Goal: Task Accomplishment & Management: Manage account settings

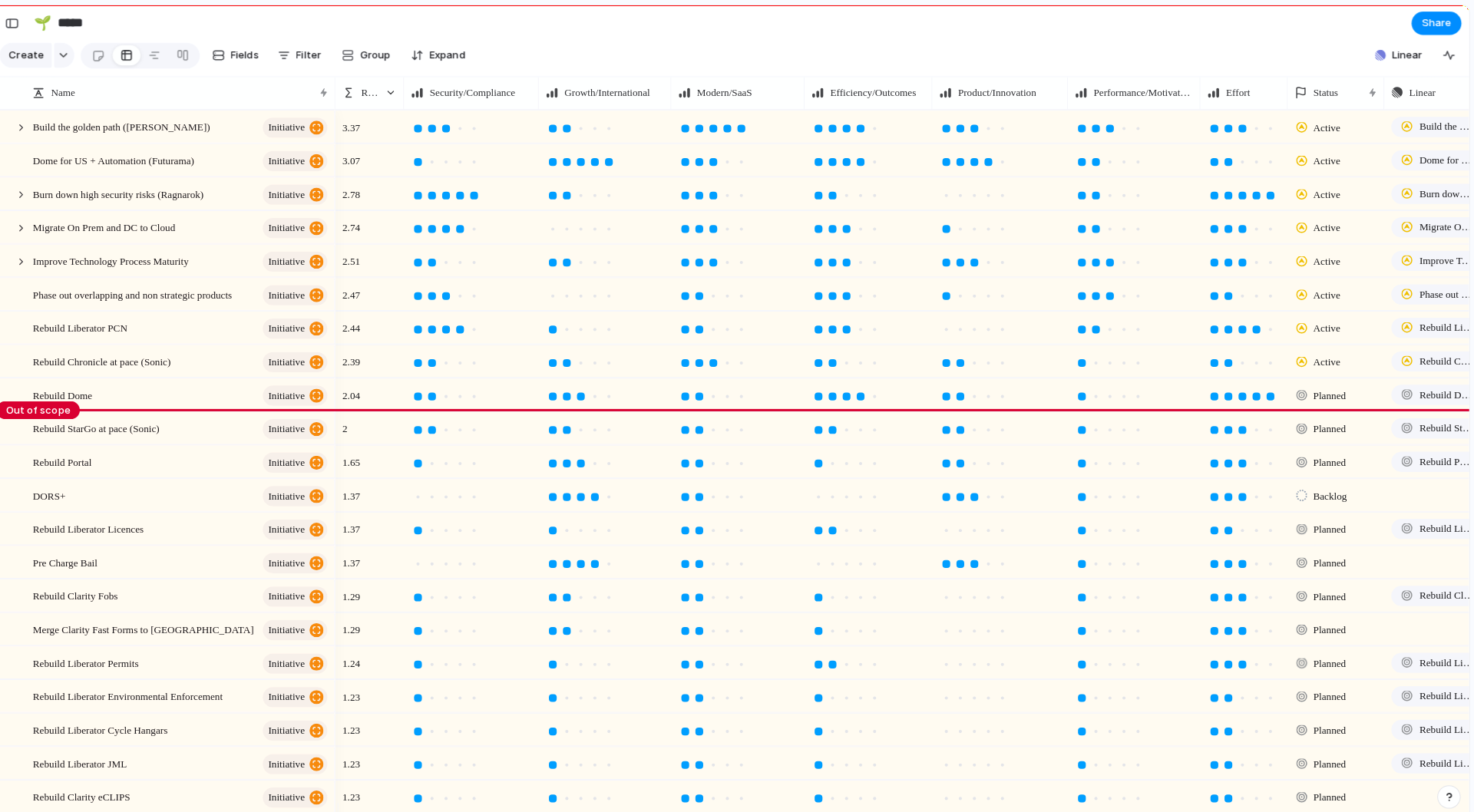
scroll to position [0, 3]
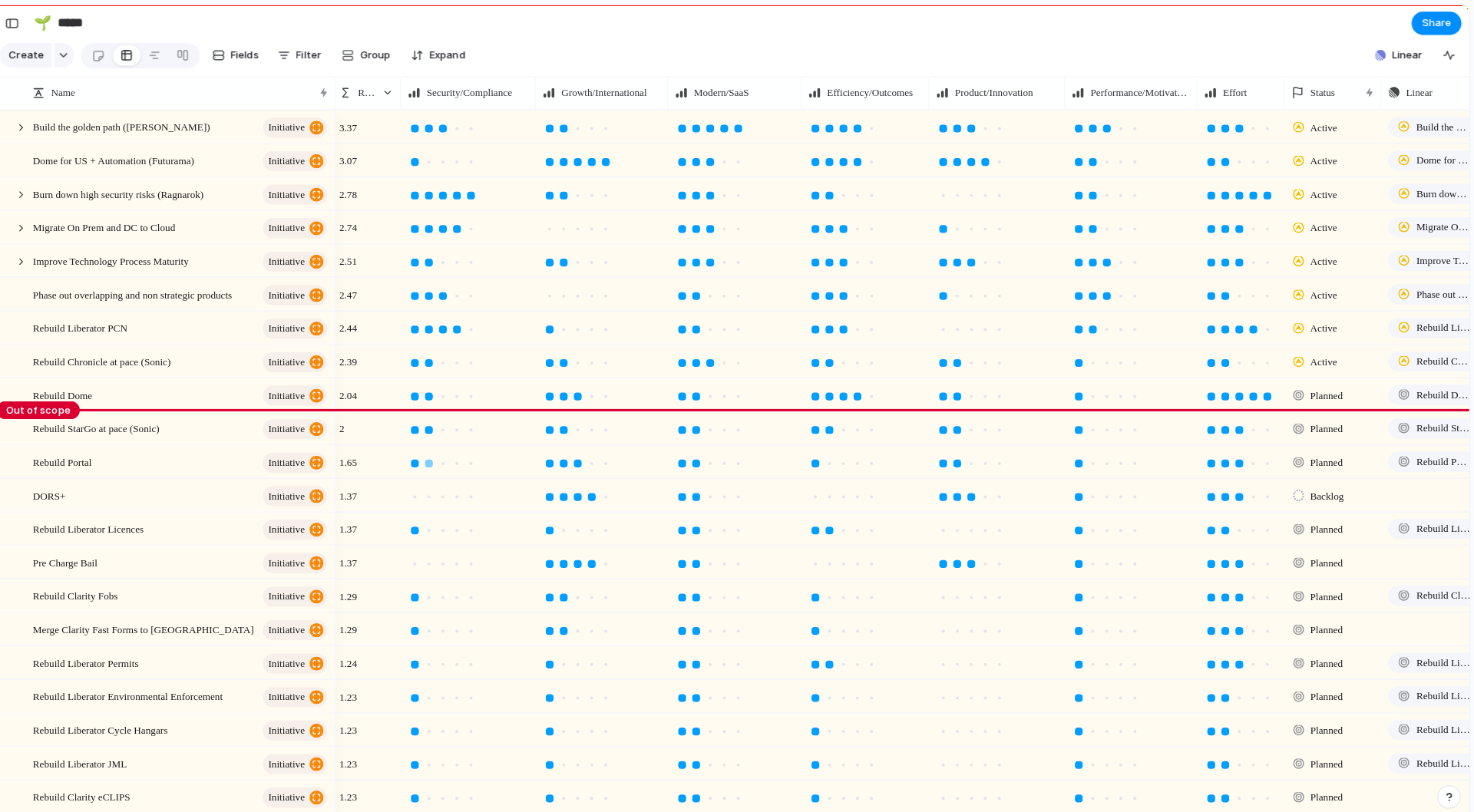
click at [440, 461] on div at bounding box center [443, 456] width 7 height 7
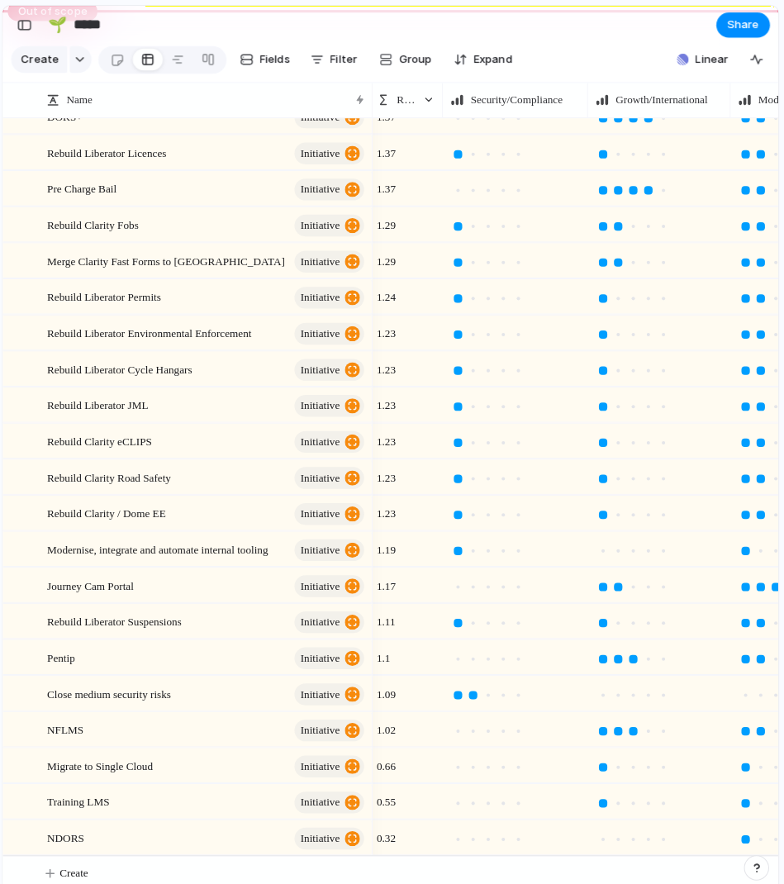
scroll to position [424, 0]
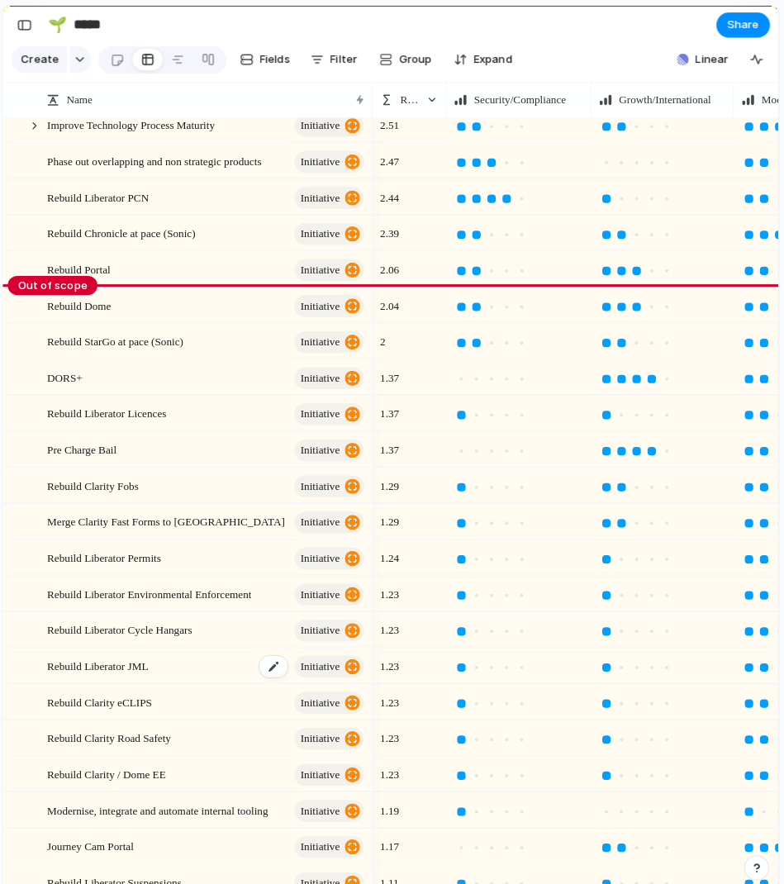
click at [151, 665] on span "Rebuild Liberator JML" at bounding box center [108, 655] width 100 height 19
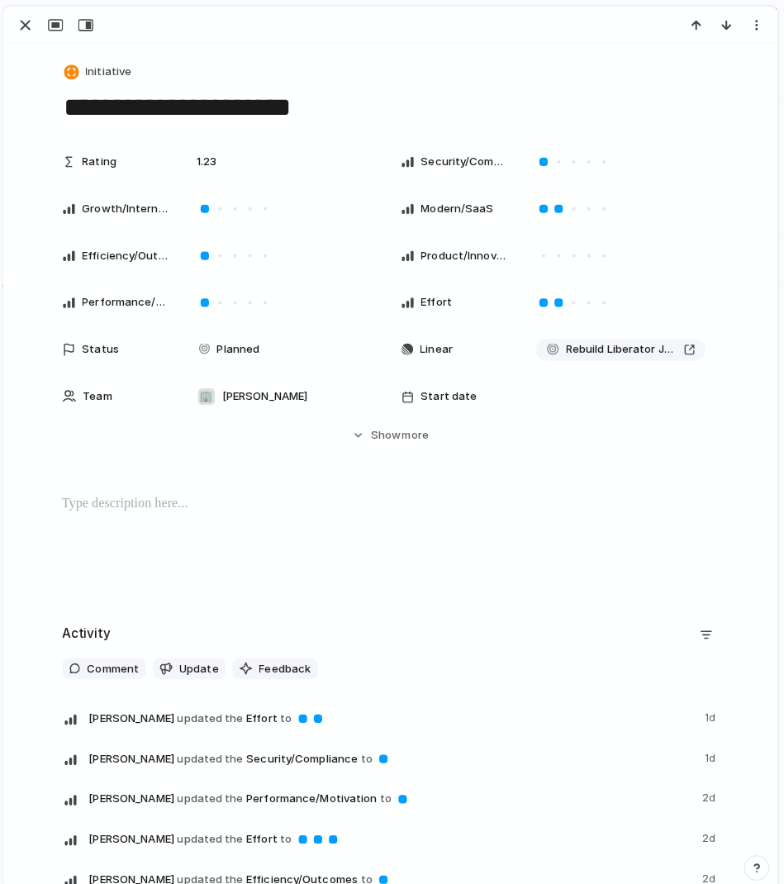
drag, startPoint x: 314, startPoint y: 112, endPoint x: 300, endPoint y: 111, distance: 14.1
click at [300, 111] on textarea "**********" at bounding box center [397, 105] width 648 height 35
type textarea "**********"
click at [26, 22] on div "button" at bounding box center [36, 25] width 20 height 20
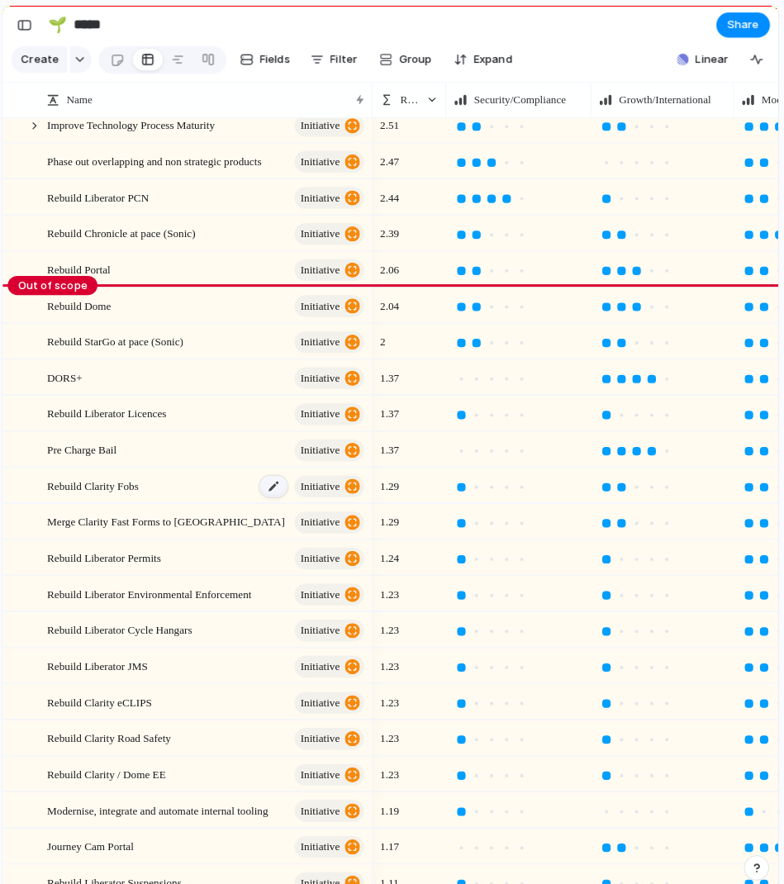
click at [267, 490] on div at bounding box center [281, 478] width 28 height 21
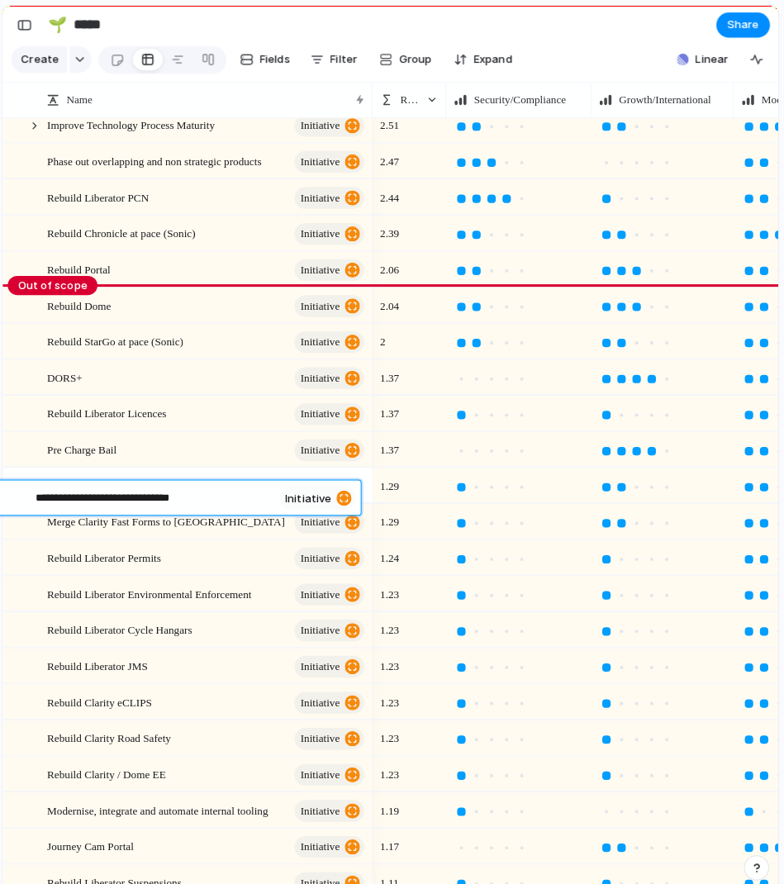
type textarea "**********"
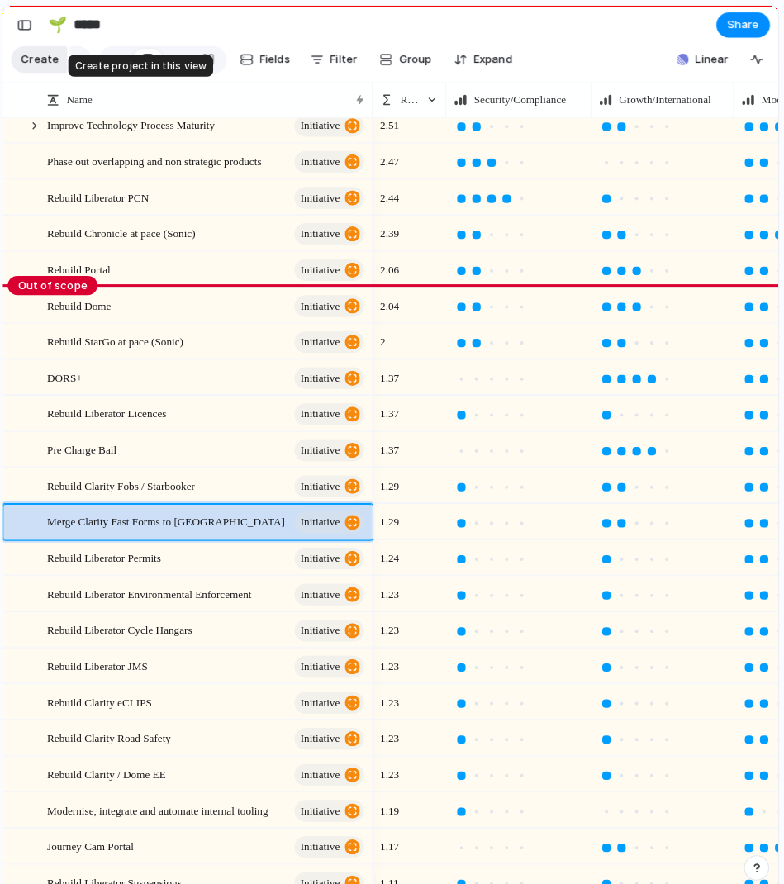
click at [45, 59] on span "Create" at bounding box center [50, 58] width 37 height 17
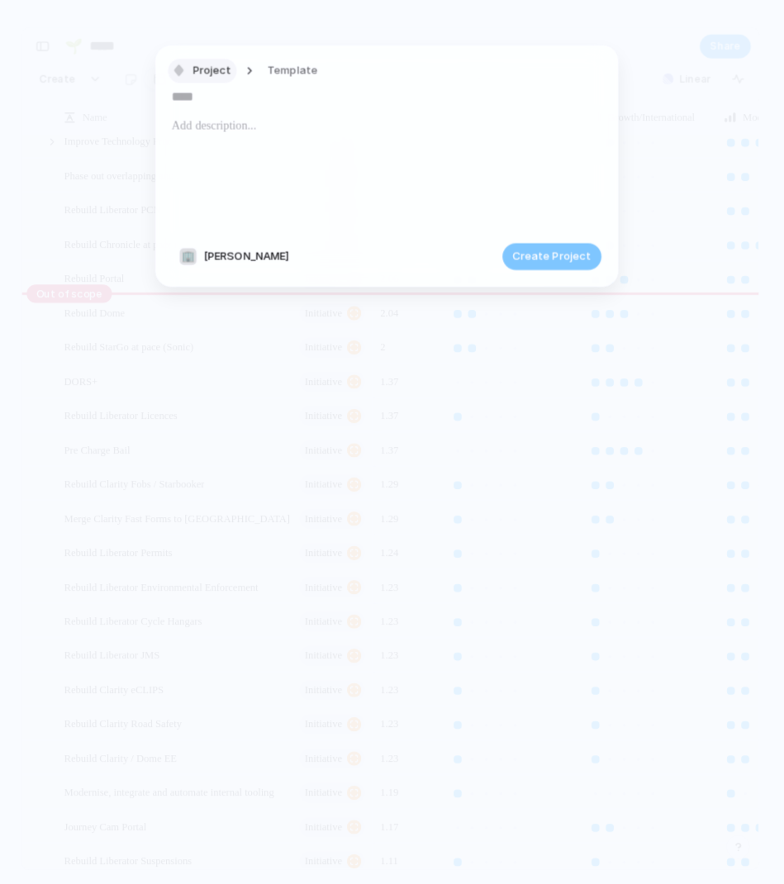
click at [218, 69] on span "Project" at bounding box center [221, 69] width 38 height 17
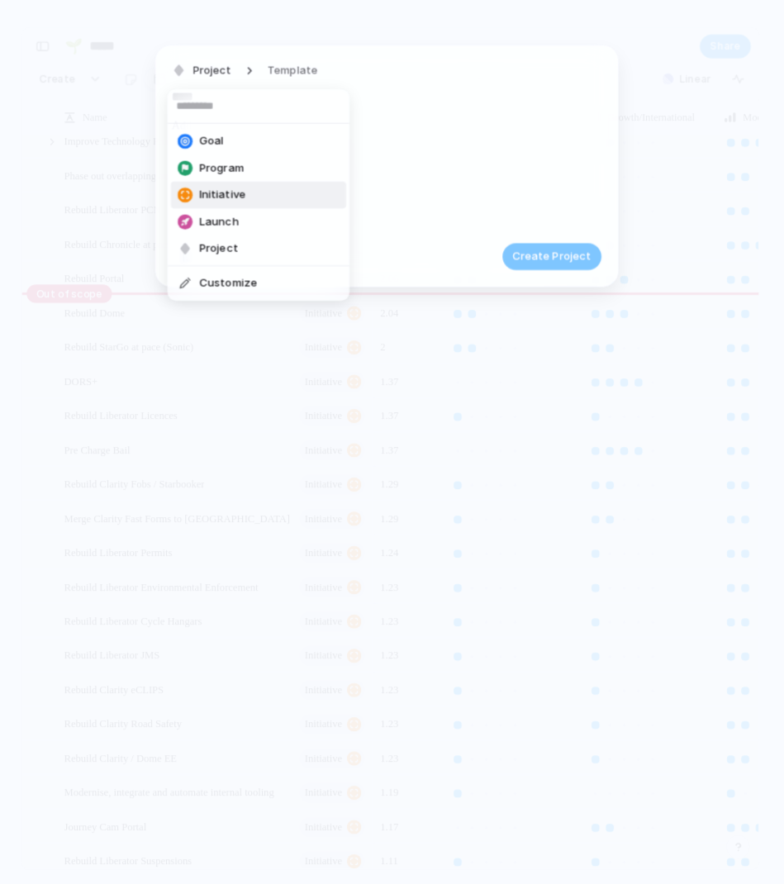
click at [228, 185] on span "Initiative" at bounding box center [230, 192] width 45 height 17
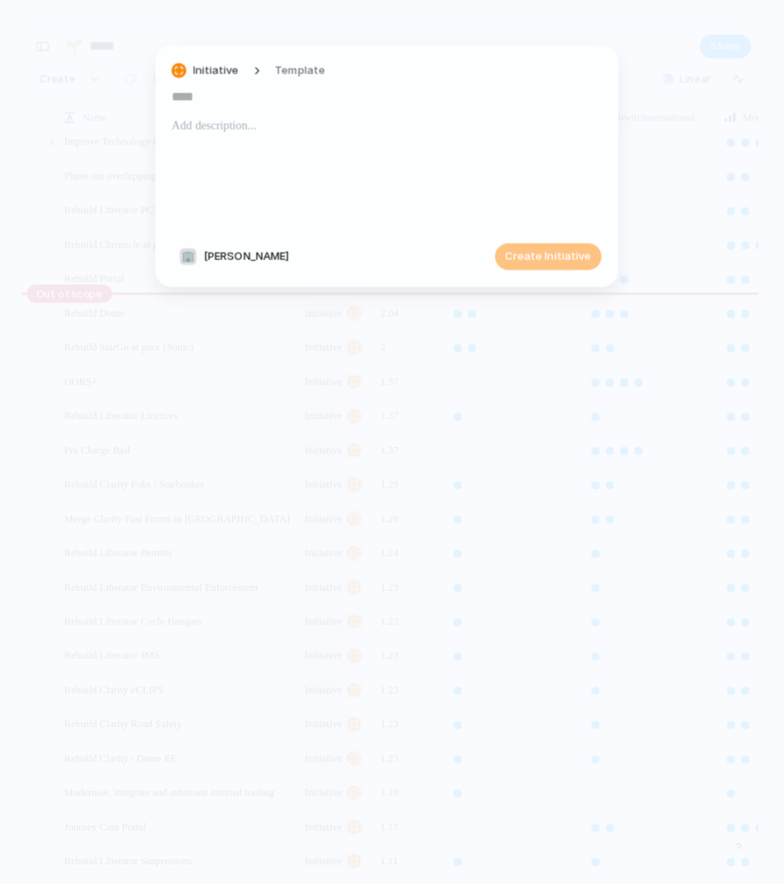
click at [243, 93] on input "text" at bounding box center [392, 96] width 423 height 26
type input "**********"
click at [523, 254] on span "Create Initiative" at bounding box center [551, 253] width 85 height 17
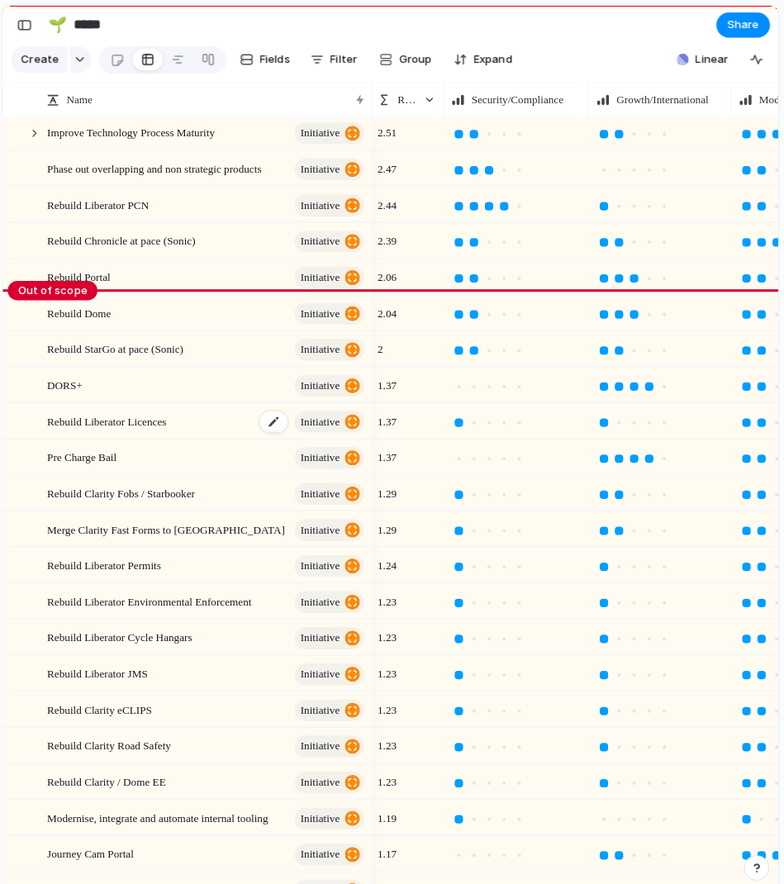
scroll to position [156, 0]
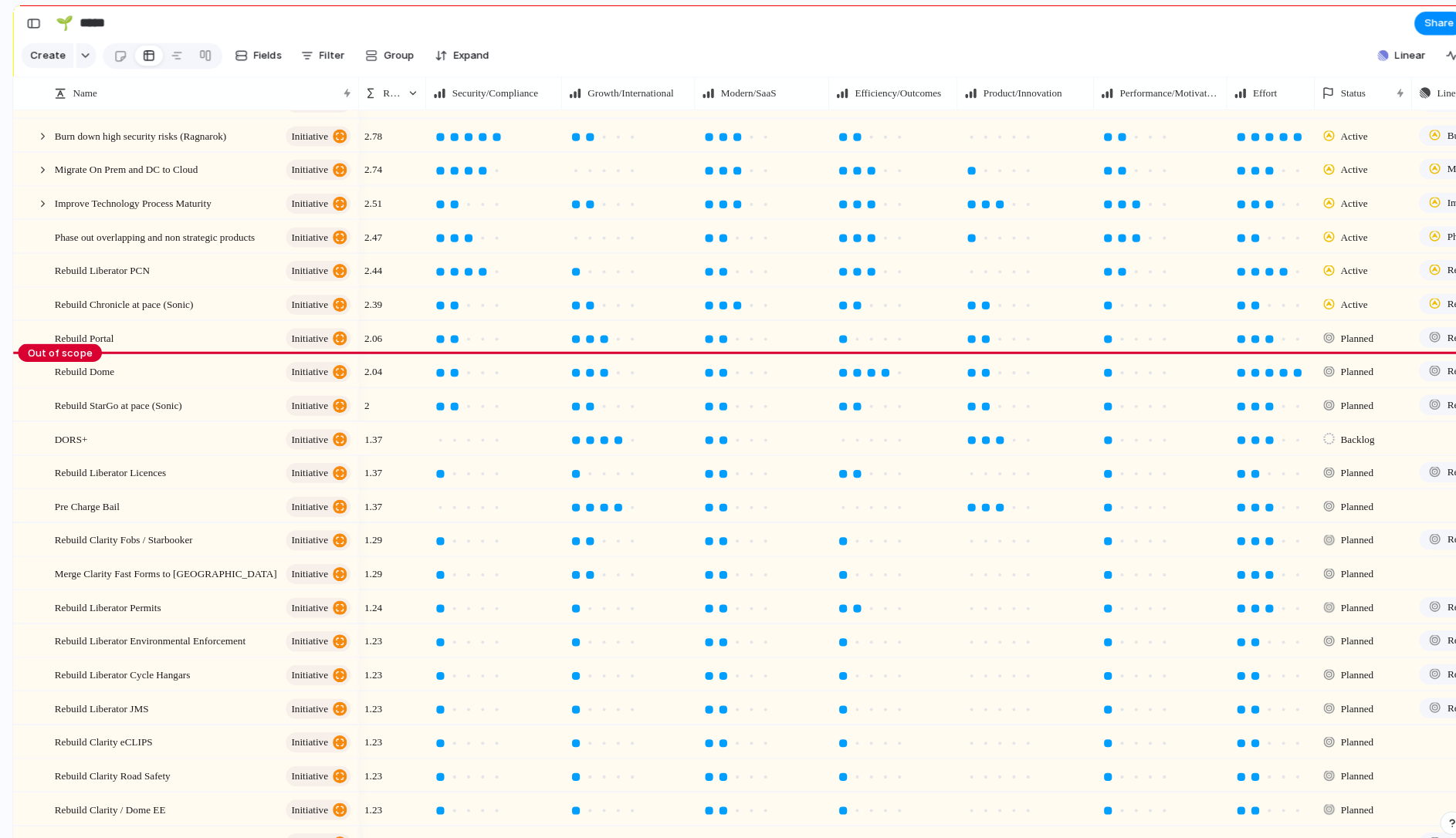
click at [1338, 441] on span "Backlog" at bounding box center [1337, 433] width 34 height 16
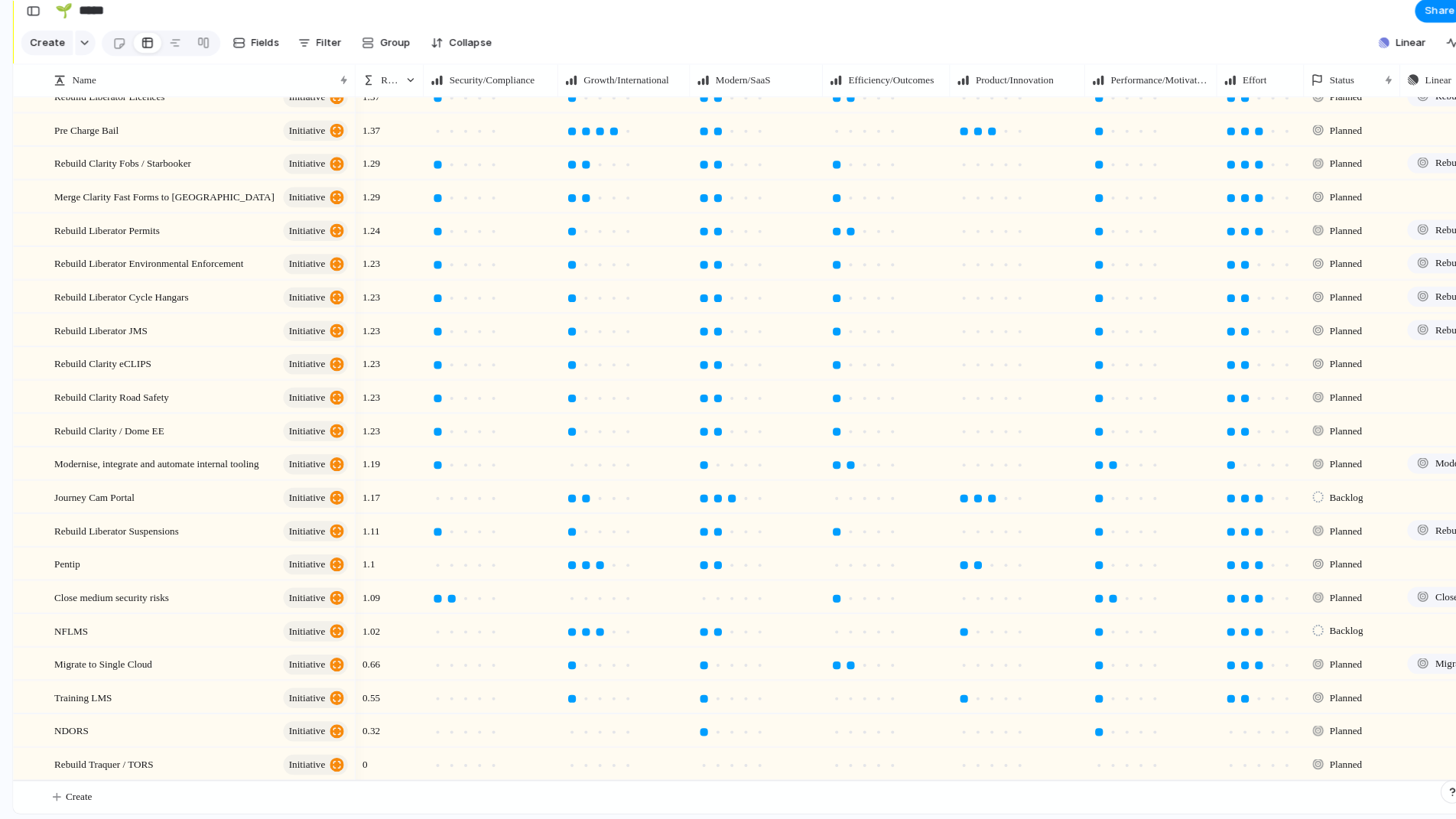
scroll to position [413, 0]
click at [445, 763] on div at bounding box center [445, 766] width 7 height 7
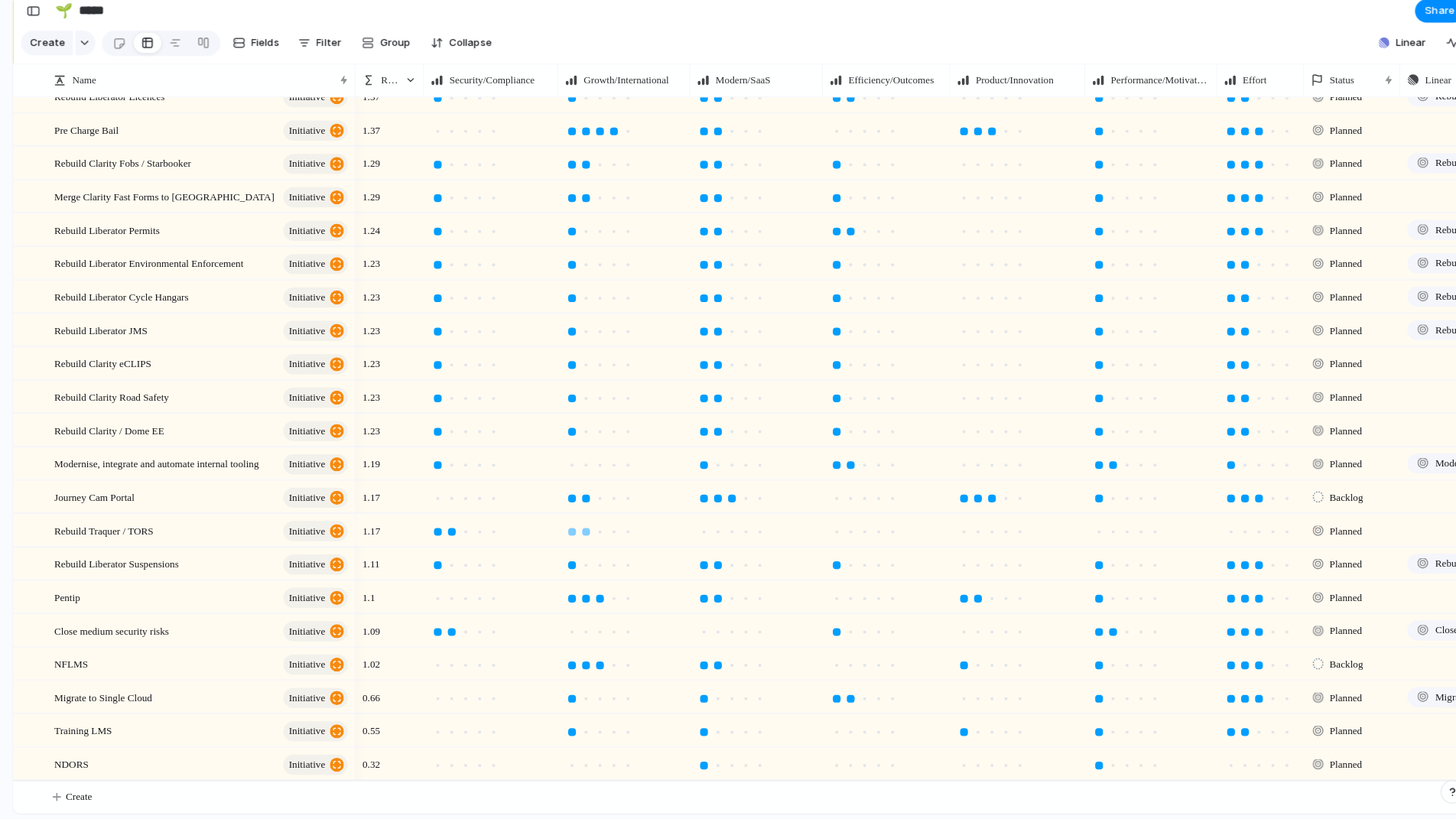
click at [574, 532] on div at bounding box center [578, 536] width 7 height 7
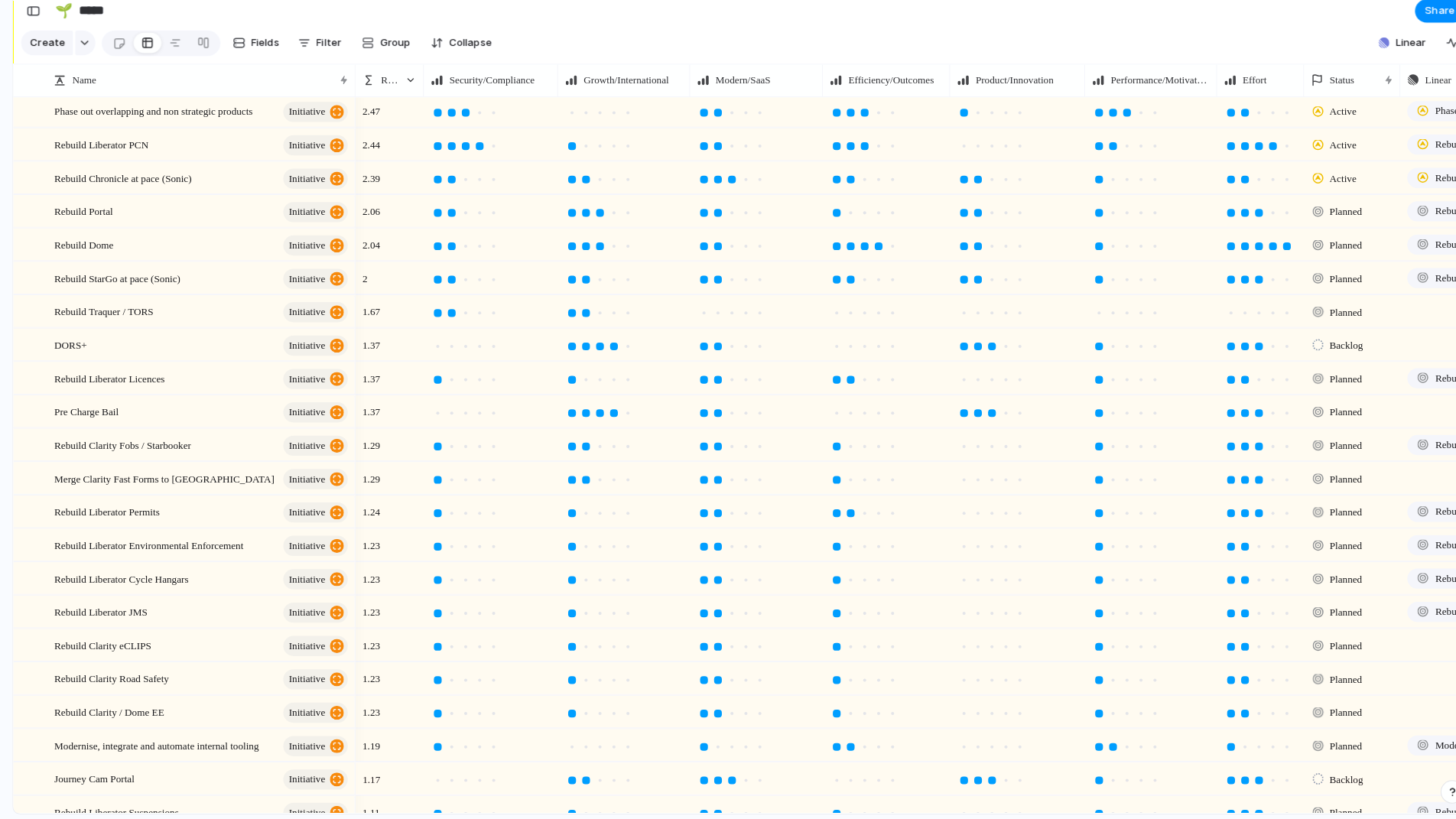
scroll to position [38, 0]
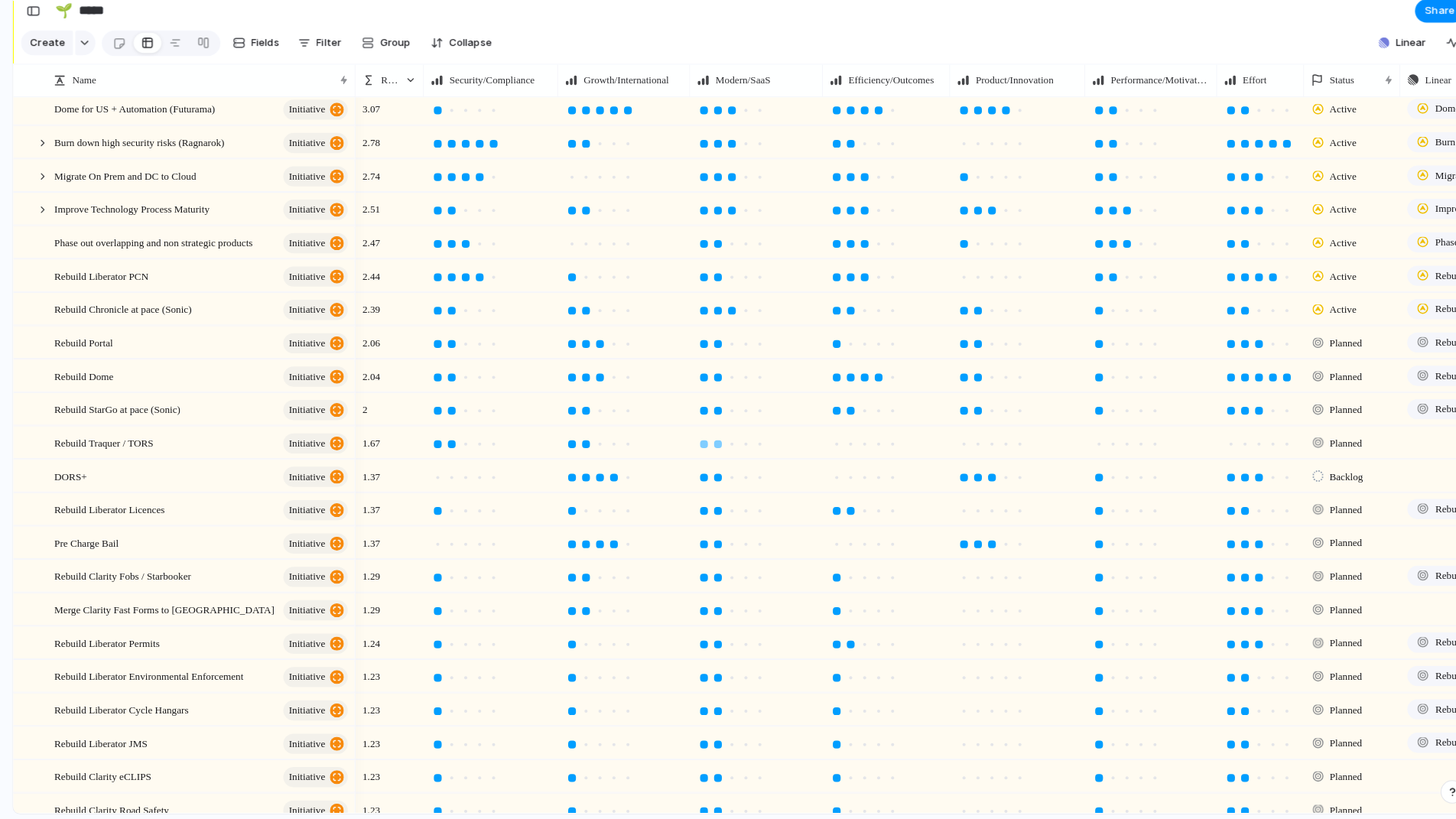
click at [709, 446] on div at bounding box center [707, 450] width 7 height 7
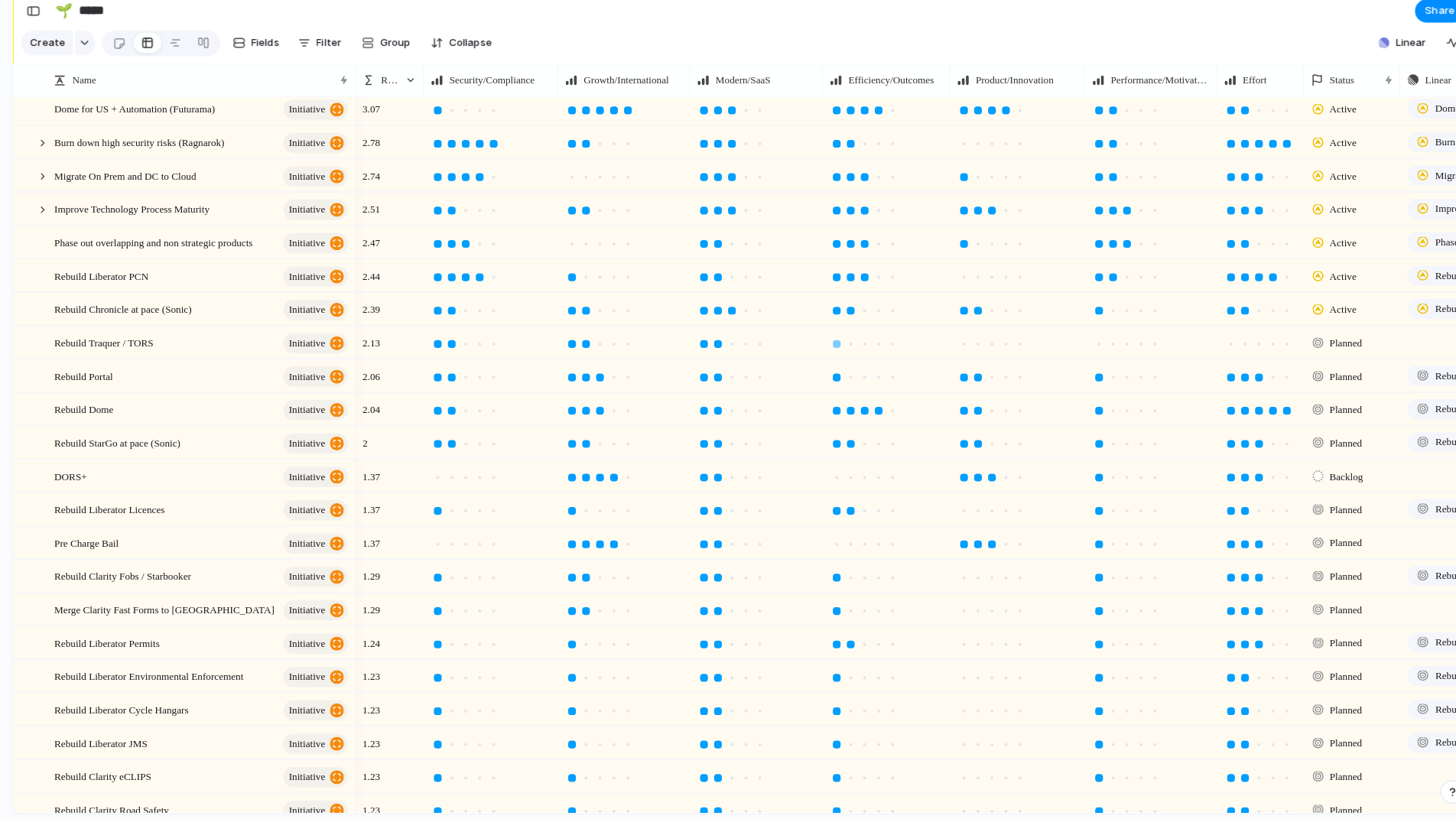
click at [828, 347] on div at bounding box center [824, 351] width 7 height 7
click at [964, 347] on div at bounding box center [964, 351] width 7 height 7
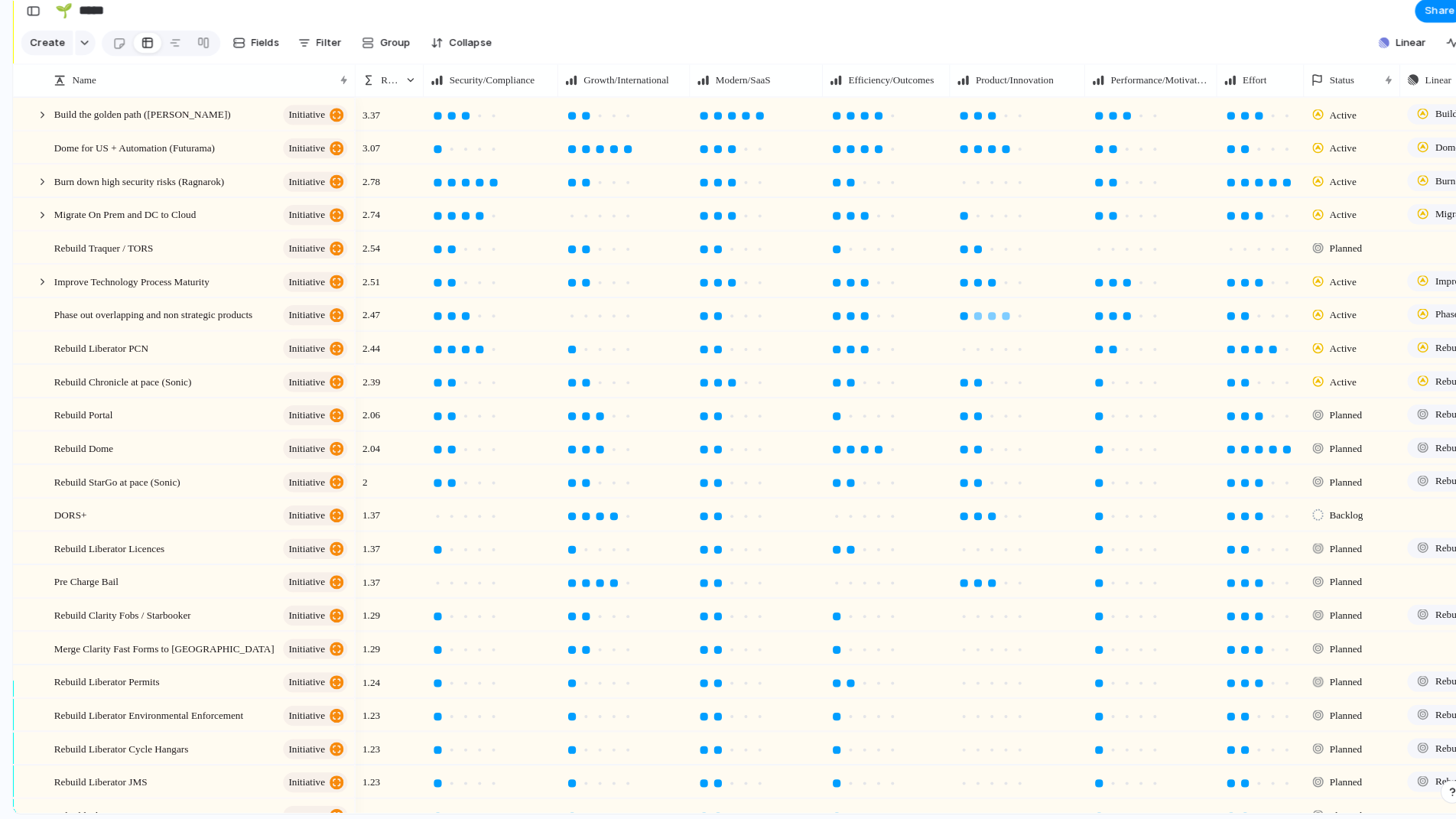
scroll to position [0, 0]
click at [1088, 251] on div at bounding box center [1082, 257] width 14 height 14
click at [1238, 254] on div at bounding box center [1240, 257] width 7 height 7
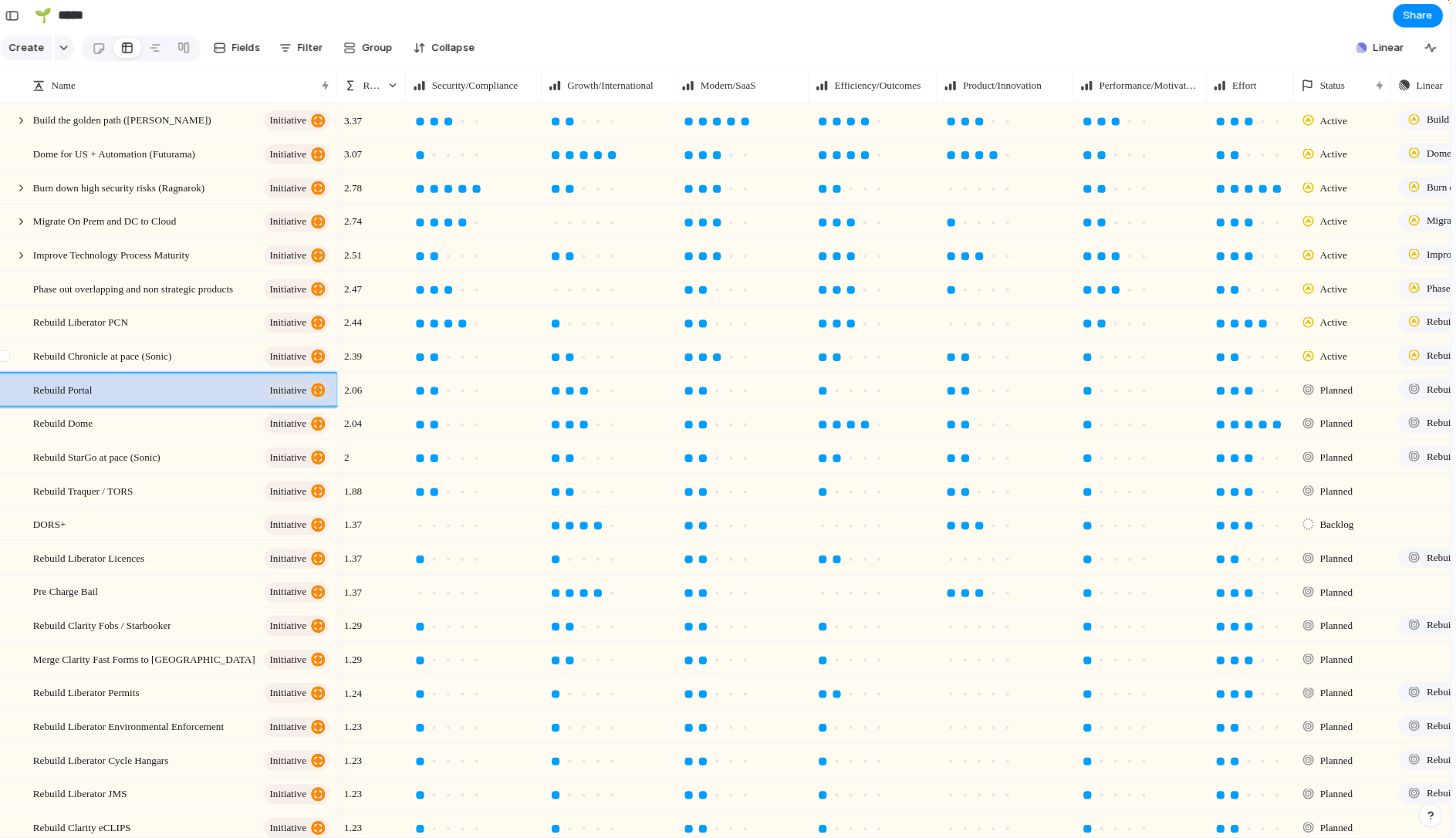
click at [20, 352] on div at bounding box center [25, 358] width 11 height 11
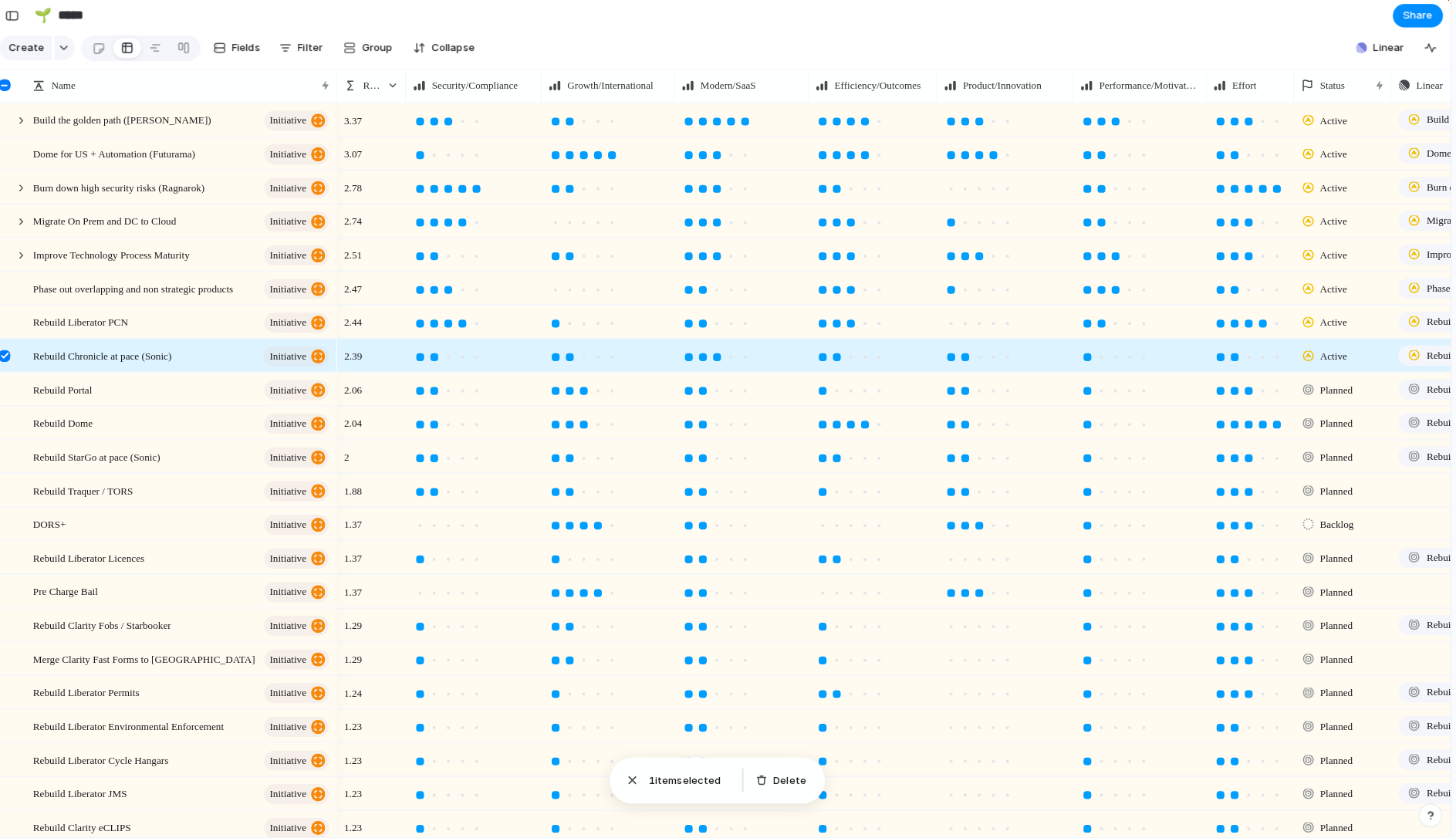
click at [20, 352] on div at bounding box center [25, 358] width 11 height 11
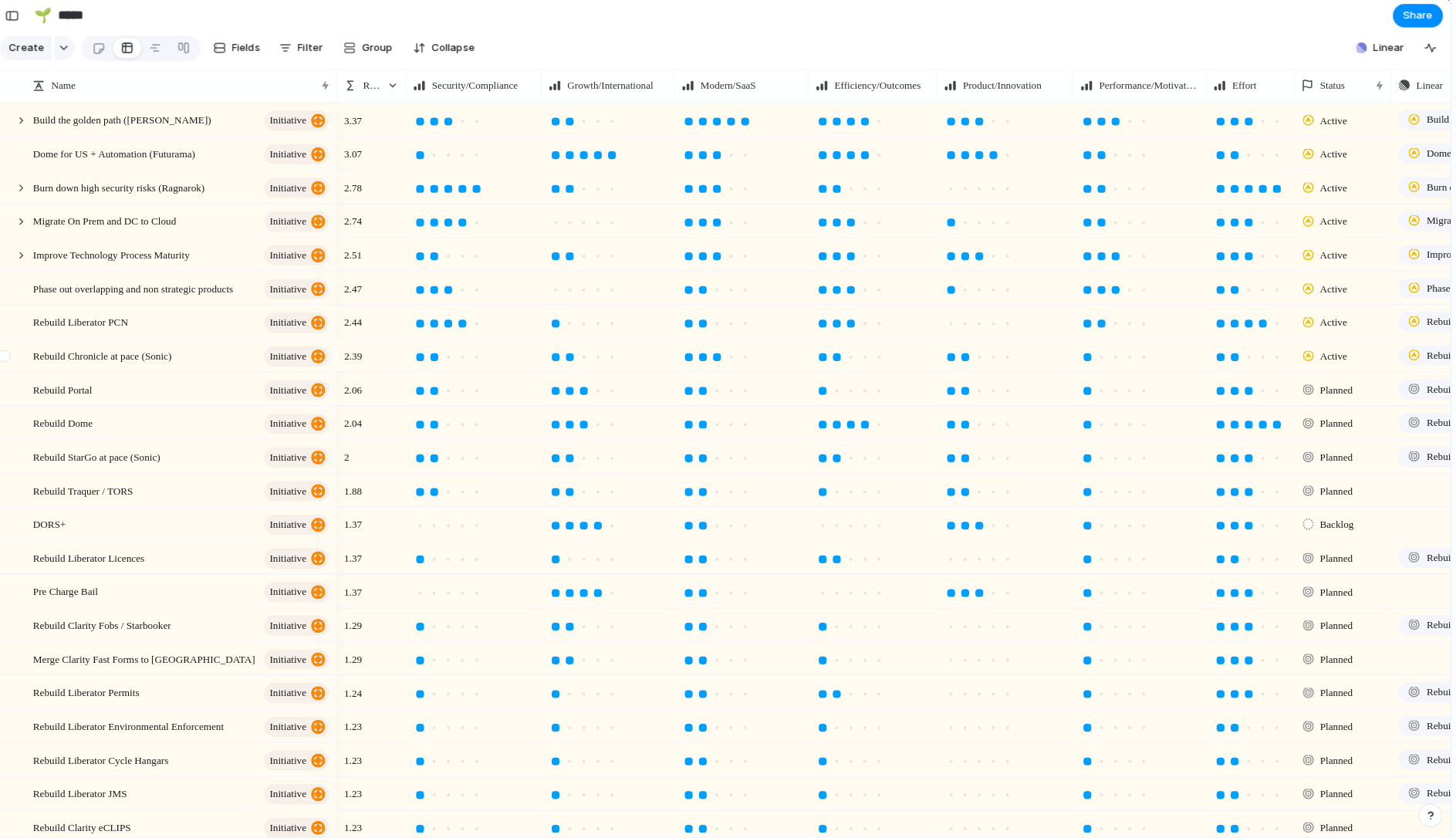
click at [14, 357] on div at bounding box center [28, 363] width 28 height 42
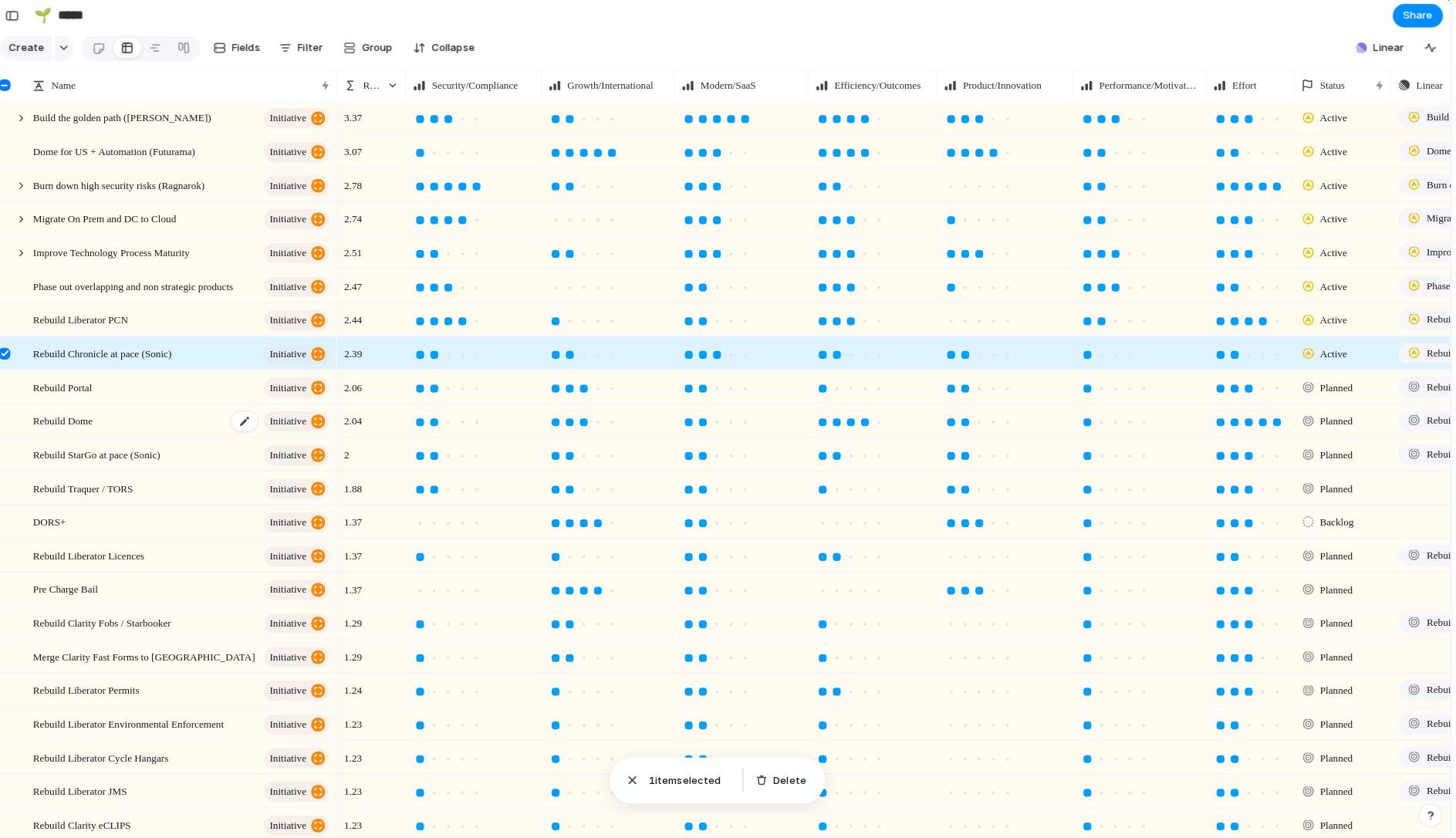
scroll to position [2, 0]
click at [20, 351] on div at bounding box center [25, 356] width 11 height 11
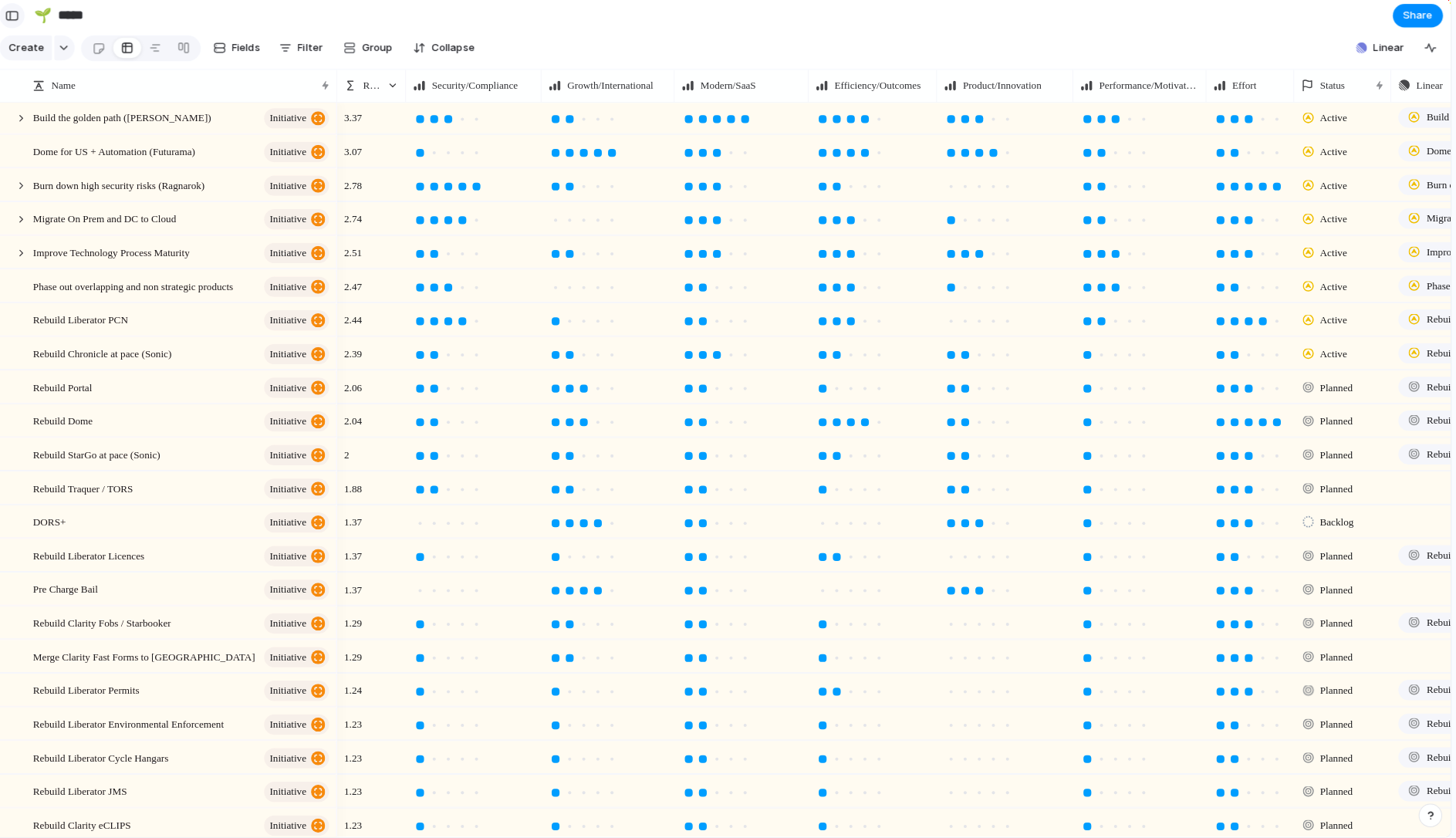
click at [26, 18] on div "button" at bounding box center [33, 23] width 14 height 11
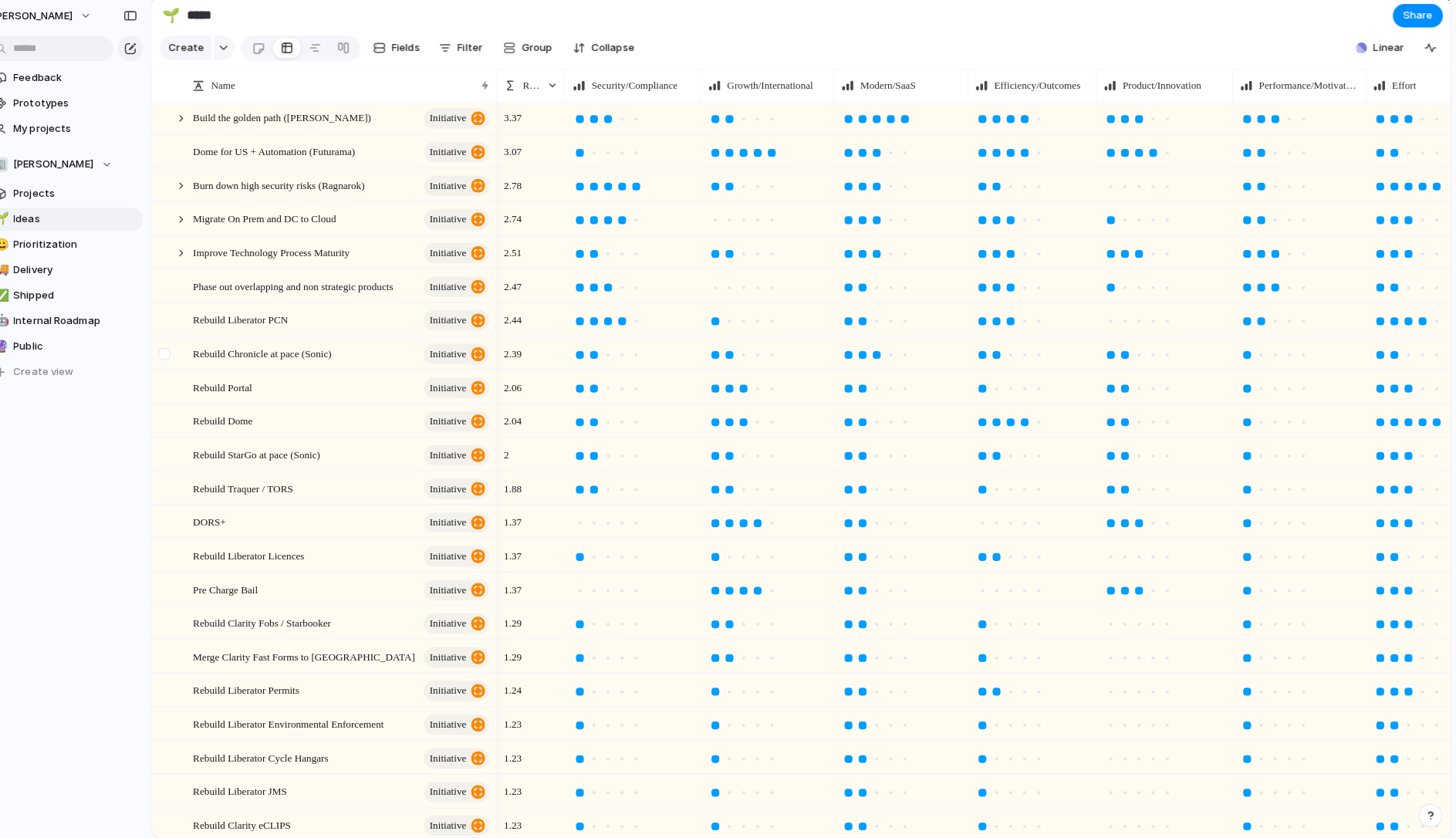
click at [177, 350] on div at bounding box center [183, 356] width 11 height 11
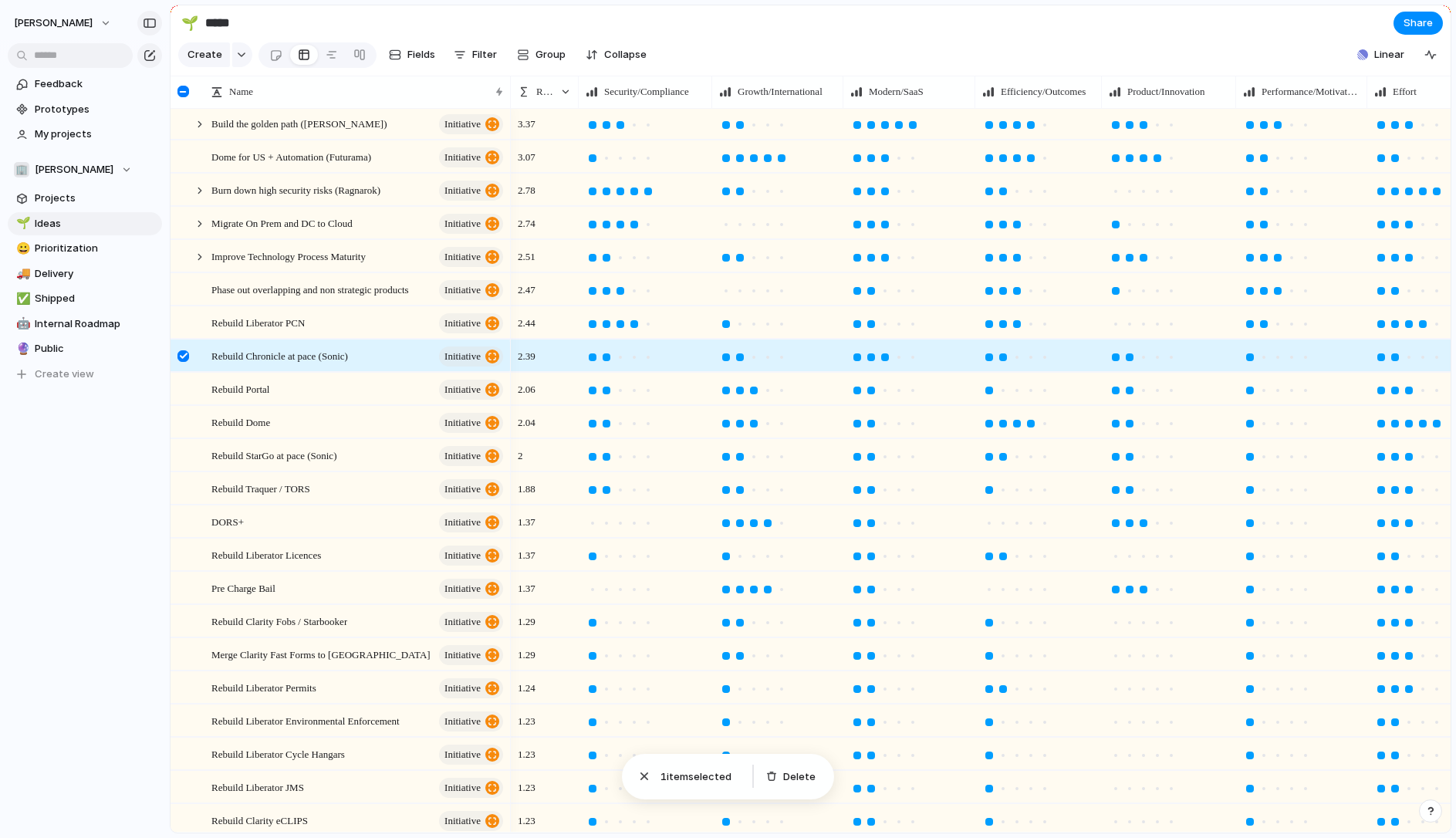
click at [148, 27] on div "button" at bounding box center [149, 23] width 14 height 11
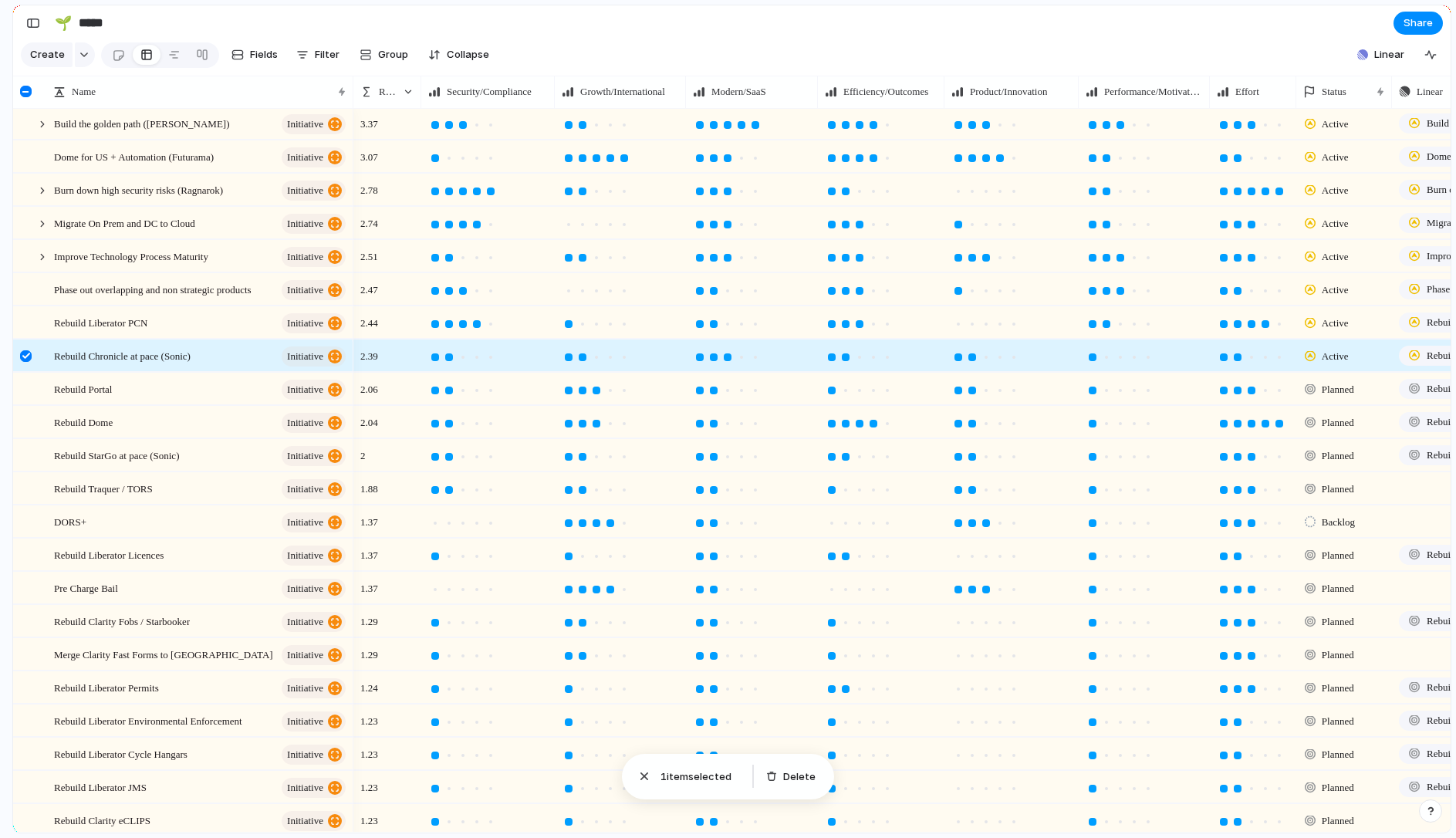
click at [25, 359] on div at bounding box center [25, 356] width 11 height 11
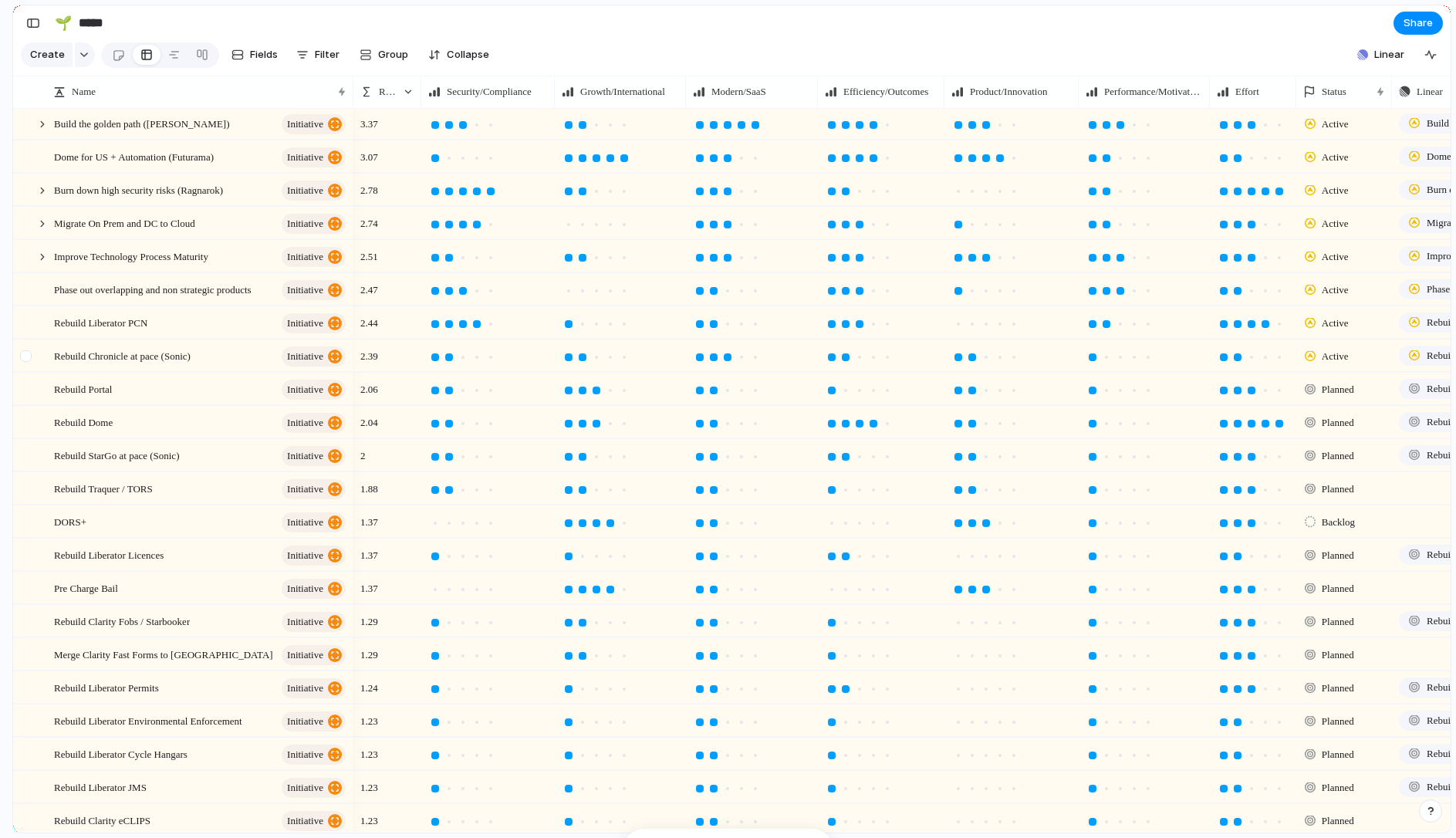
scroll to position [0, 0]
click at [37, 22] on div "button" at bounding box center [33, 23] width 14 height 11
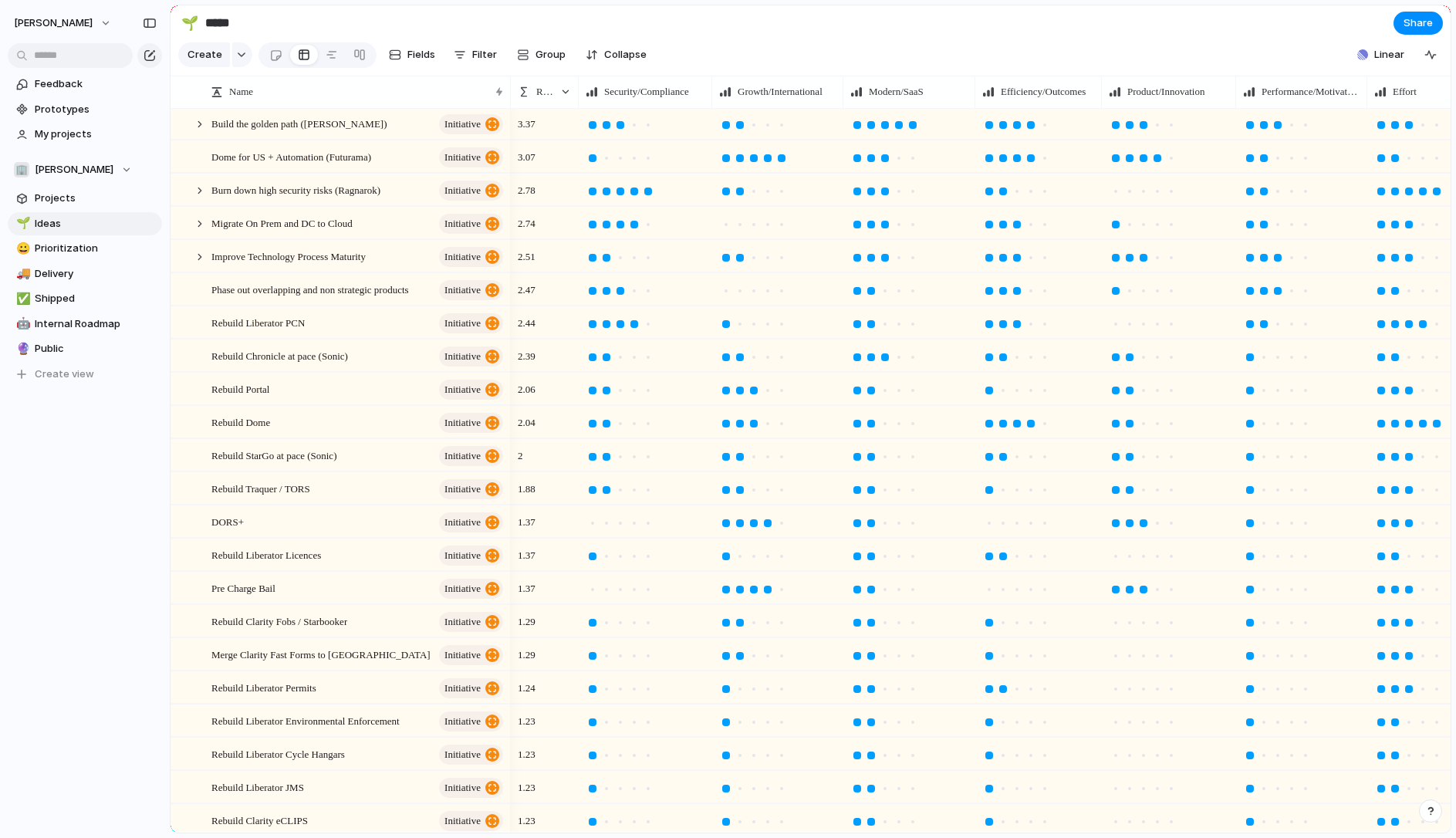
click at [140, 228] on div "Open in new tab Copy link Duplicate view Rename view Delete view" at bounding box center [728, 419] width 1456 height 838
click at [140, 221] on div "Open in new tab Copy link Duplicate view Rename view Delete view" at bounding box center [728, 419] width 1456 height 838
click at [191, 308] on li "Rename view" at bounding box center [205, 318] width 110 height 24
type input "*"
type input "**********"
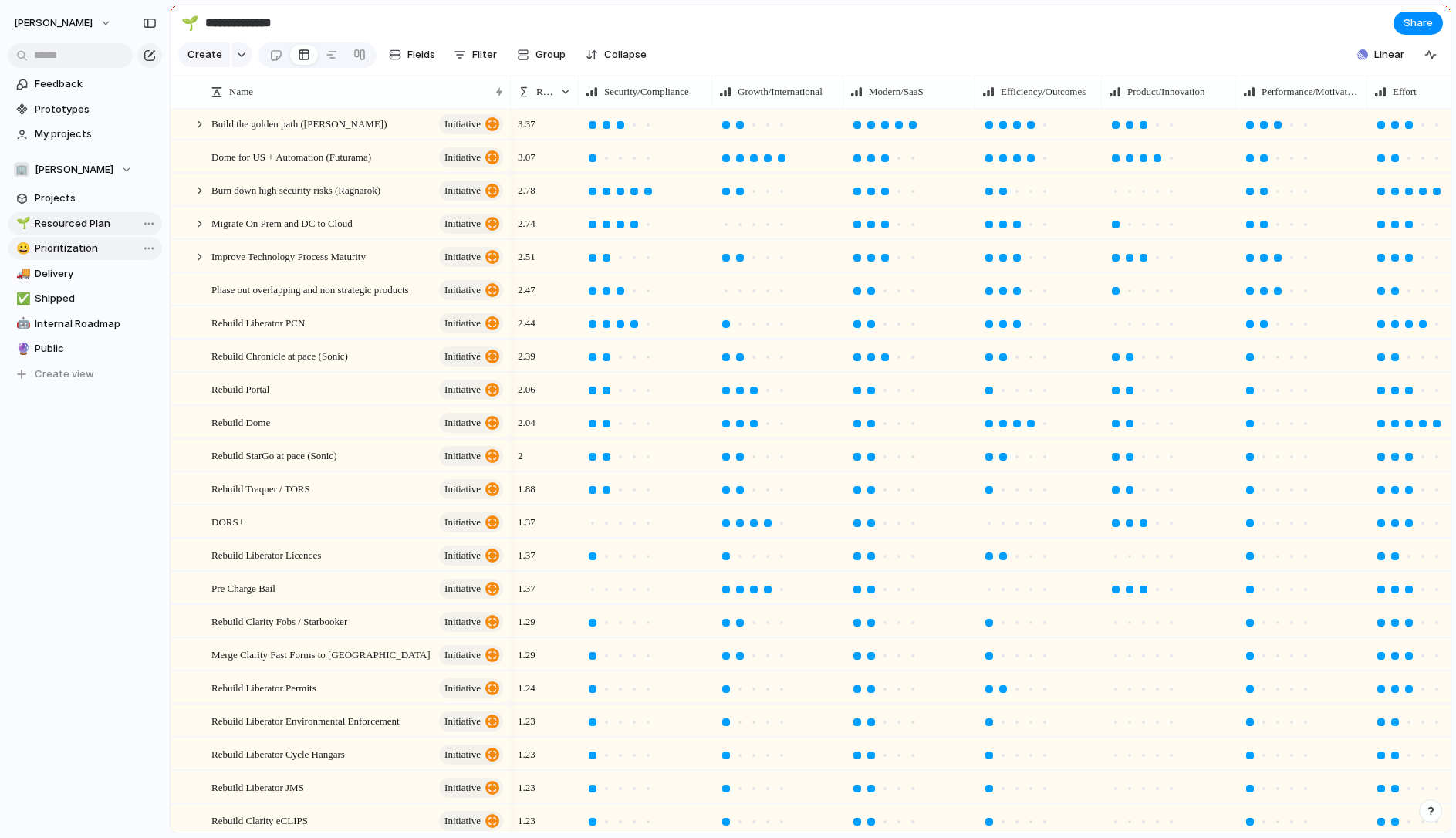
click at [75, 247] on span "Prioritization" at bounding box center [95, 249] width 122 height 16
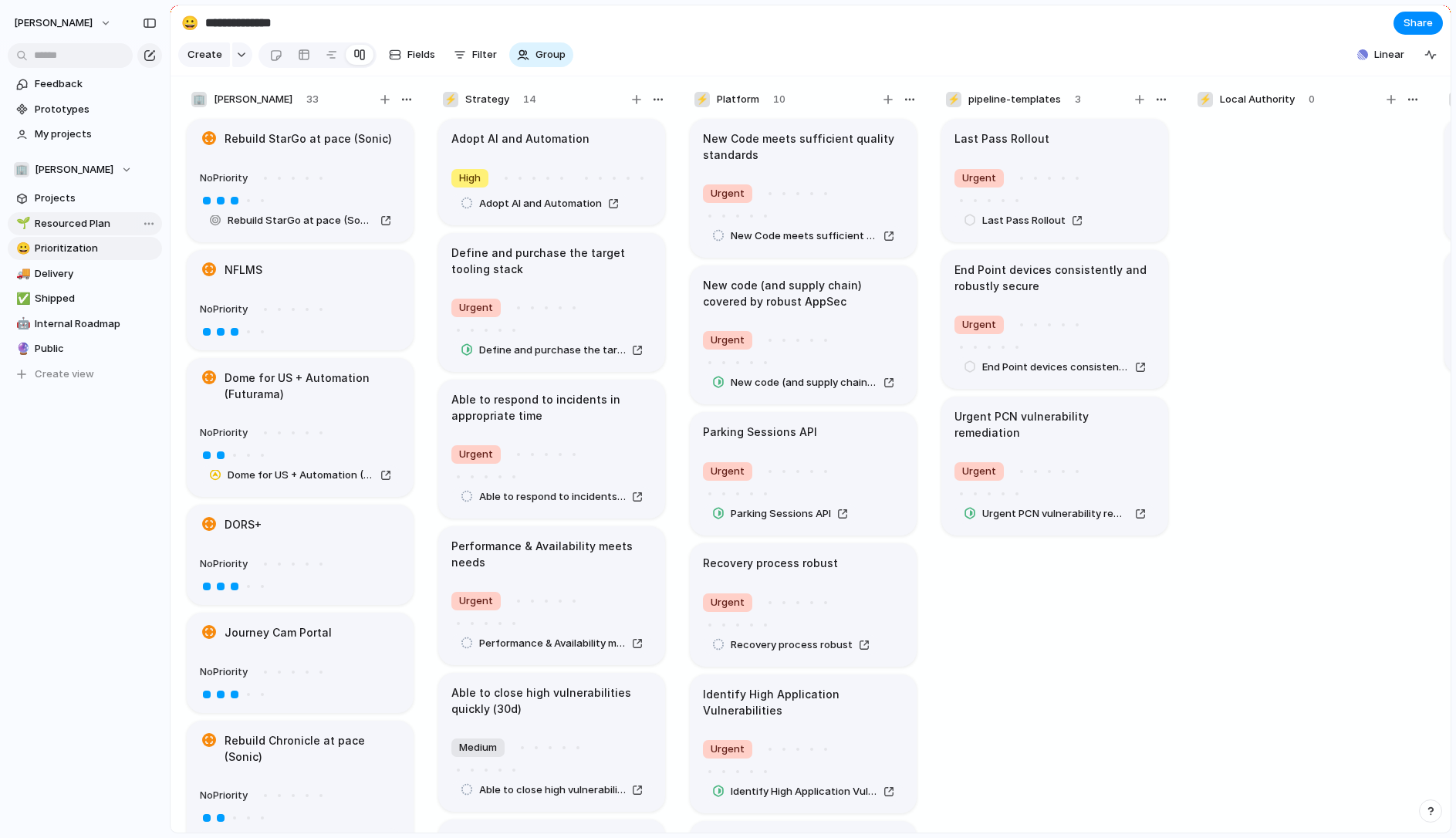
click at [74, 223] on span "Resourced Plan" at bounding box center [95, 223] width 122 height 16
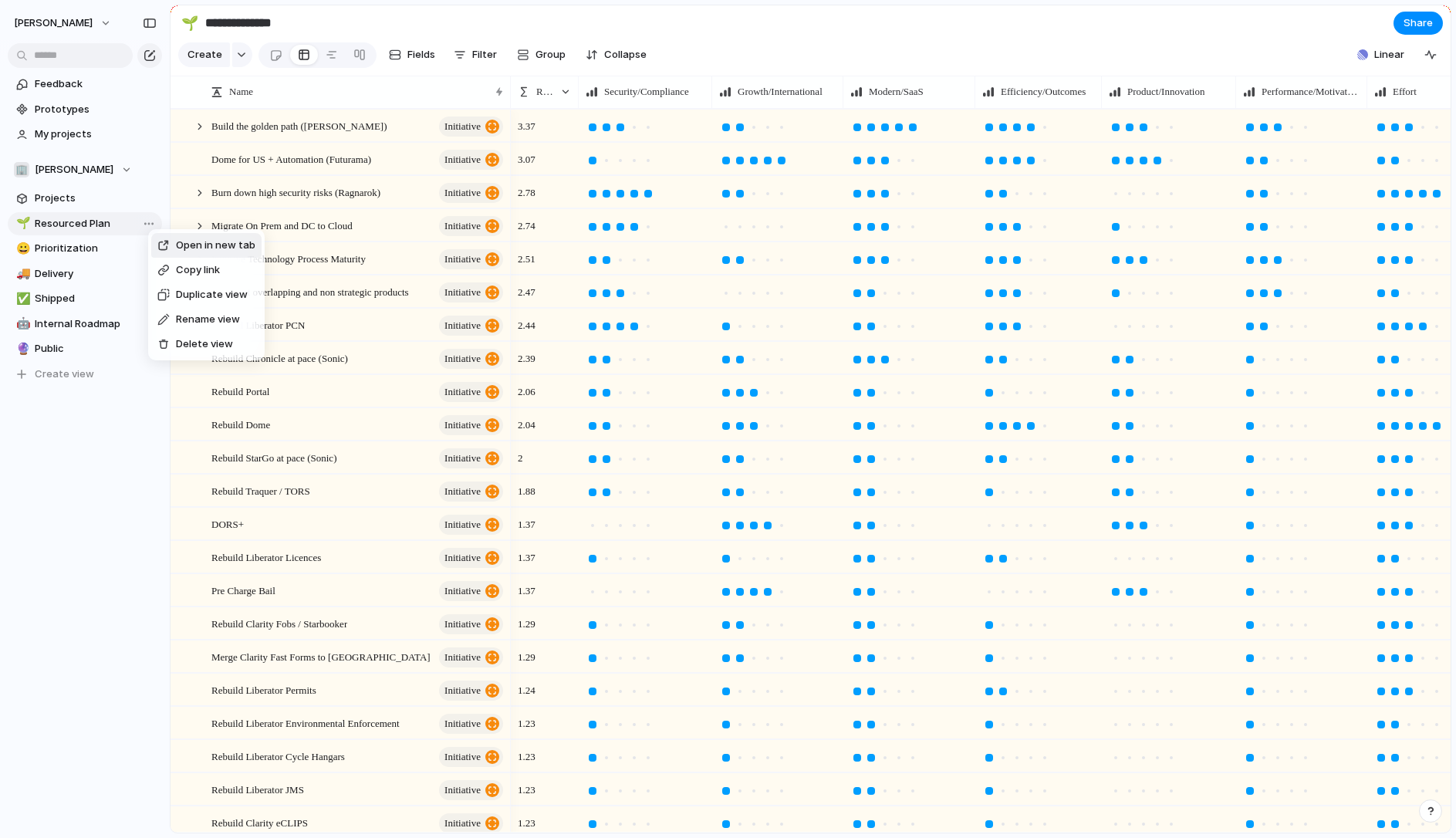
click at [191, 295] on span "Duplicate view" at bounding box center [211, 294] width 72 height 16
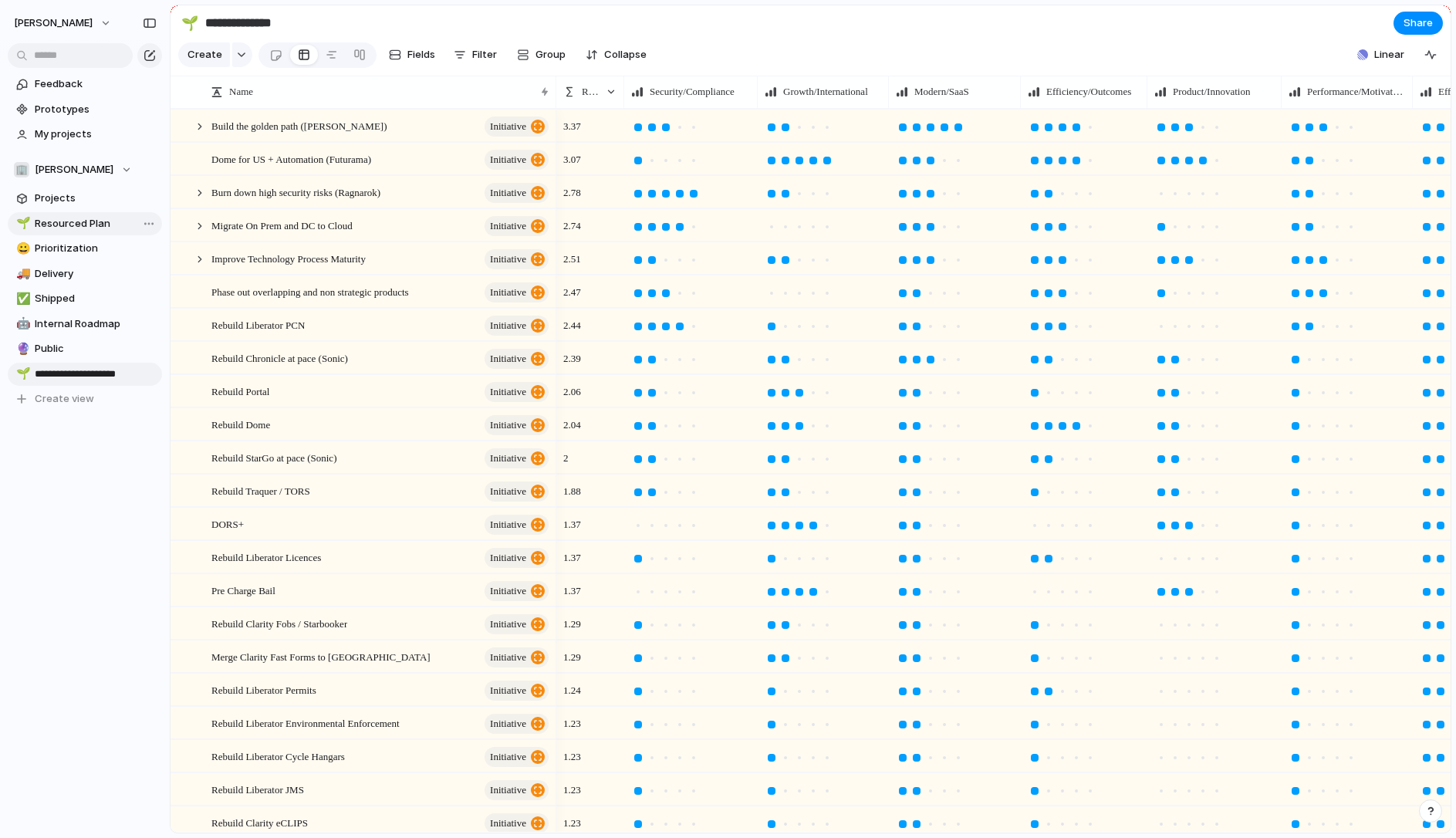
type input "**********"
drag, startPoint x: 85, startPoint y: 372, endPoint x: 102, endPoint y: 235, distance: 138.1
click at [102, 235] on div "**********" at bounding box center [84, 311] width 154 height 199
type input "**********"
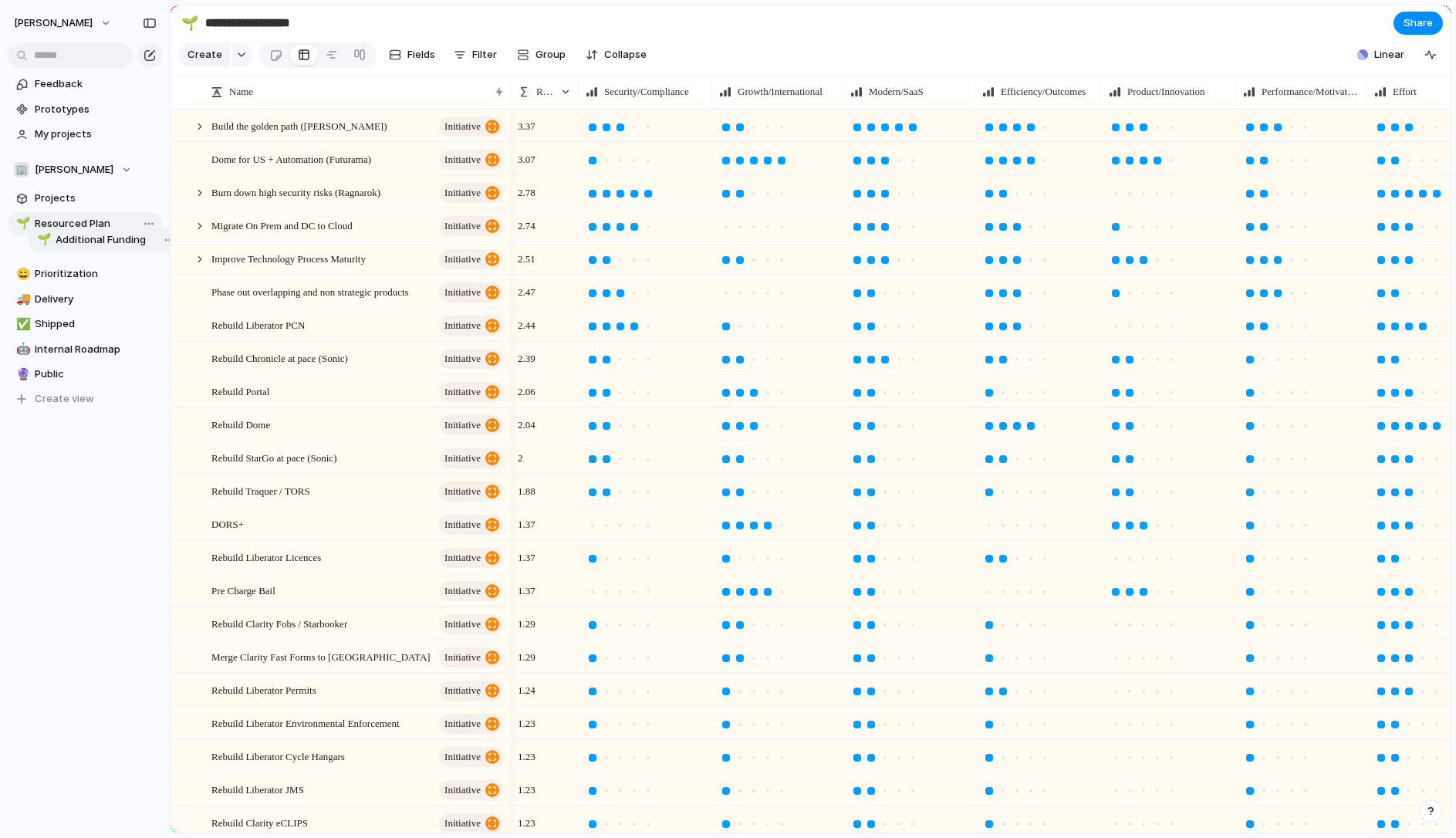
drag, startPoint x: 65, startPoint y: 376, endPoint x: 85, endPoint y: 242, distance: 135.5
click at [86, 242] on div "🌱 Resourced Plan 😀 Prioritization 🚚 Delivery ✅ Shipped 🤖 Internal Roadmap 🔮 Pub…" at bounding box center [84, 311] width 154 height 199
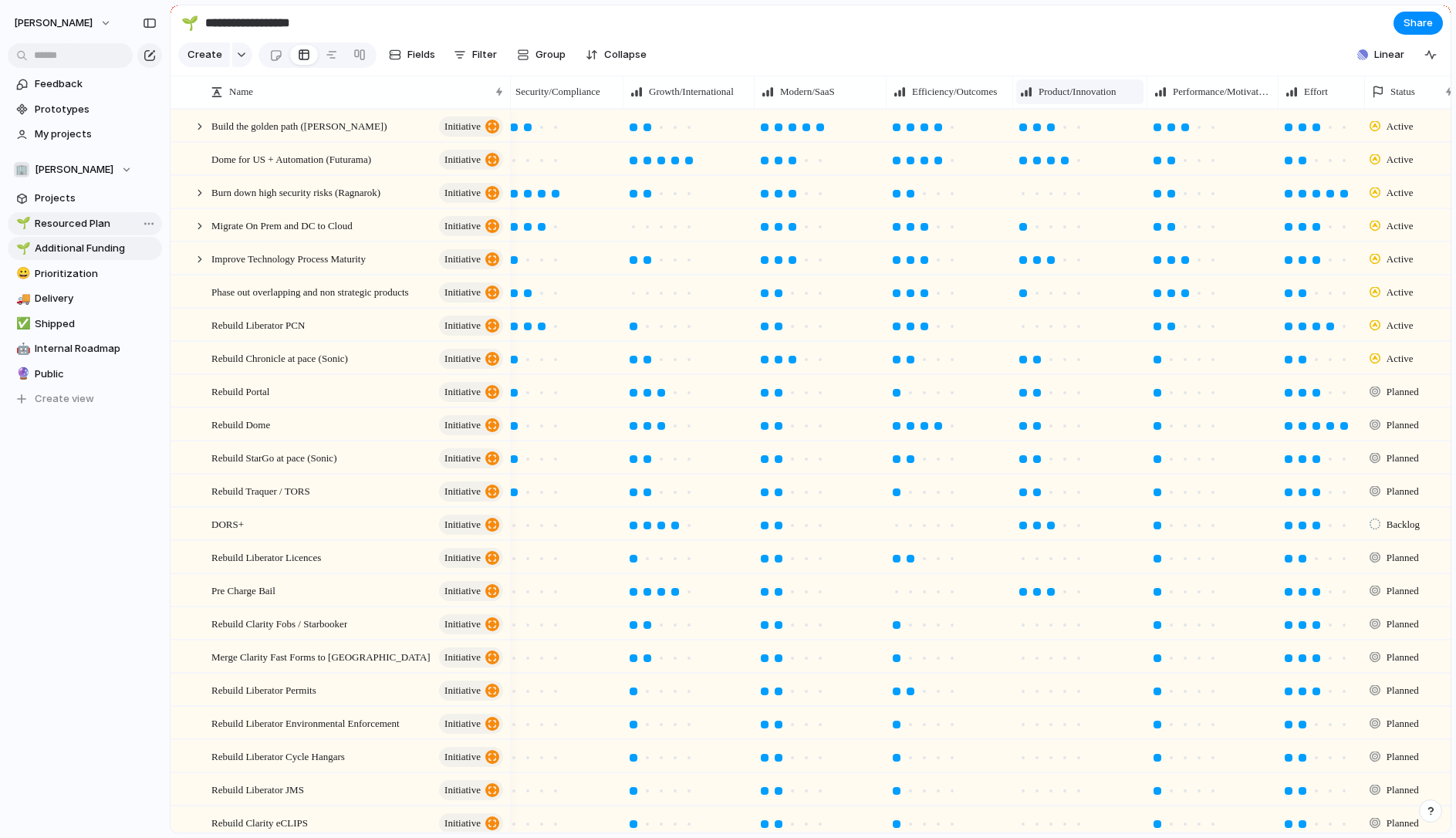
scroll to position [0, 104]
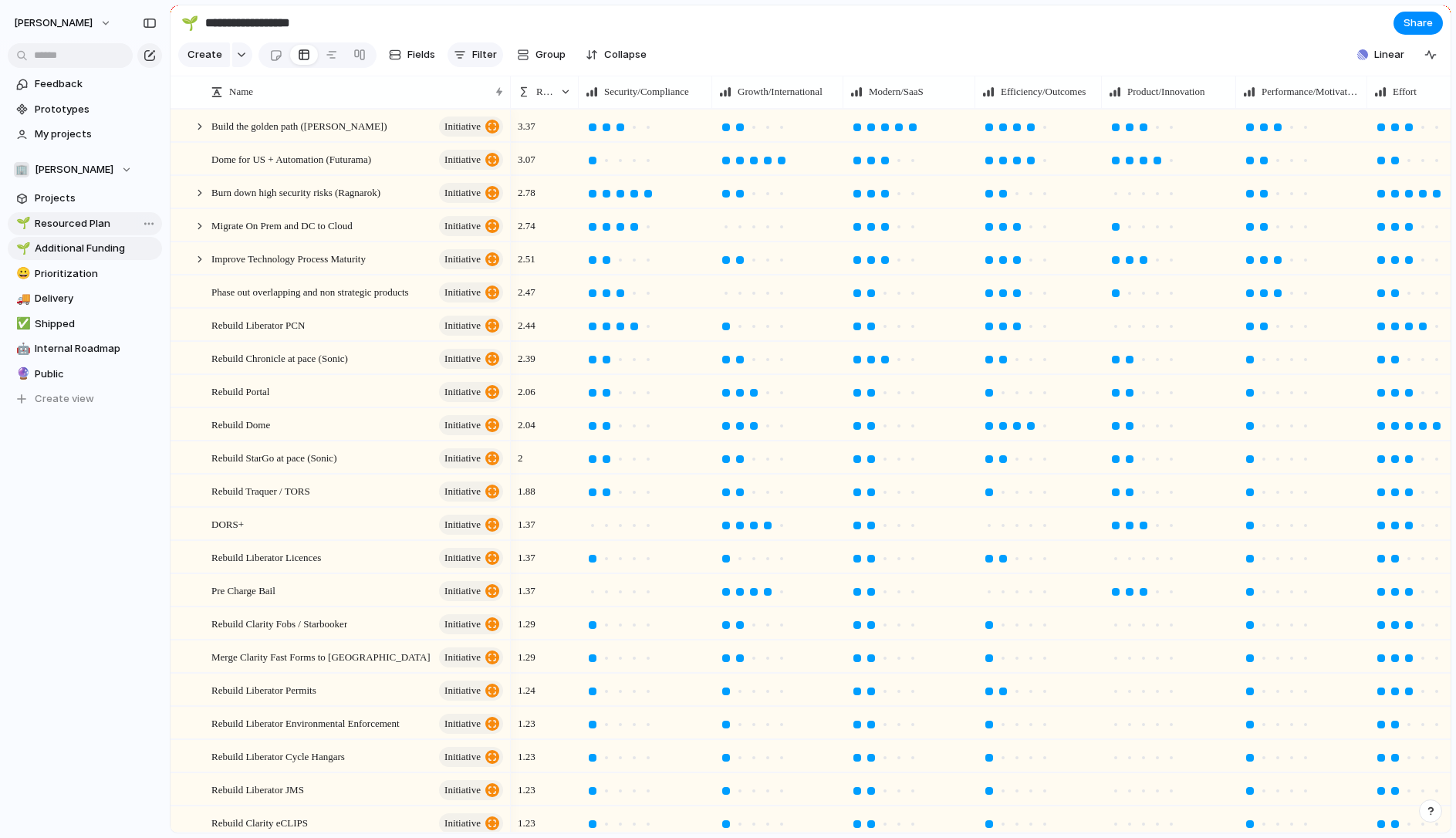
click at [466, 55] on button "Filter" at bounding box center [474, 54] width 55 height 24
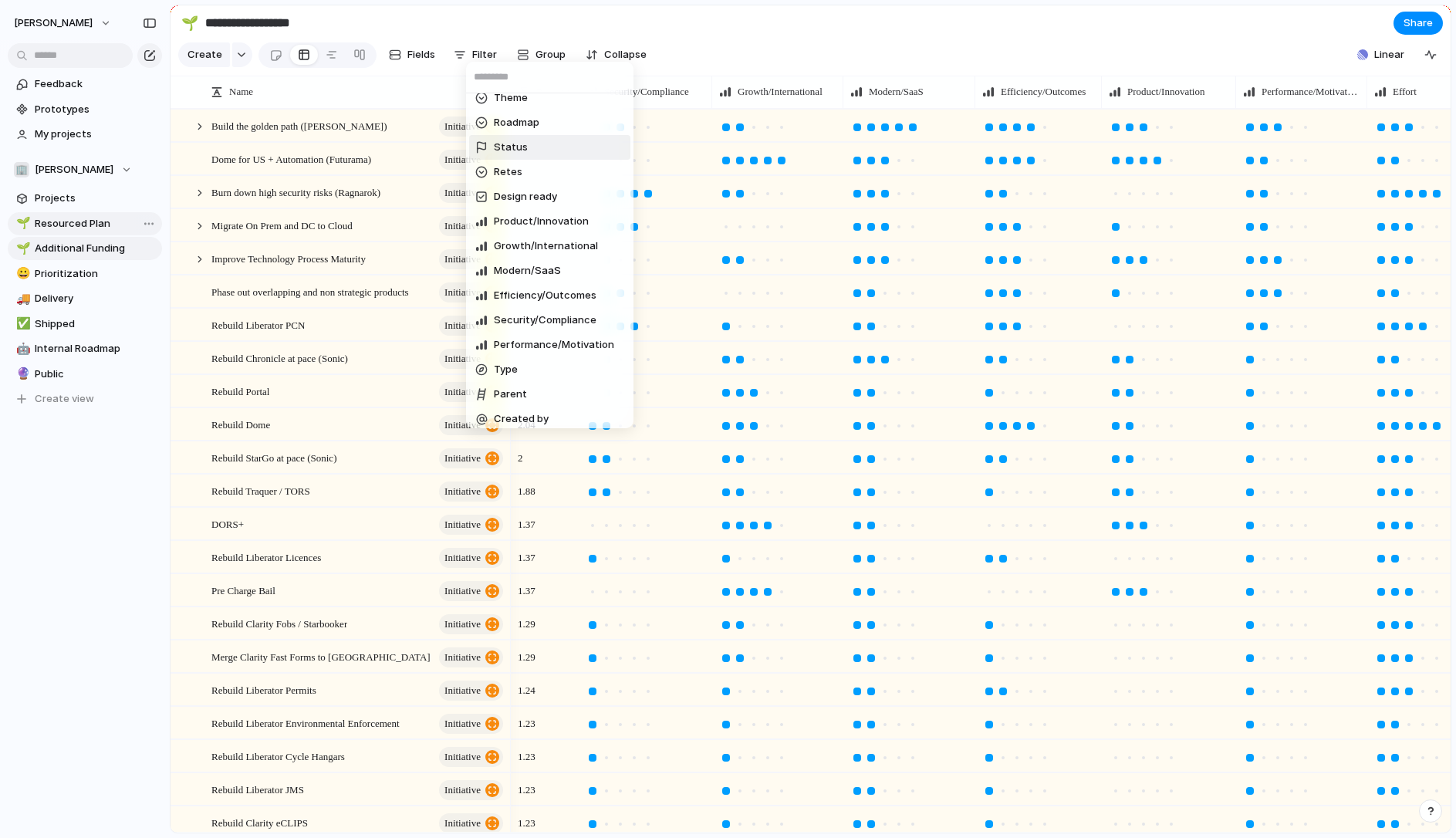
click at [542, 149] on li "Status" at bounding box center [549, 148] width 162 height 24
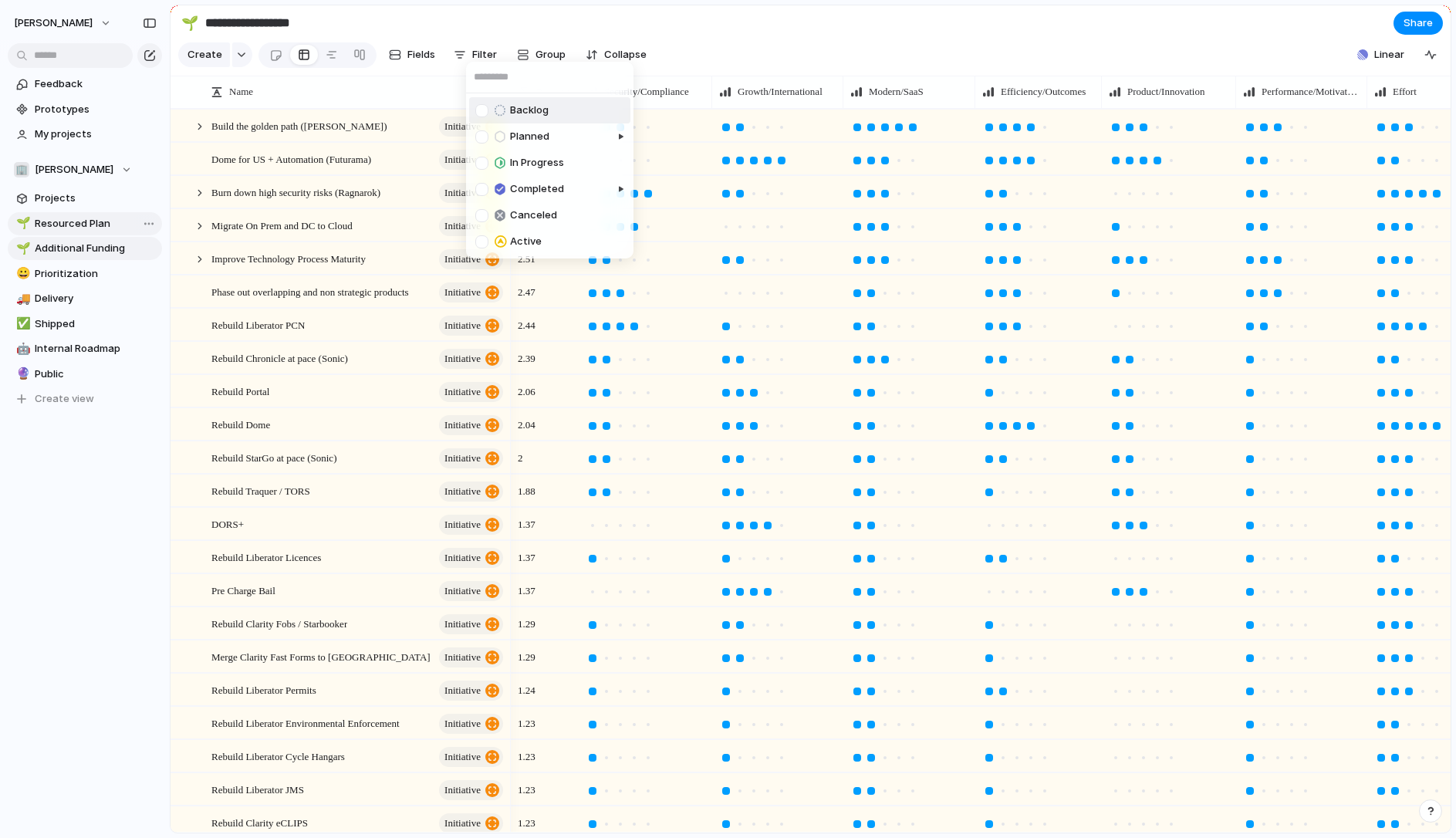
click at [545, 111] on span "Backlog" at bounding box center [529, 110] width 38 height 16
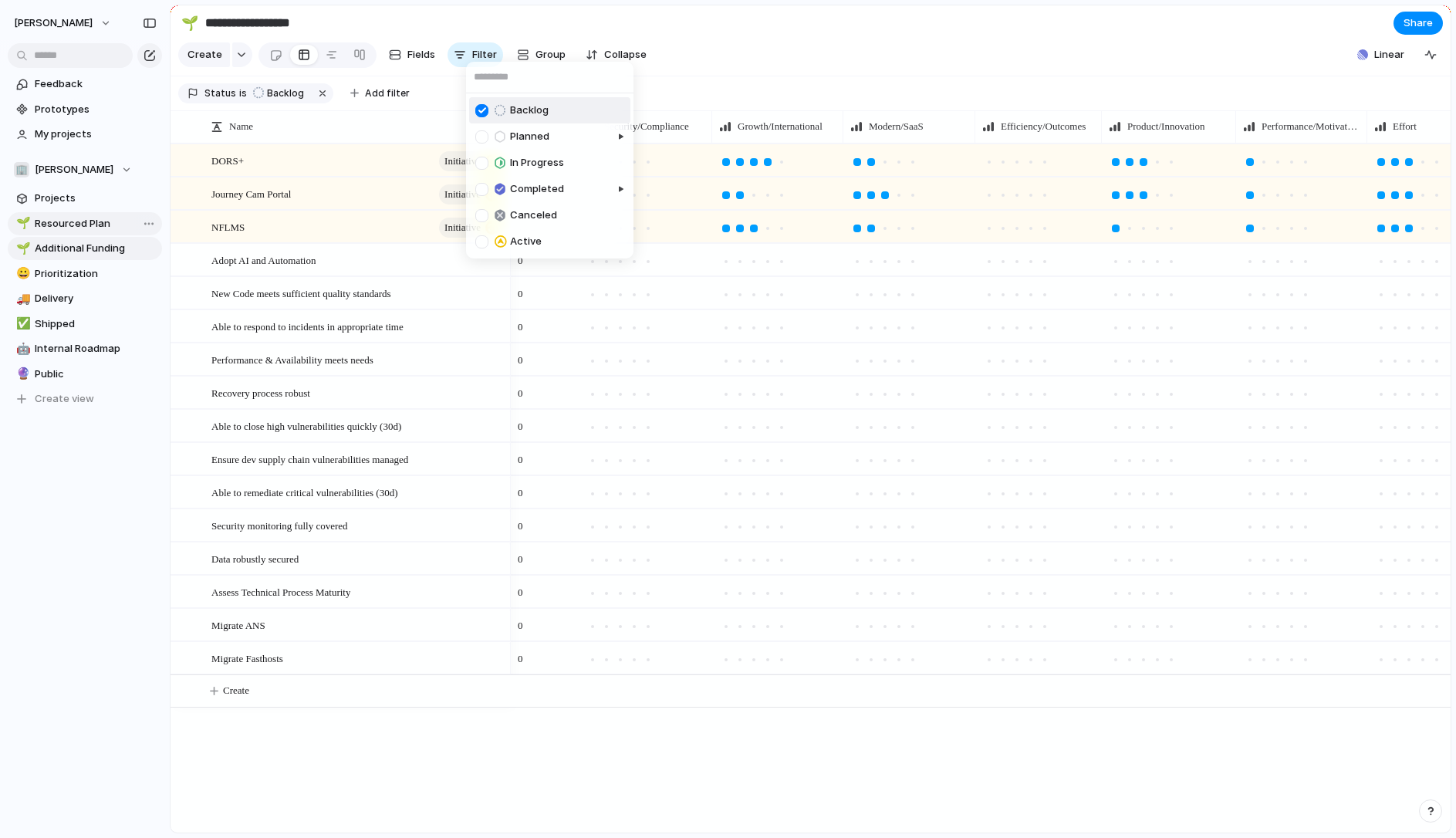
click at [717, 37] on div "Backlog Planned In Progress Completed Canceled Active" at bounding box center [728, 419] width 1456 height 838
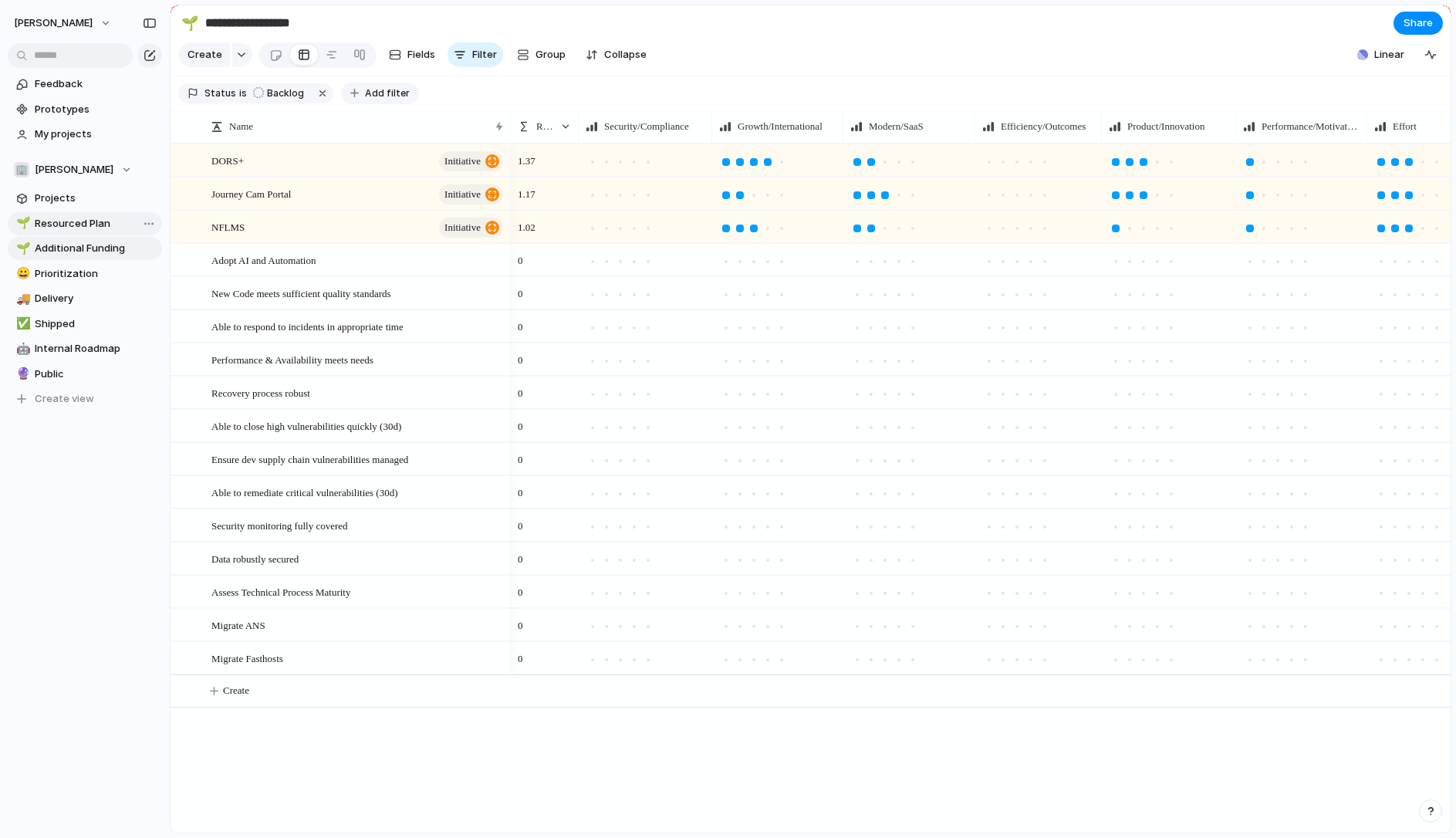
click at [389, 95] on span "Add filter" at bounding box center [388, 93] width 45 height 14
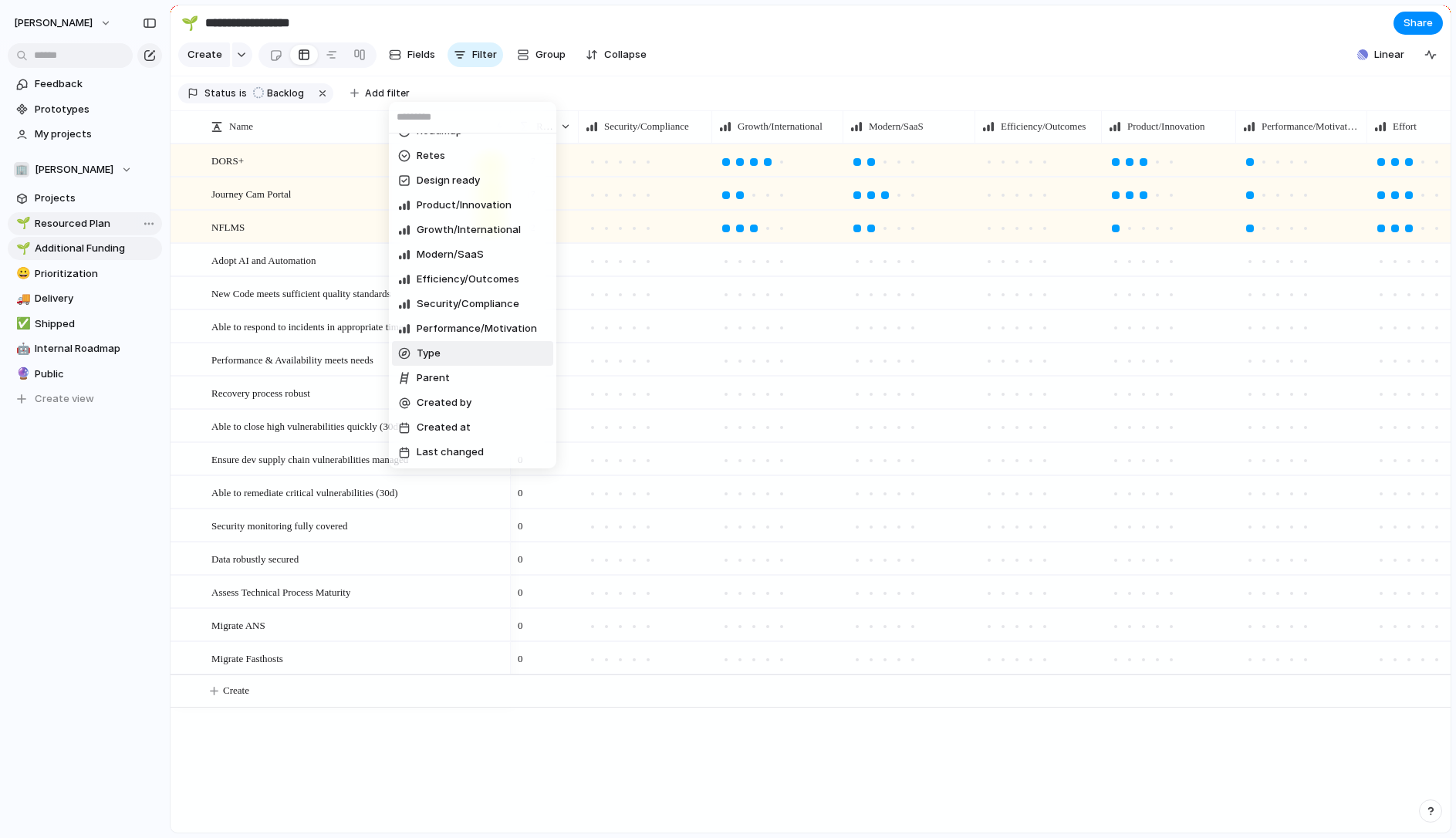
click at [428, 349] on span "Type" at bounding box center [429, 353] width 24 height 16
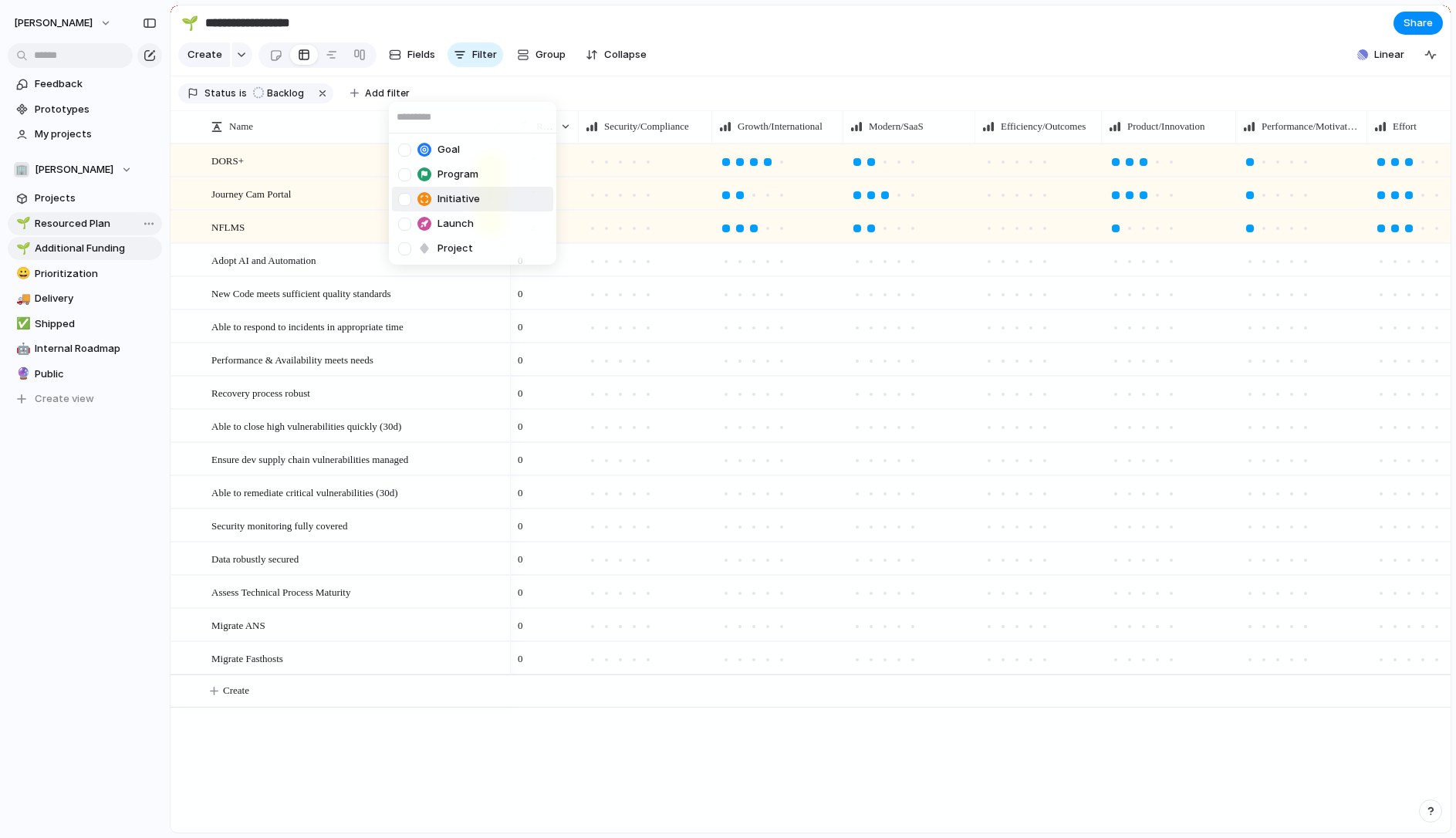
click at [409, 197] on div at bounding box center [404, 200] width 13 height 13
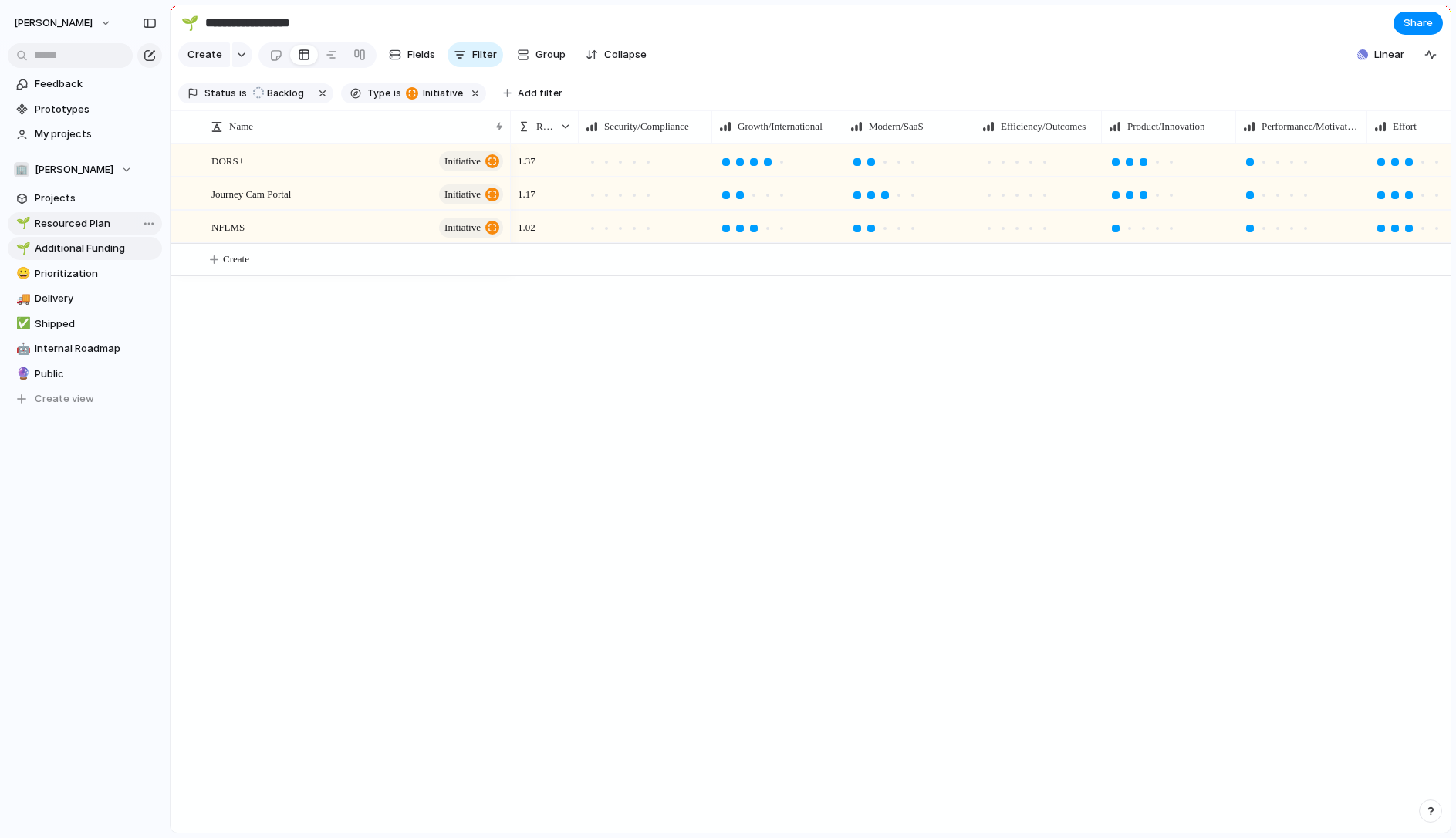
click at [629, 82] on div "Goal Program Initiative Launch Project" at bounding box center [728, 419] width 1456 height 838
click at [95, 228] on span "Resourced Plan" at bounding box center [95, 223] width 122 height 16
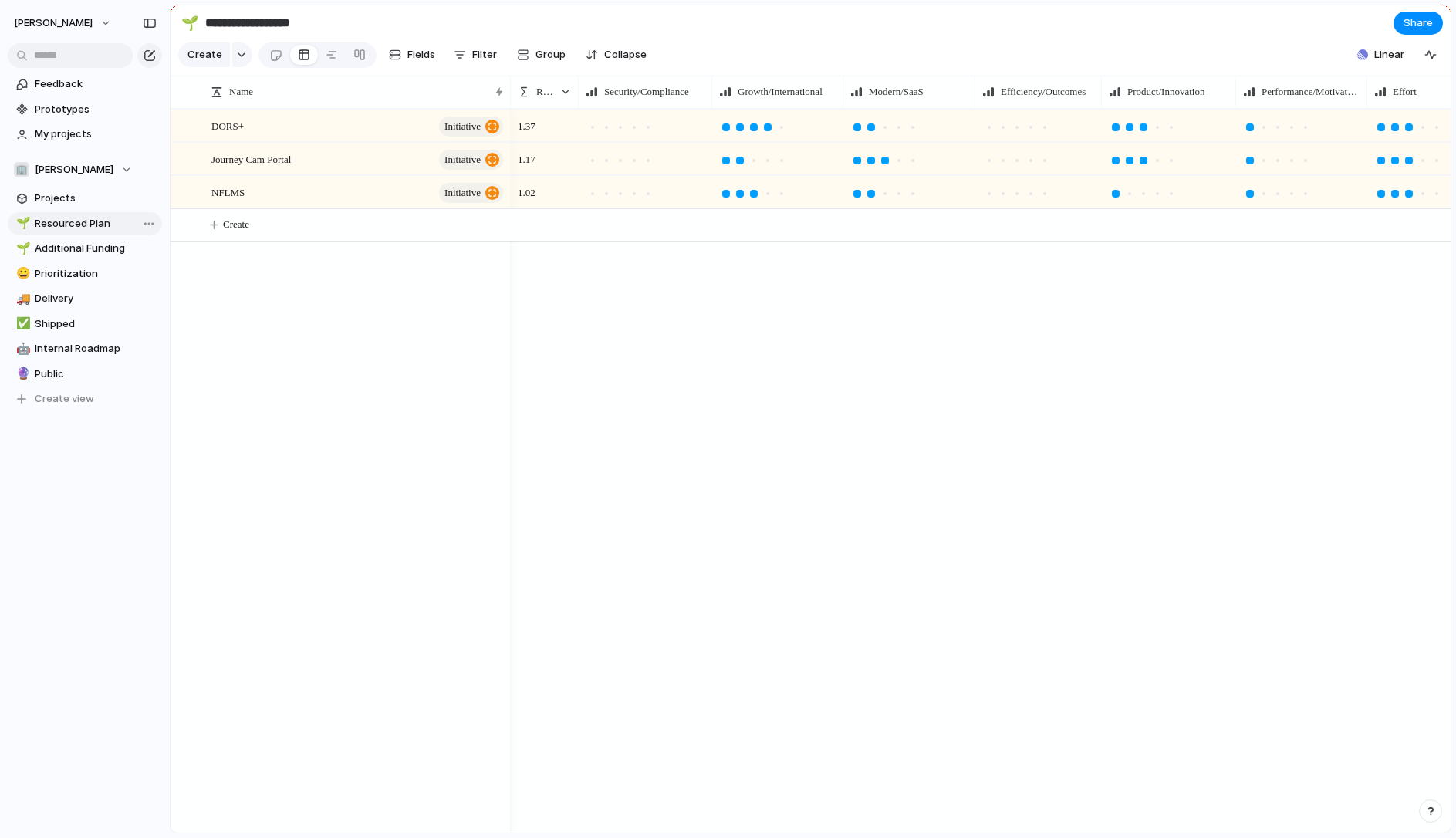
type input "**********"
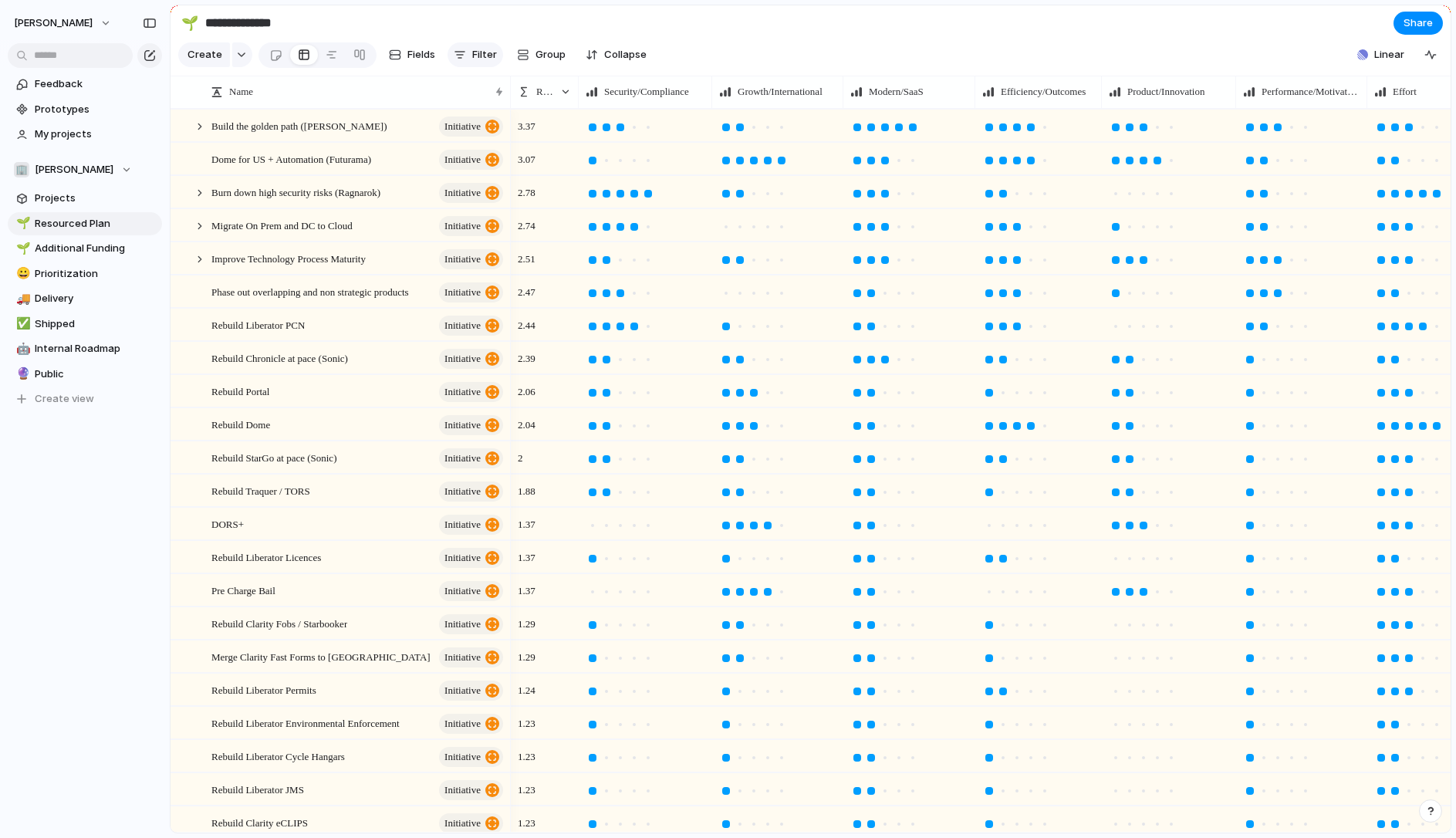
click at [481, 51] on span "Filter" at bounding box center [485, 54] width 24 height 16
click at [469, 52] on button "Filter" at bounding box center [474, 54] width 55 height 24
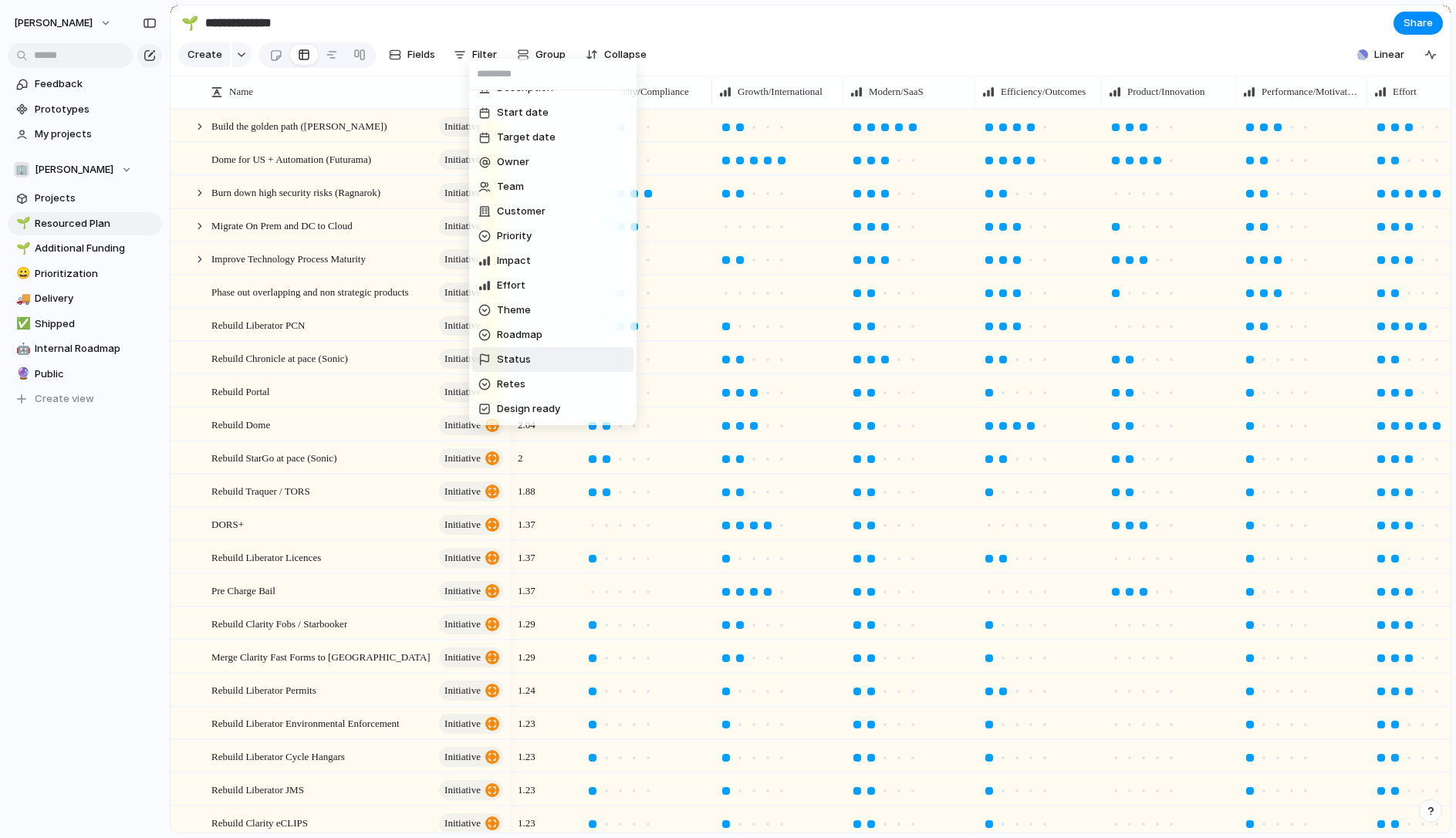
click at [521, 357] on span "Status" at bounding box center [514, 360] width 34 height 16
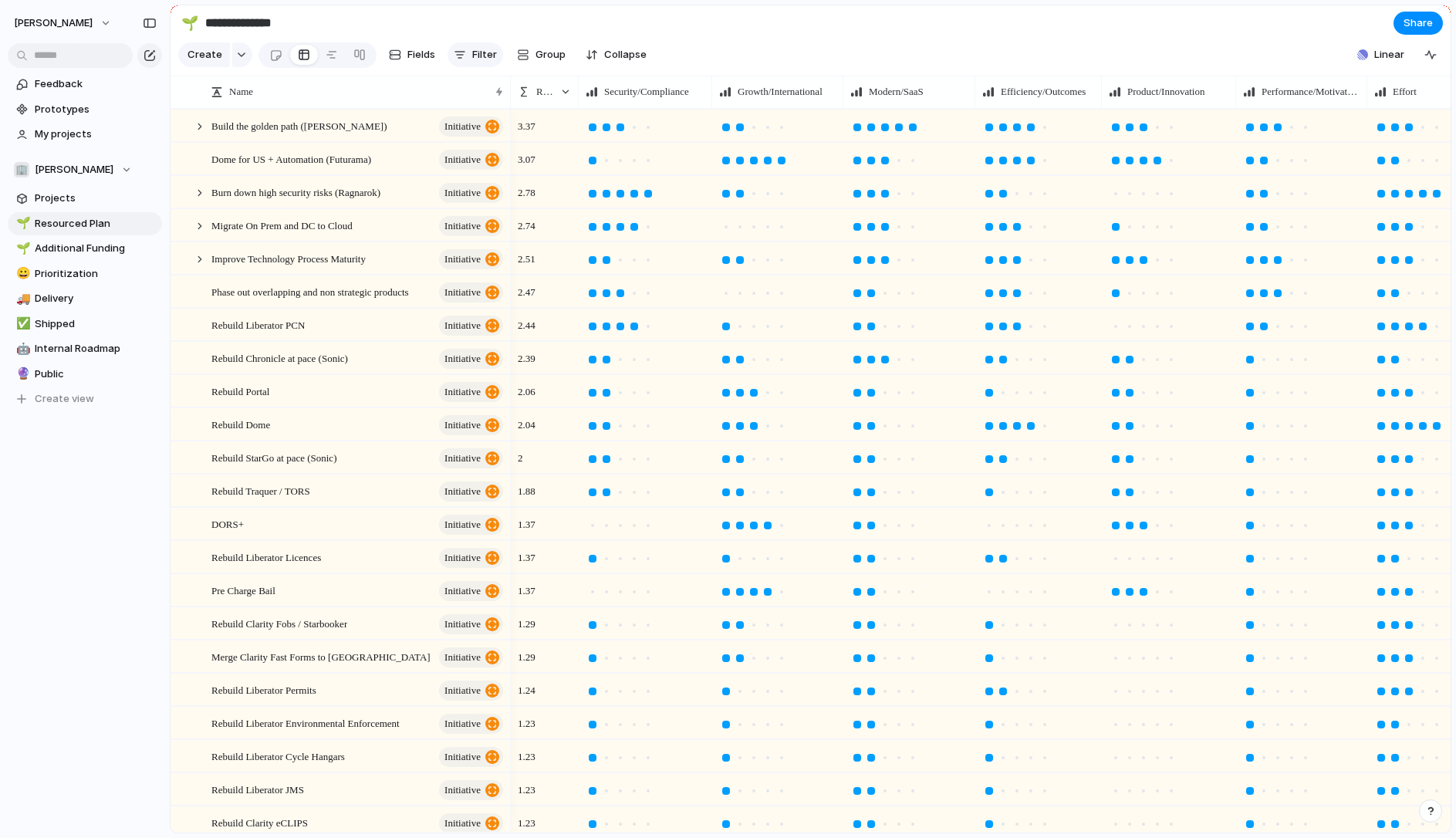
click at [485, 55] on span "Filter" at bounding box center [485, 54] width 24 height 16
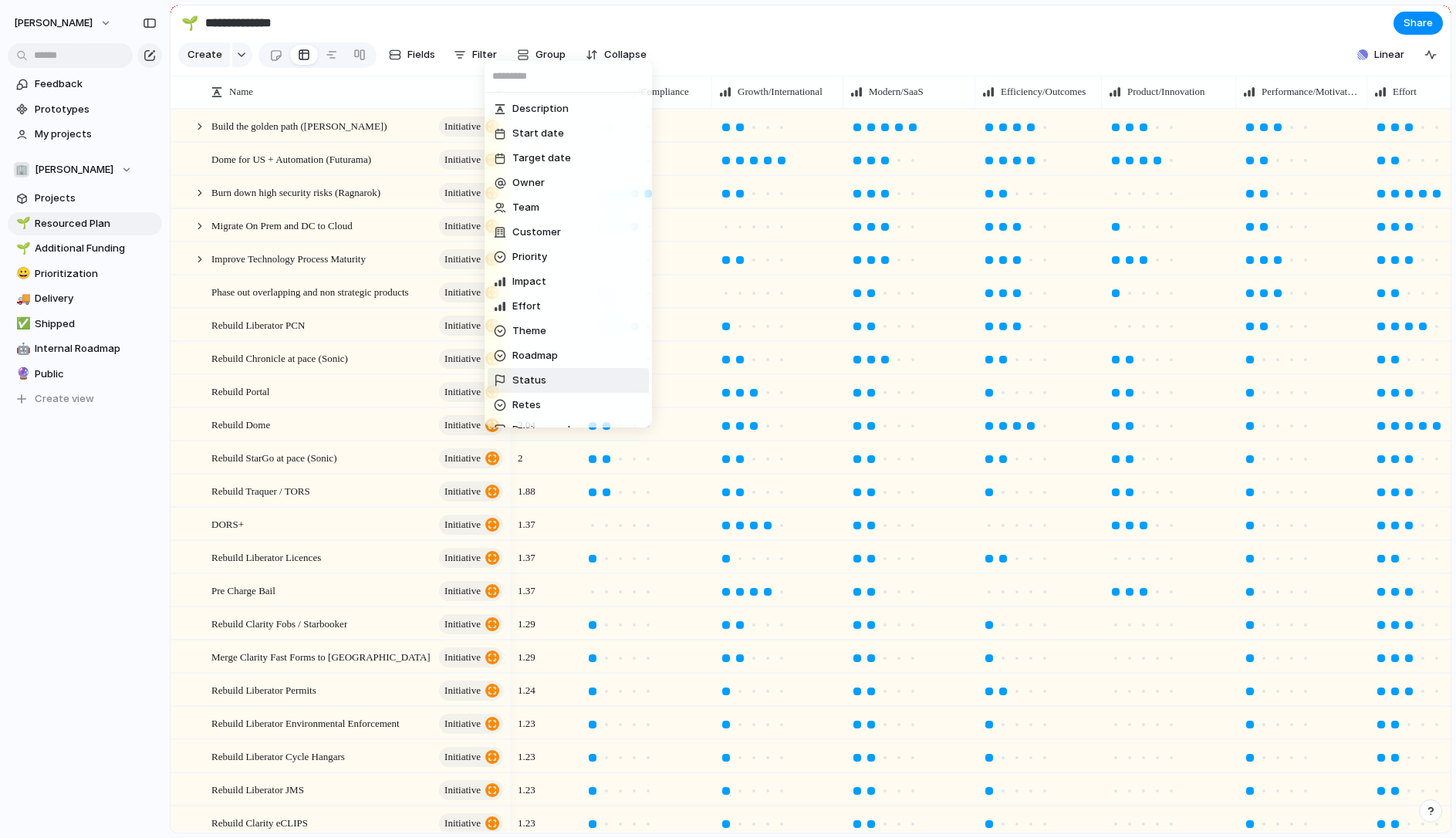
click at [532, 381] on span "Status" at bounding box center [529, 380] width 34 height 16
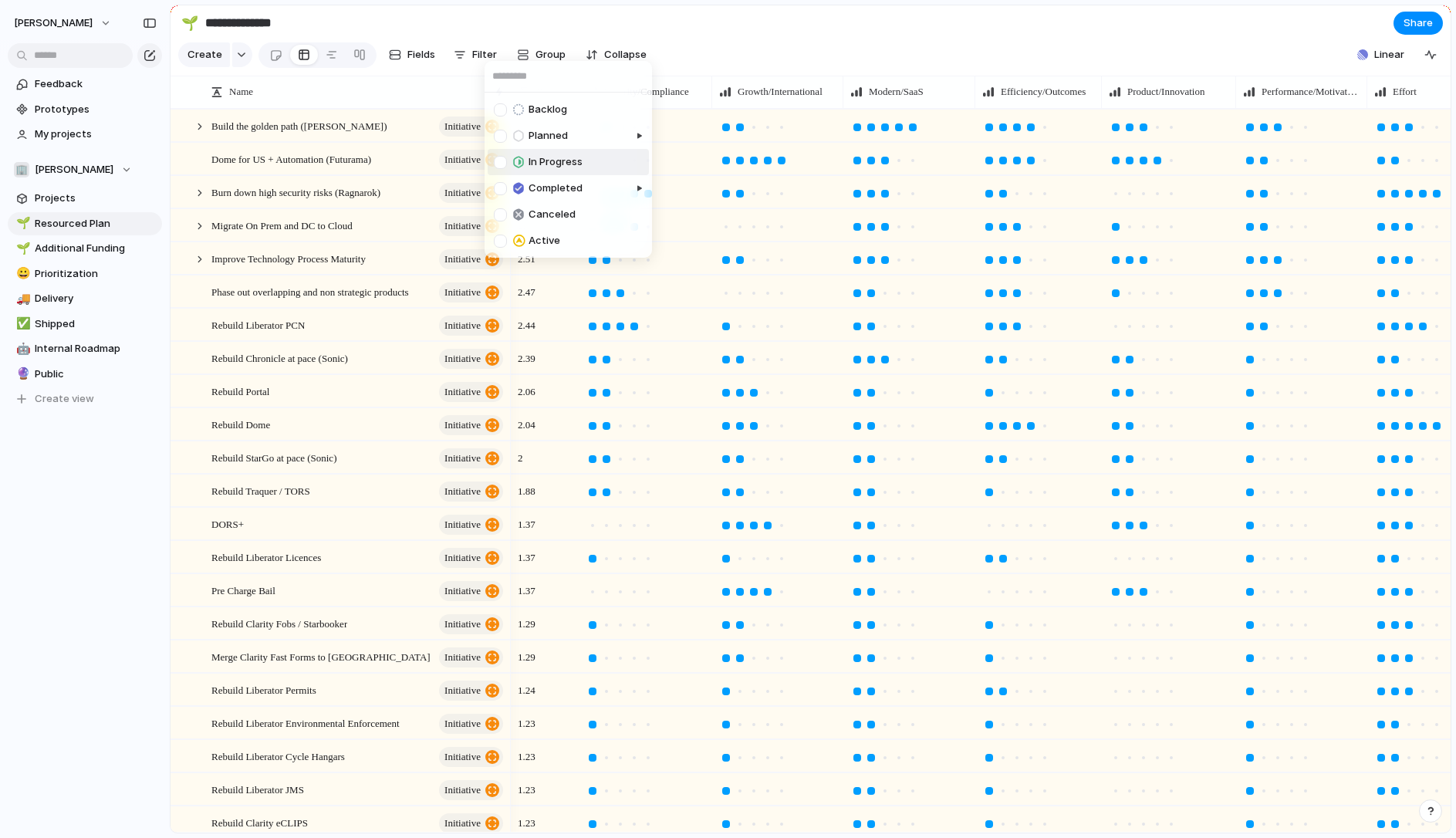
click at [500, 162] on div at bounding box center [501, 163] width 13 height 13
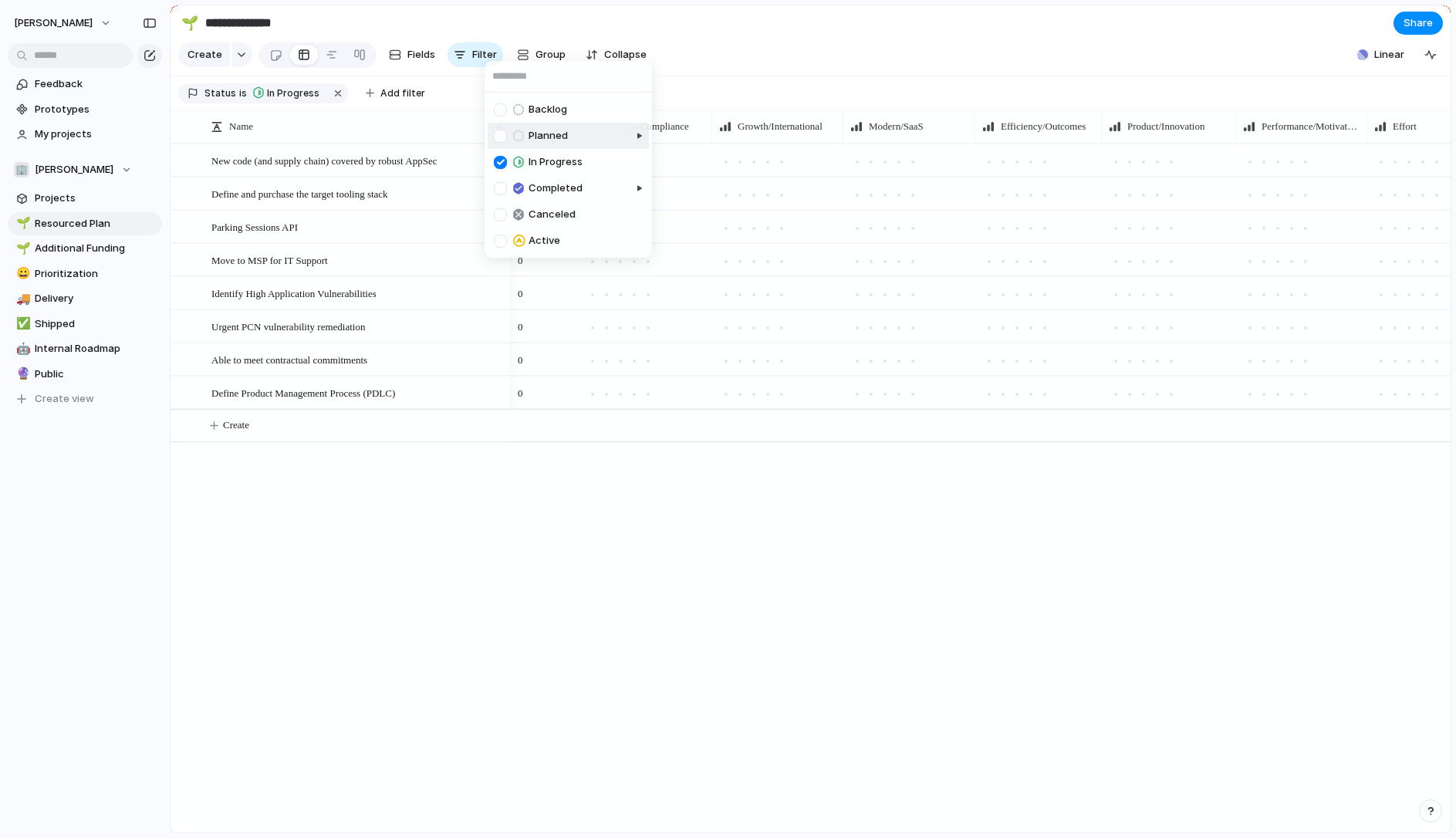
click at [502, 131] on div at bounding box center [577, 149] width 149 height 60
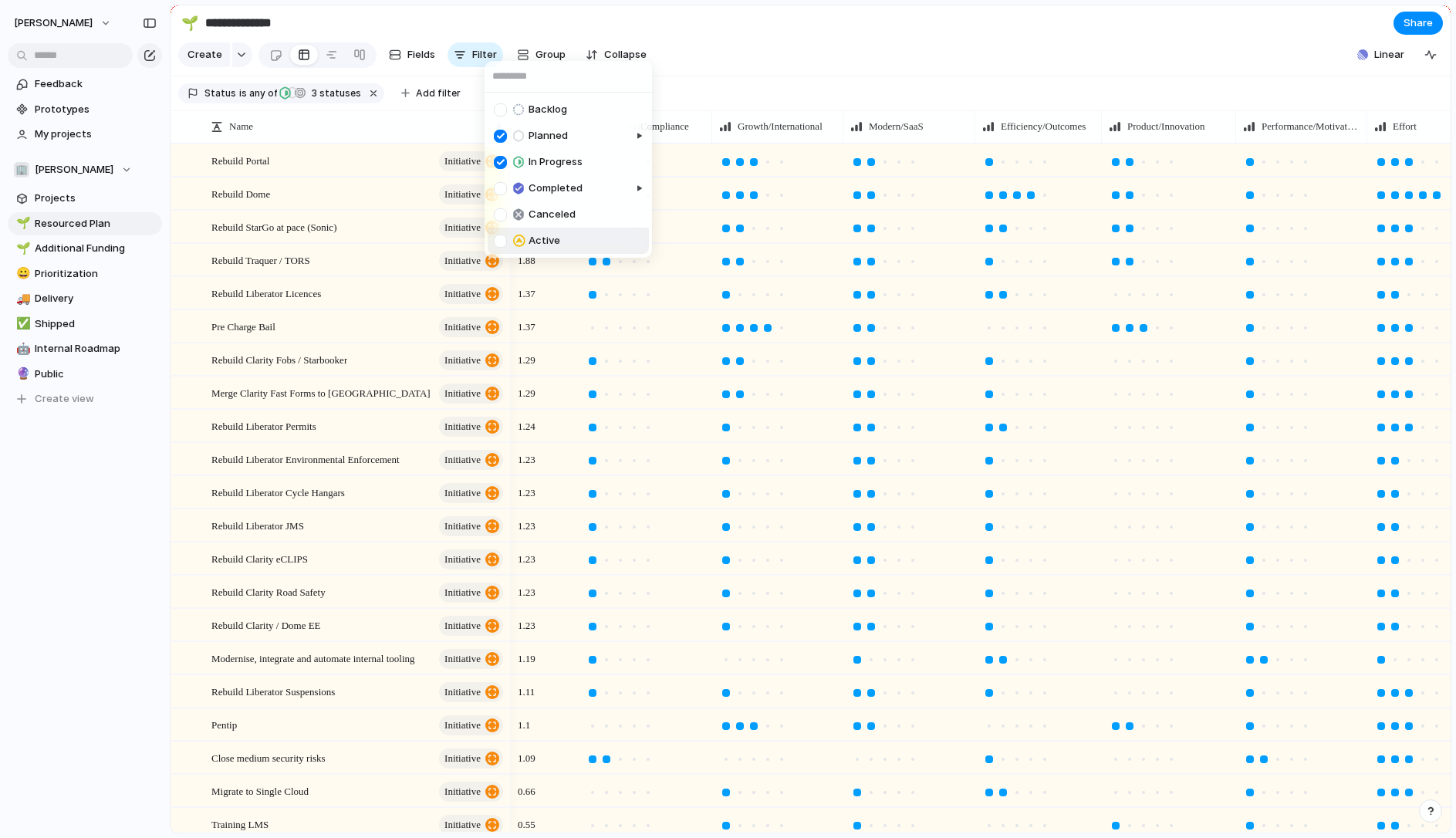
click at [500, 239] on div at bounding box center [501, 241] width 13 height 13
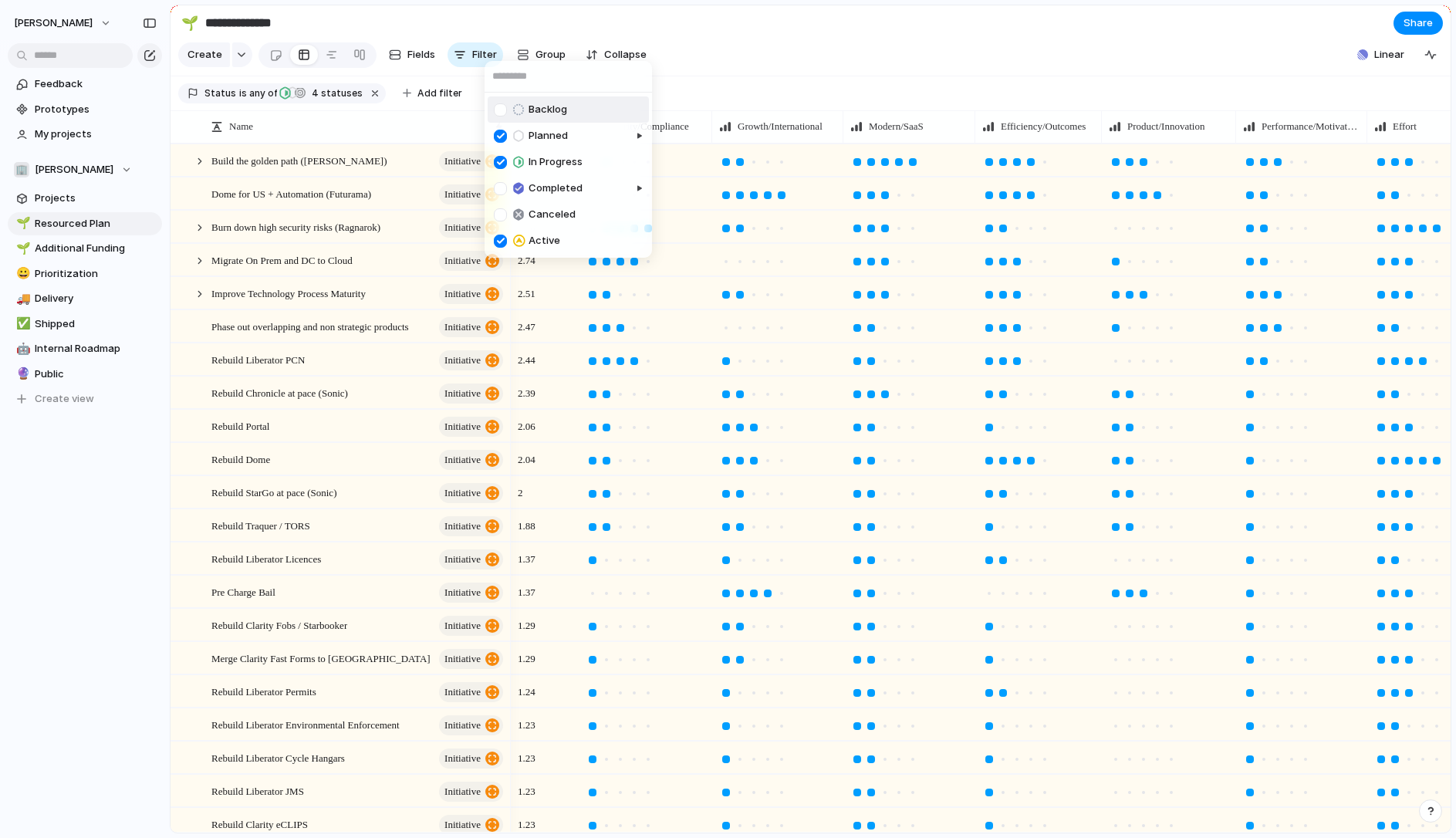
click at [523, 28] on div "Backlog Planned In Progress Completed Canceled Active" at bounding box center [728, 419] width 1456 height 838
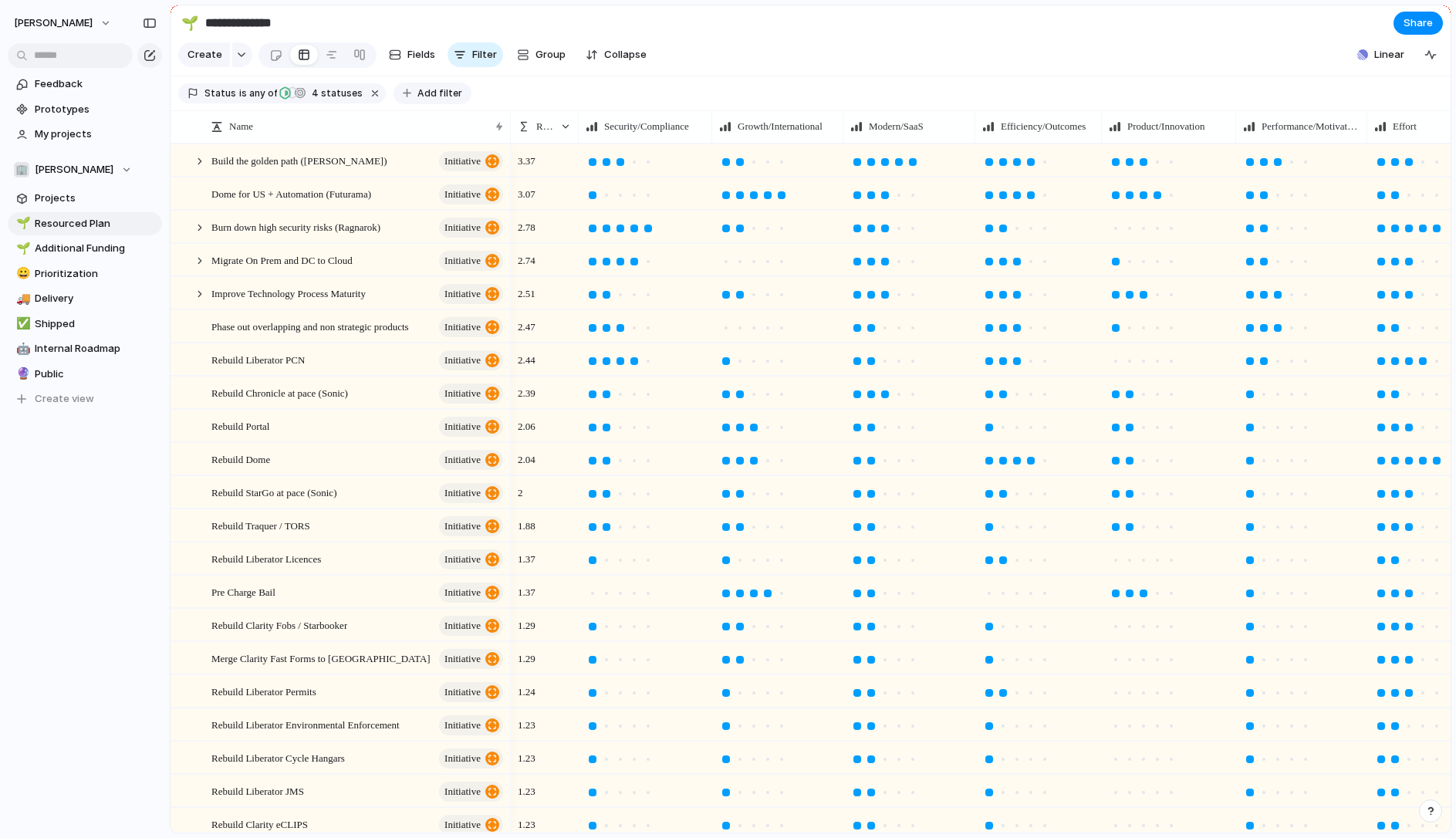
click at [423, 93] on span "Add filter" at bounding box center [440, 93] width 45 height 14
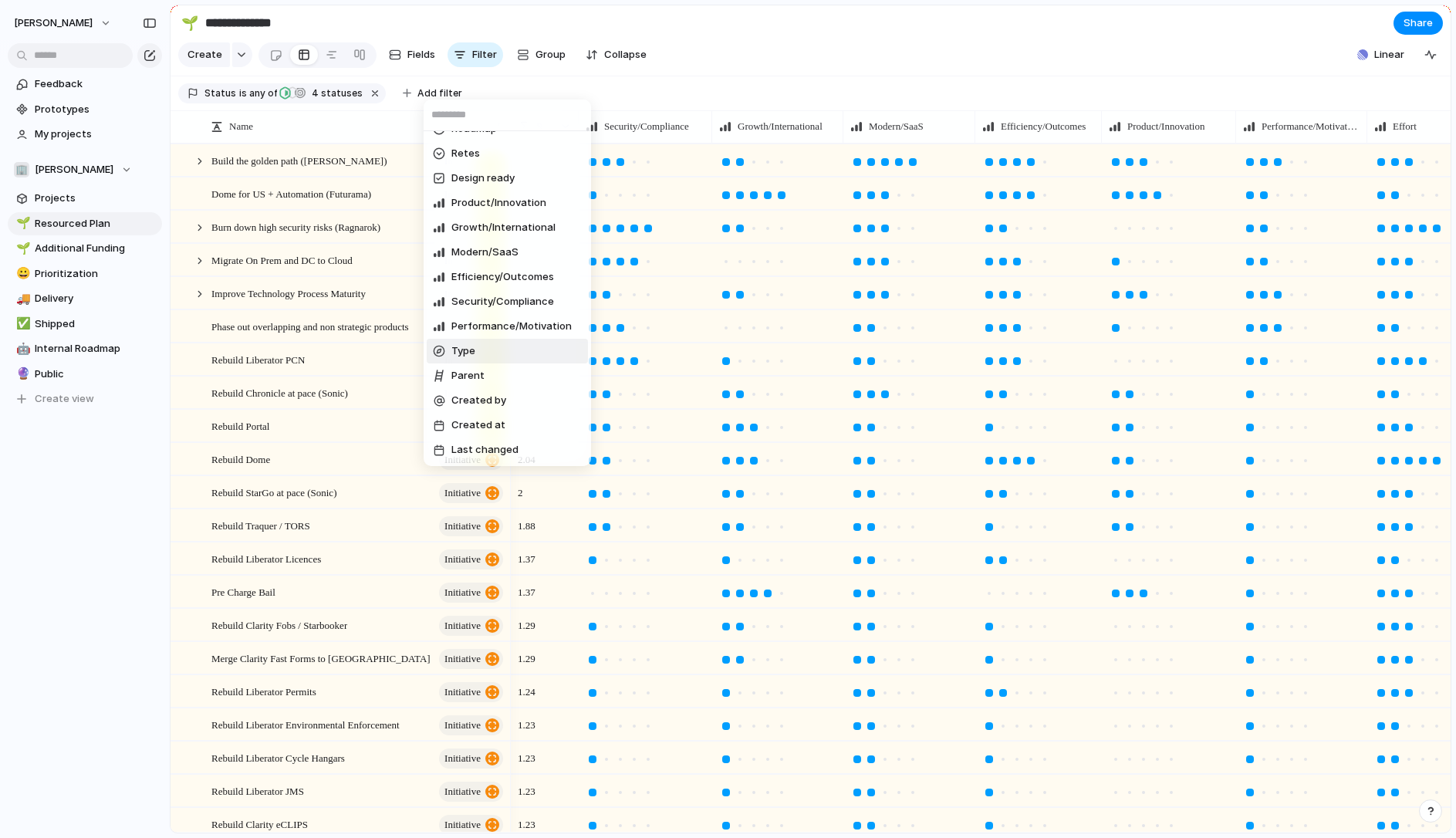
click at [471, 348] on span "Type" at bounding box center [463, 351] width 24 height 16
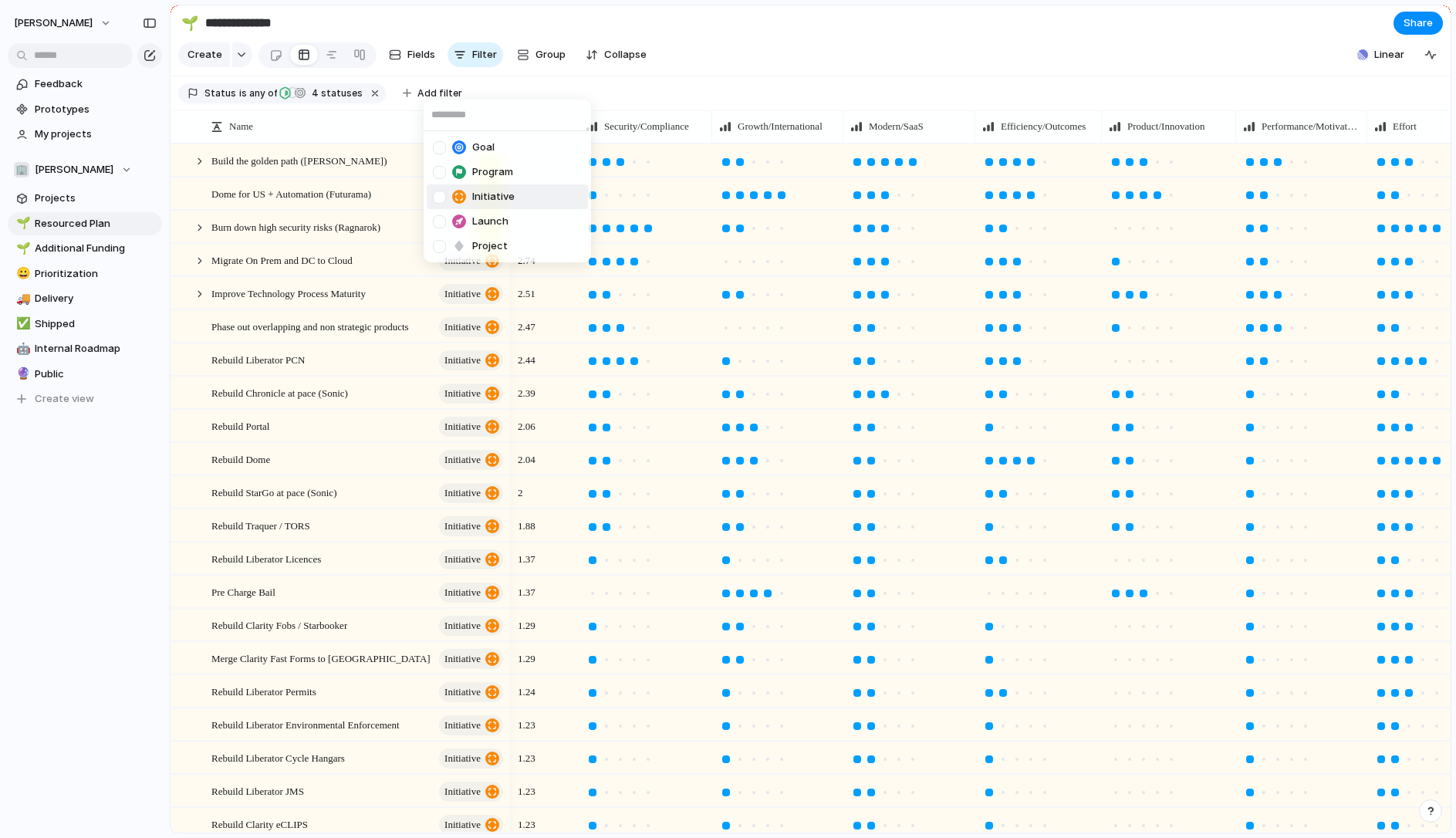
click at [445, 196] on div at bounding box center [439, 197] width 13 height 13
click at [677, 82] on div "Goal Program Initiative Launch Project" at bounding box center [728, 419] width 1456 height 838
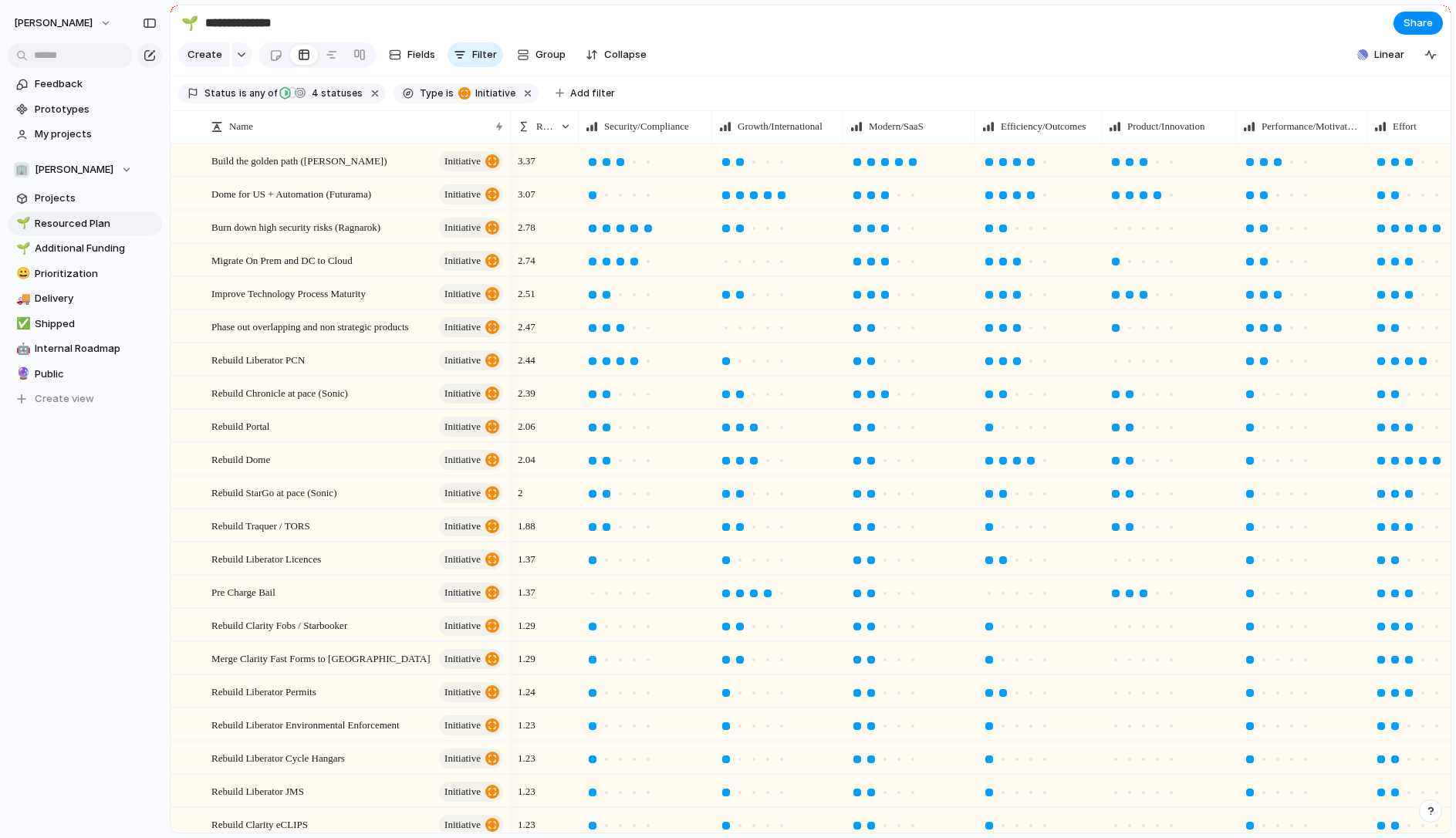
click at [725, 47] on section "Create Fields Filter Group Zoom Collapse Linear" at bounding box center [811, 58] width 1279 height 37
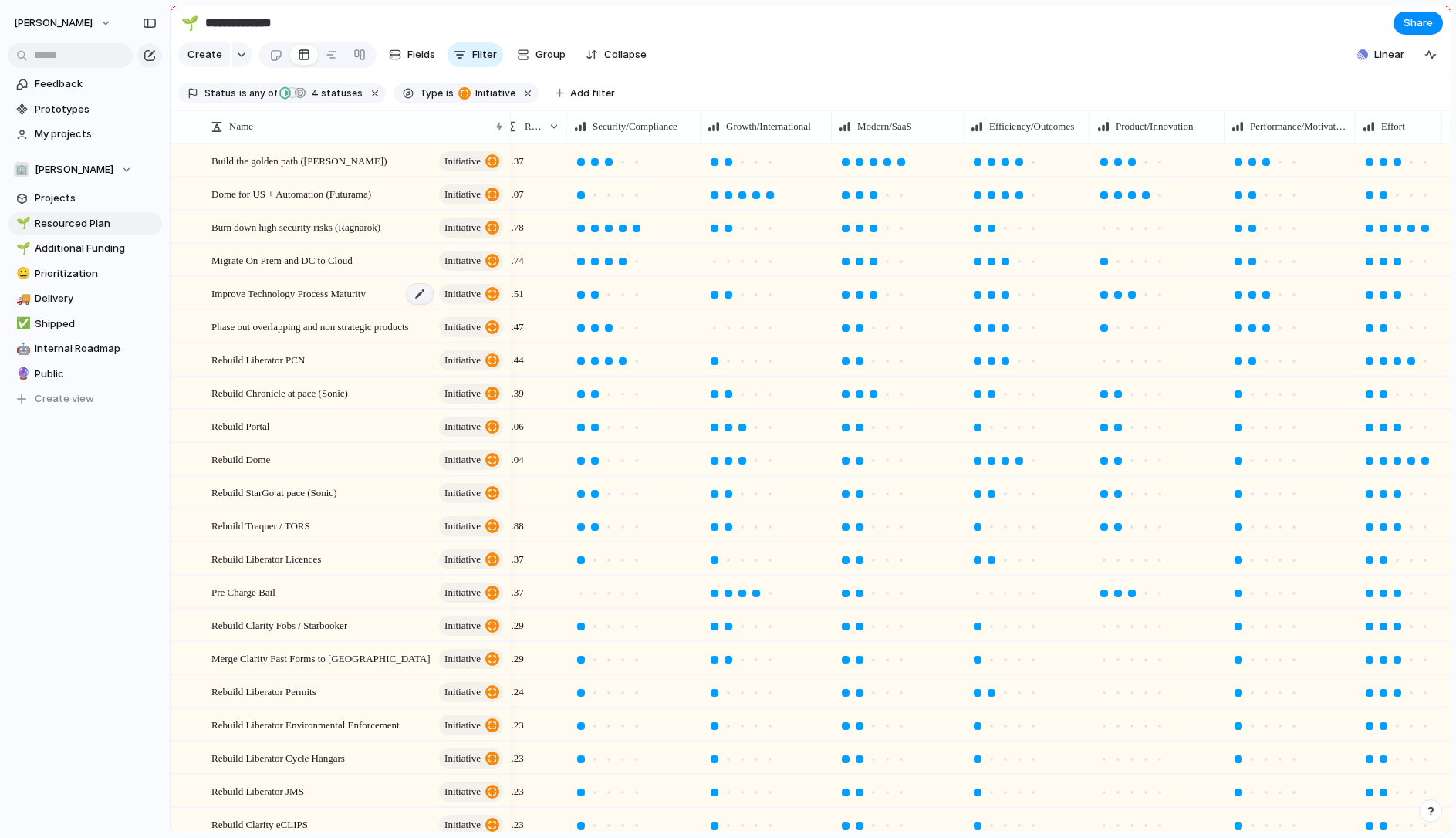
scroll to position [0, 13]
click at [153, 24] on div "button" at bounding box center [149, 23] width 14 height 11
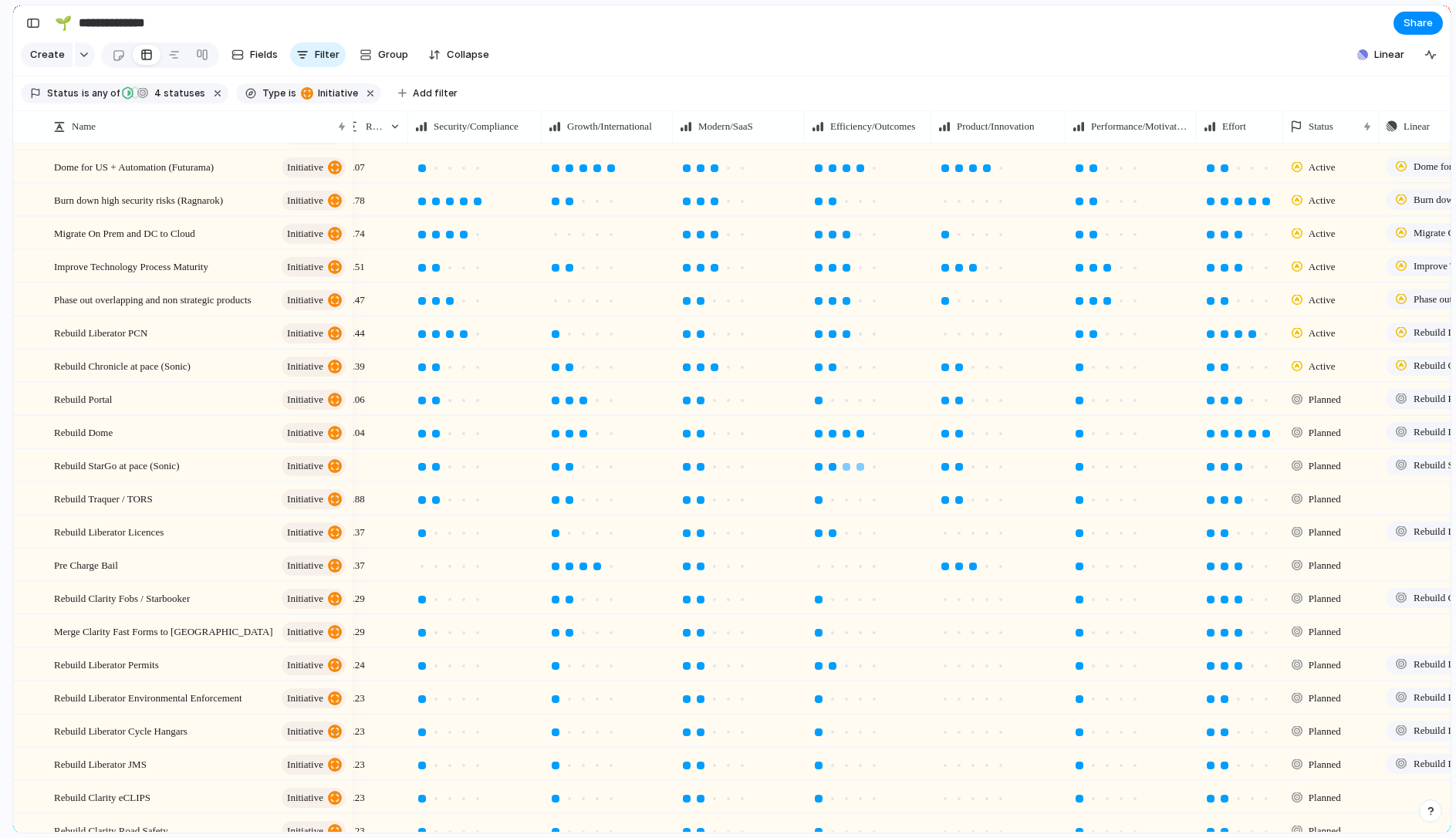
scroll to position [28, 0]
click at [1329, 564] on span "Planned" at bounding box center [1324, 564] width 33 height 16
type input "*******"
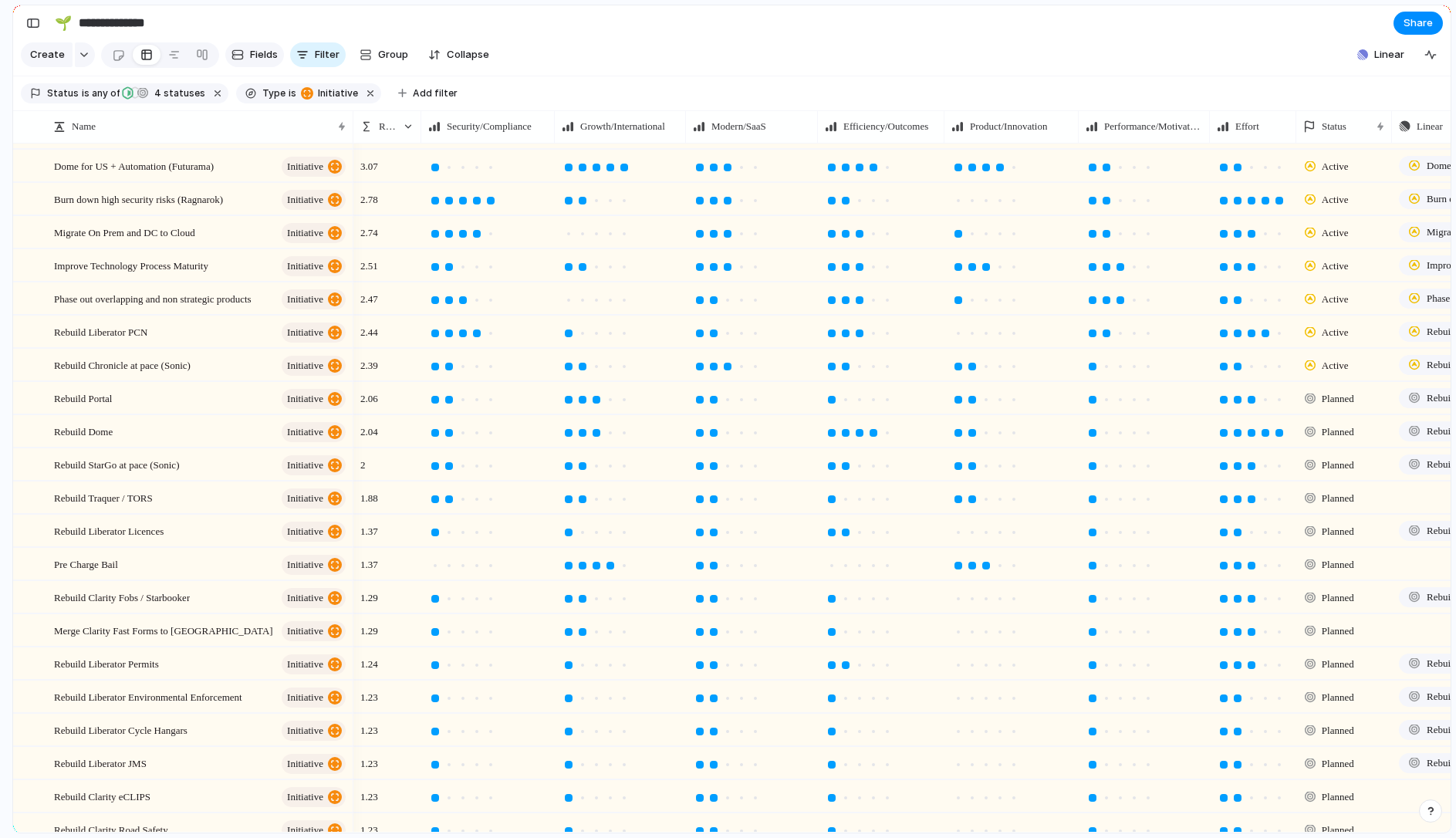
click at [264, 55] on span "Fields" at bounding box center [264, 54] width 28 height 16
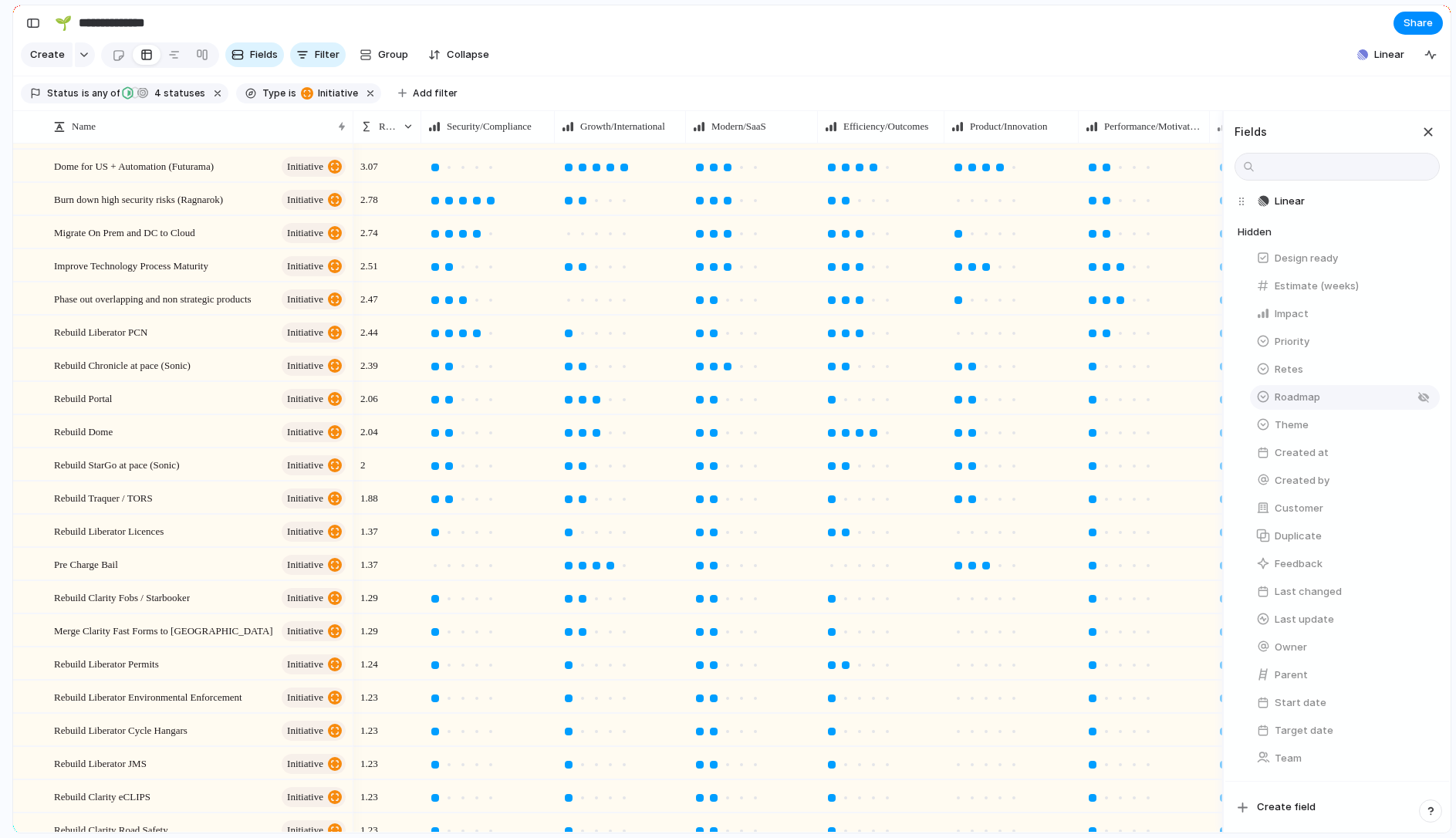
click at [1303, 400] on span "Roadmap" at bounding box center [1297, 397] width 46 height 16
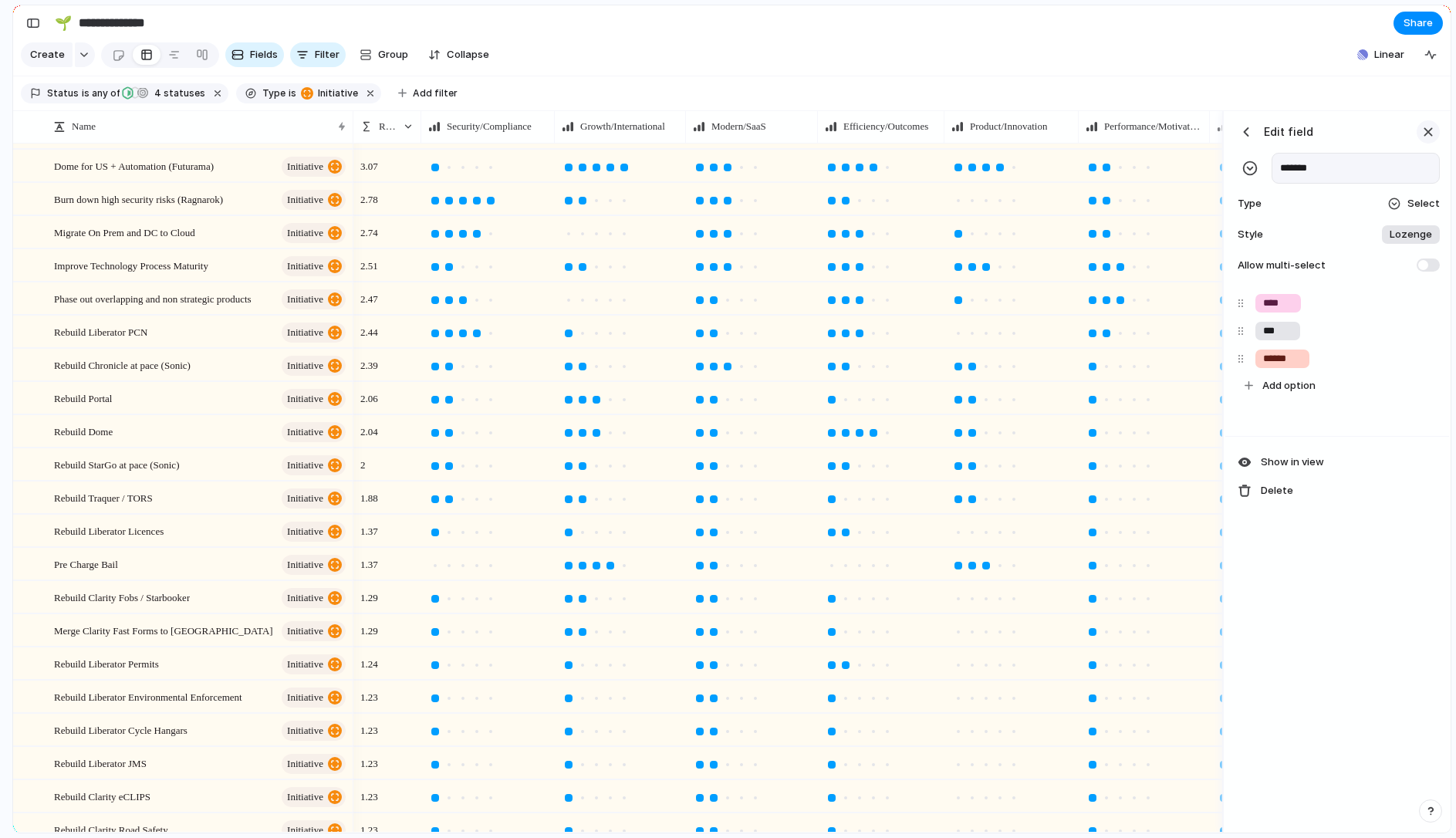
click at [1428, 133] on div "button" at bounding box center [1428, 132] width 17 height 17
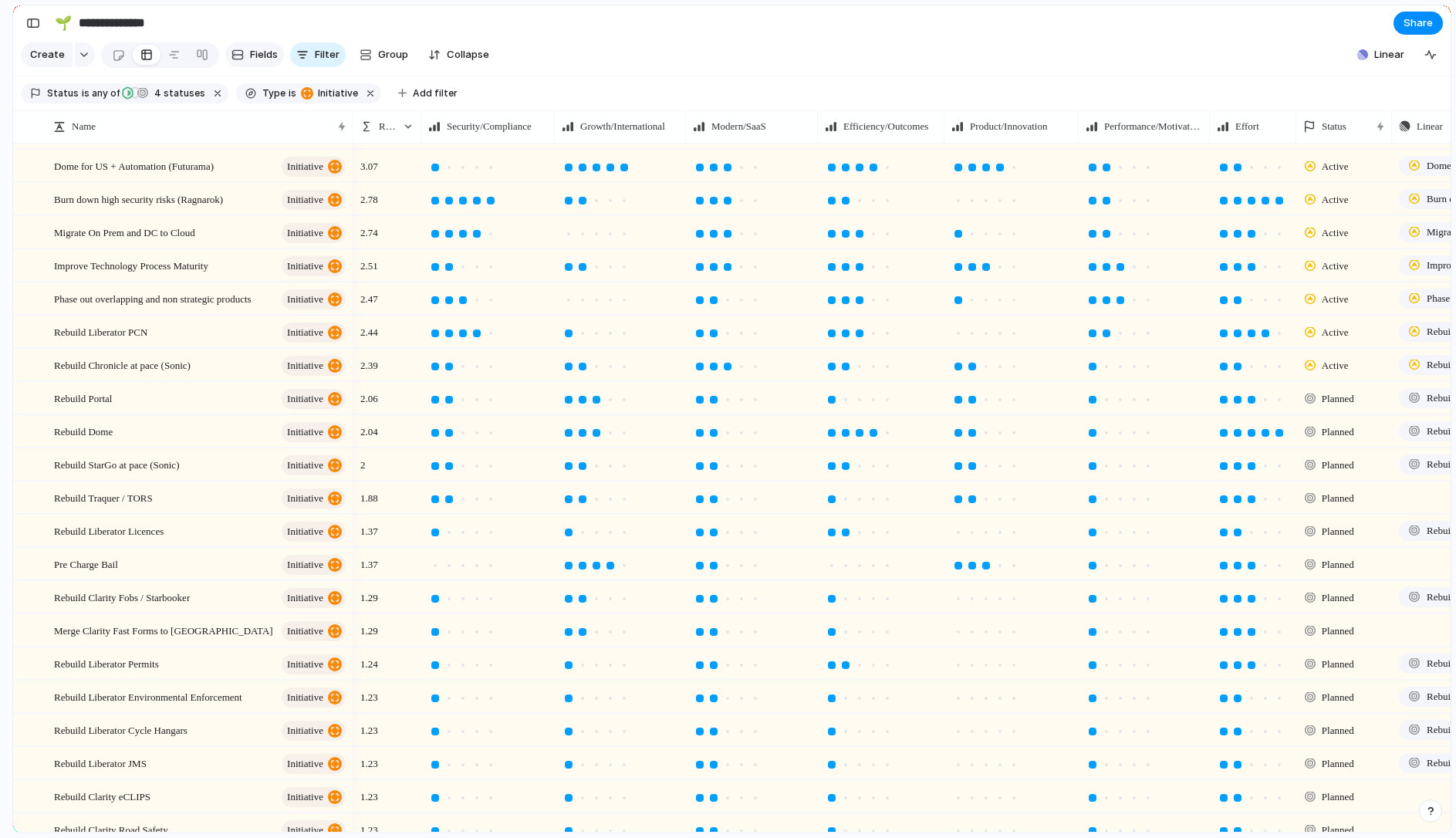
click at [251, 54] on span "Fields" at bounding box center [264, 54] width 28 height 16
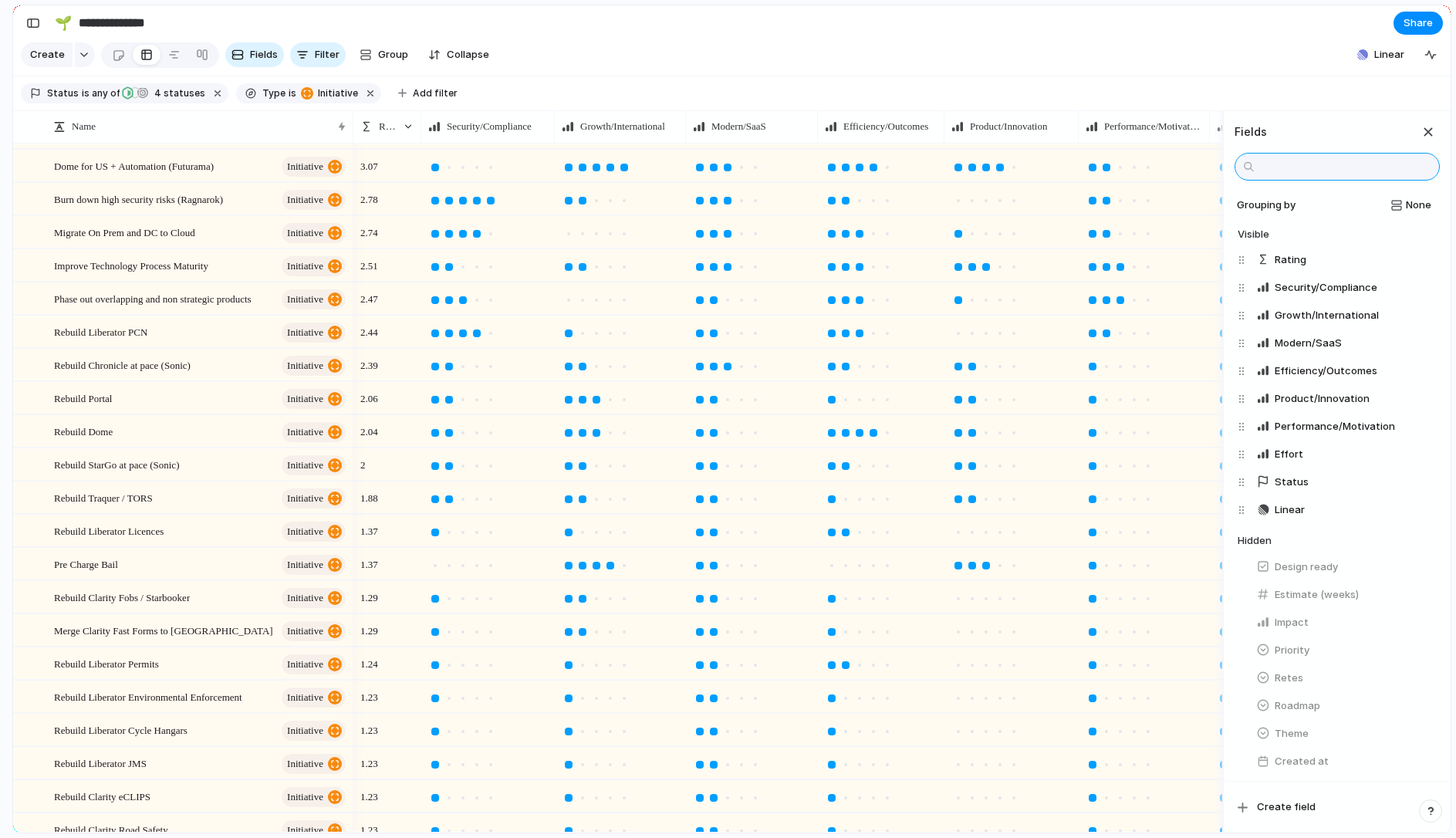
scroll to position [0, 0]
click at [1431, 127] on div "button" at bounding box center [1428, 132] width 17 height 17
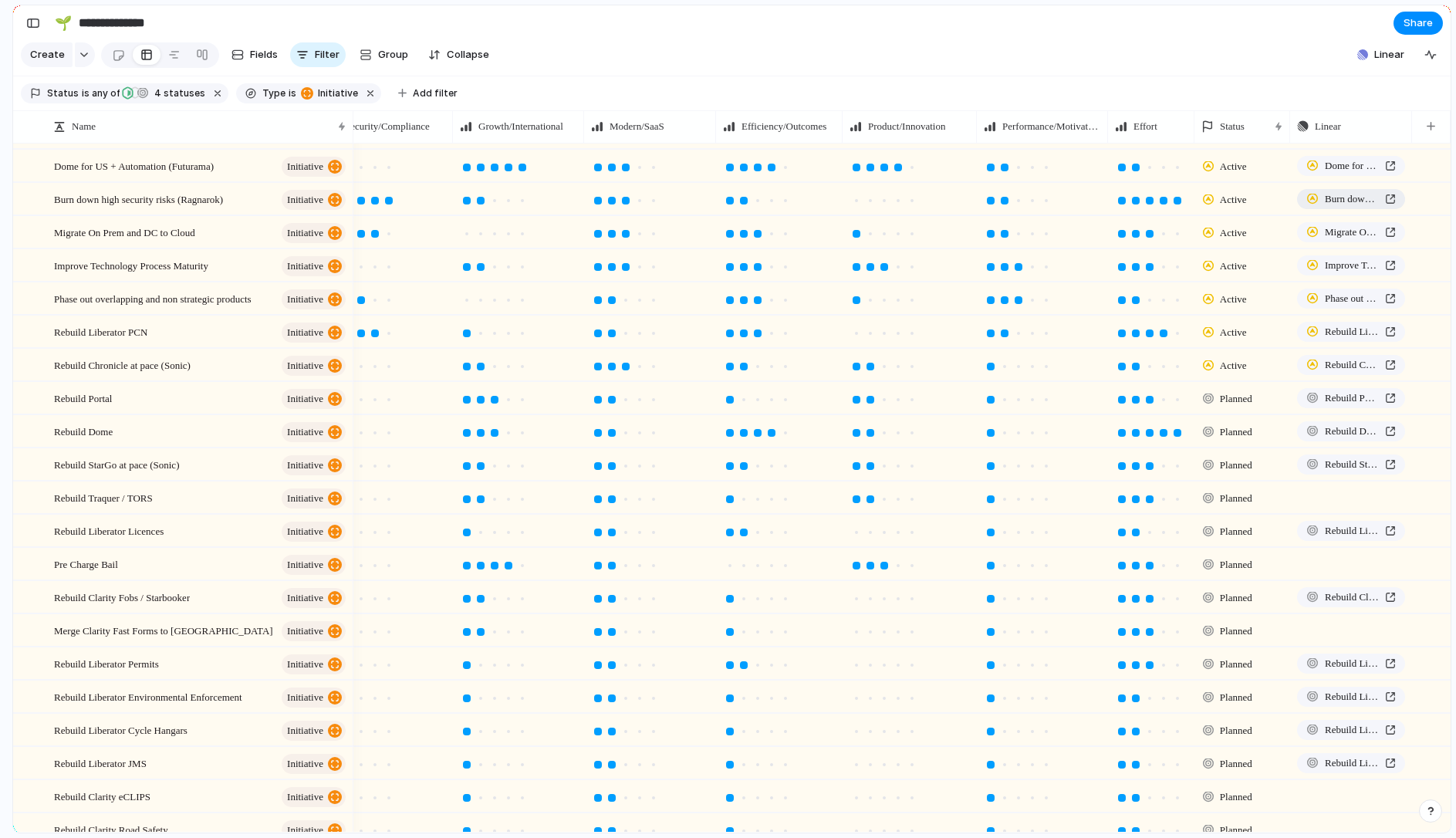
scroll to position [0, 103]
click at [1432, 127] on div "button" at bounding box center [1430, 126] width 8 height 8
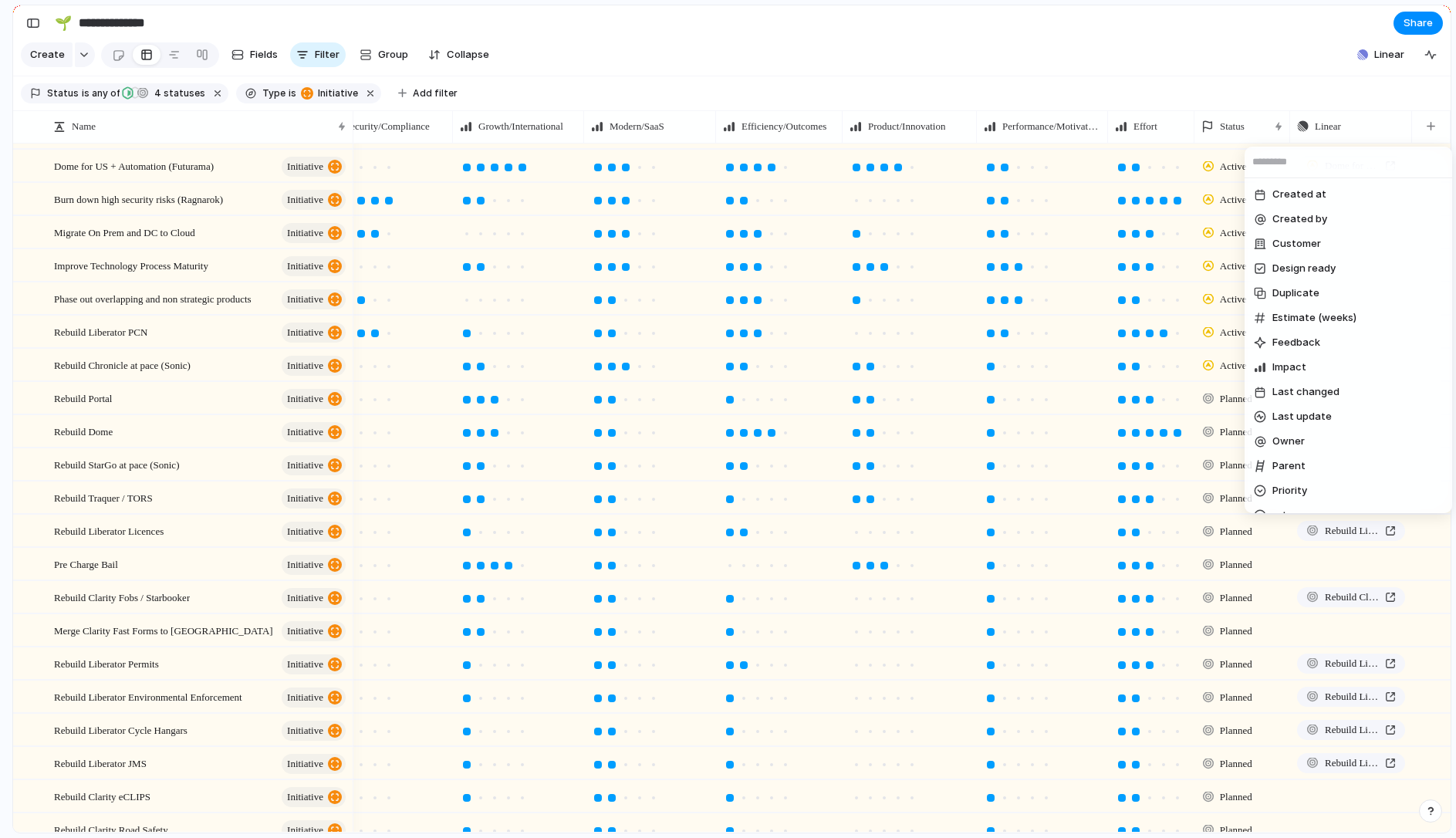
scroll to position [0, 0]
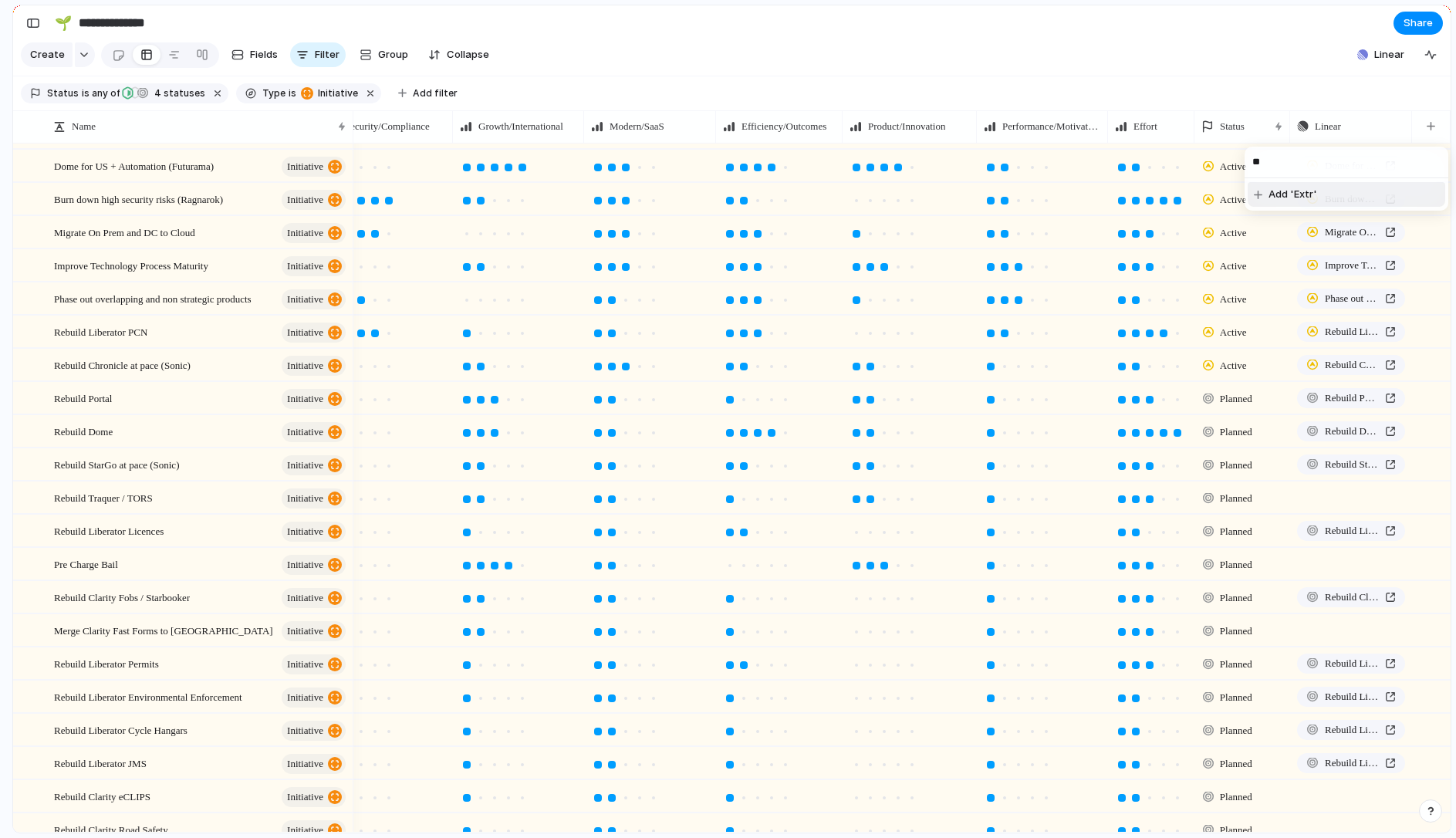
type input "*"
type input "*******"
click at [1317, 189] on span "Add 'Funding'" at bounding box center [1302, 194] width 68 height 16
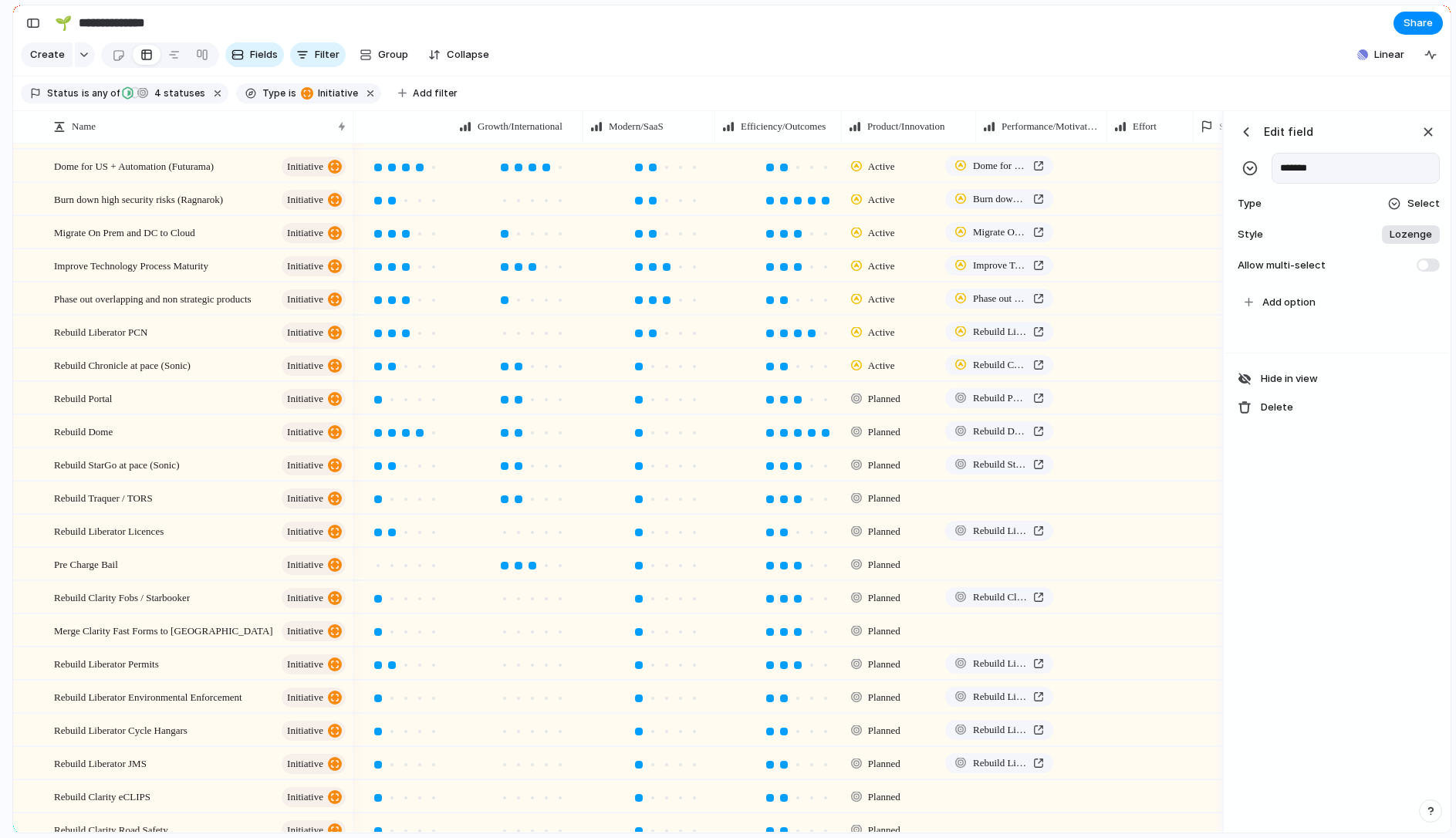
scroll to position [0, 455]
click at [1423, 204] on span "Select" at bounding box center [1423, 204] width 33 height 16
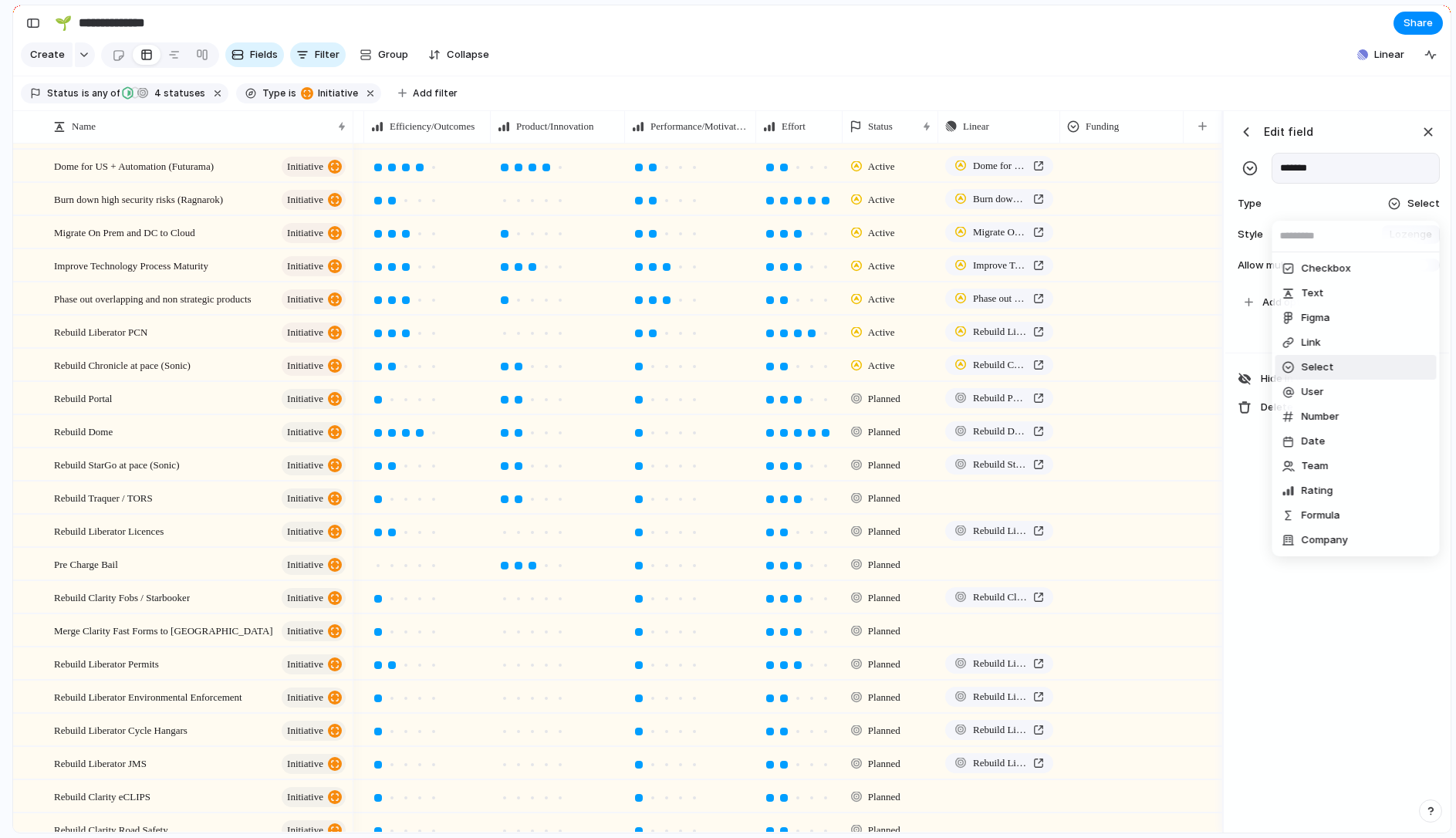
click at [1323, 371] on span "Select" at bounding box center [1318, 367] width 33 height 16
click at [1311, 304] on span "Add option" at bounding box center [1288, 303] width 53 height 16
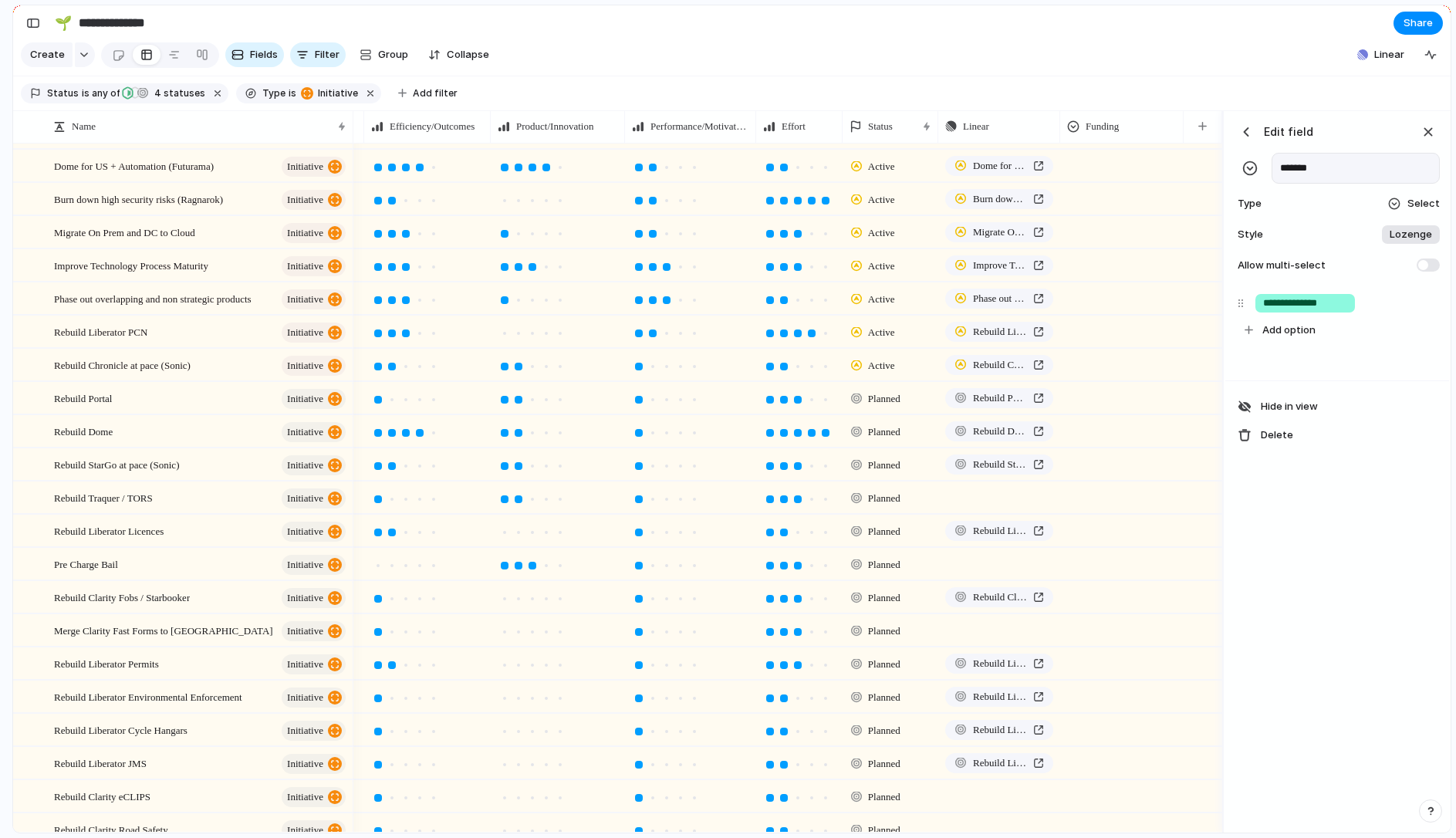
type input "**********"
click at [1306, 349] on div "**********" at bounding box center [1337, 334] width 224 height 95
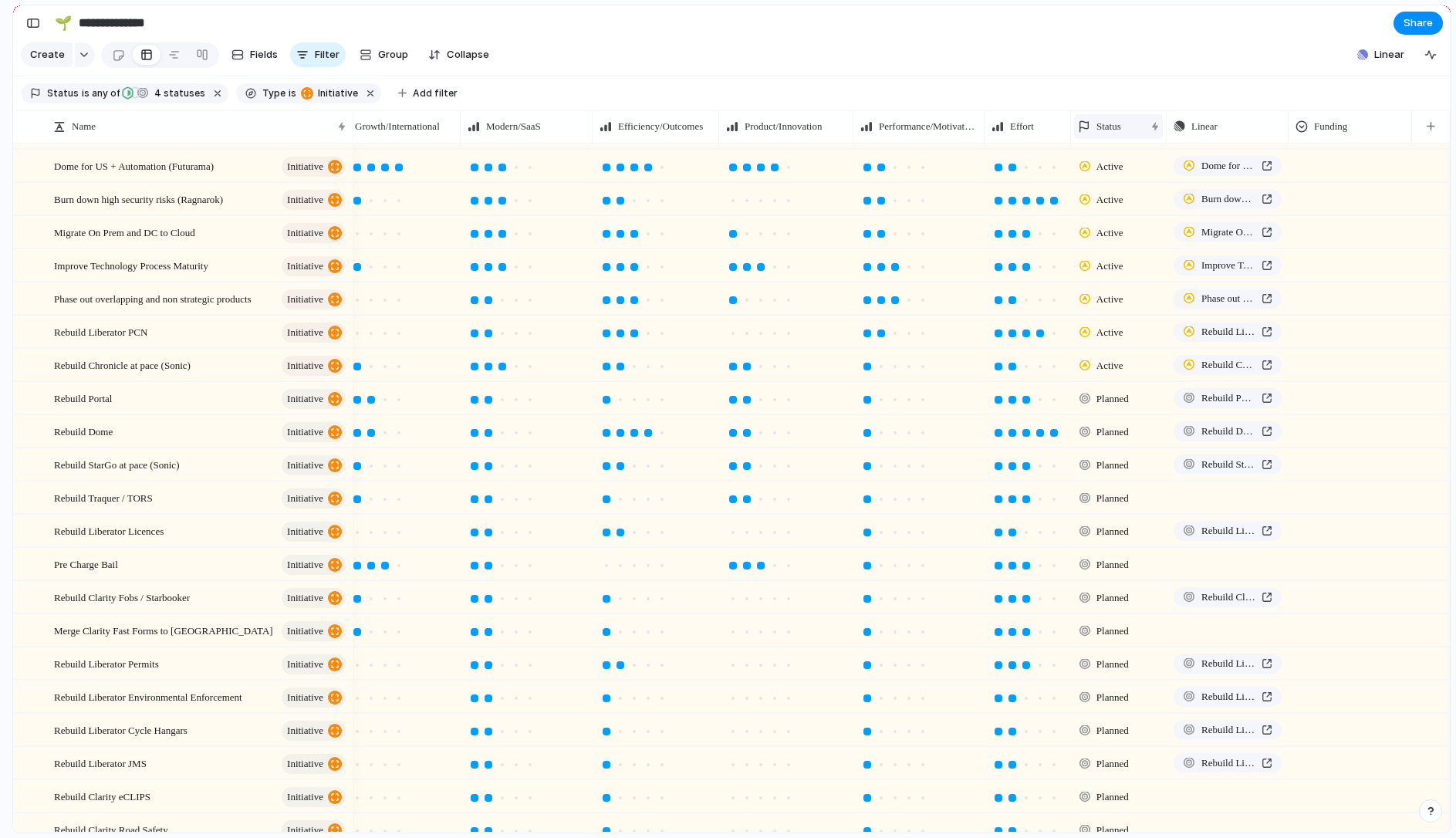
click at [889, 129] on div "Growth/International Modern/SaaS Efficiency/Outcomes Product/Innovation Perform…" at bounding box center [789, 126] width 1322 height 33
click at [889, 129] on span "Performance/Motivation" at bounding box center [927, 126] width 98 height 16
click at [1013, 119] on div "Modify Hide Sort ascending Sort descending" at bounding box center [728, 419] width 1456 height 838
click at [1120, 126] on span "Status" at bounding box center [1109, 126] width 24 height 16
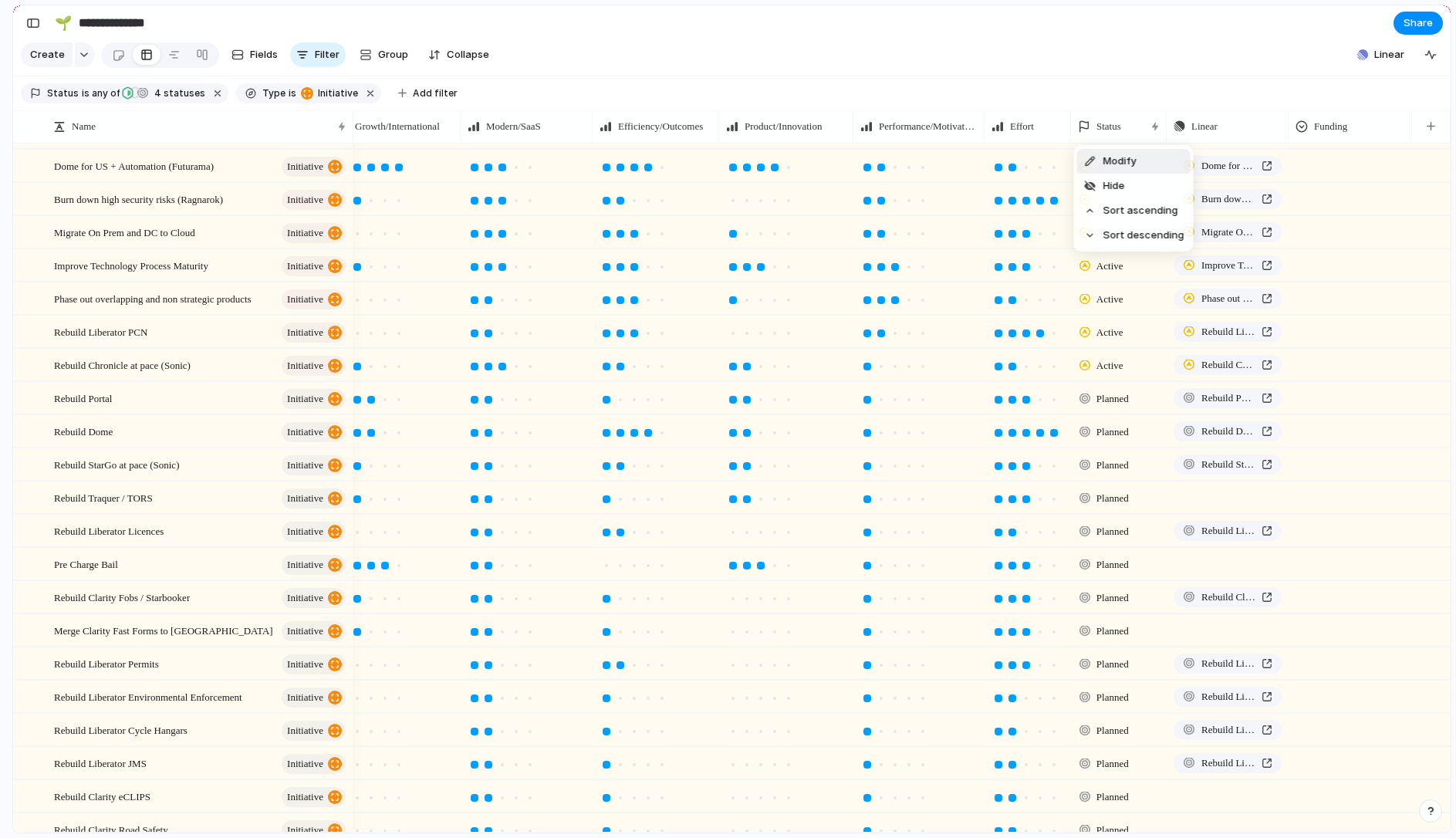
click at [1118, 166] on span "Modify" at bounding box center [1120, 161] width 34 height 16
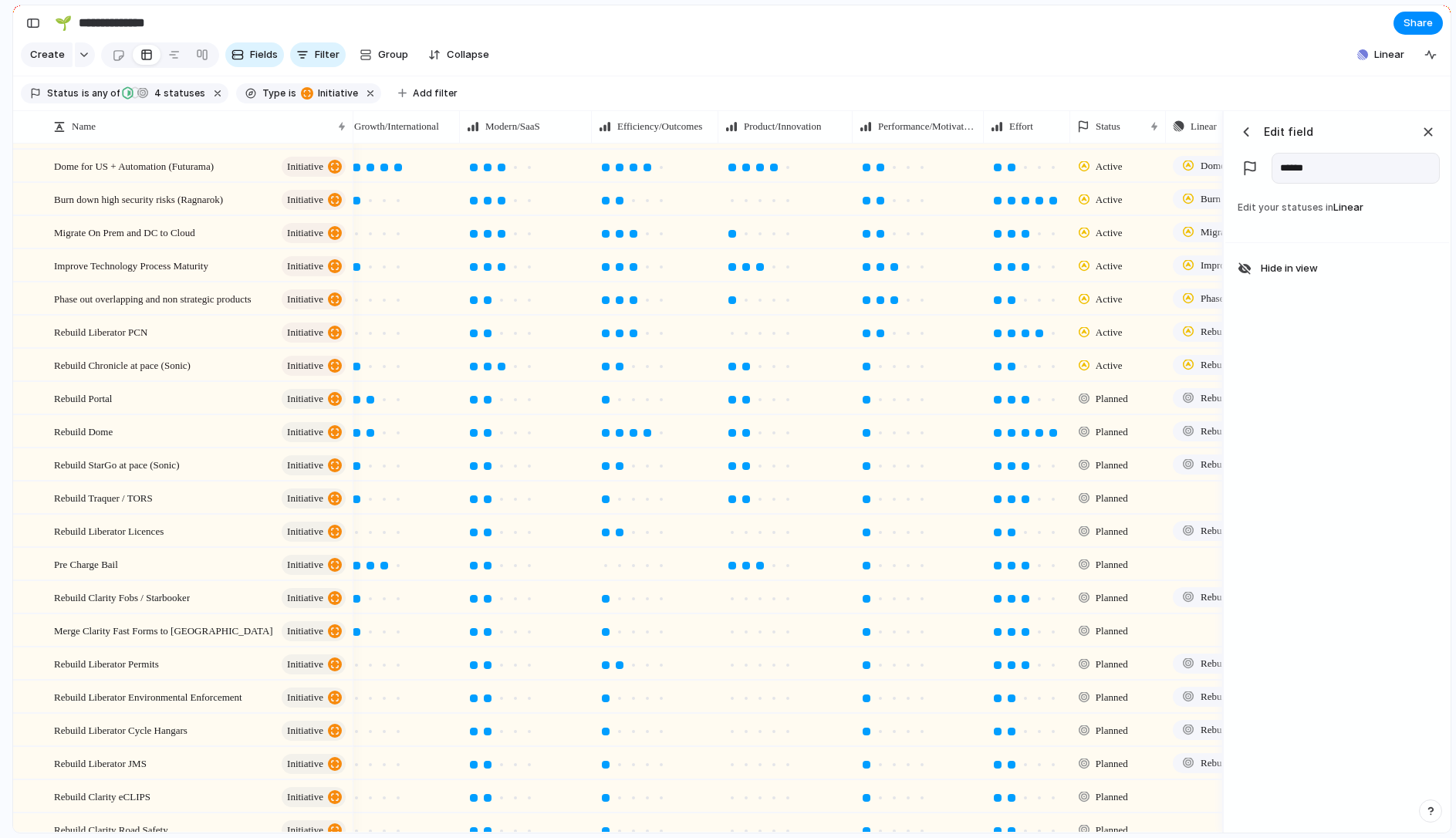
scroll to position [0, 0]
click at [1432, 131] on div "button" at bounding box center [1428, 132] width 17 height 17
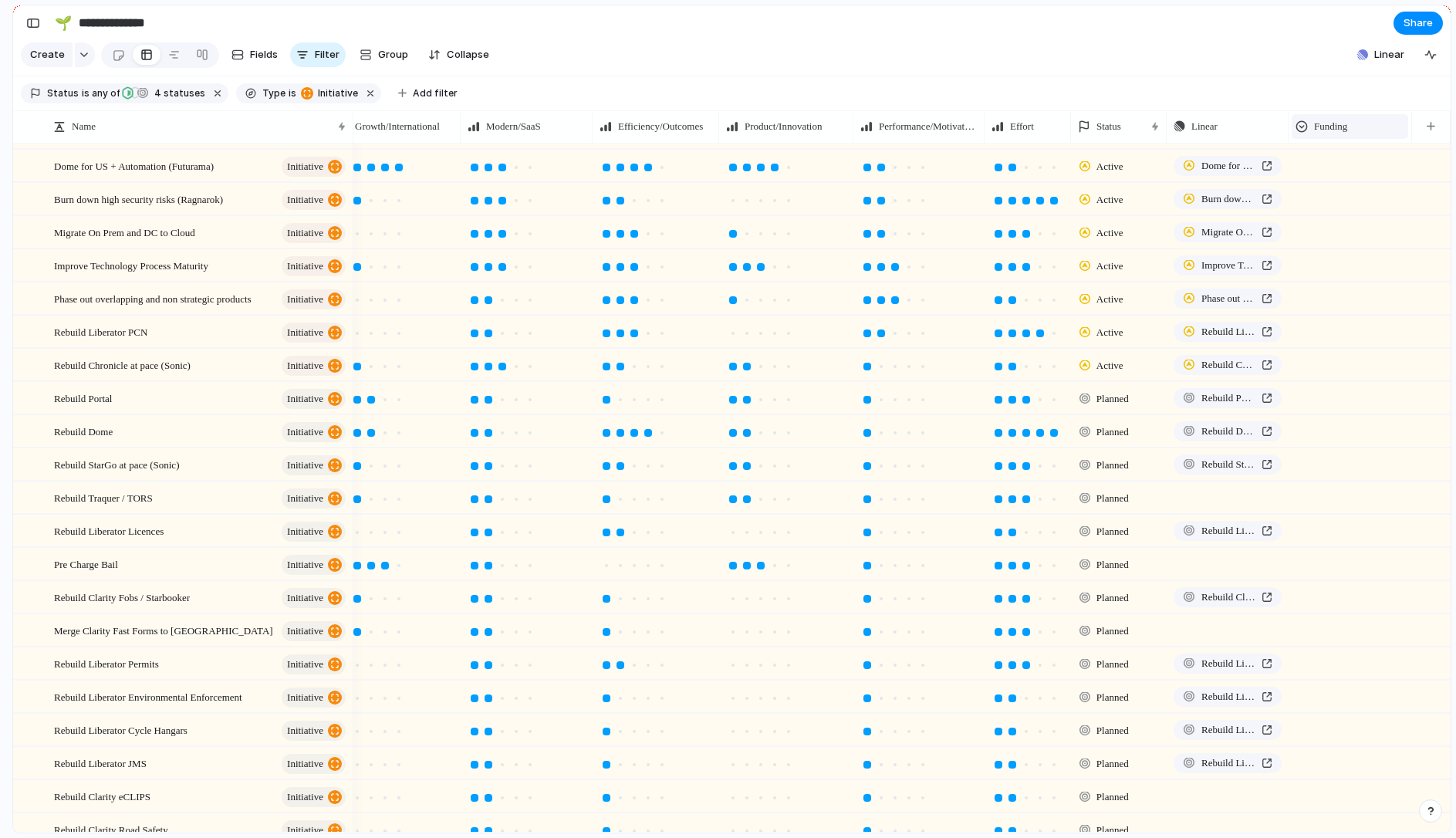
click at [1342, 130] on span "Funding" at bounding box center [1331, 126] width 34 height 16
click at [1337, 161] on span "Modify" at bounding box center [1337, 161] width 34 height 16
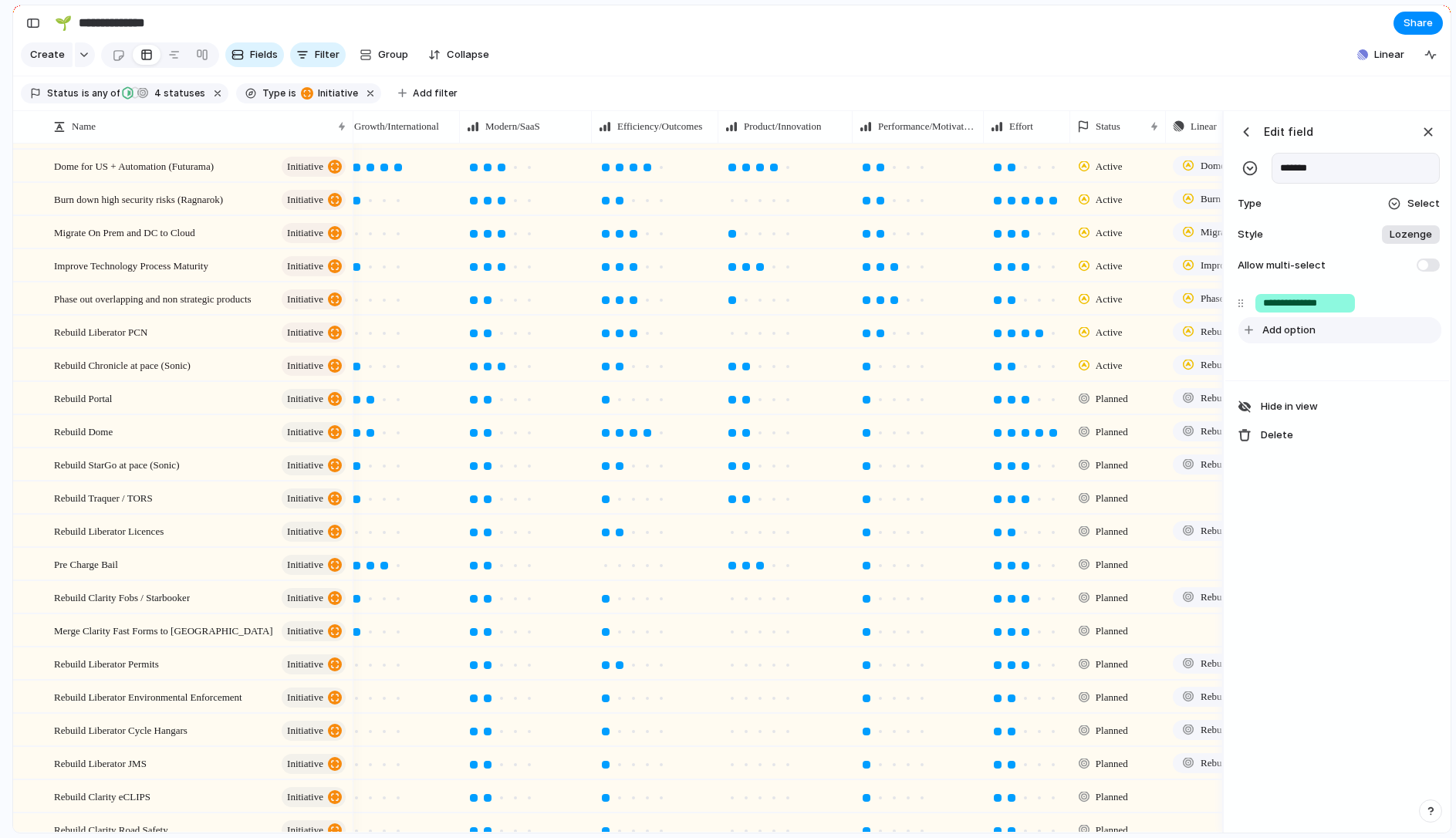
click at [1306, 332] on span "Add option" at bounding box center [1288, 330] width 53 height 16
click at [1421, 202] on span "Select" at bounding box center [1423, 204] width 33 height 16
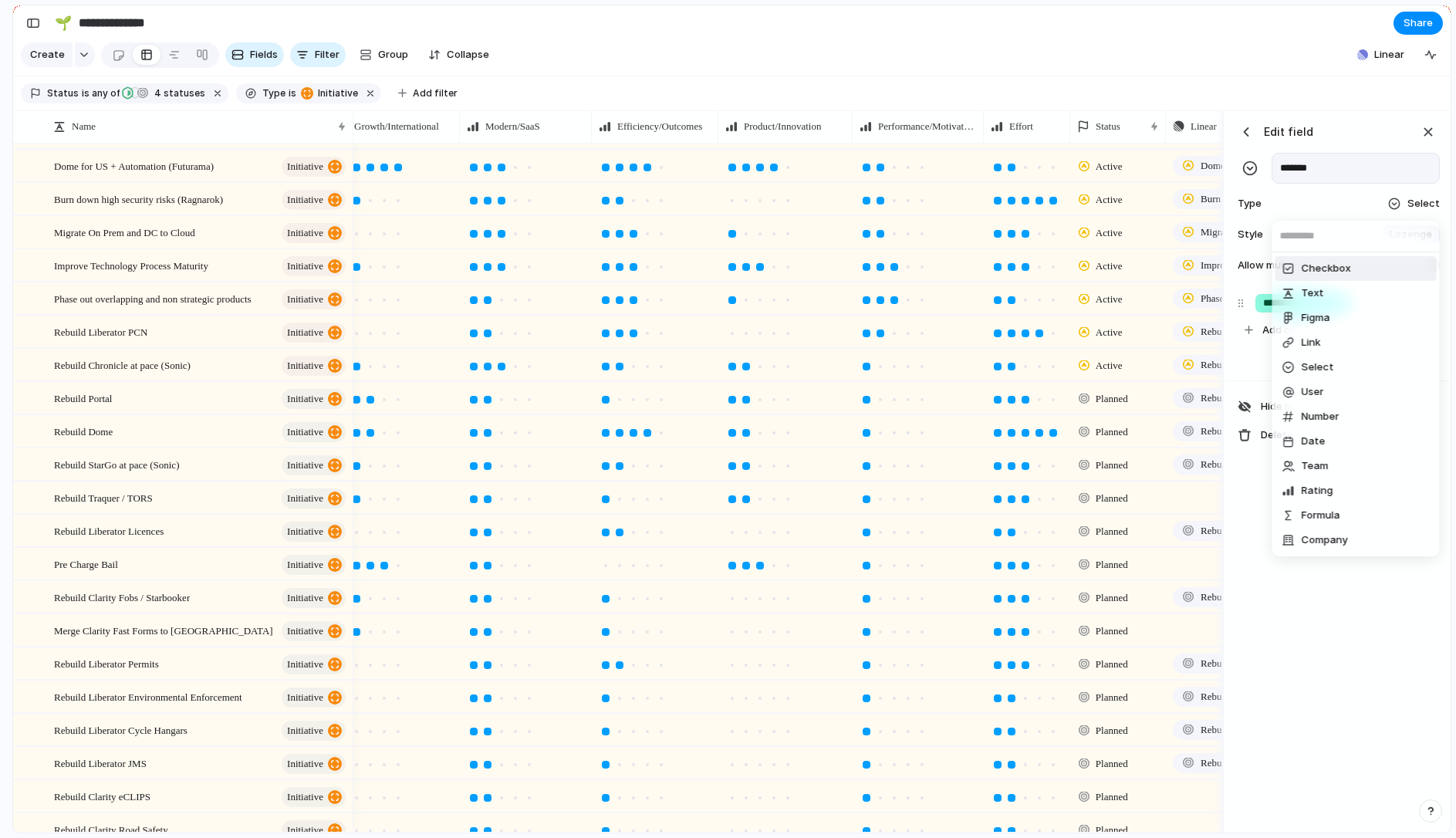
click at [1338, 268] on span "Checkbox" at bounding box center [1326, 268] width 49 height 16
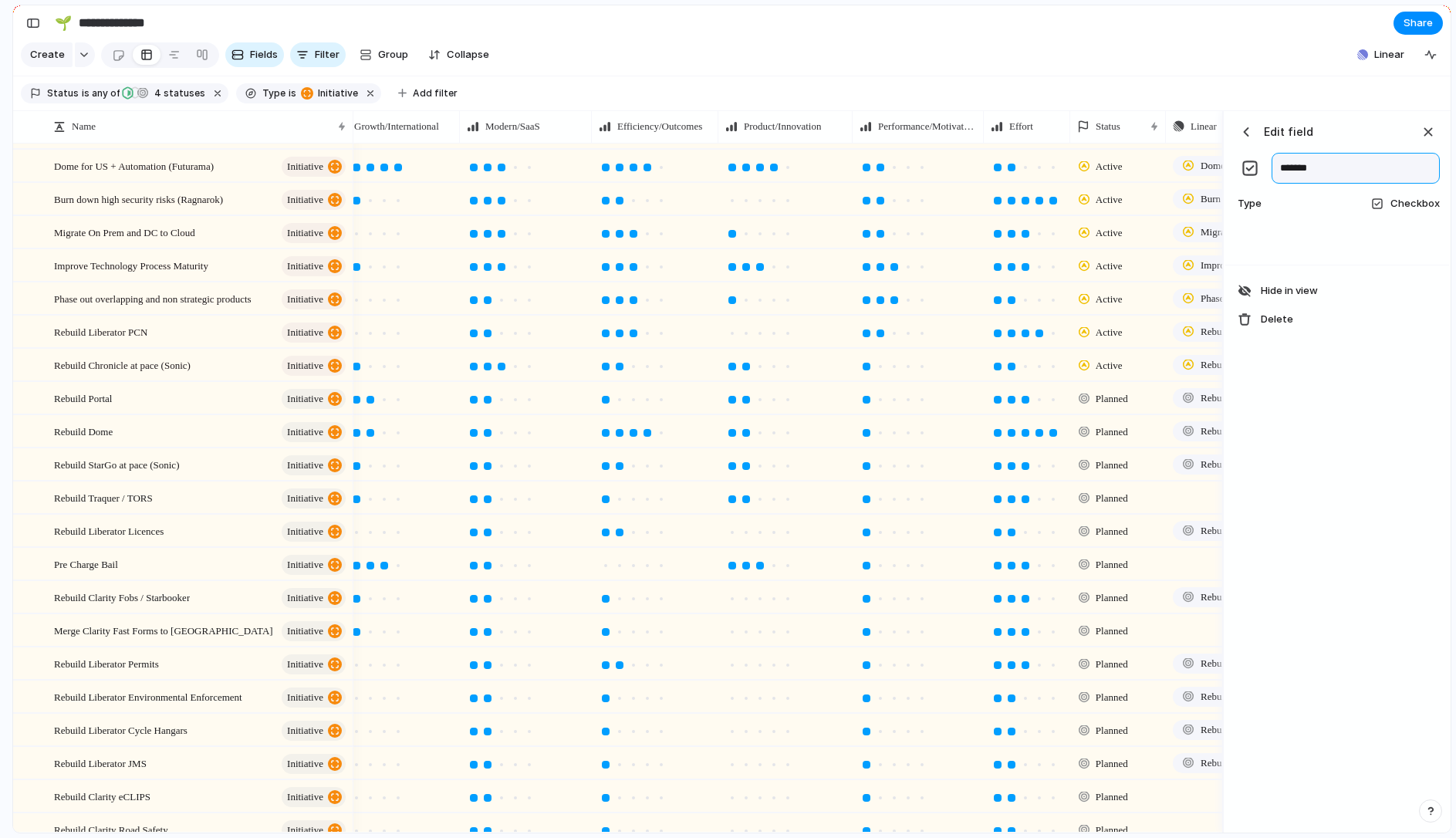
click at [1310, 168] on input "*******" at bounding box center [1355, 168] width 168 height 31
click at [1284, 171] on input "*******" at bounding box center [1355, 168] width 168 height 31
click at [1279, 170] on input "*******" at bounding box center [1355, 168] width 168 height 31
type input "**********"
click at [1358, 95] on section "Status is any of In Progress Planned Planned Active 4 statuses Type is initiati…" at bounding box center [731, 93] width 1437 height 35
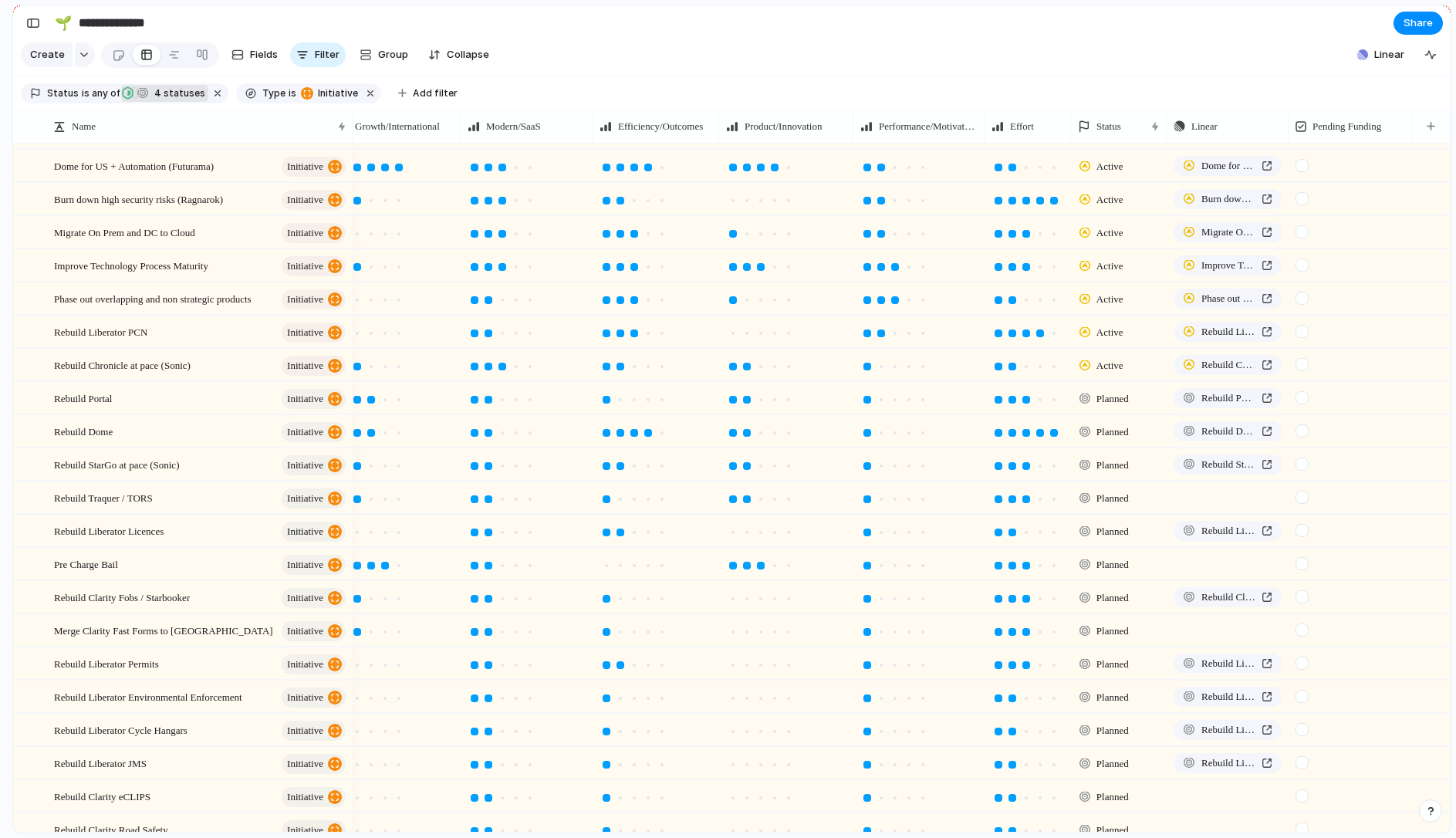
click at [169, 93] on span "4 statuses" at bounding box center [177, 93] width 55 height 14
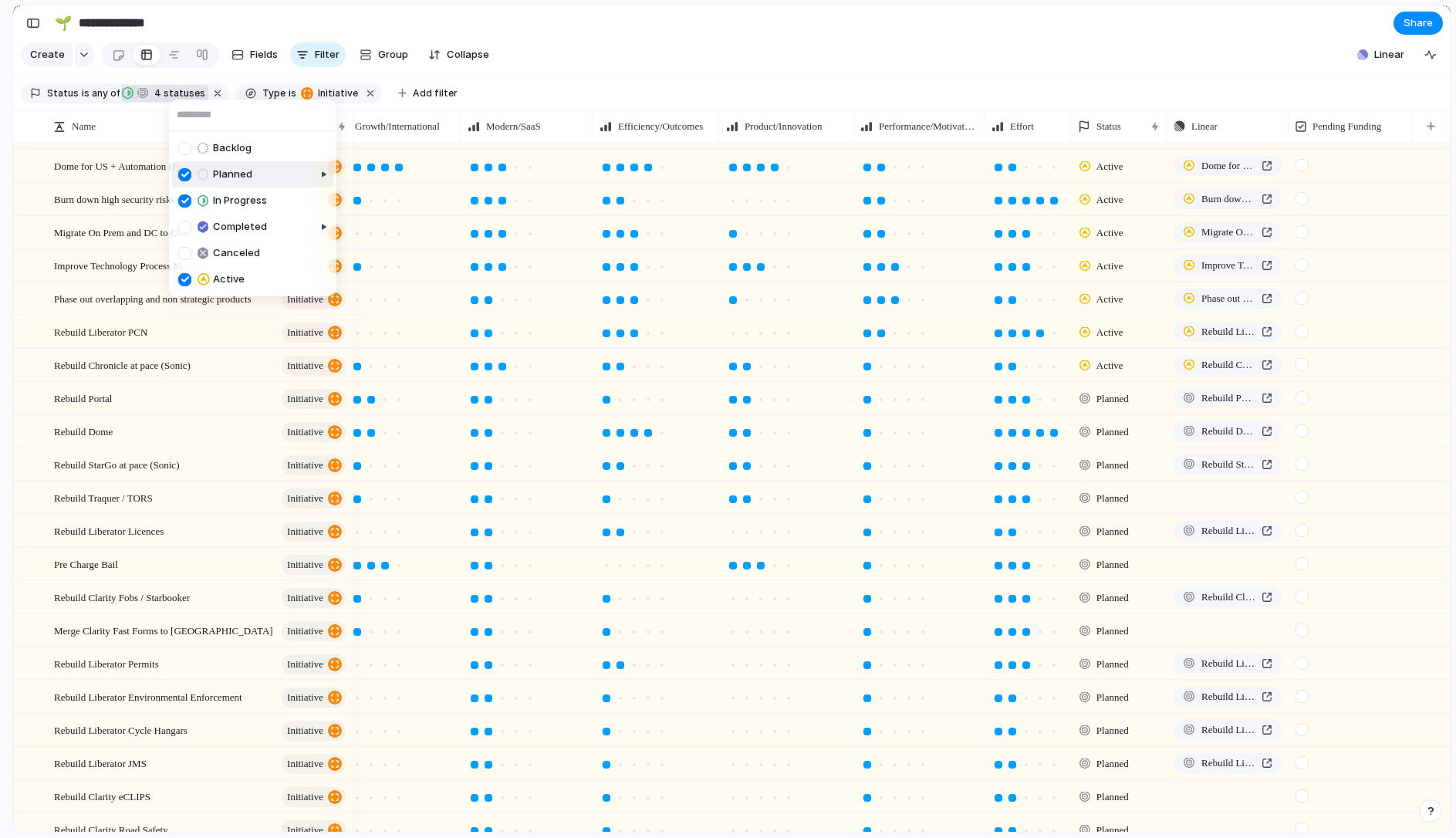
click at [207, 92] on div "Backlog Planned In Progress Completed Canceled Active" at bounding box center [728, 419] width 1456 height 838
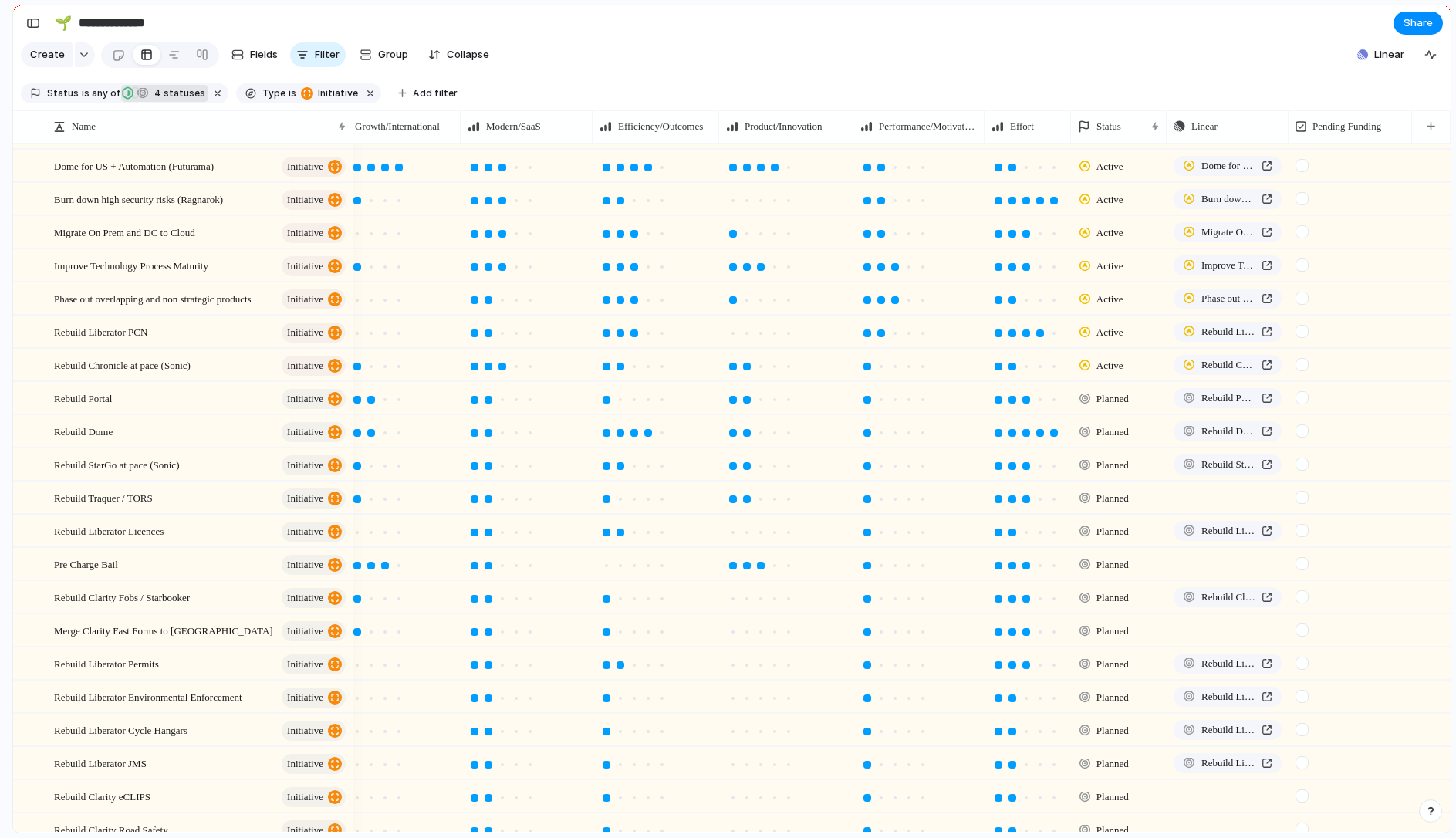
click at [208, 92] on button "button" at bounding box center [218, 92] width 20 height 20
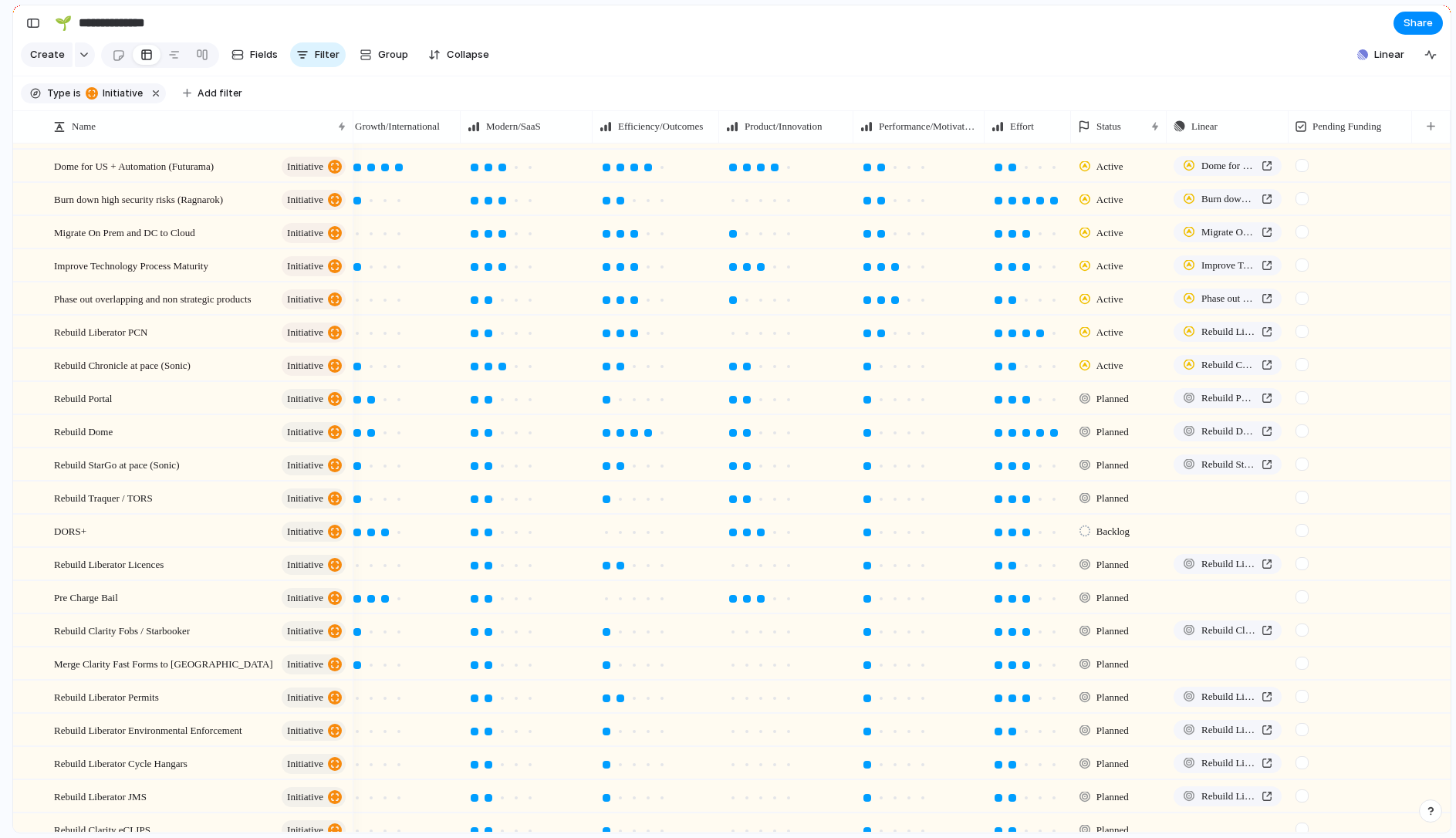
click at [1110, 526] on span "Backlog" at bounding box center [1113, 532] width 34 height 16
click at [1118, 492] on div "Planned Active Completed" at bounding box center [728, 419] width 1456 height 838
click at [1114, 499] on span "Planned" at bounding box center [1112, 498] width 33 height 16
type input "***"
click at [386, 58] on span "Group" at bounding box center [393, 54] width 30 height 16
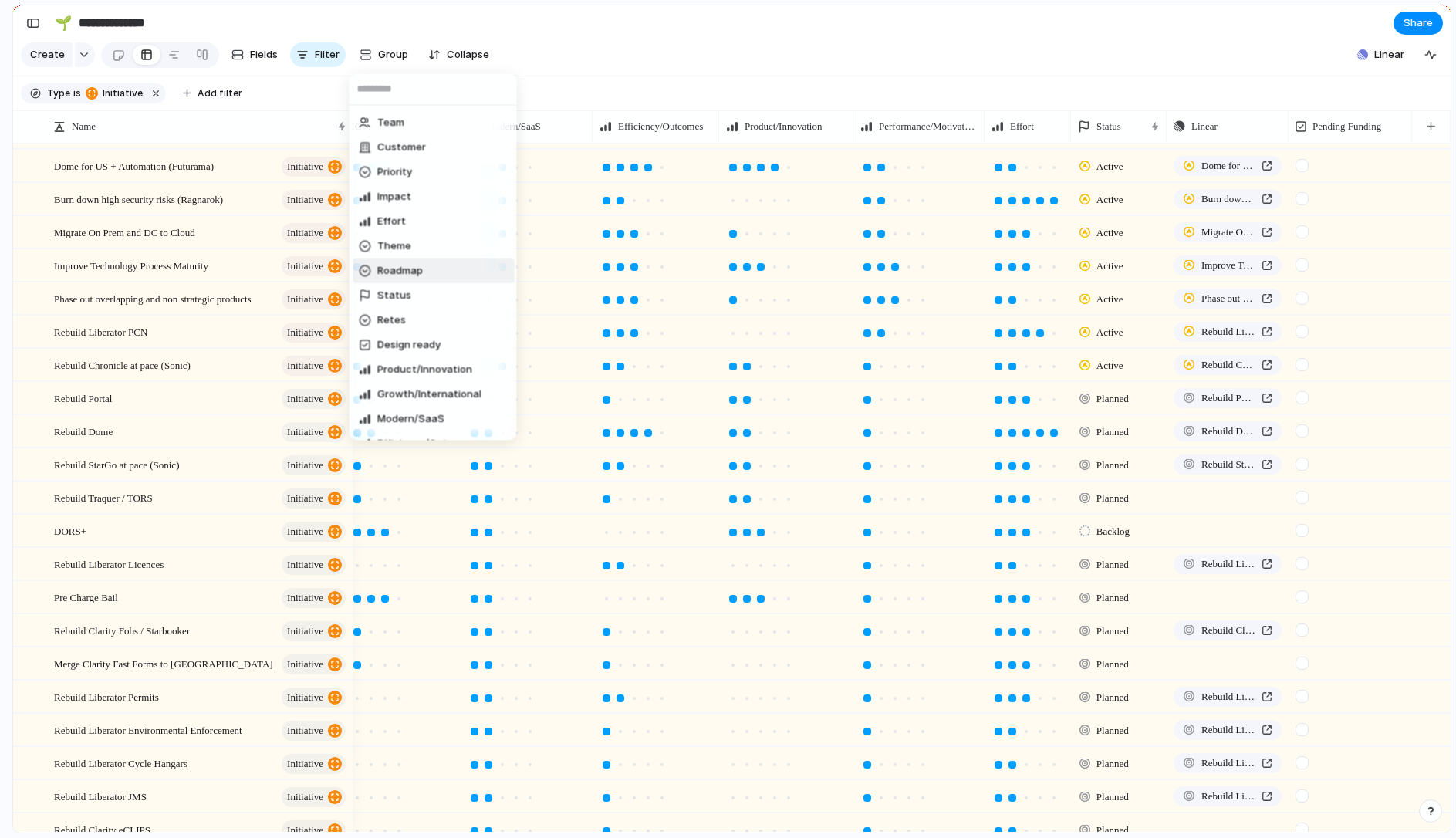
scroll to position [32, 0]
click at [405, 291] on span "Status" at bounding box center [394, 288] width 34 height 16
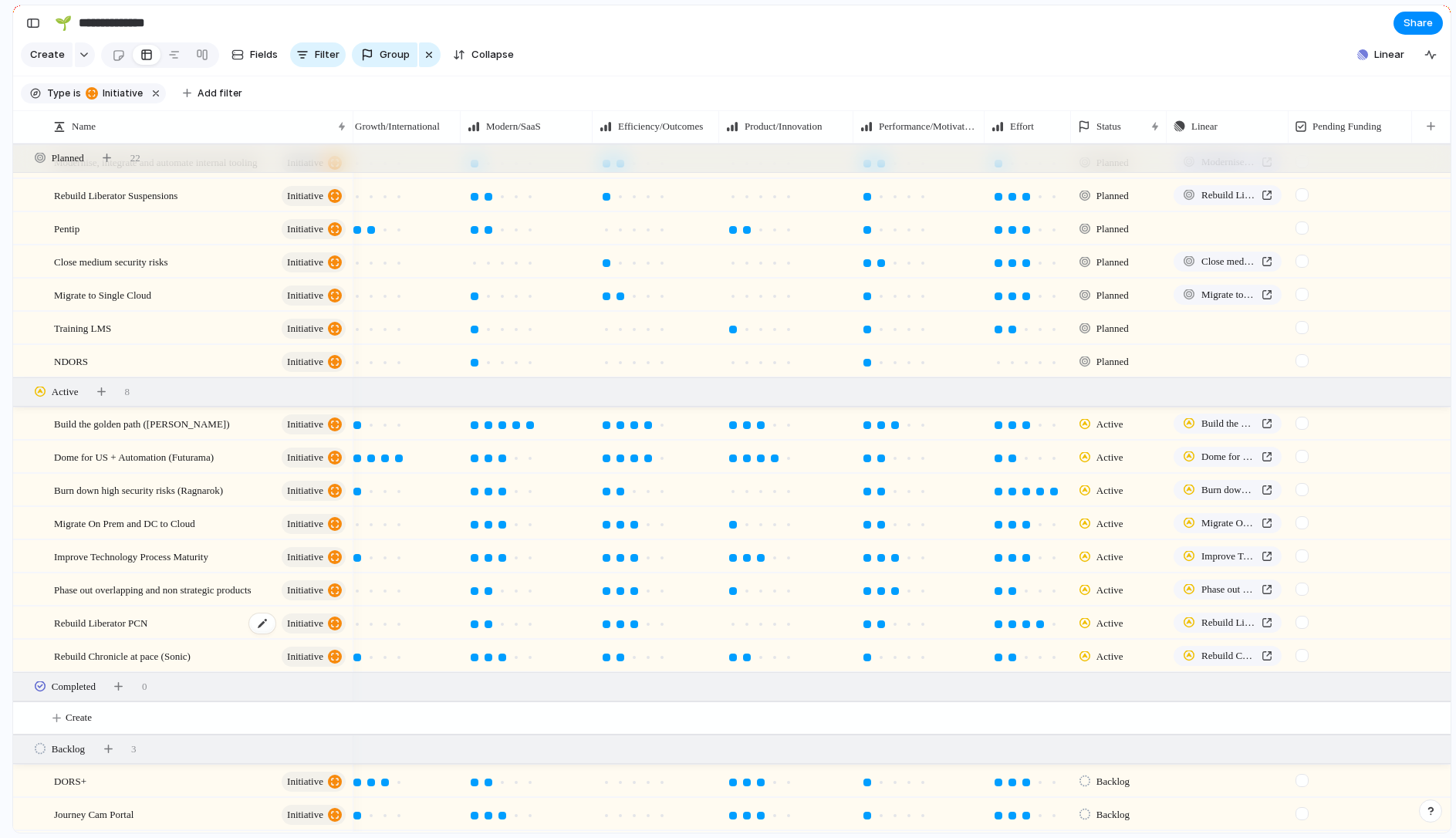
scroll to position [462, 0]
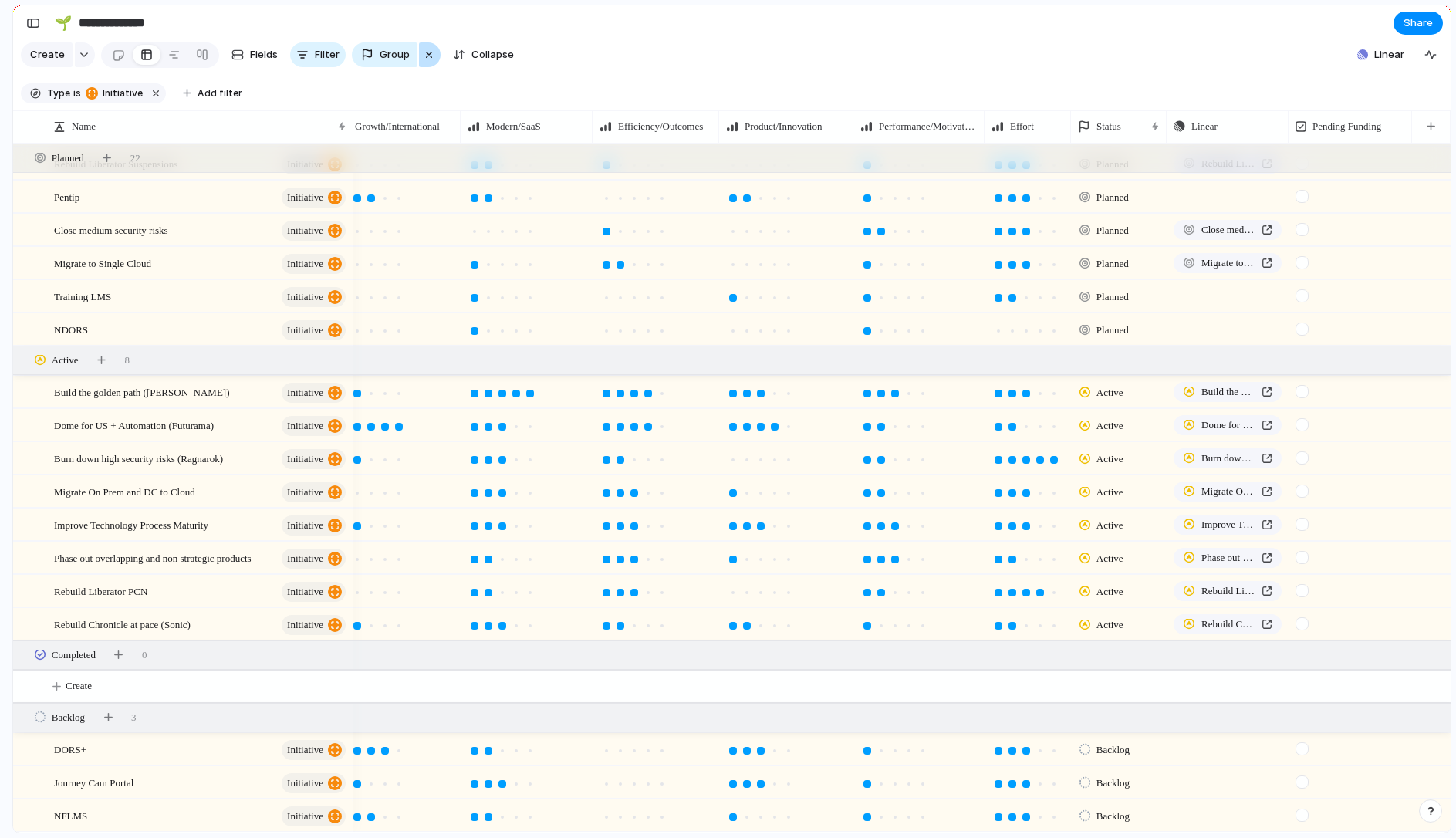
click at [423, 54] on div "button" at bounding box center [429, 55] width 12 height 19
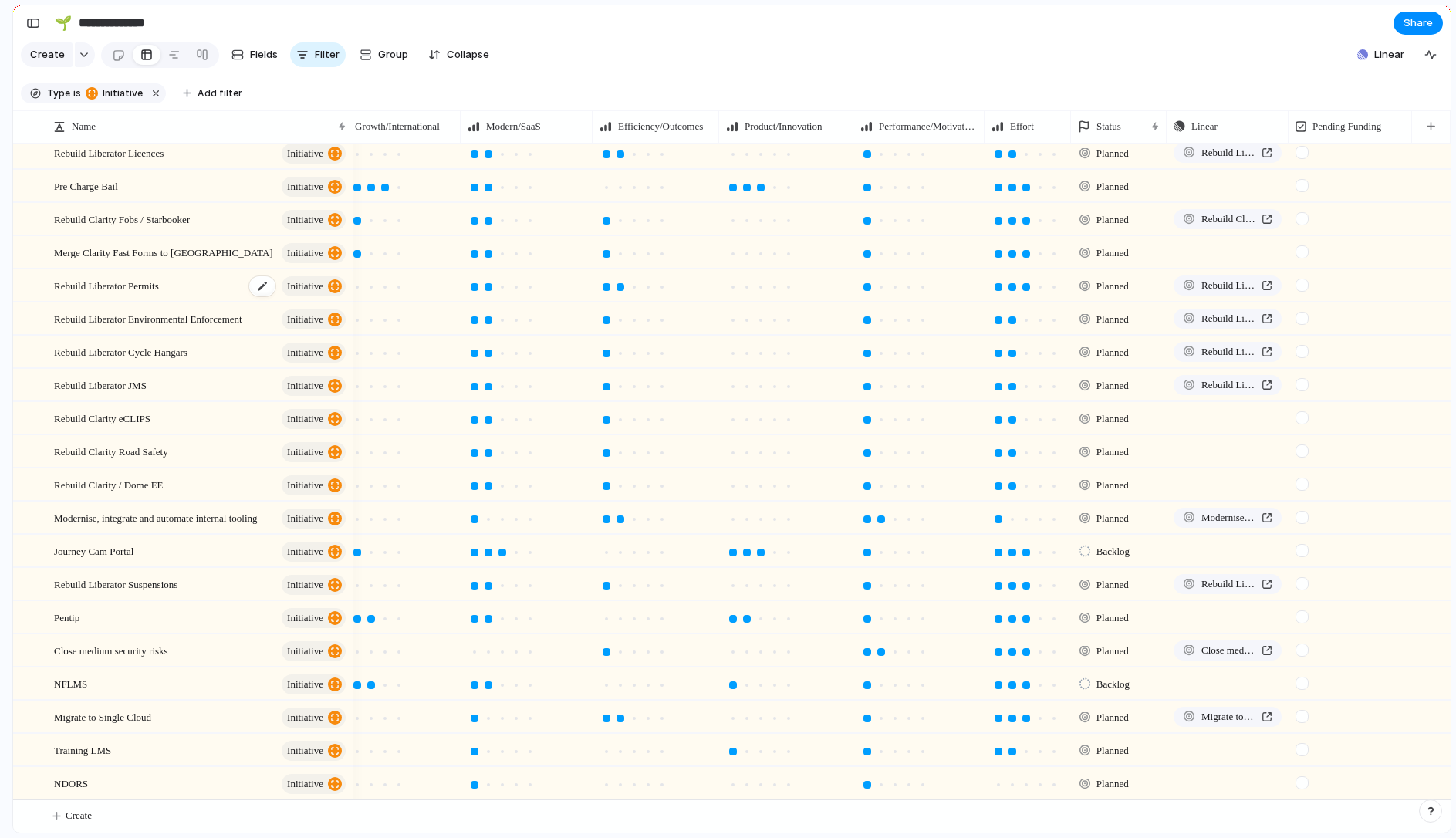
click at [181, 288] on div "Rebuild Liberator Permits initiative" at bounding box center [201, 286] width 294 height 32
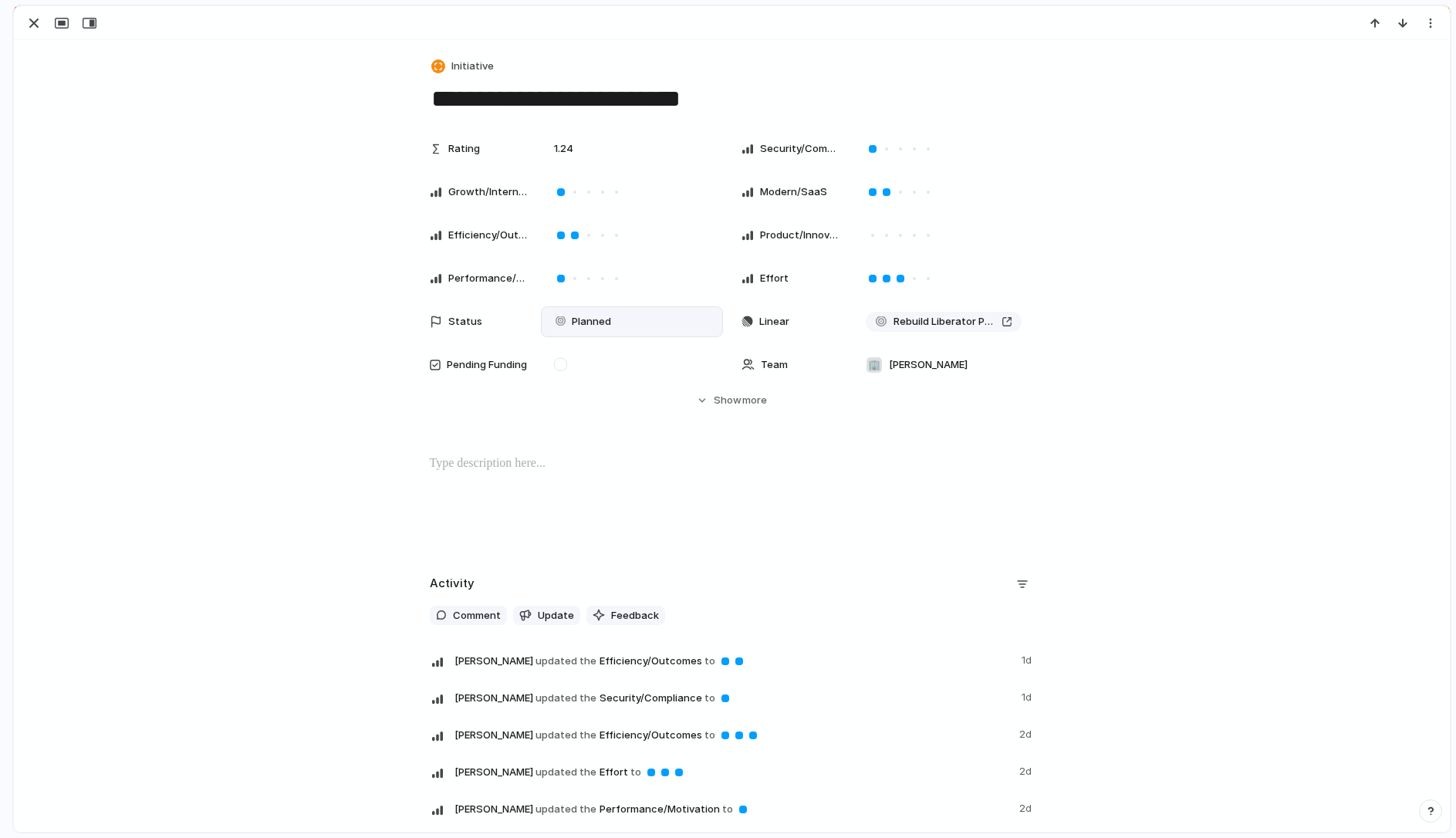
click at [633, 329] on div "Planned" at bounding box center [631, 321] width 168 height 17
type input "*******"
click at [38, 22] on div "button" at bounding box center [34, 23] width 19 height 19
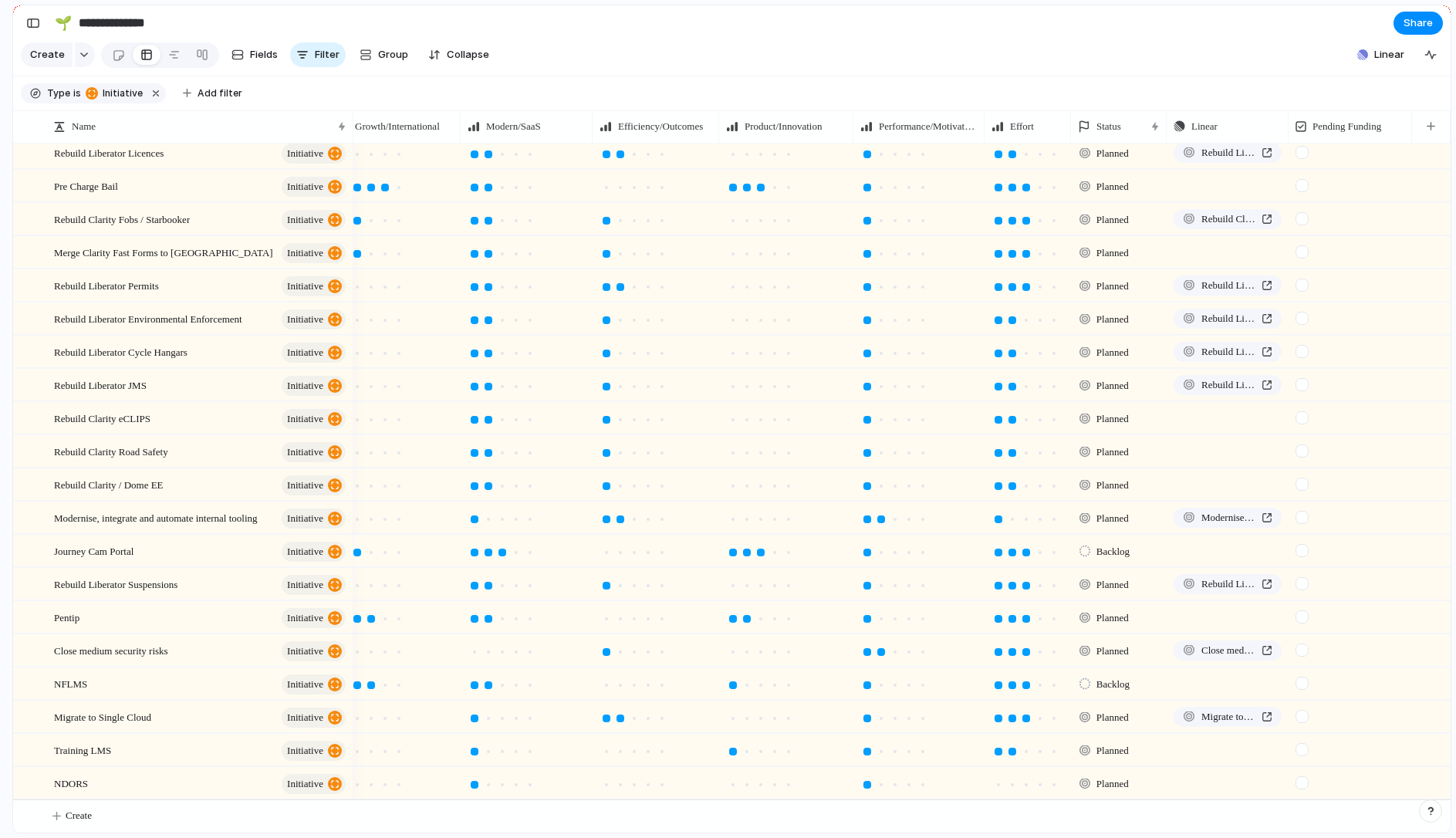
click at [1301, 546] on div at bounding box center [1302, 550] width 13 height 13
click at [226, 87] on span "Add filter" at bounding box center [219, 93] width 45 height 14
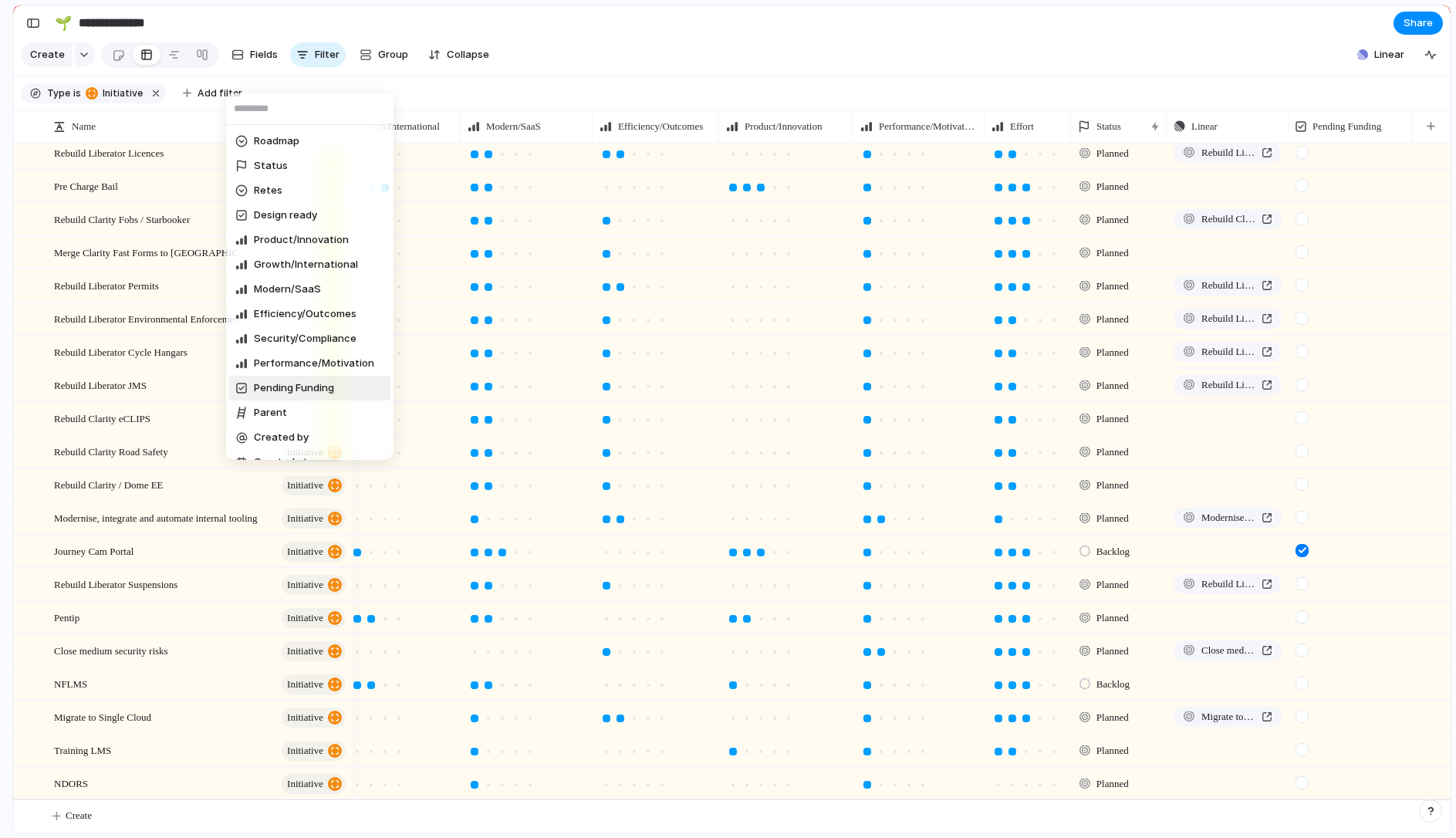
click at [266, 385] on span "Pending Funding" at bounding box center [294, 388] width 80 height 16
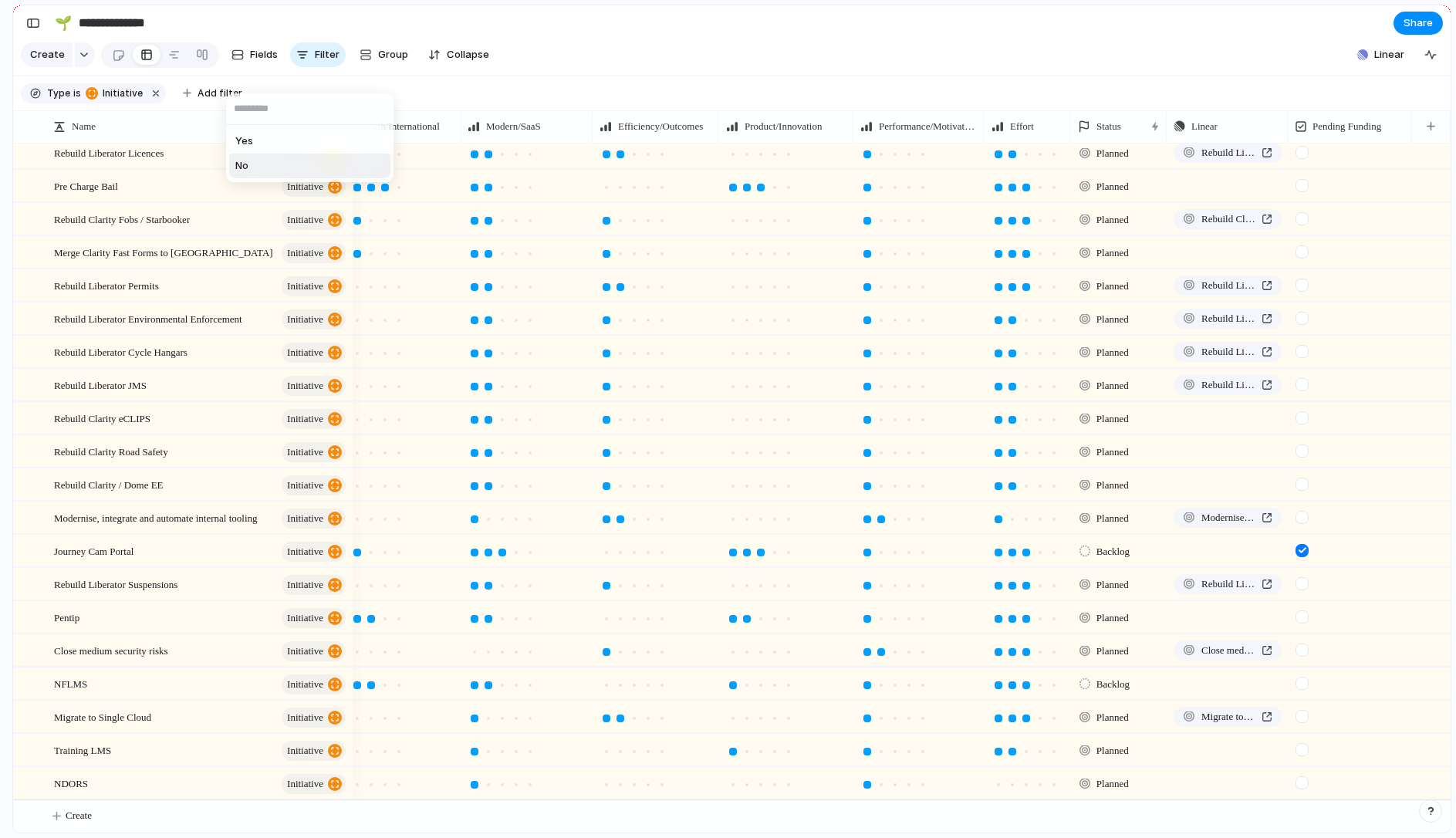
click at [262, 158] on li "No" at bounding box center [309, 165] width 162 height 24
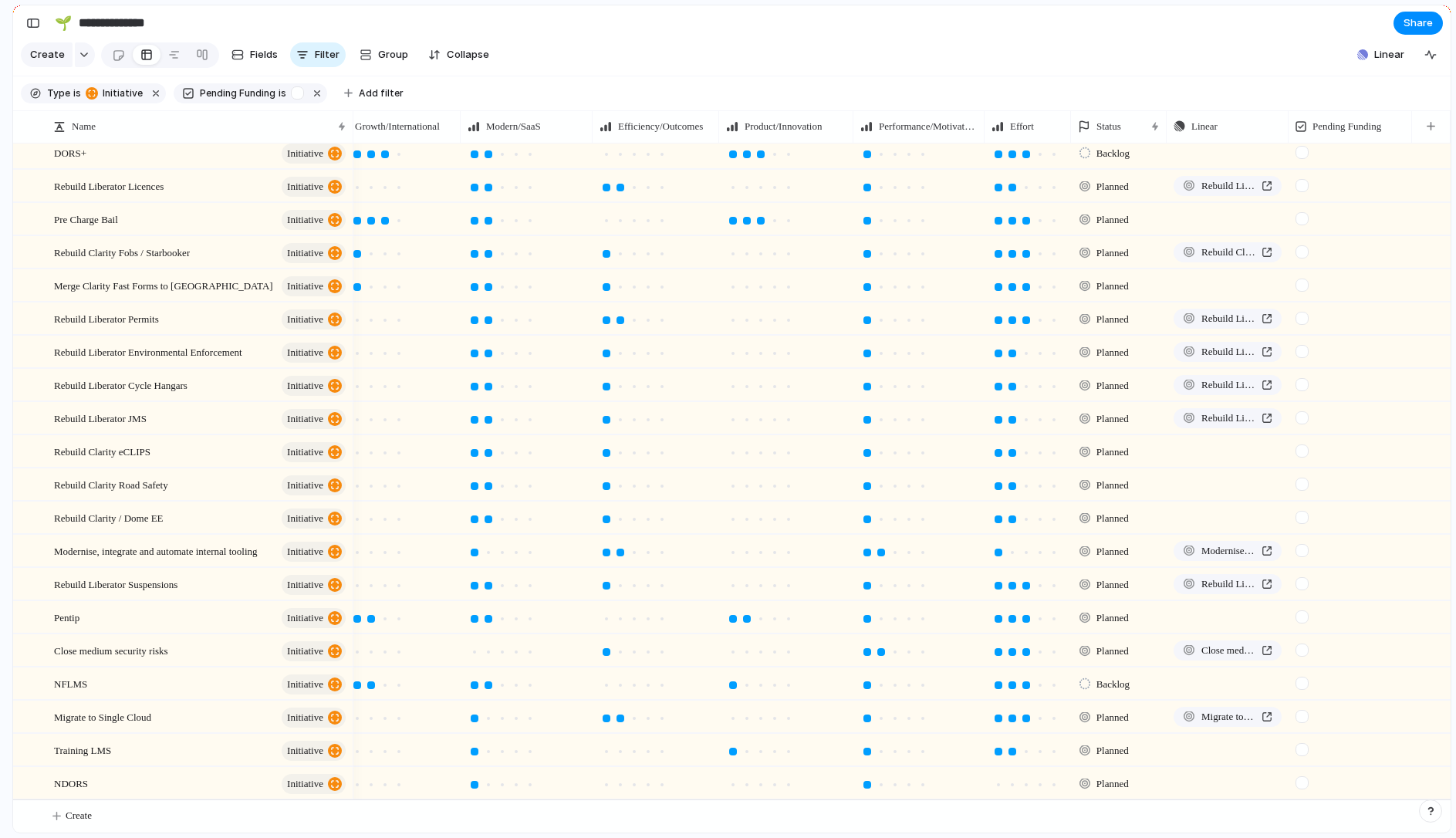
click at [471, 86] on div "Yes No" at bounding box center [728, 419] width 1456 height 838
click at [1299, 611] on div at bounding box center [1302, 617] width 13 height 13
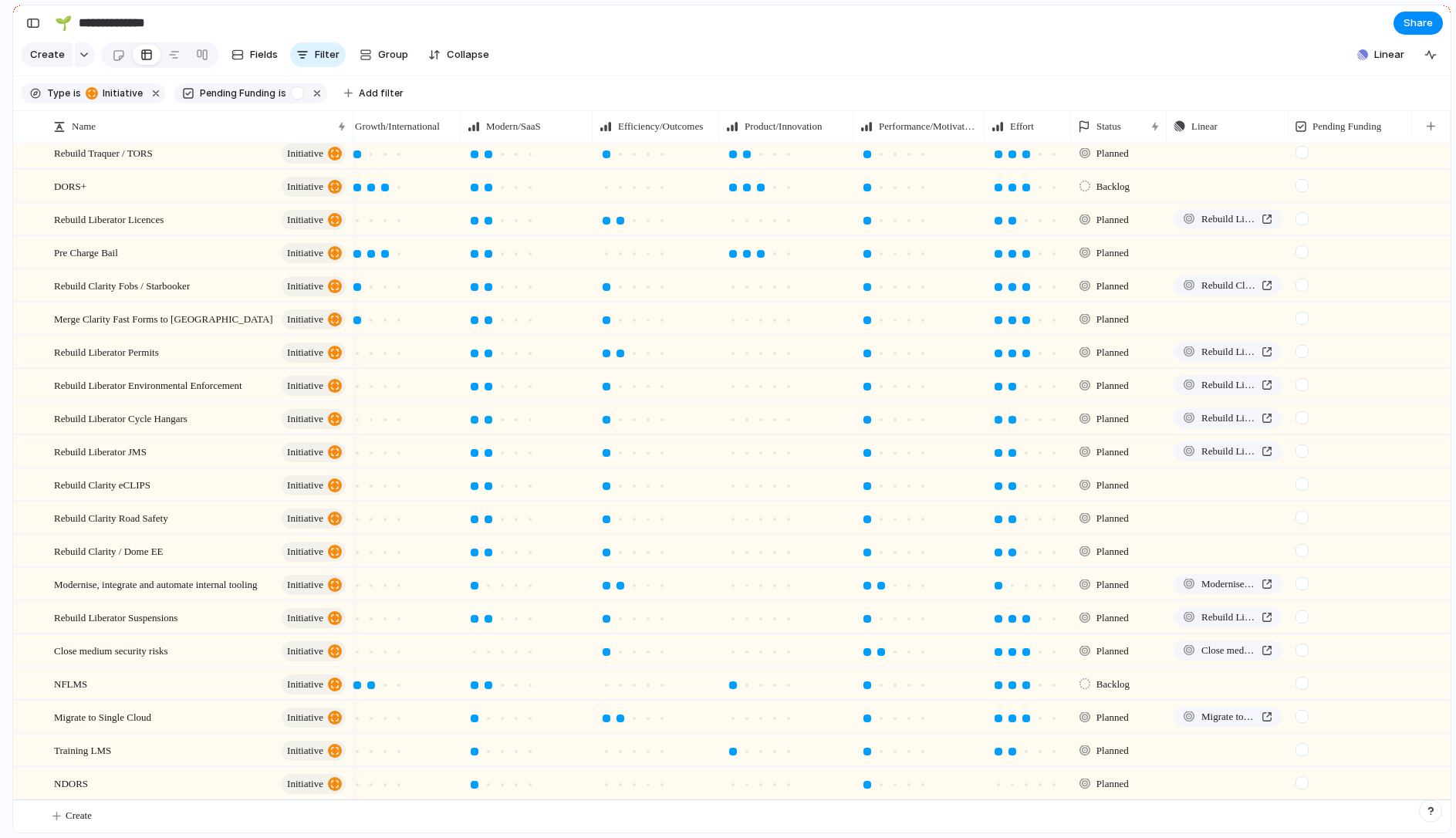
click at [1302, 680] on div at bounding box center [1302, 683] width 13 height 13
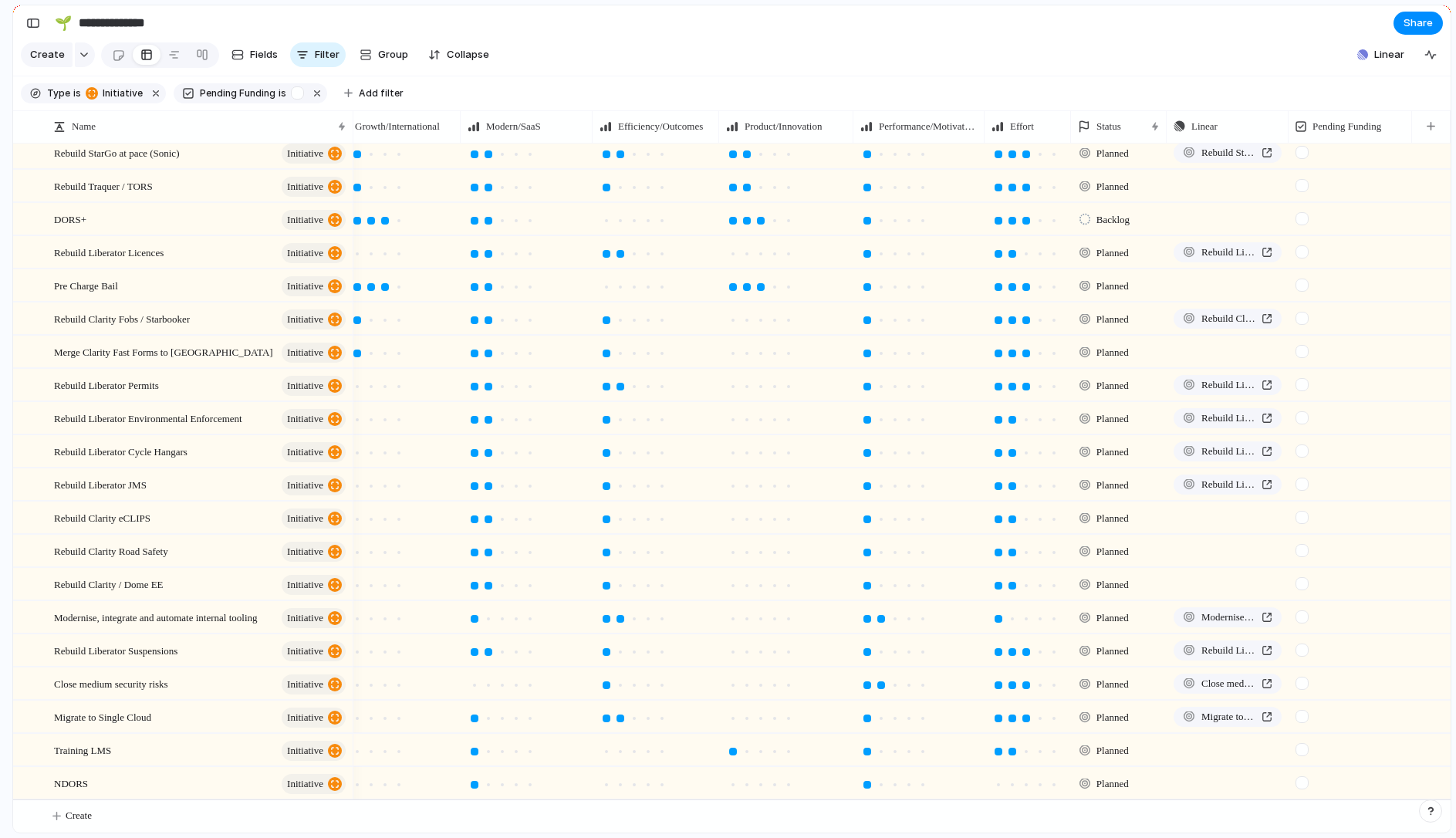
click at [1304, 746] on div at bounding box center [1302, 749] width 13 height 13
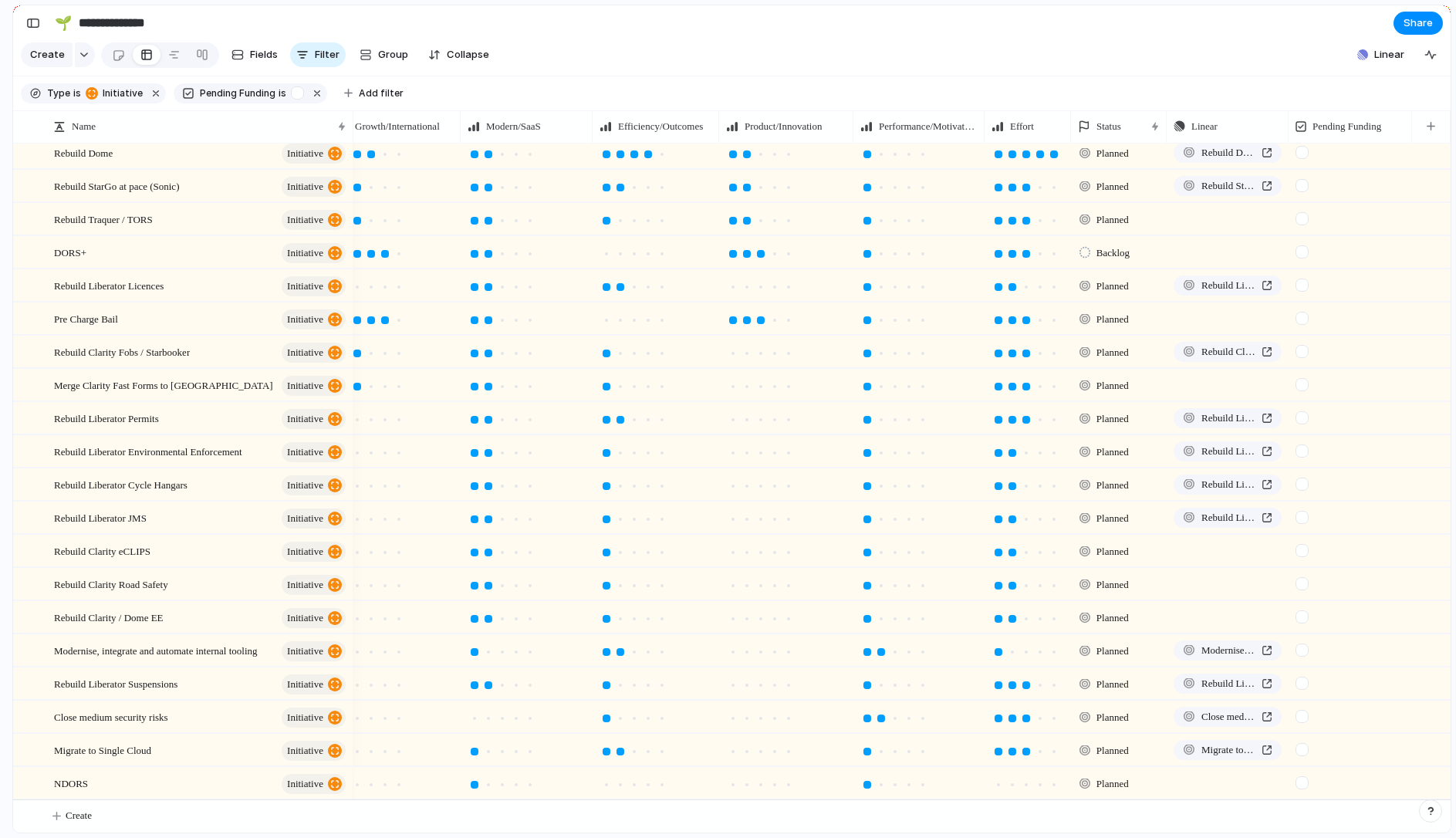
click at [1306, 784] on div at bounding box center [1302, 783] width 13 height 13
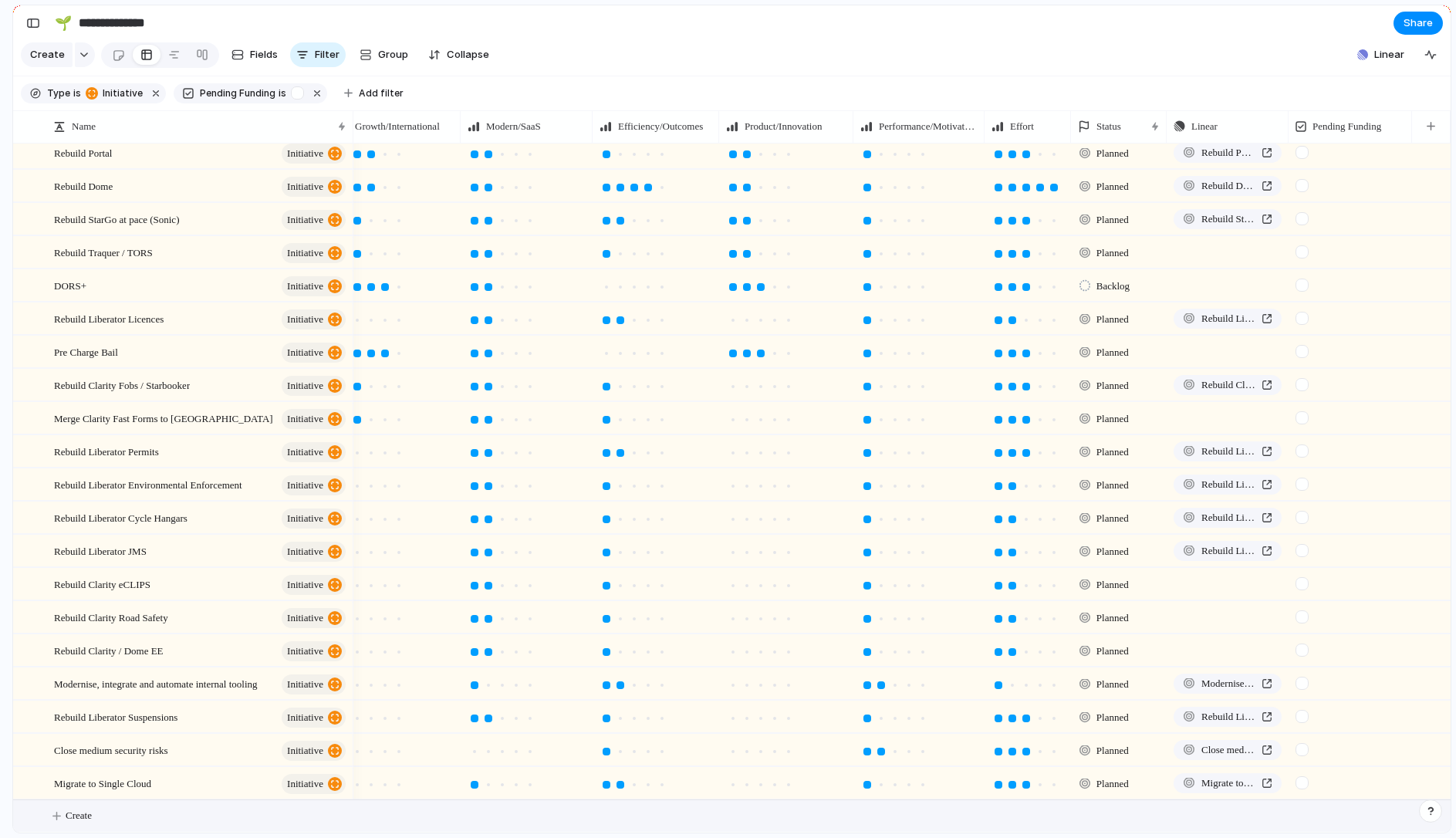
click at [1302, 349] on div at bounding box center [1302, 351] width 13 height 13
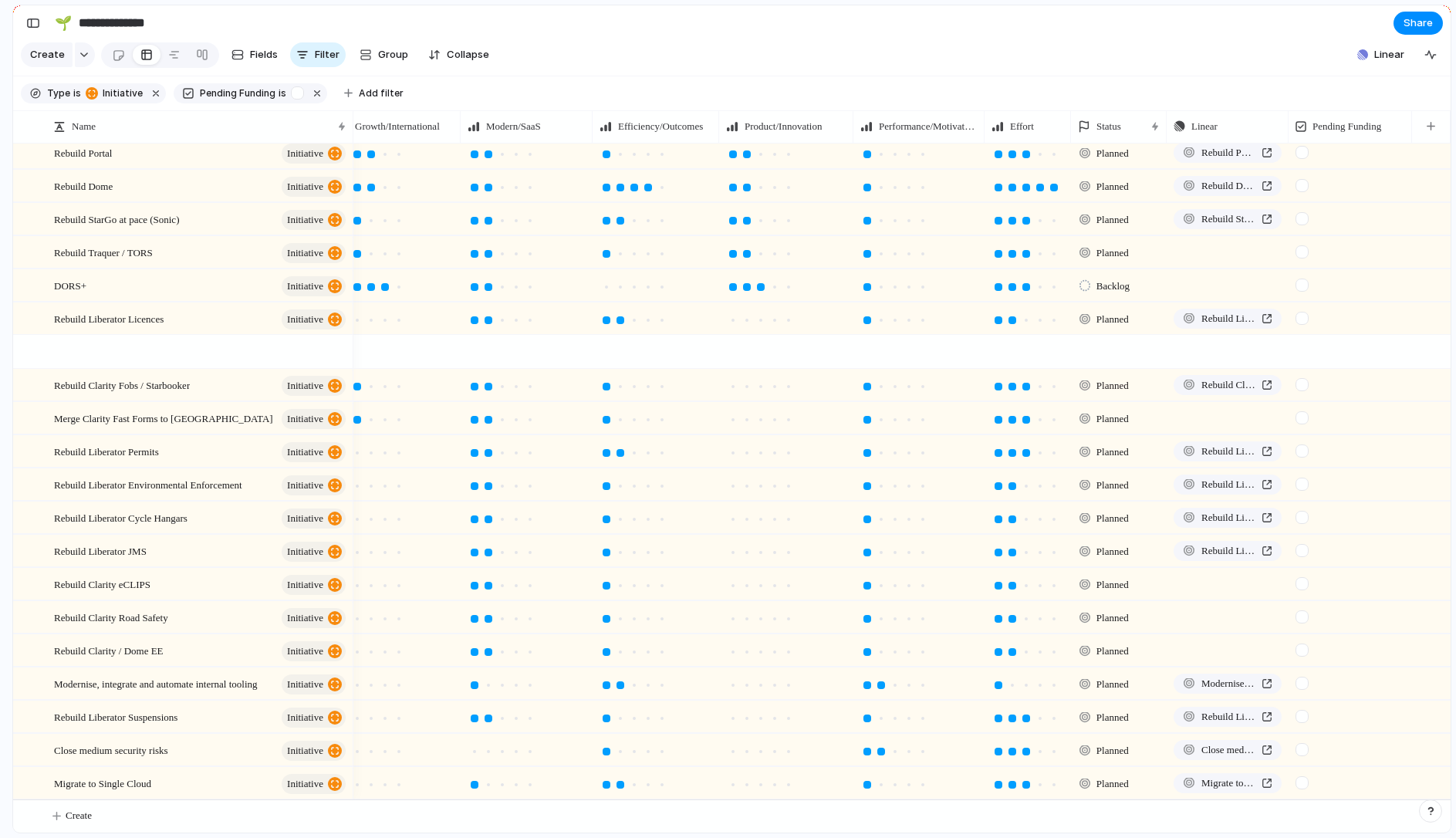
scroll to position [241, 0]
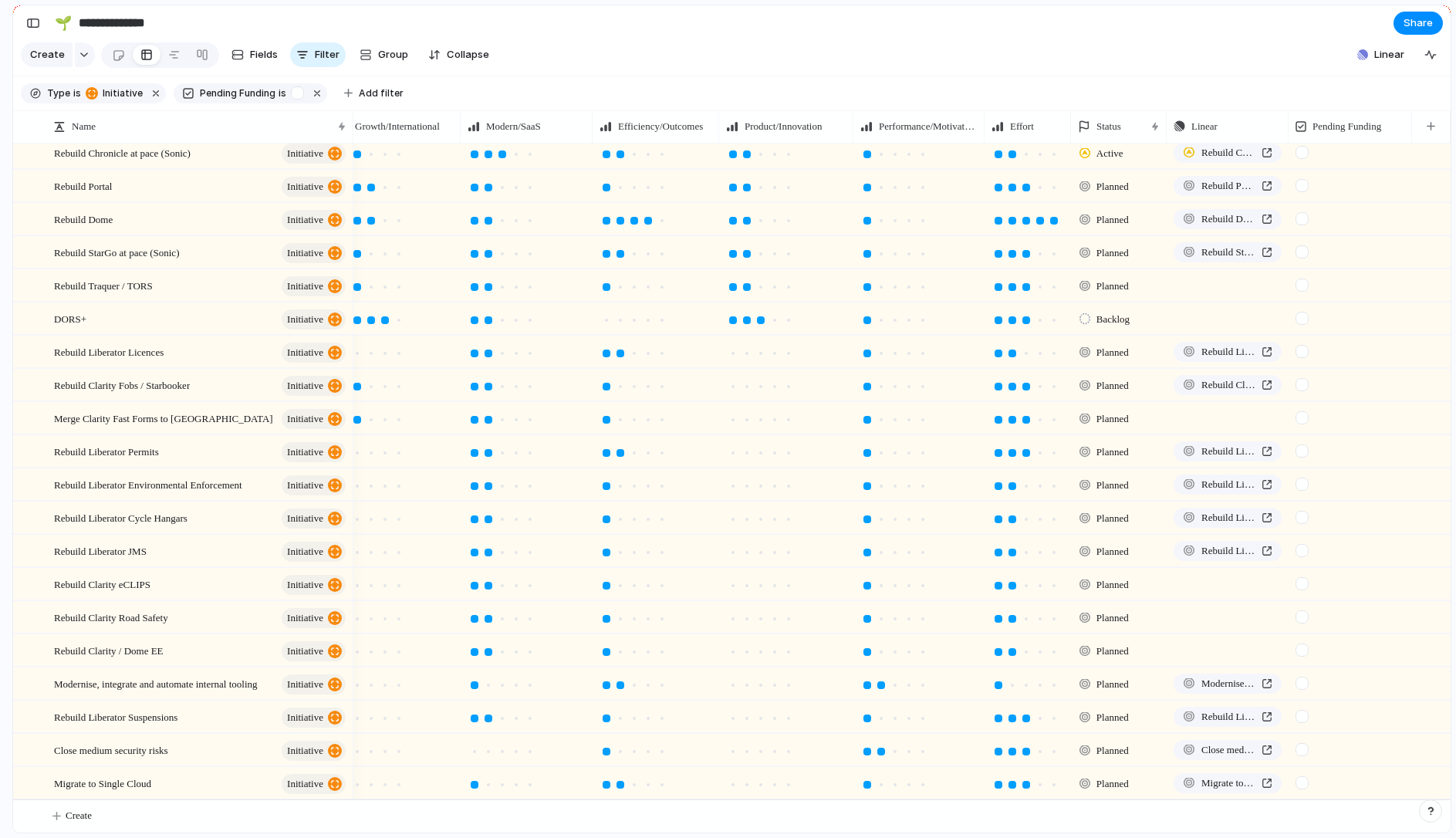
click at [1302, 313] on div at bounding box center [1302, 319] width 13 height 13
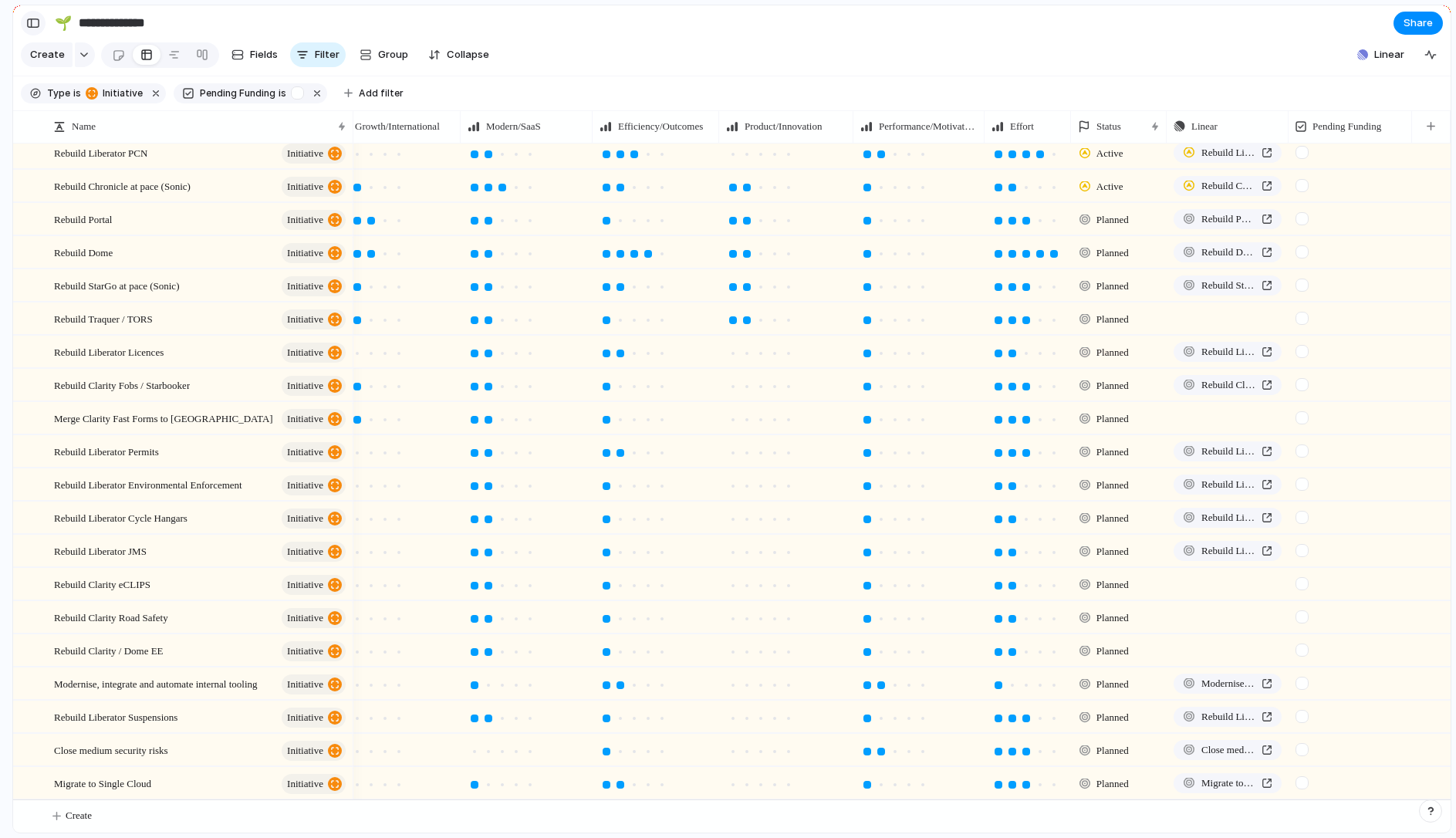
click at [37, 27] on div "button" at bounding box center [33, 23] width 14 height 11
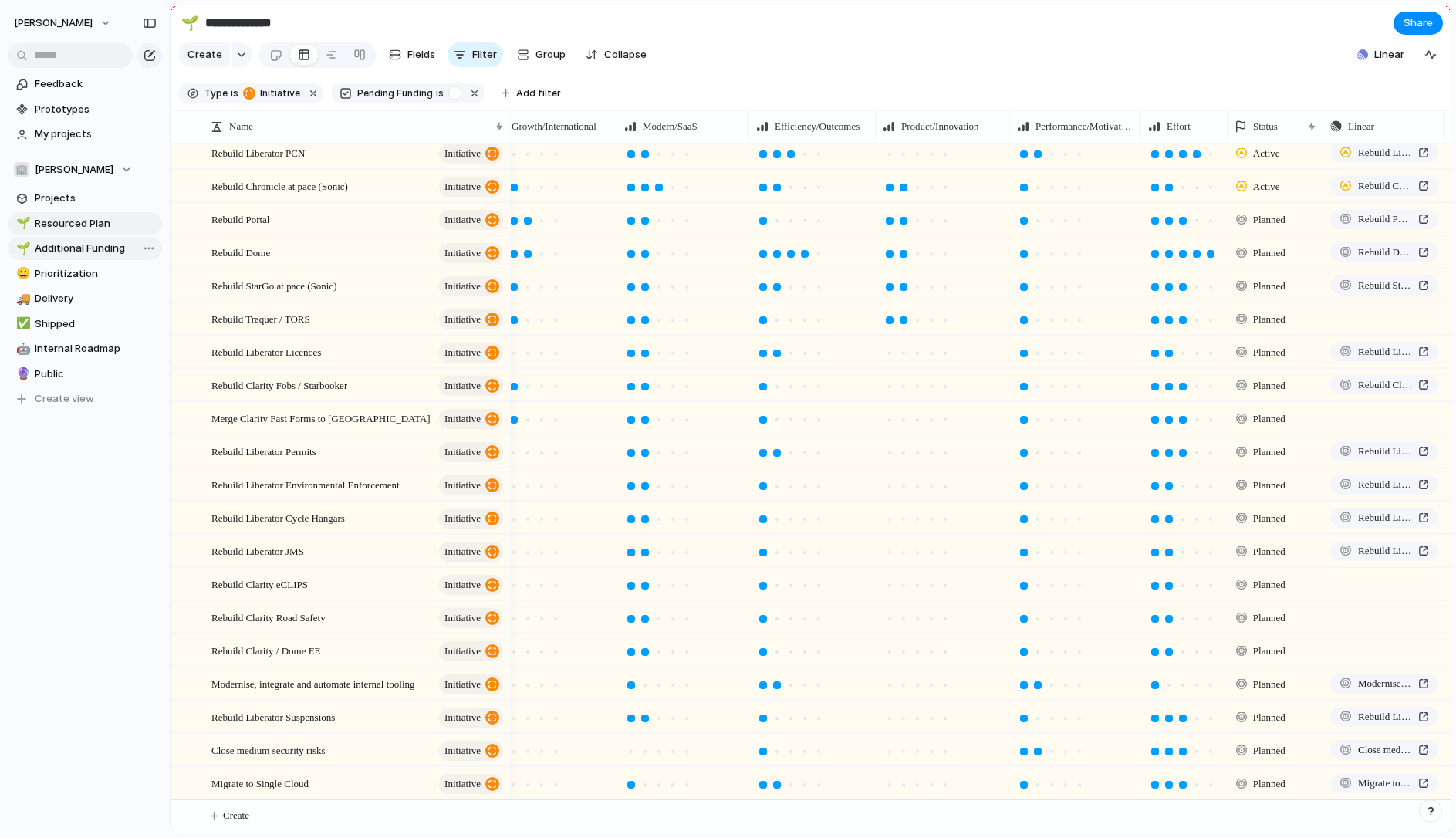
click at [73, 246] on span "Additional Funding" at bounding box center [95, 249] width 122 height 16
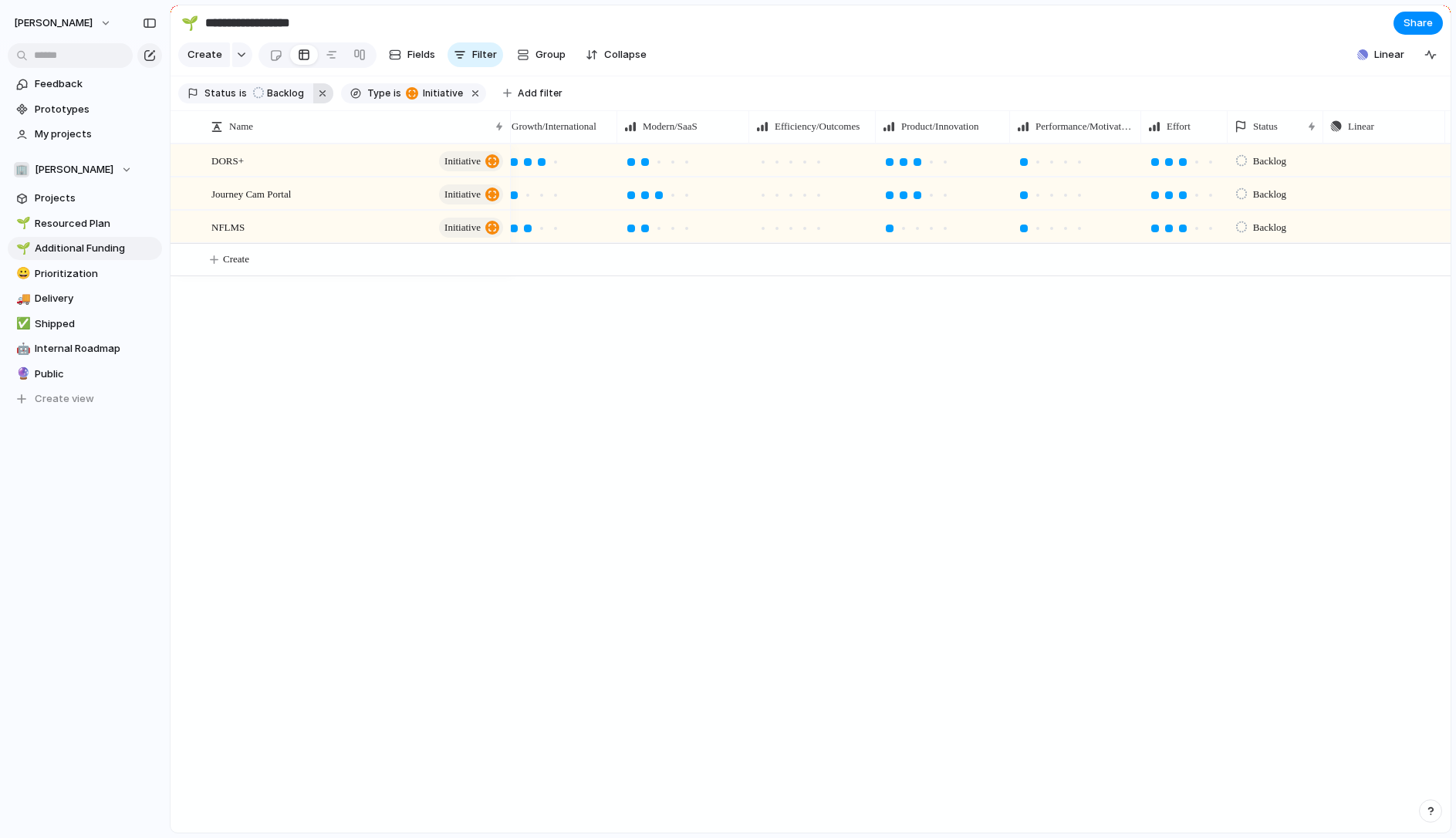
click at [327, 97] on button "button" at bounding box center [322, 92] width 20 height 20
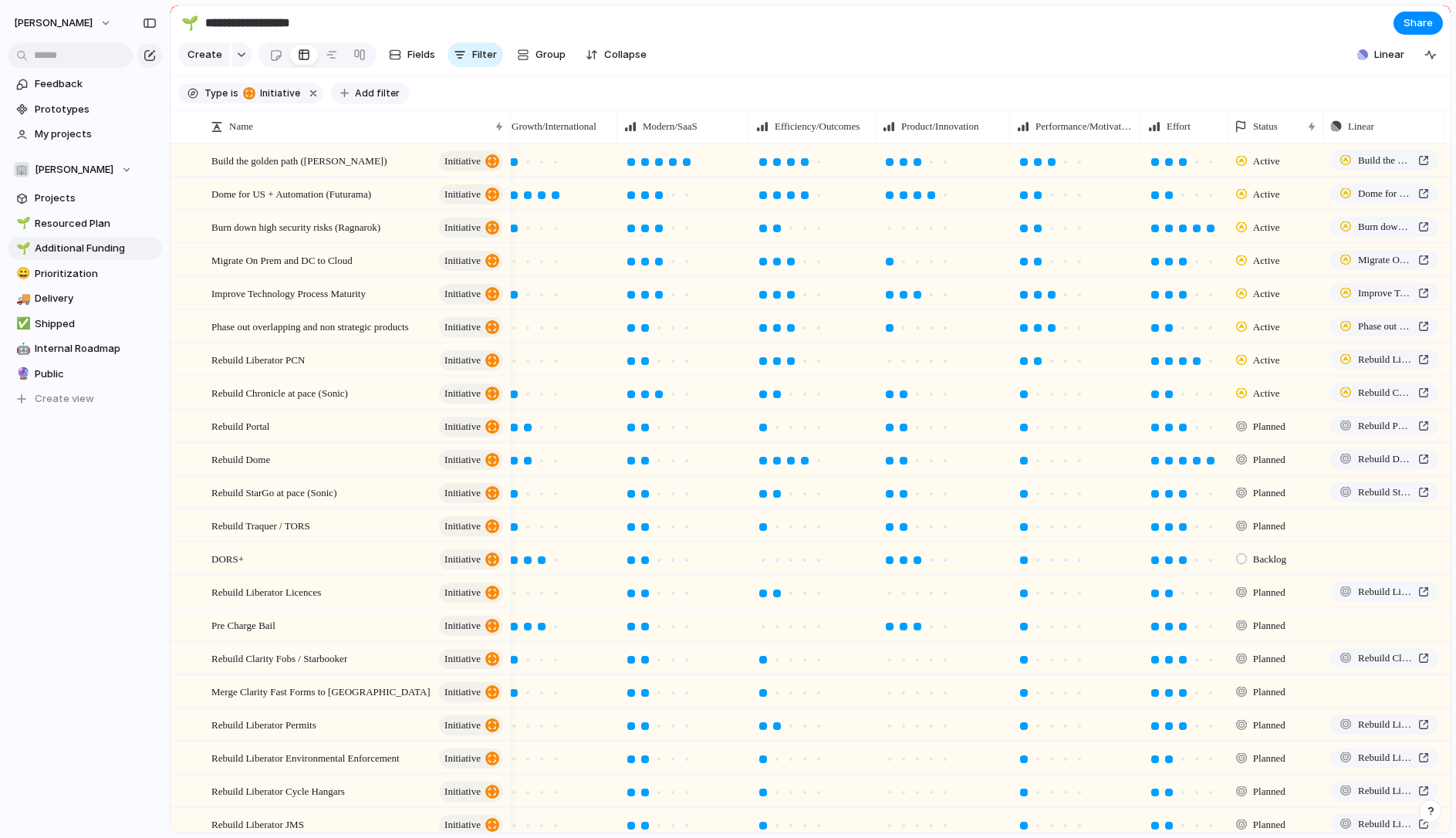
click at [362, 92] on span "Add filter" at bounding box center [377, 93] width 45 height 14
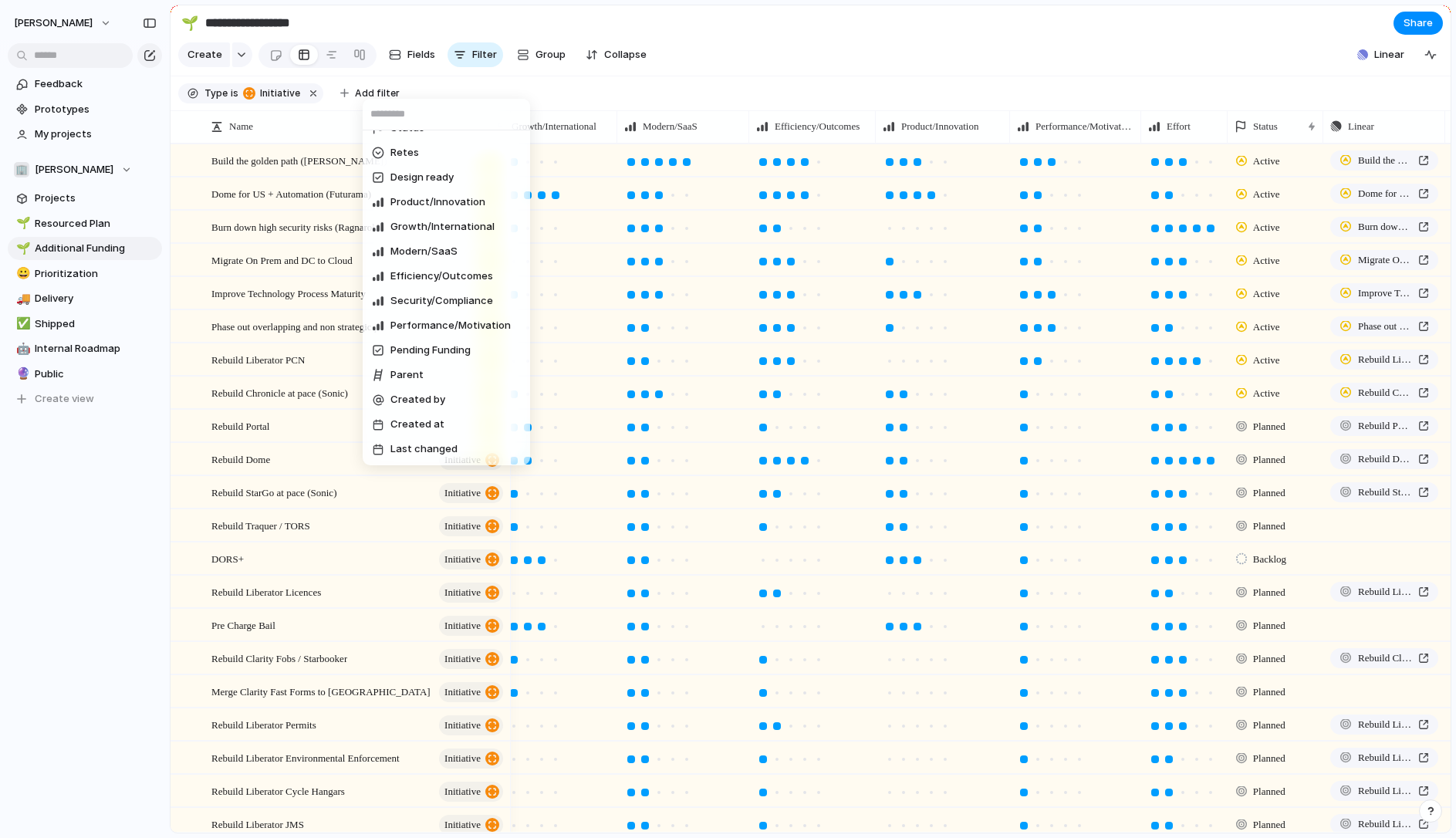
scroll to position [291, 0]
click at [411, 353] on span "Pending Funding" at bounding box center [431, 350] width 80 height 16
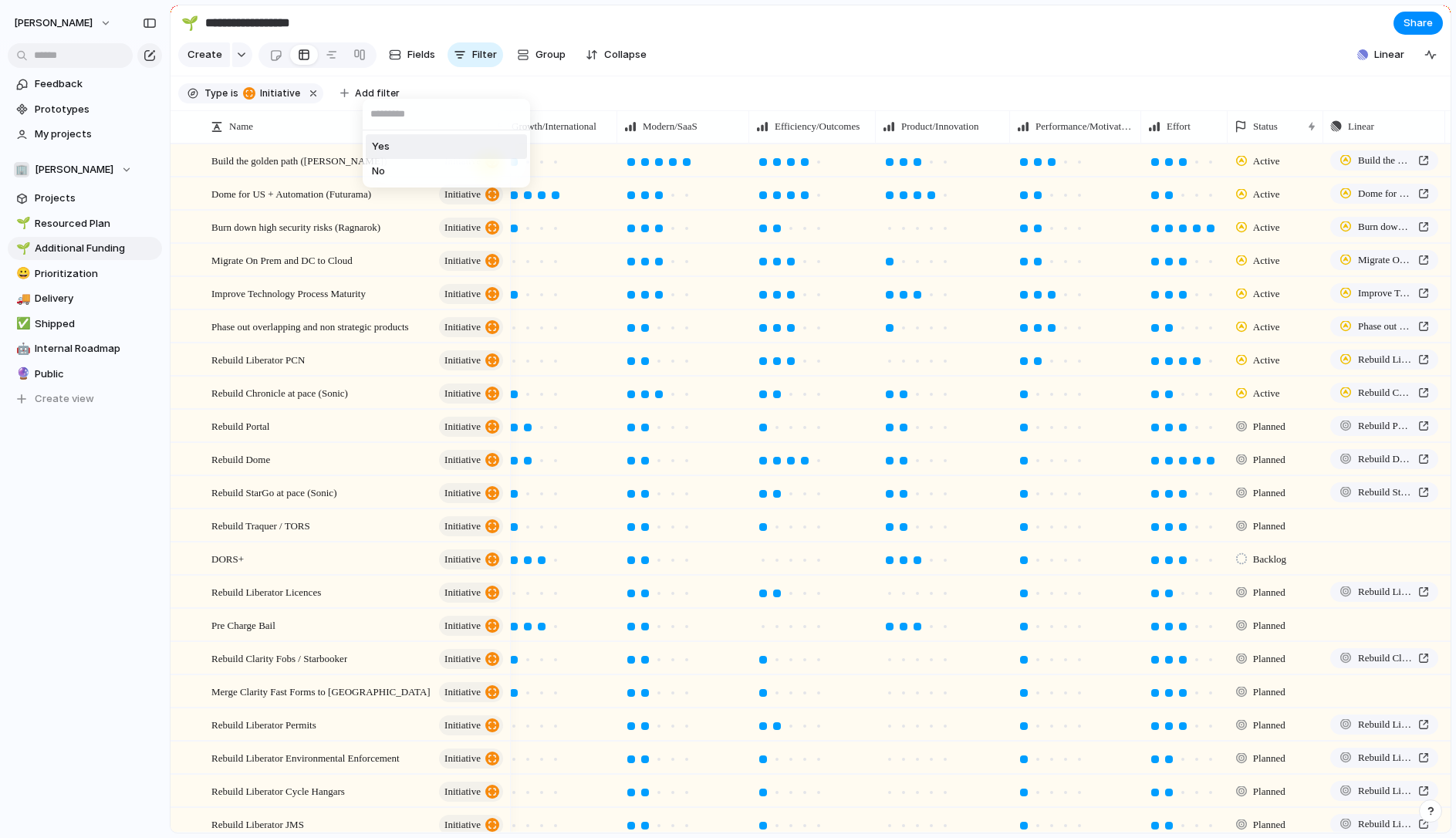
click at [401, 142] on li "Yes" at bounding box center [446, 147] width 162 height 24
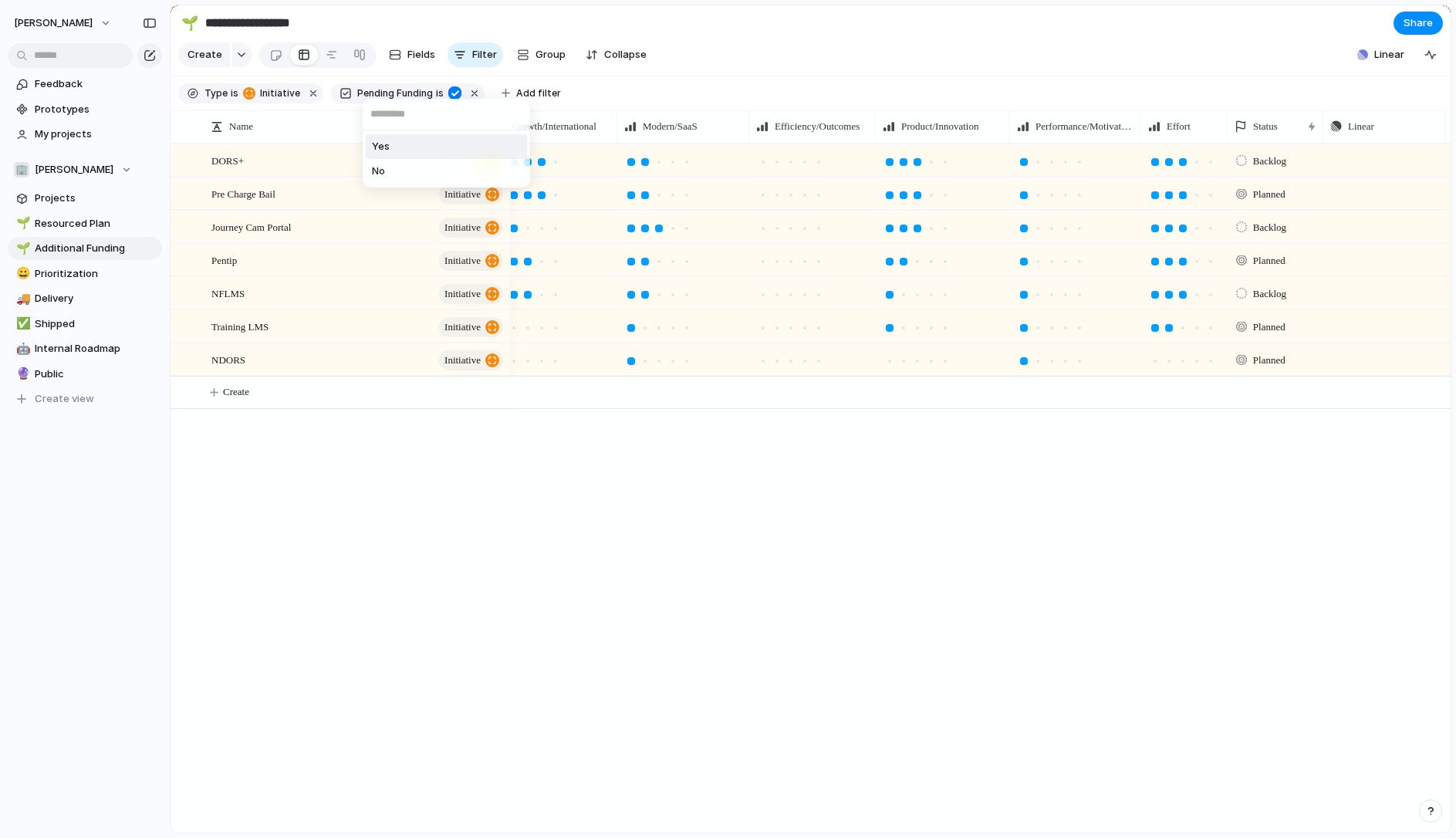
click at [594, 91] on div "Yes No" at bounding box center [728, 419] width 1456 height 838
click at [92, 222] on span "Resourced Plan" at bounding box center [95, 223] width 122 height 16
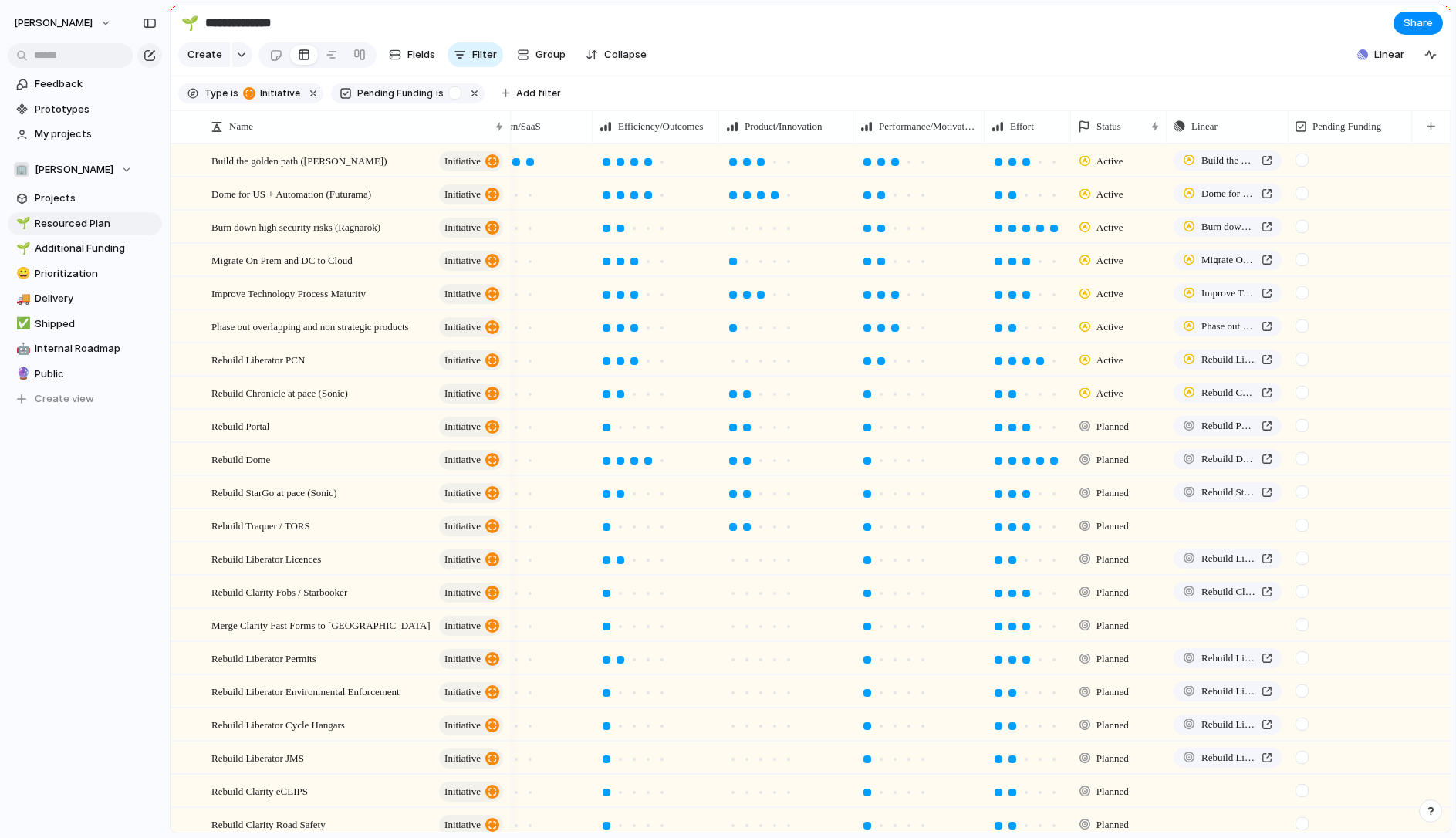
scroll to position [0, 384]
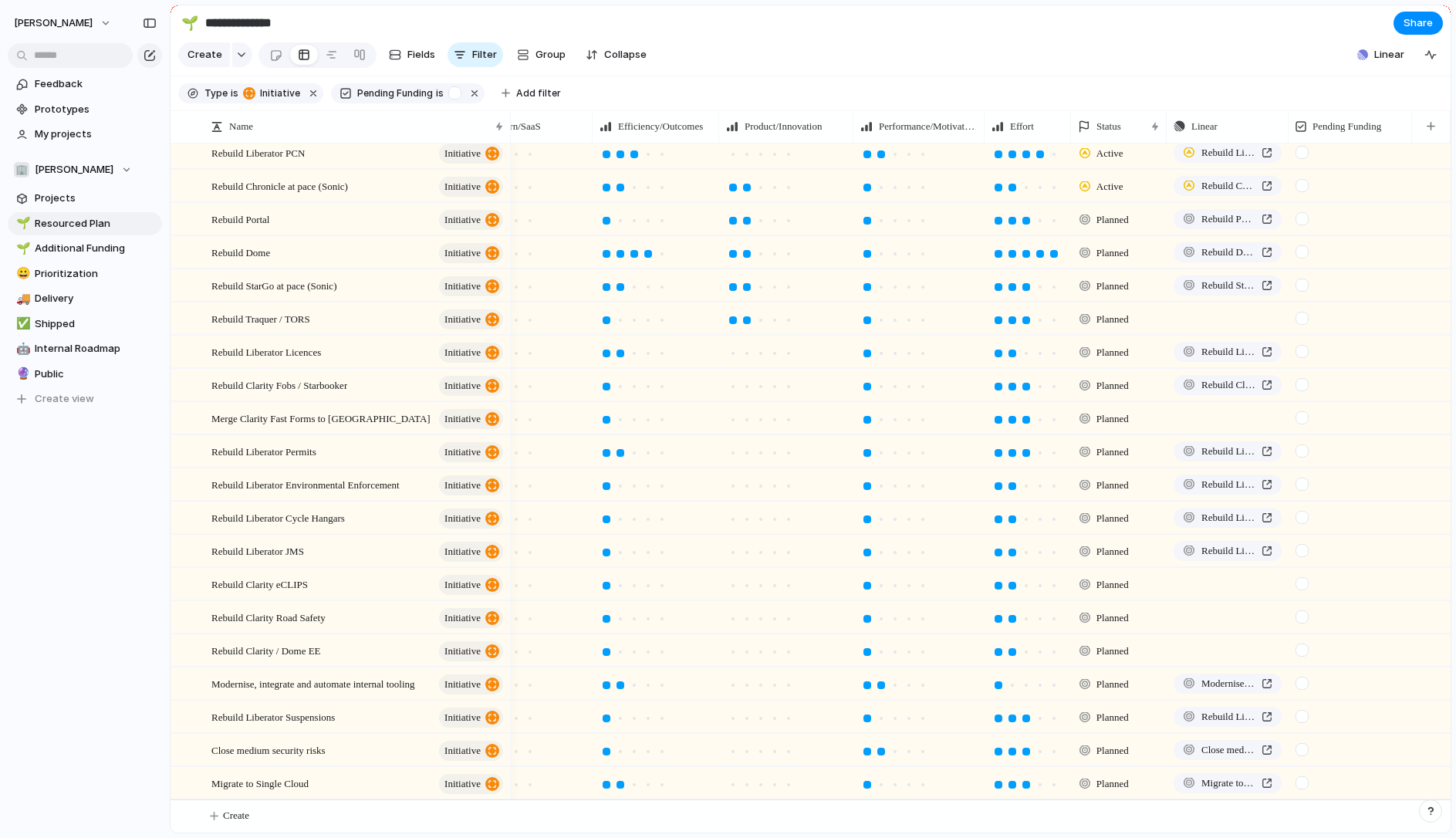
click at [1302, 284] on div at bounding box center [1302, 285] width 13 height 13
click at [83, 253] on span "Additional Funding" at bounding box center [95, 249] width 122 height 16
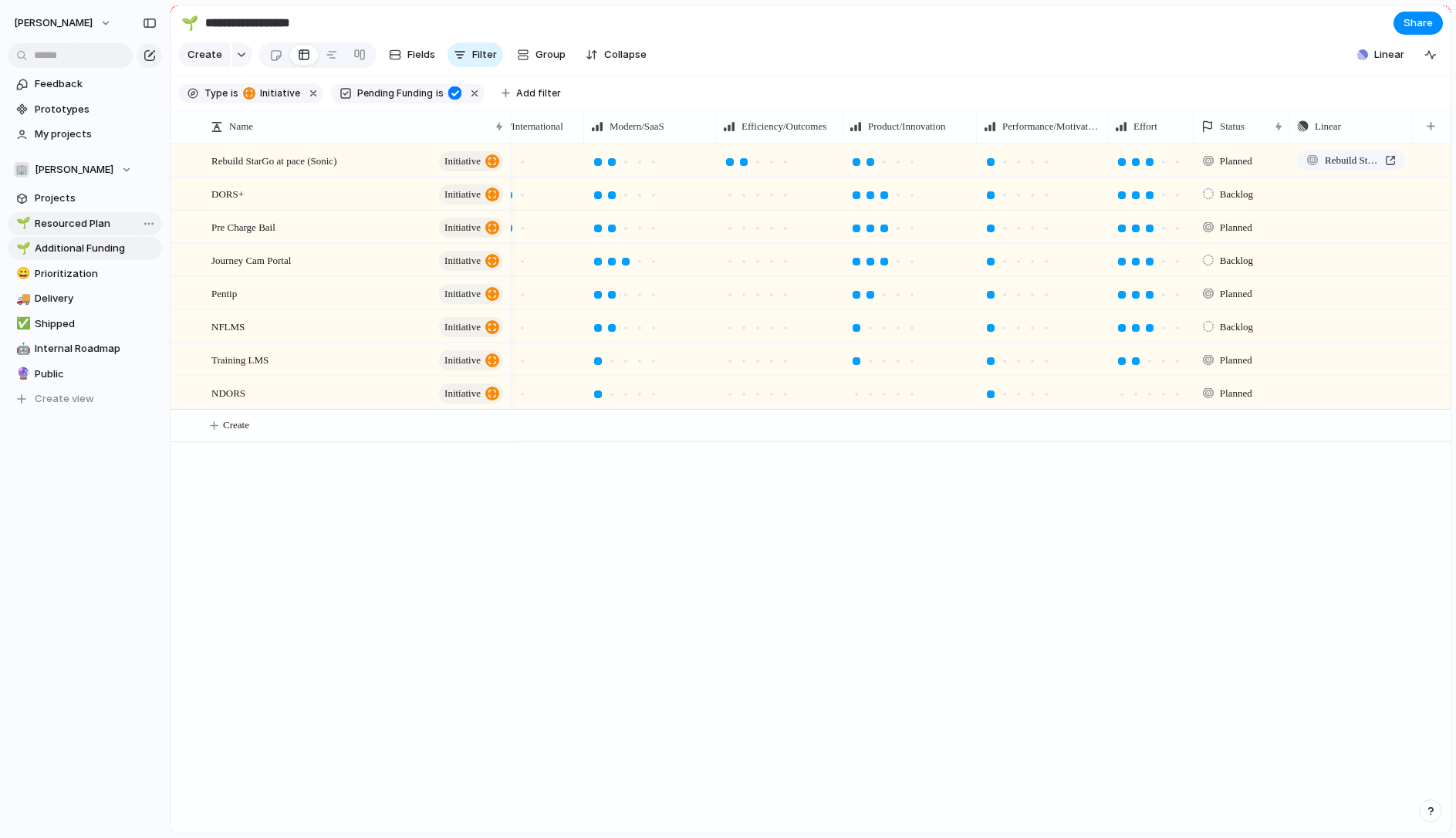
click at [83, 227] on span "Resourced Plan" at bounding box center [95, 223] width 122 height 16
type input "**********"
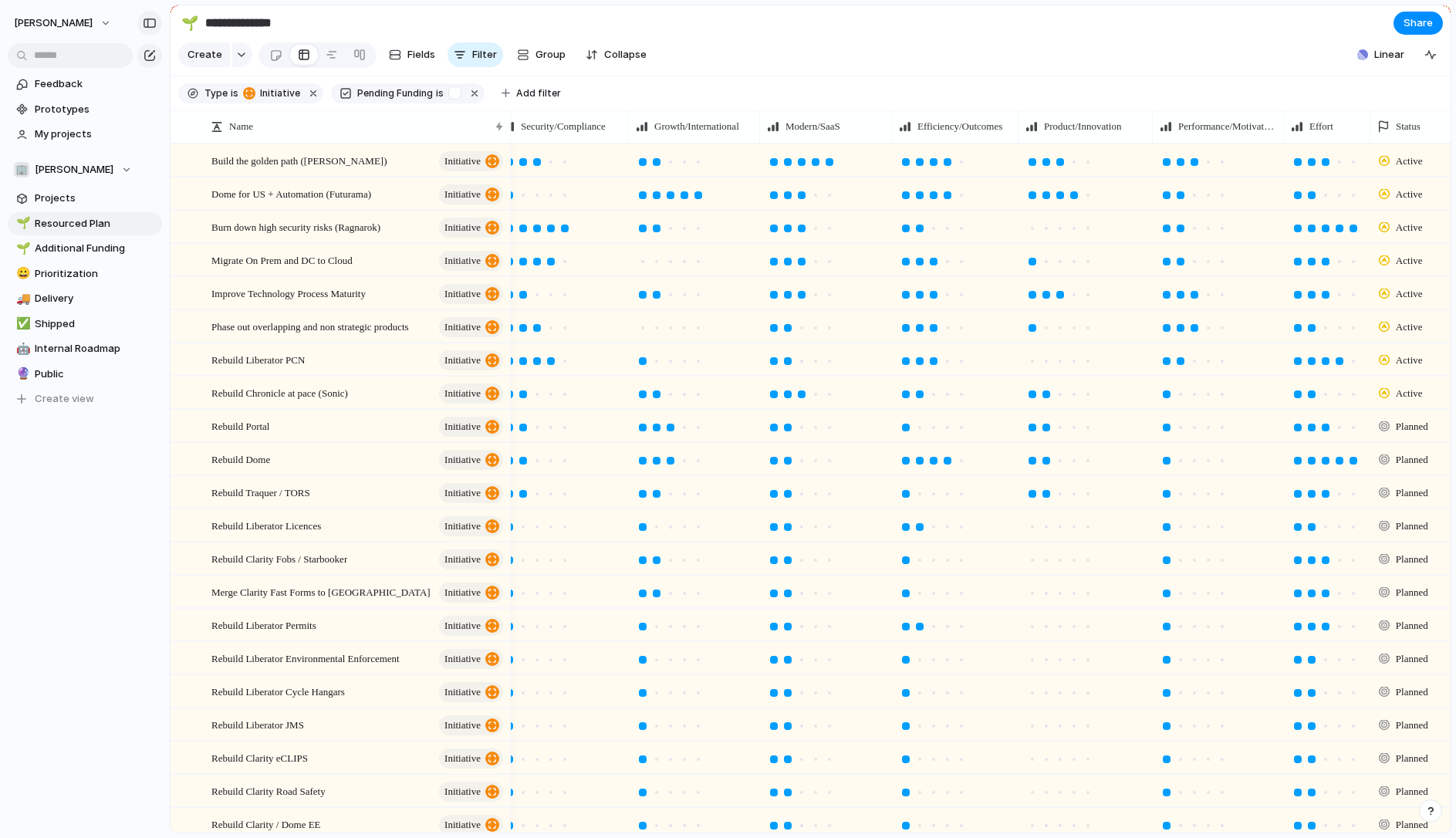
click at [158, 28] on button "button" at bounding box center [149, 23] width 24 height 24
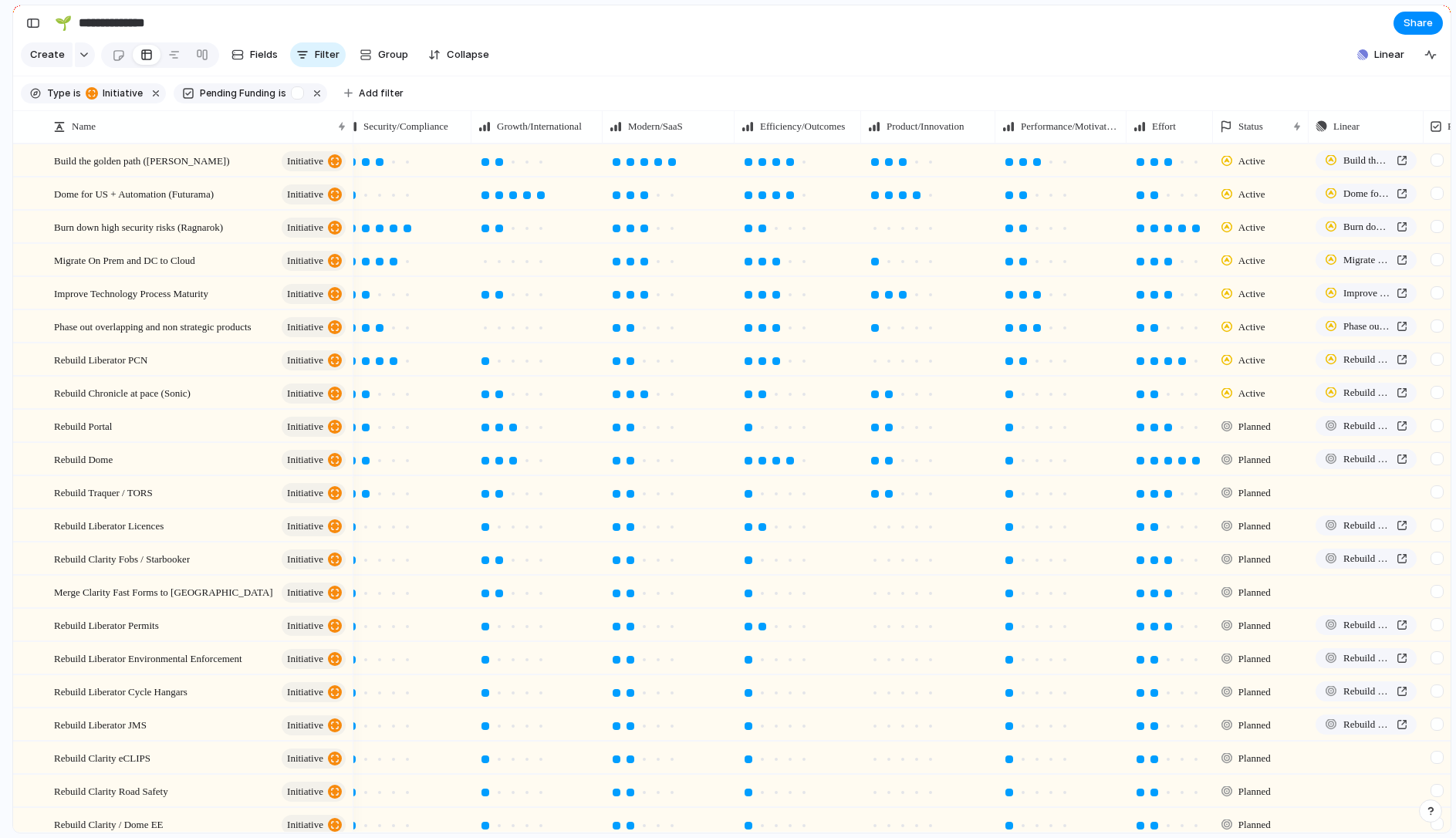
click at [1420, 123] on div at bounding box center [1422, 126] width 7 height 33
drag, startPoint x: 1310, startPoint y: 125, endPoint x: 1300, endPoint y: 125, distance: 10.0
click at [1300, 125] on div "Status" at bounding box center [1261, 126] width 95 height 33
drag, startPoint x: 1306, startPoint y: 125, endPoint x: 1278, endPoint y: 125, distance: 28.0
click at [1278, 125] on div "Status" at bounding box center [1261, 126] width 95 height 33
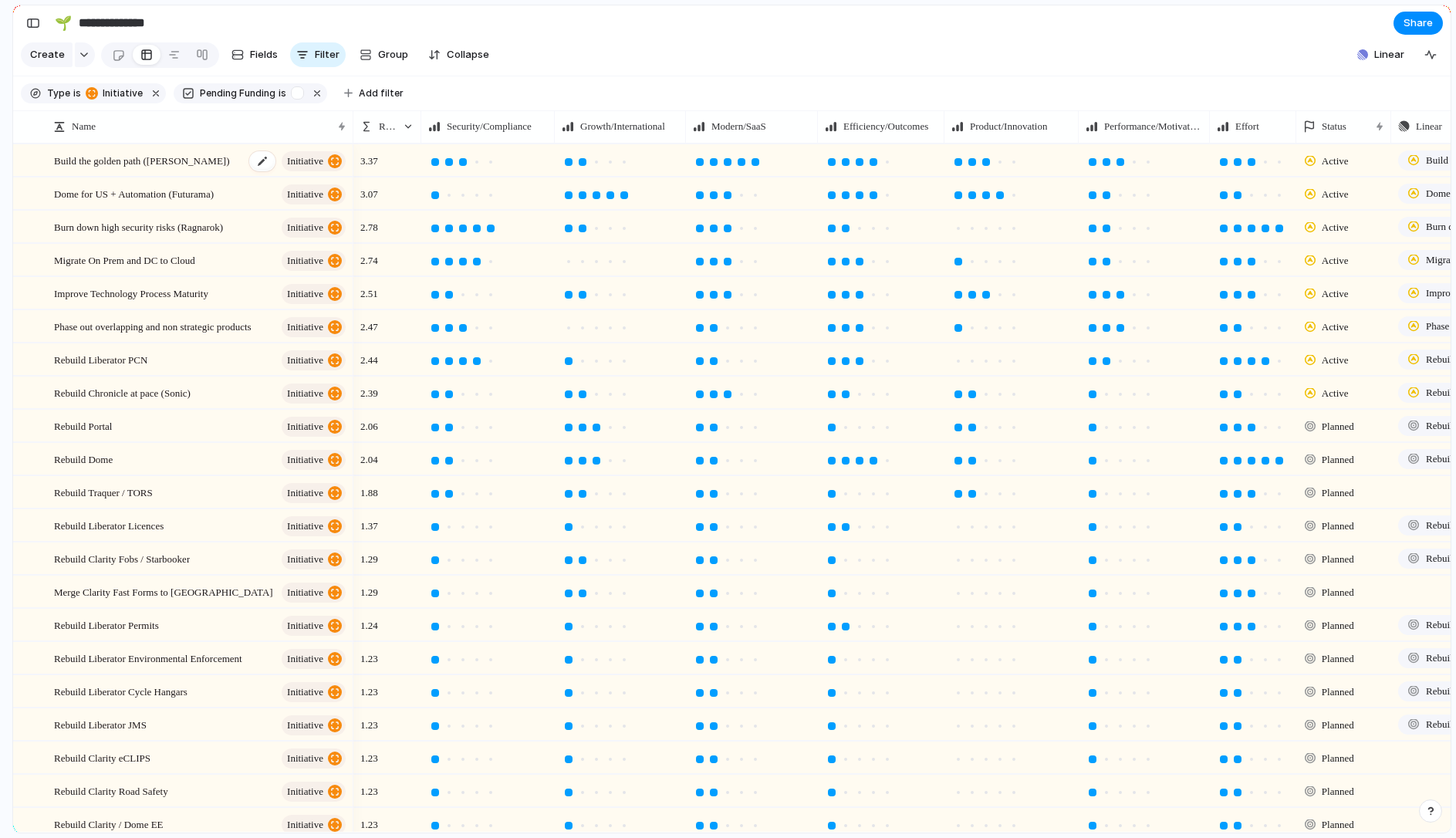
click at [327, 165] on button "initiative" at bounding box center [314, 161] width 64 height 20
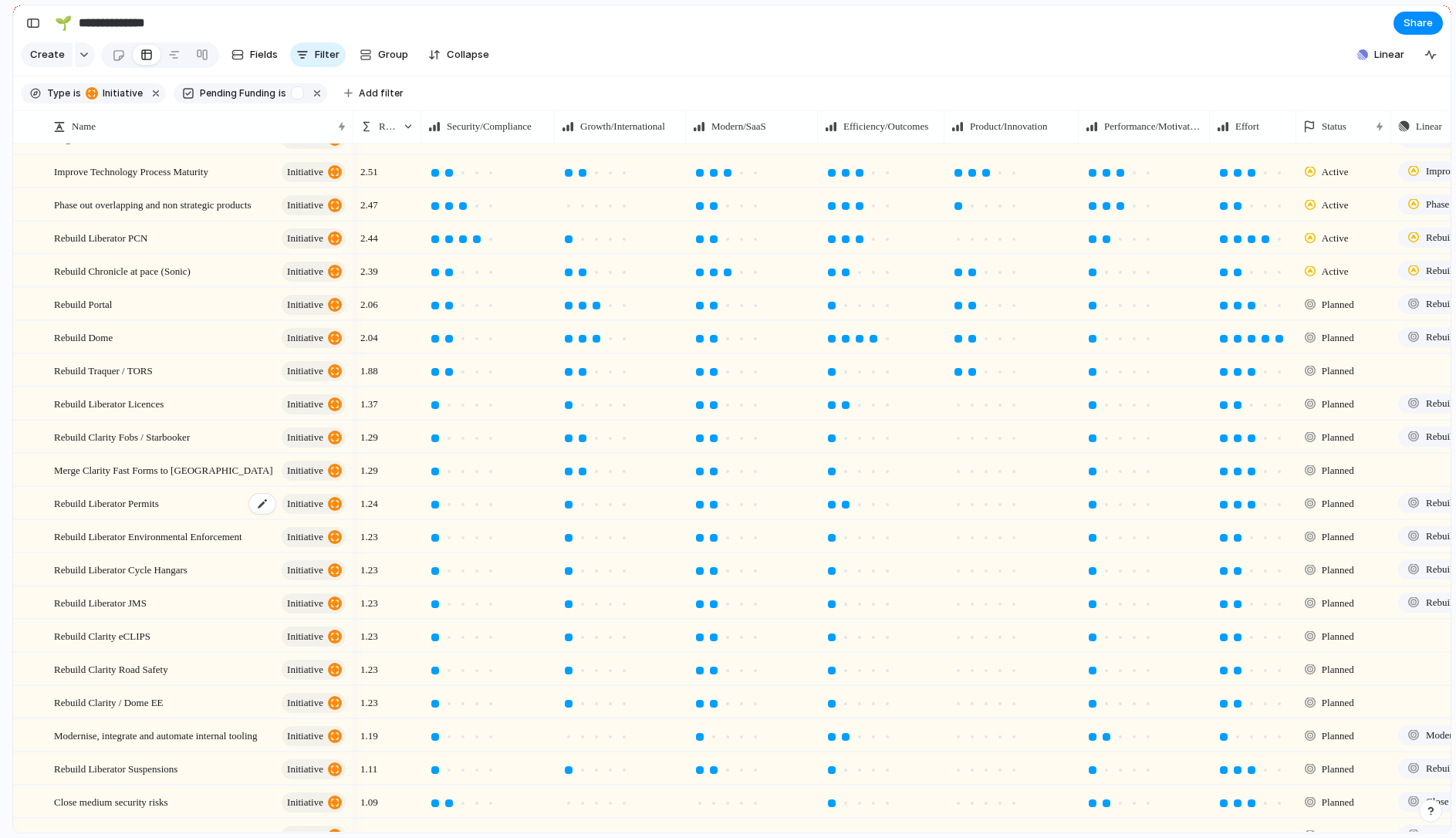
scroll to position [175, 0]
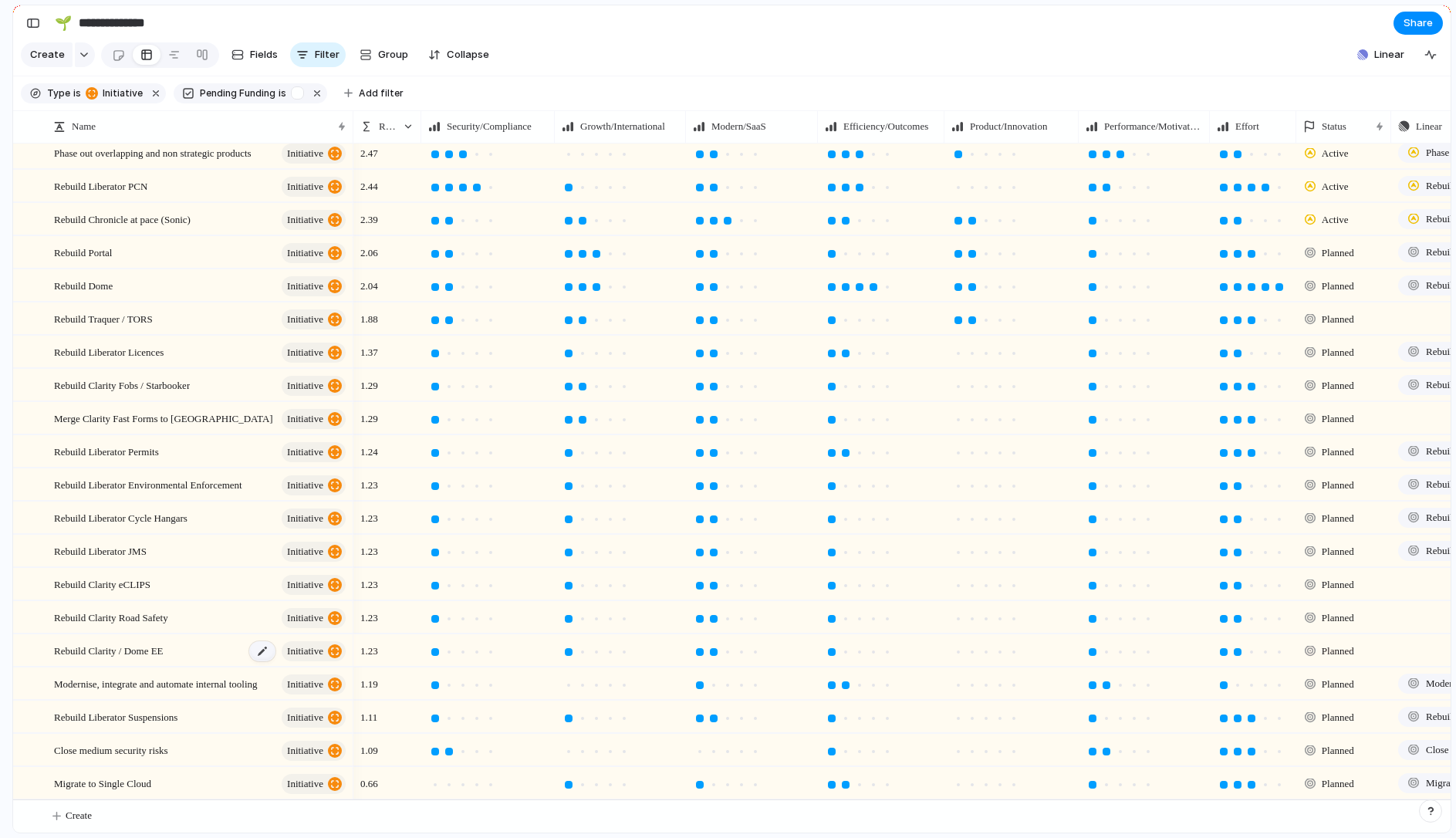
click at [260, 653] on div at bounding box center [262, 650] width 26 height 20
click at [133, 650] on textarea "**********" at bounding box center [163, 651] width 219 height 20
type textarea "**********"
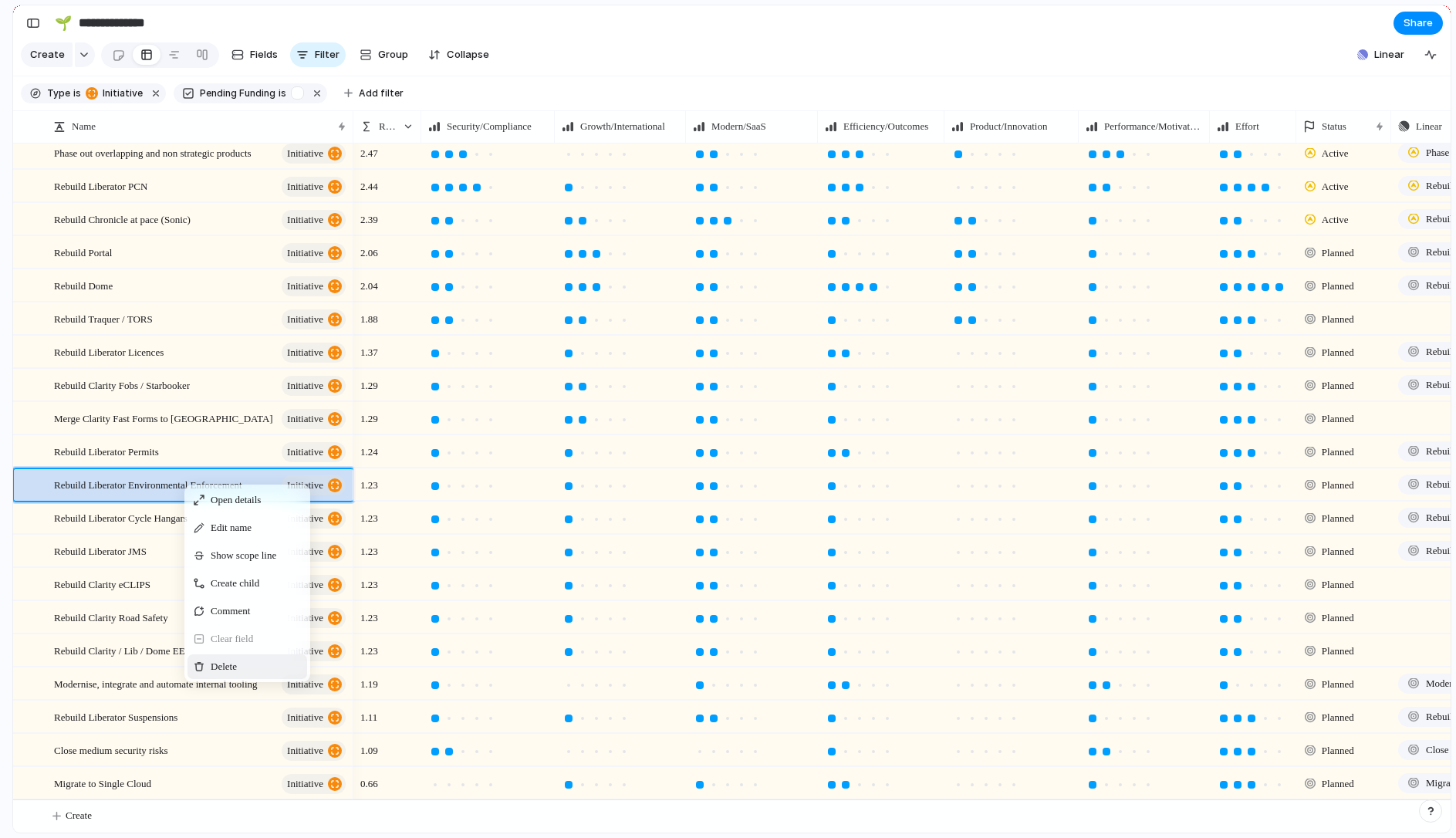
click at [231, 658] on div "Delete" at bounding box center [247, 666] width 120 height 24
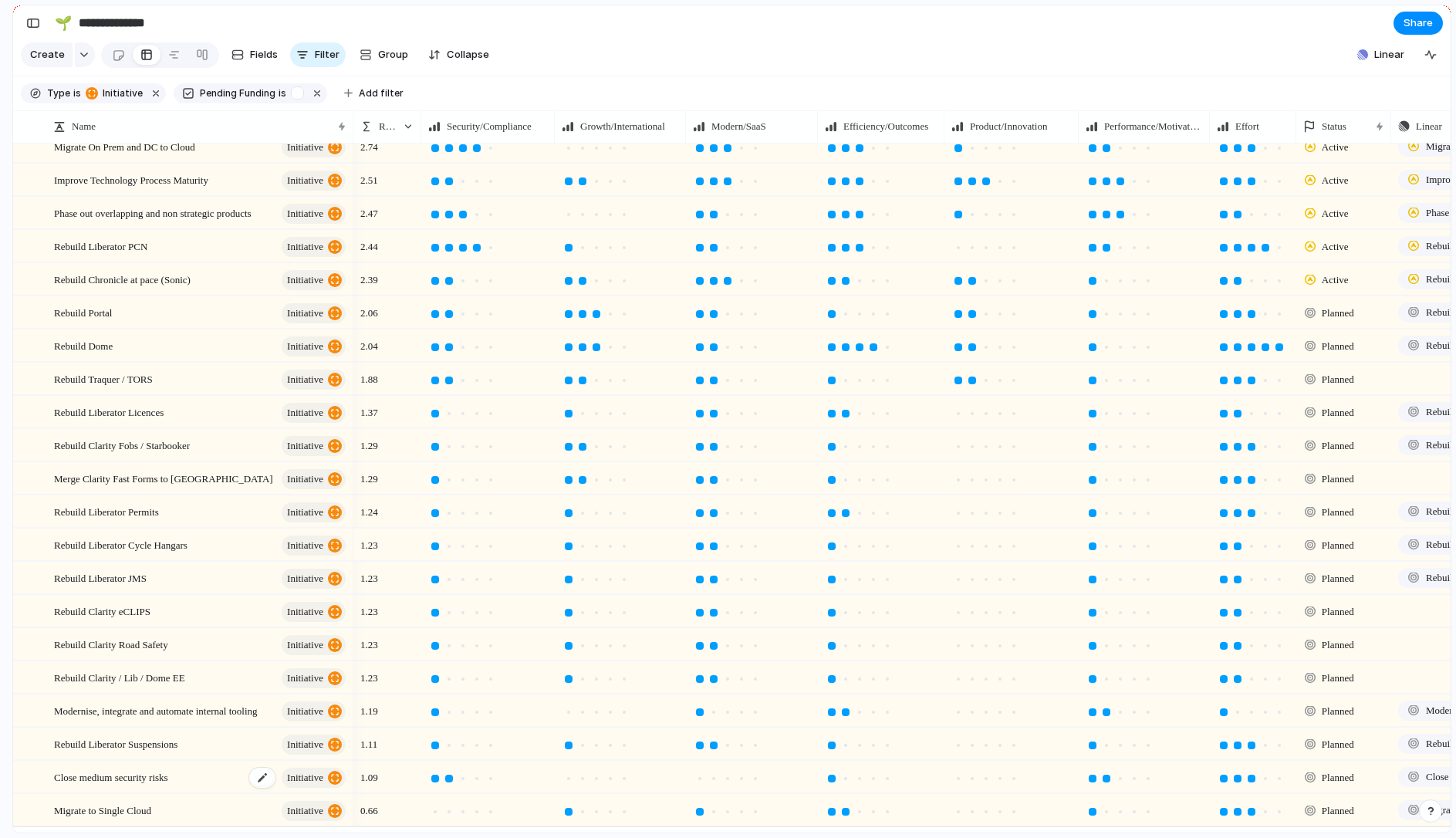
scroll to position [0, 0]
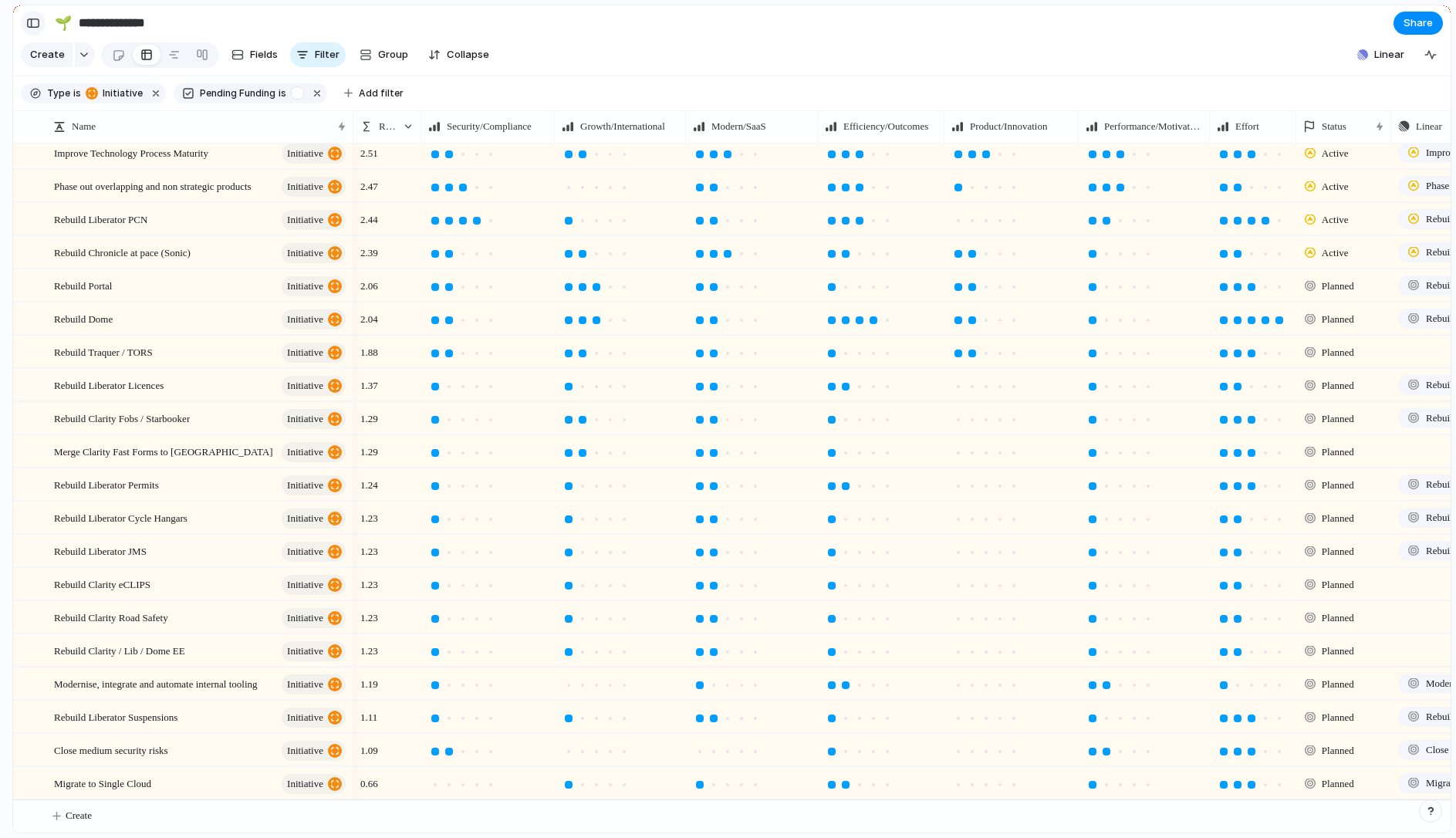
click at [29, 24] on div "button" at bounding box center [33, 23] width 14 height 11
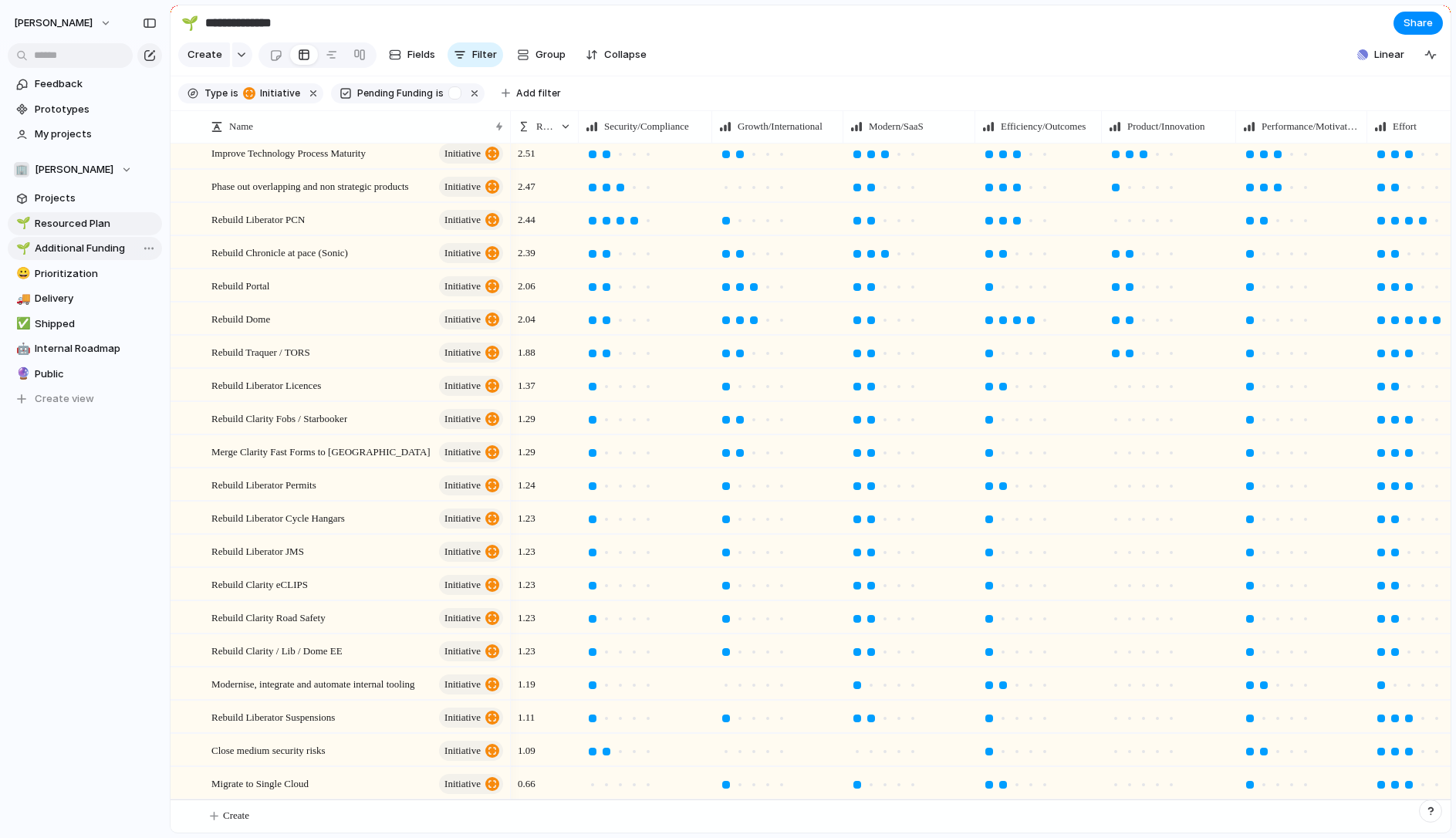
click at [59, 248] on span "Additional Funding" at bounding box center [95, 249] width 122 height 16
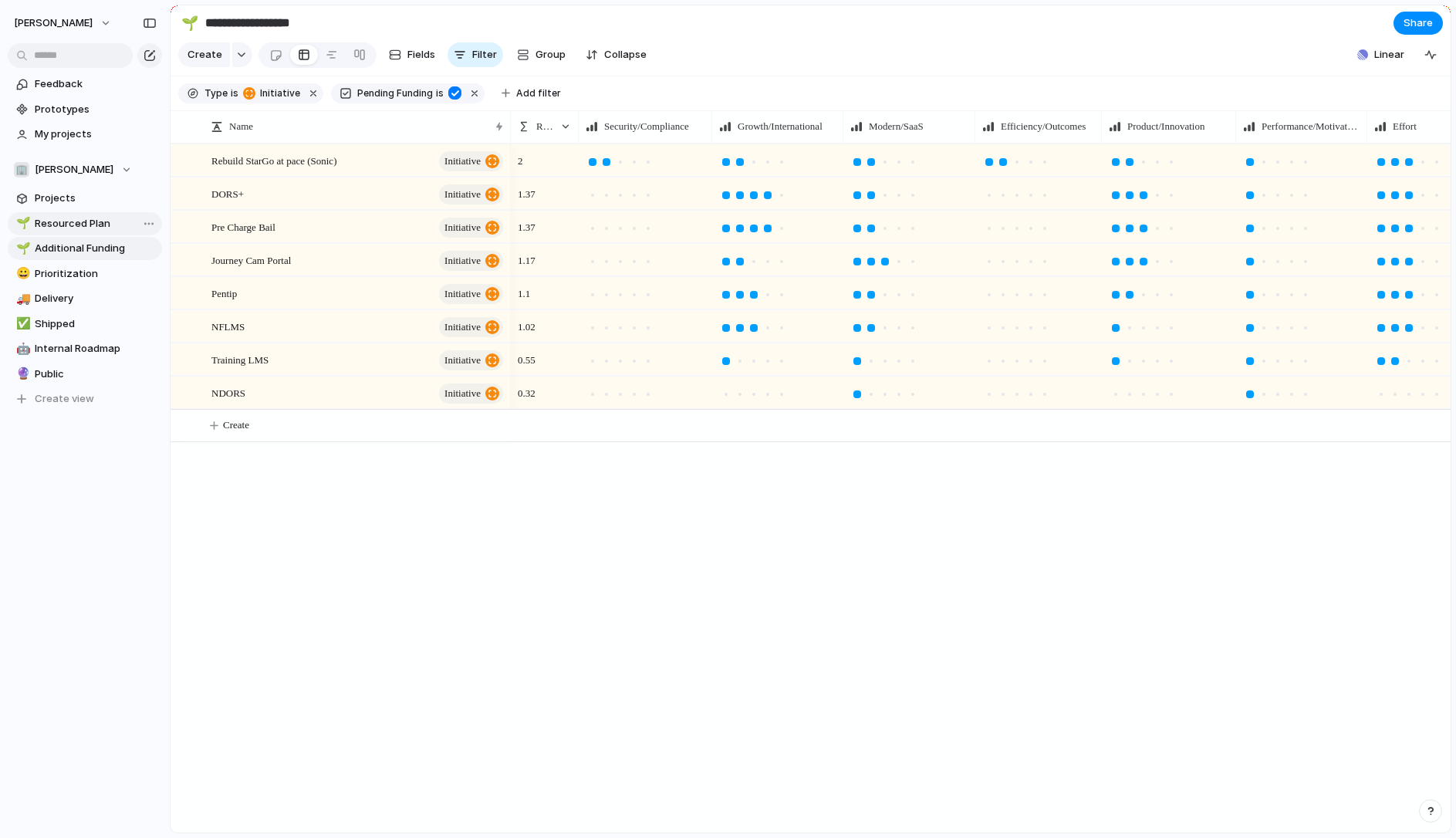
click at [69, 220] on span "Resourced Plan" at bounding box center [95, 223] width 122 height 16
type input "**********"
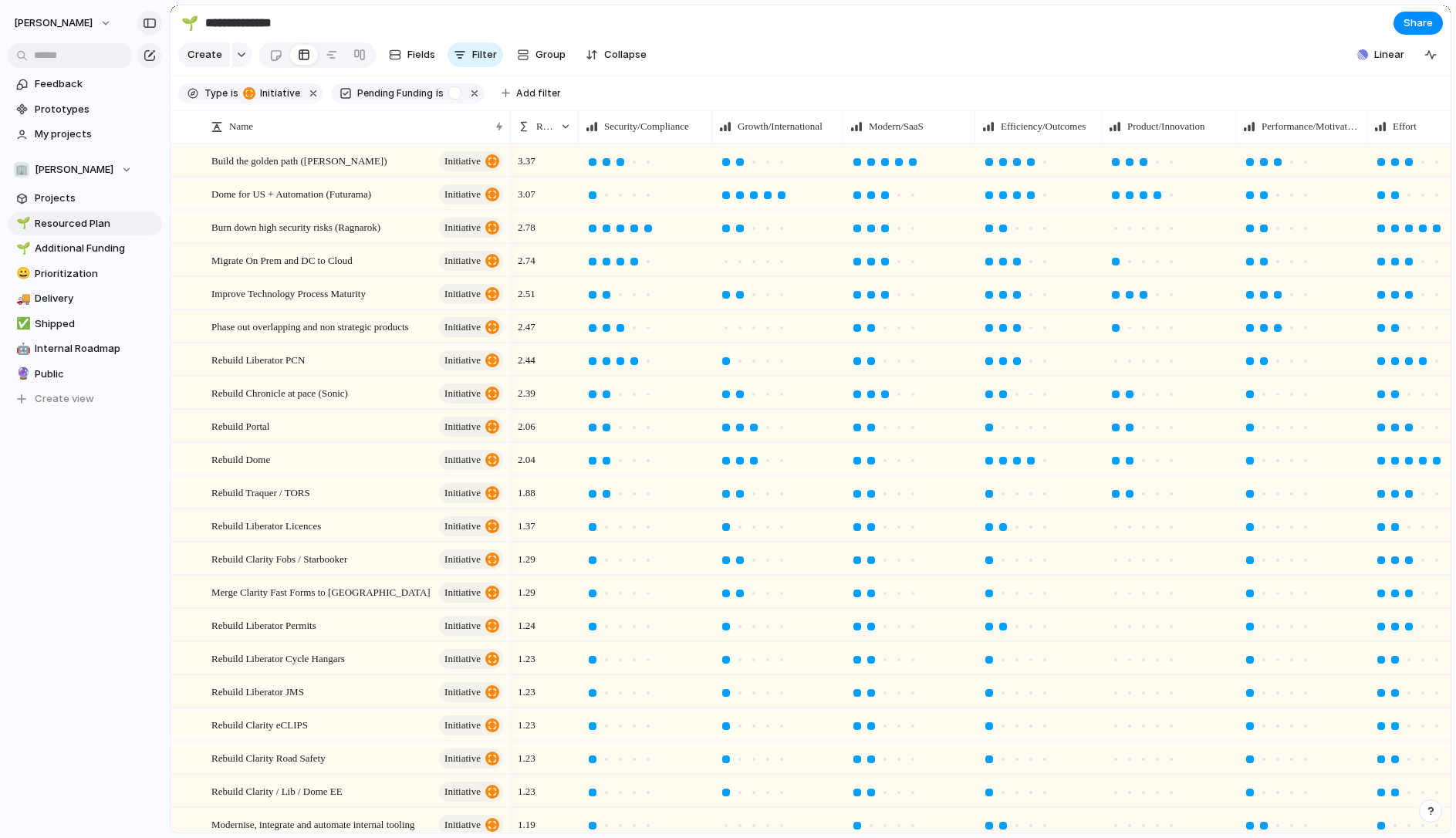
click at [149, 24] on div "button" at bounding box center [149, 23] width 14 height 11
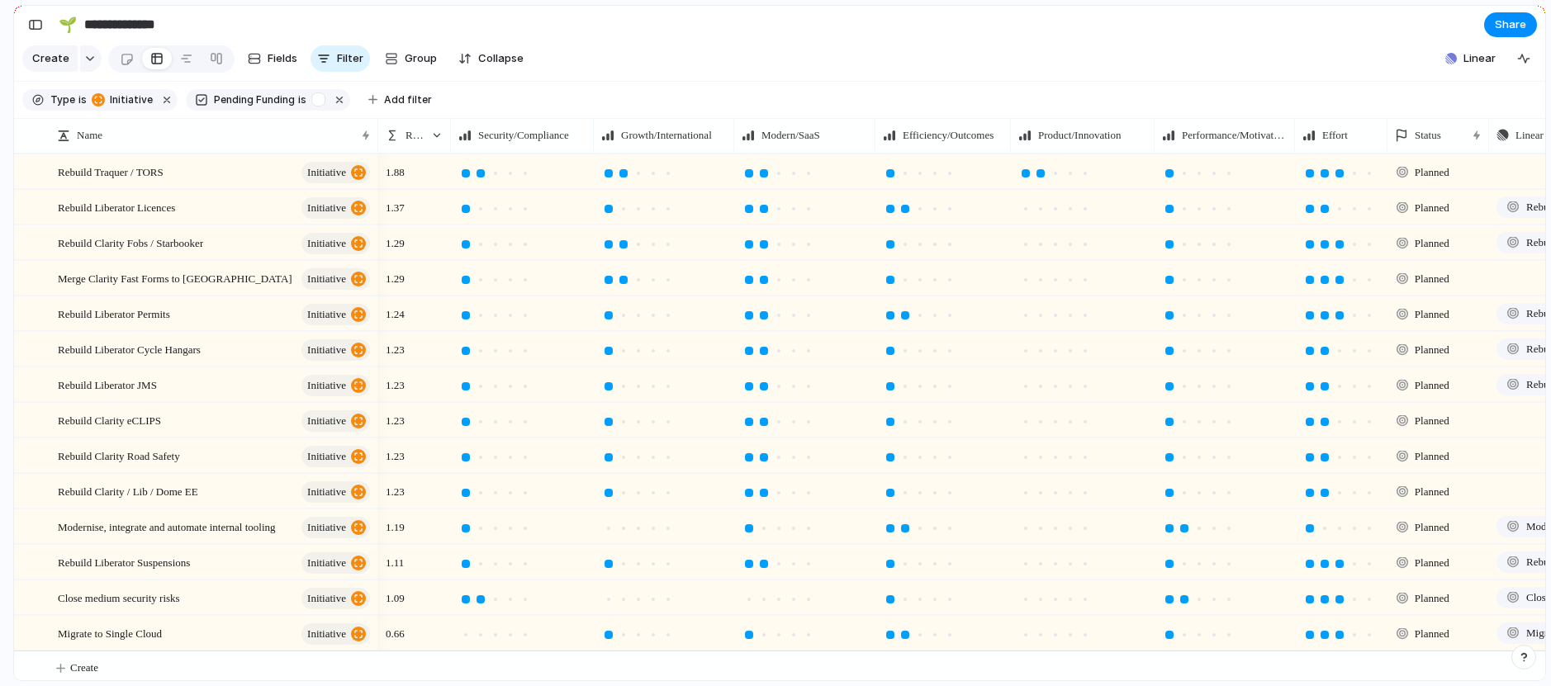
scroll to position [349, 0]
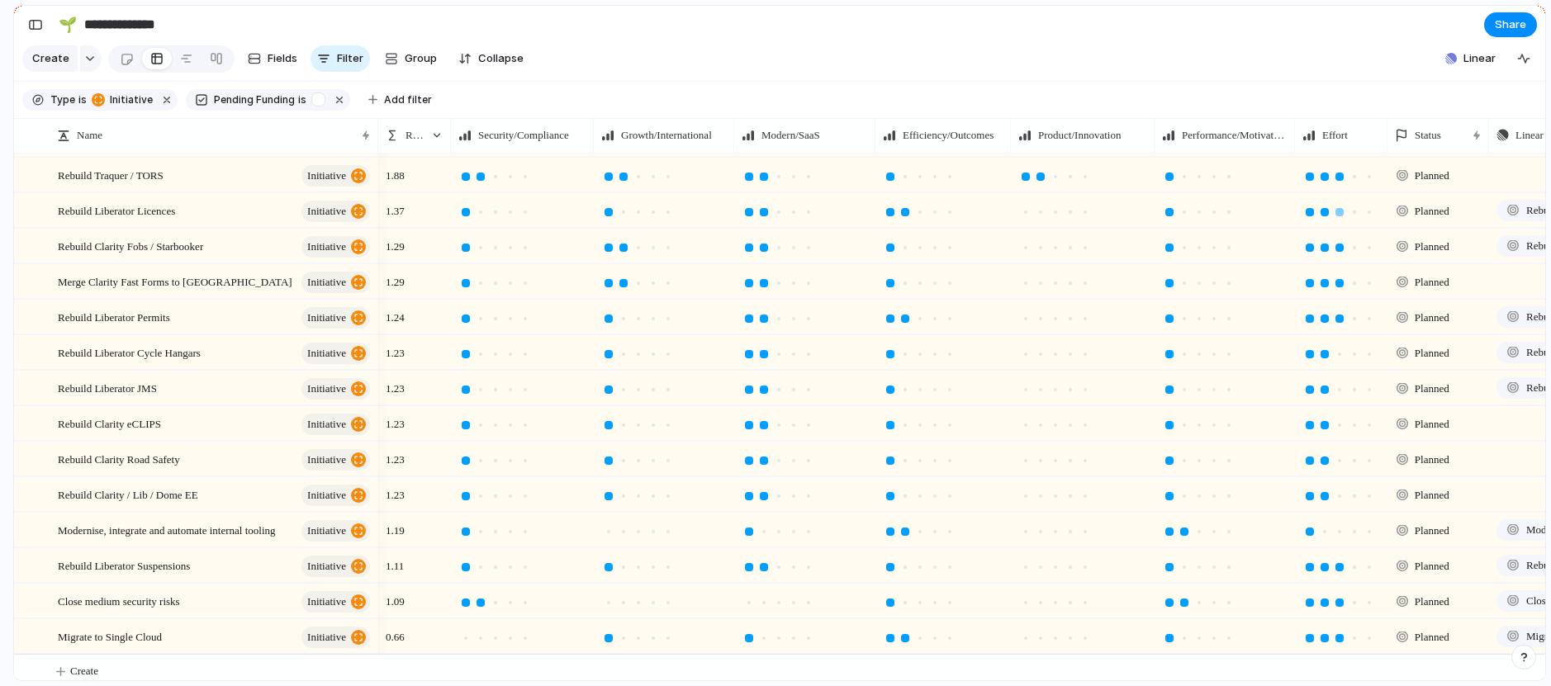
click at [1341, 216] on div at bounding box center [1339, 212] width 15 height 15
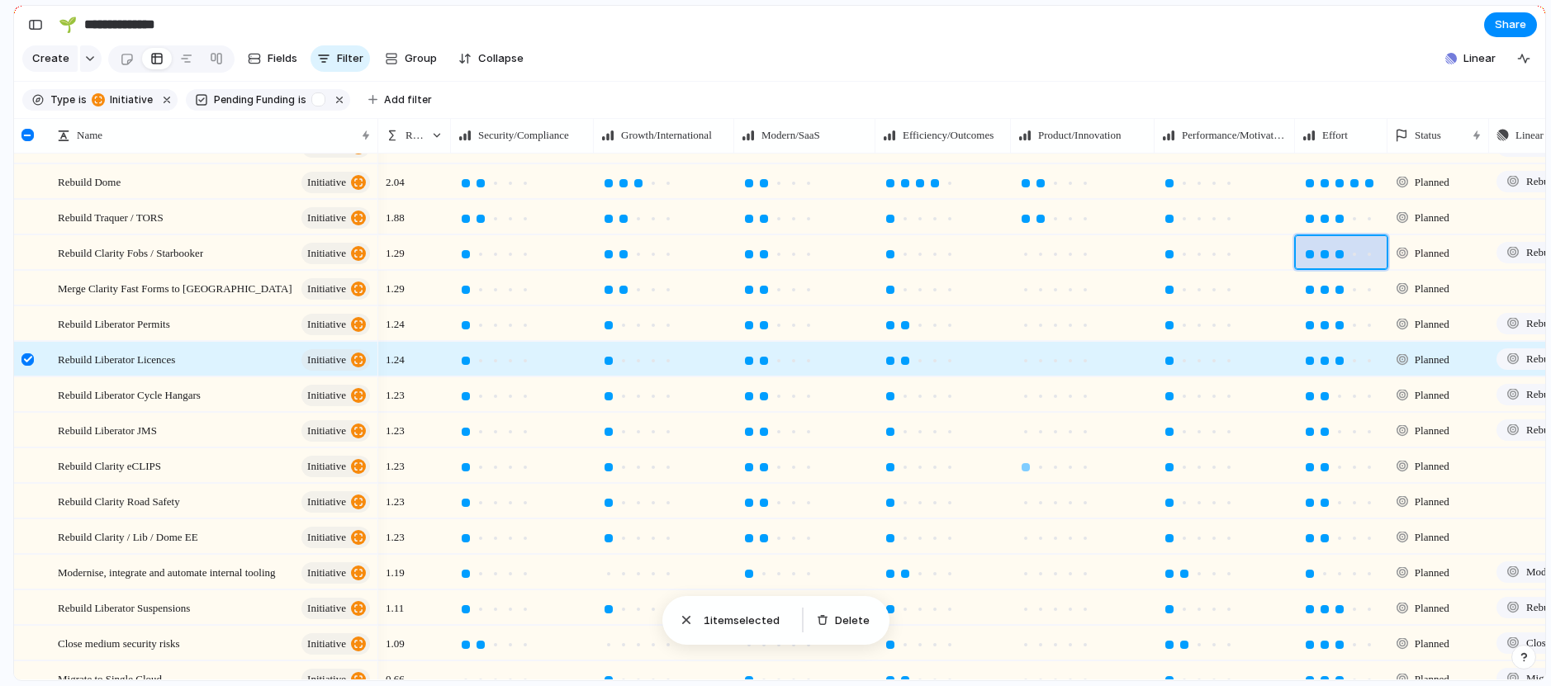
scroll to position [301, 0]
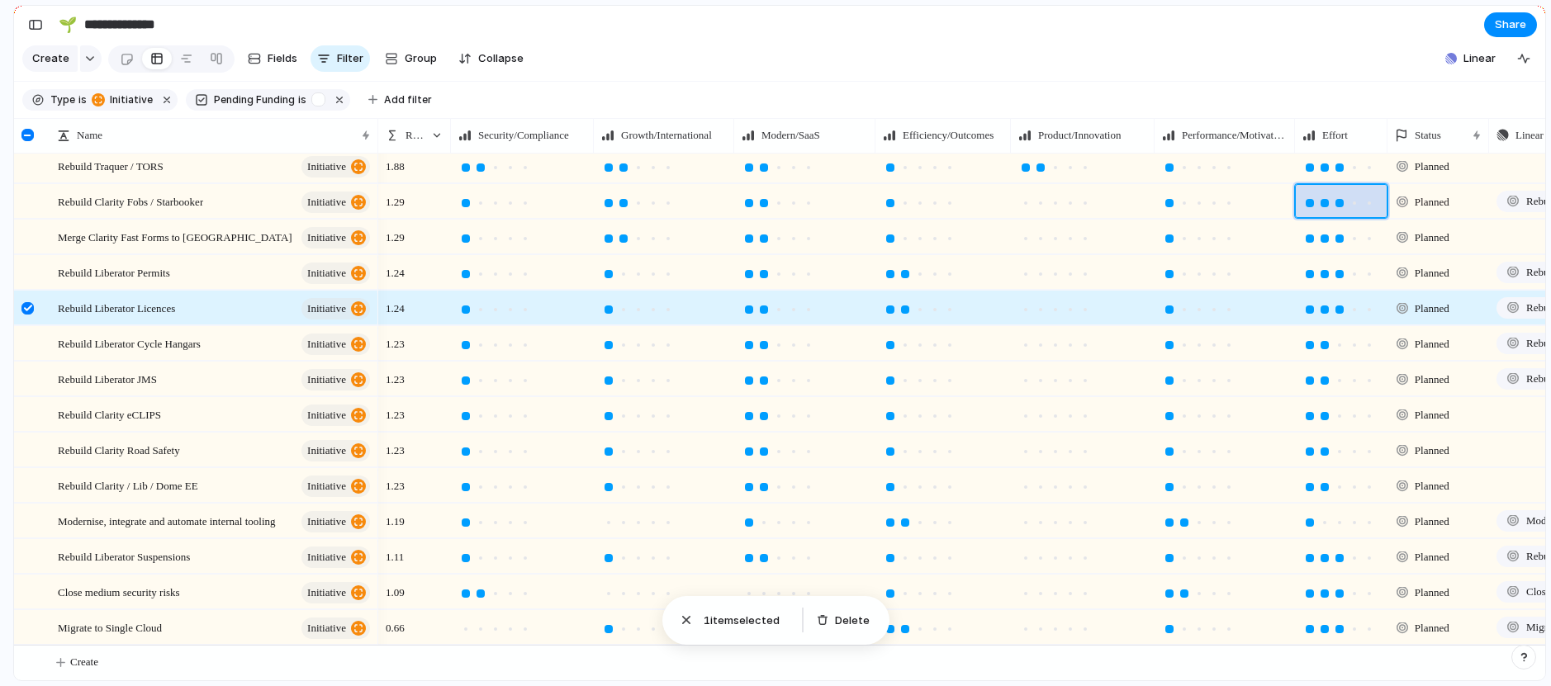
click at [31, 311] on div at bounding box center [27, 308] width 12 height 12
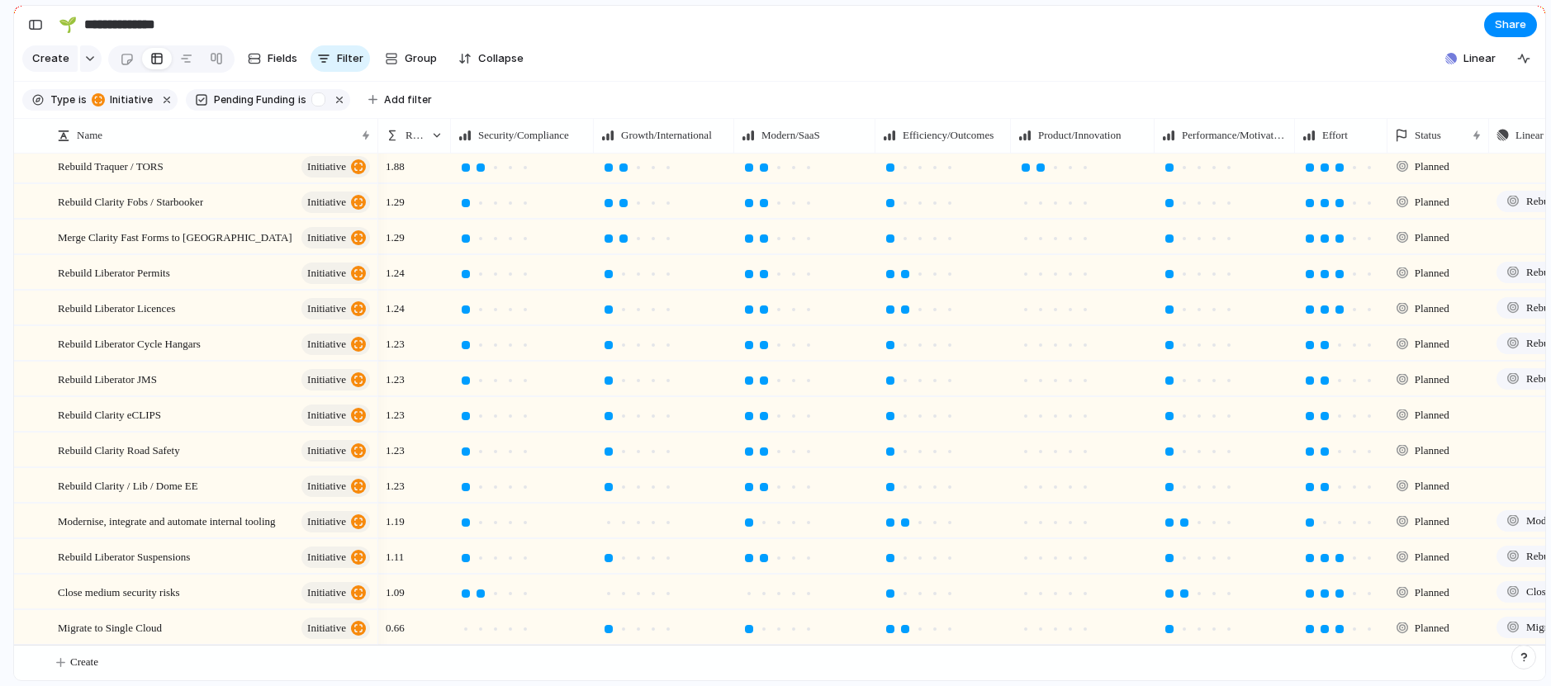
click at [635, 55] on section "Create Fields Filter Group Zoom Collapse Linear" at bounding box center [779, 62] width 1531 height 40
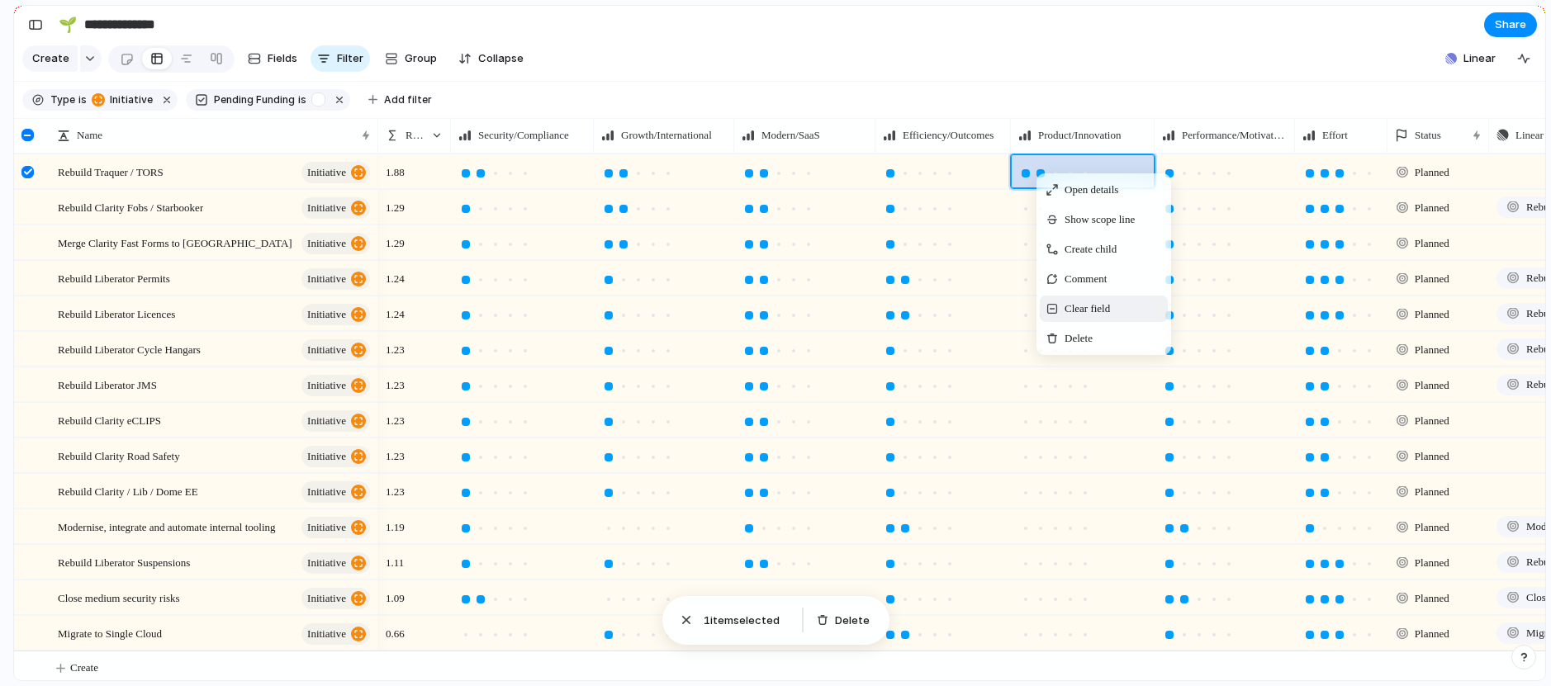
click at [1068, 316] on span "Clear field" at bounding box center [1087, 309] width 45 height 17
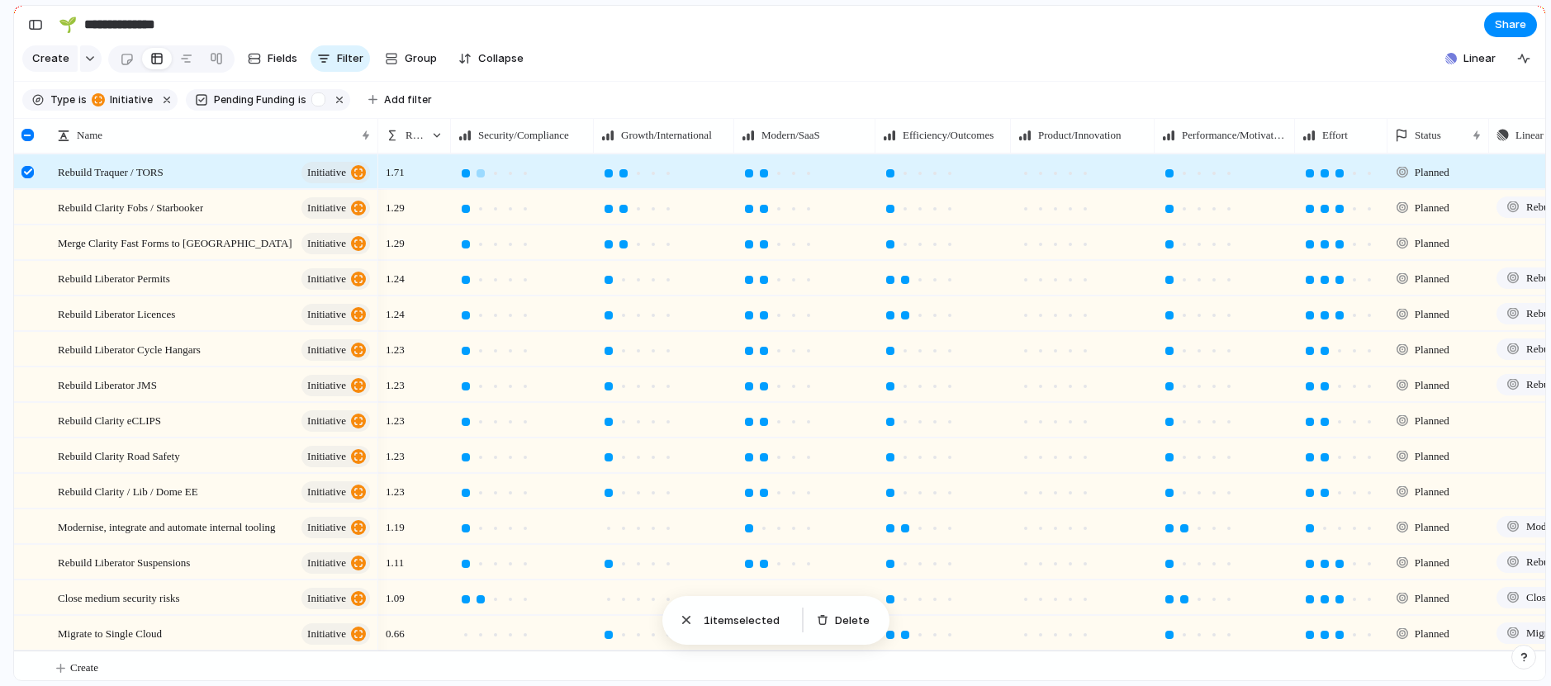
click at [467, 173] on div at bounding box center [466, 173] width 8 height 8
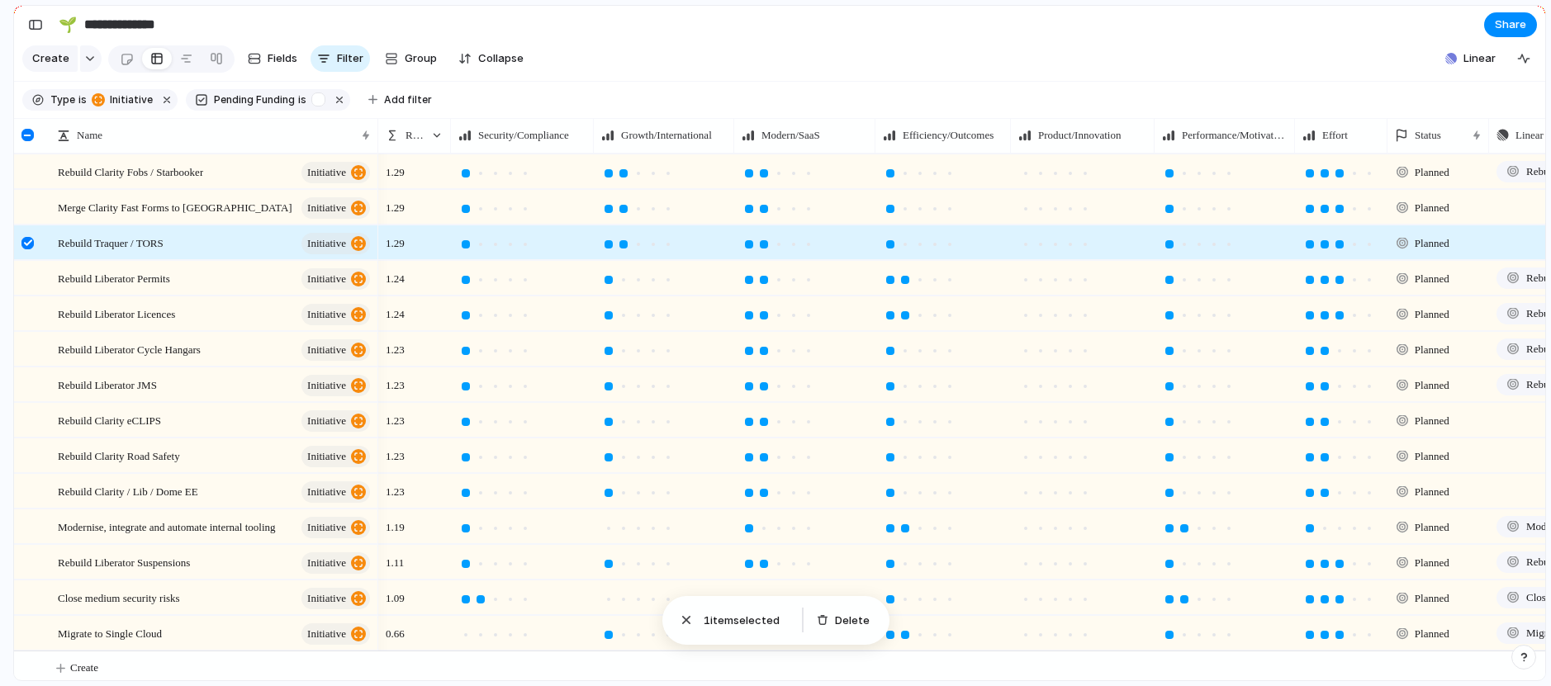
click at [26, 241] on div at bounding box center [27, 243] width 12 height 12
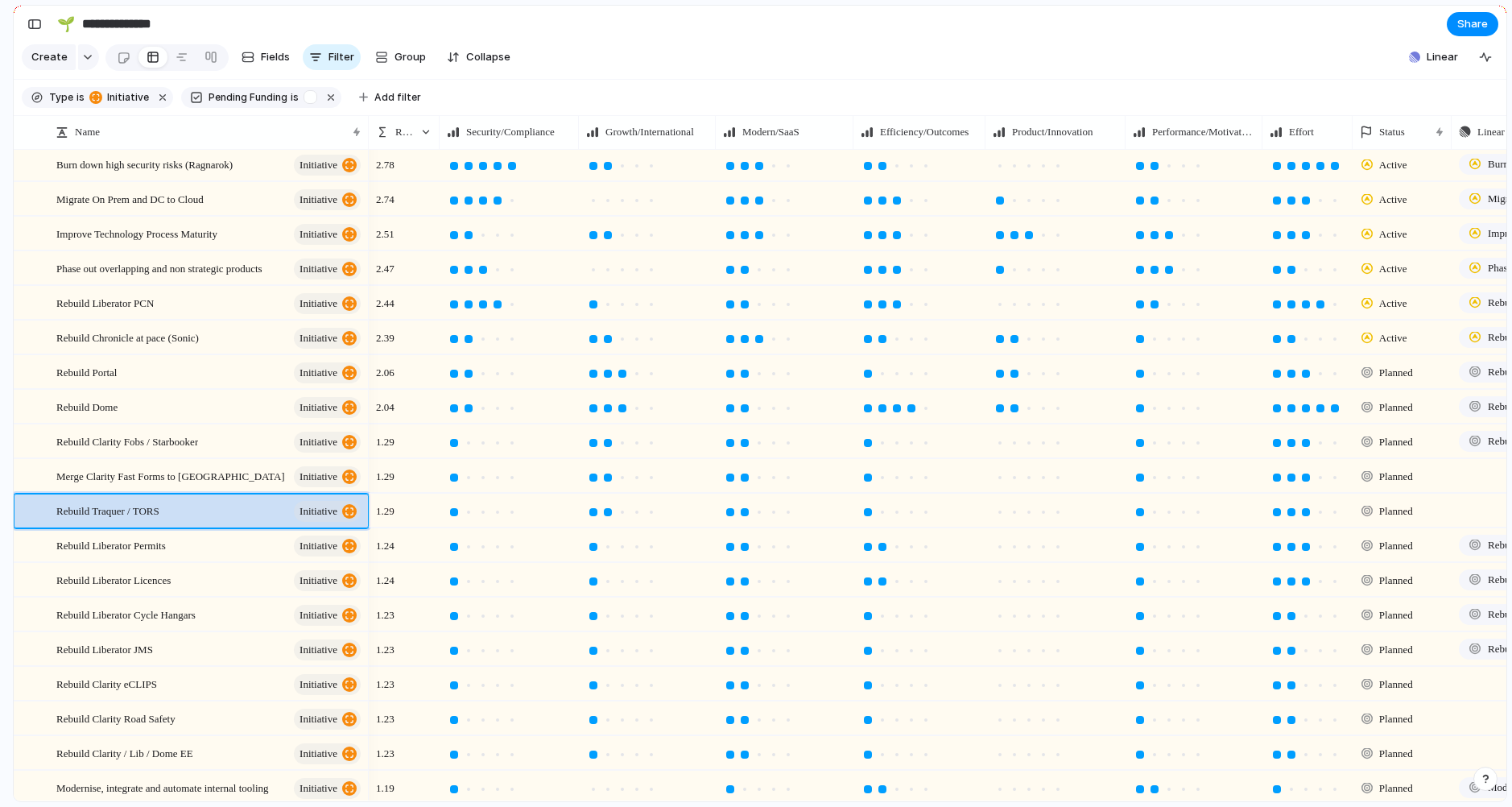
scroll to position [24, 0]
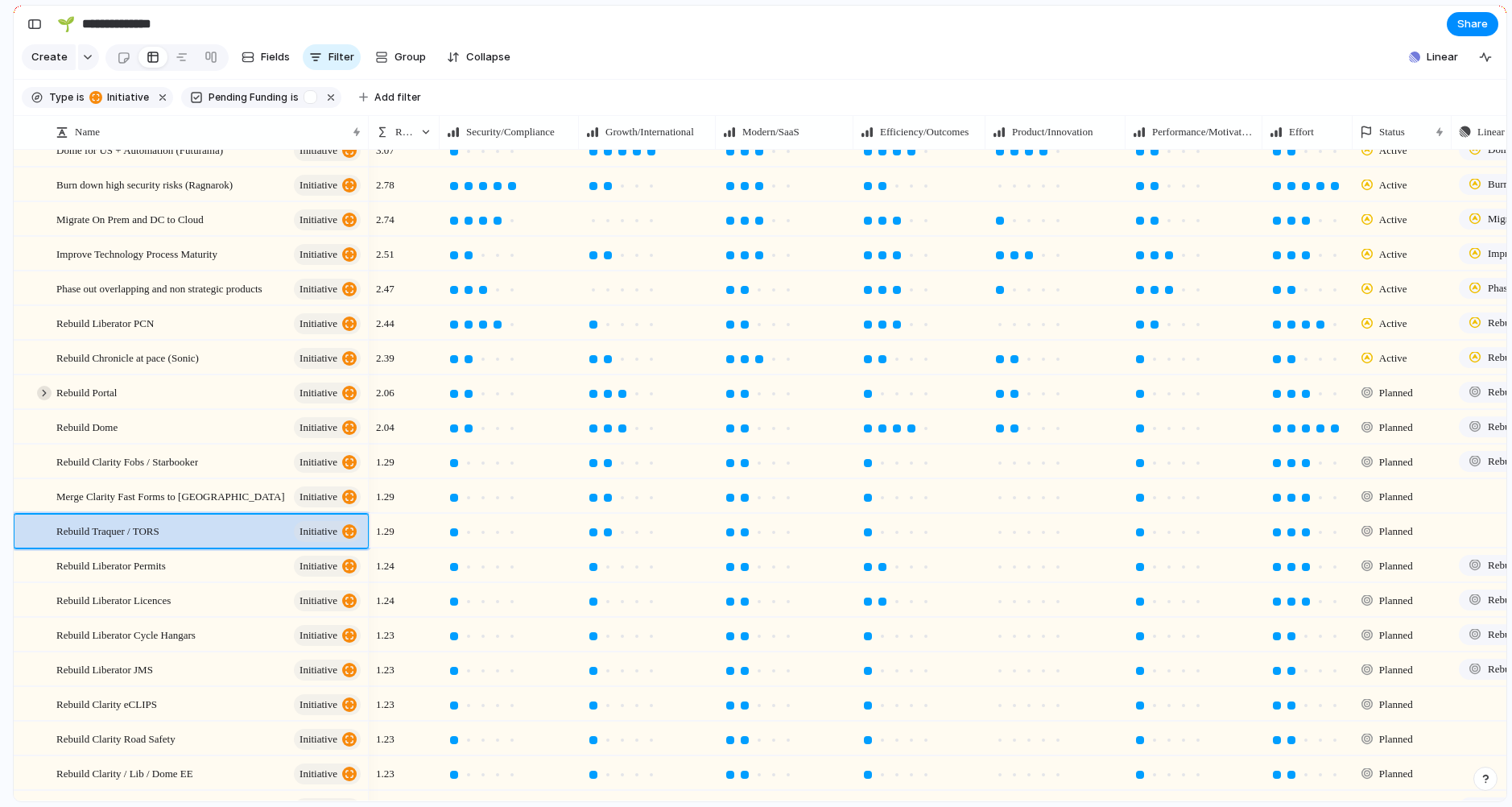
click at [44, 391] on div at bounding box center [44, 393] width 15 height 15
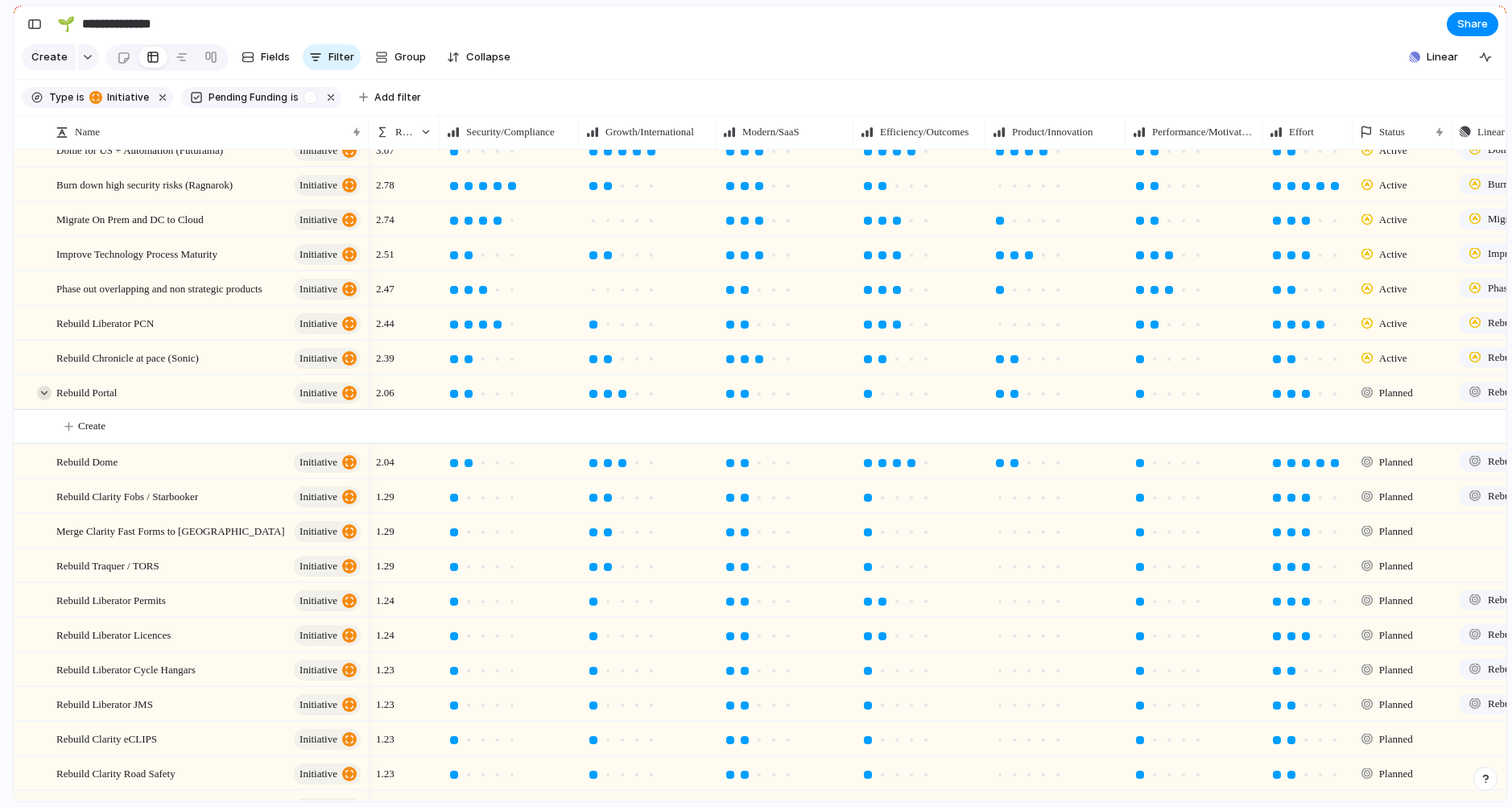
click at [42, 394] on div at bounding box center [44, 393] width 15 height 15
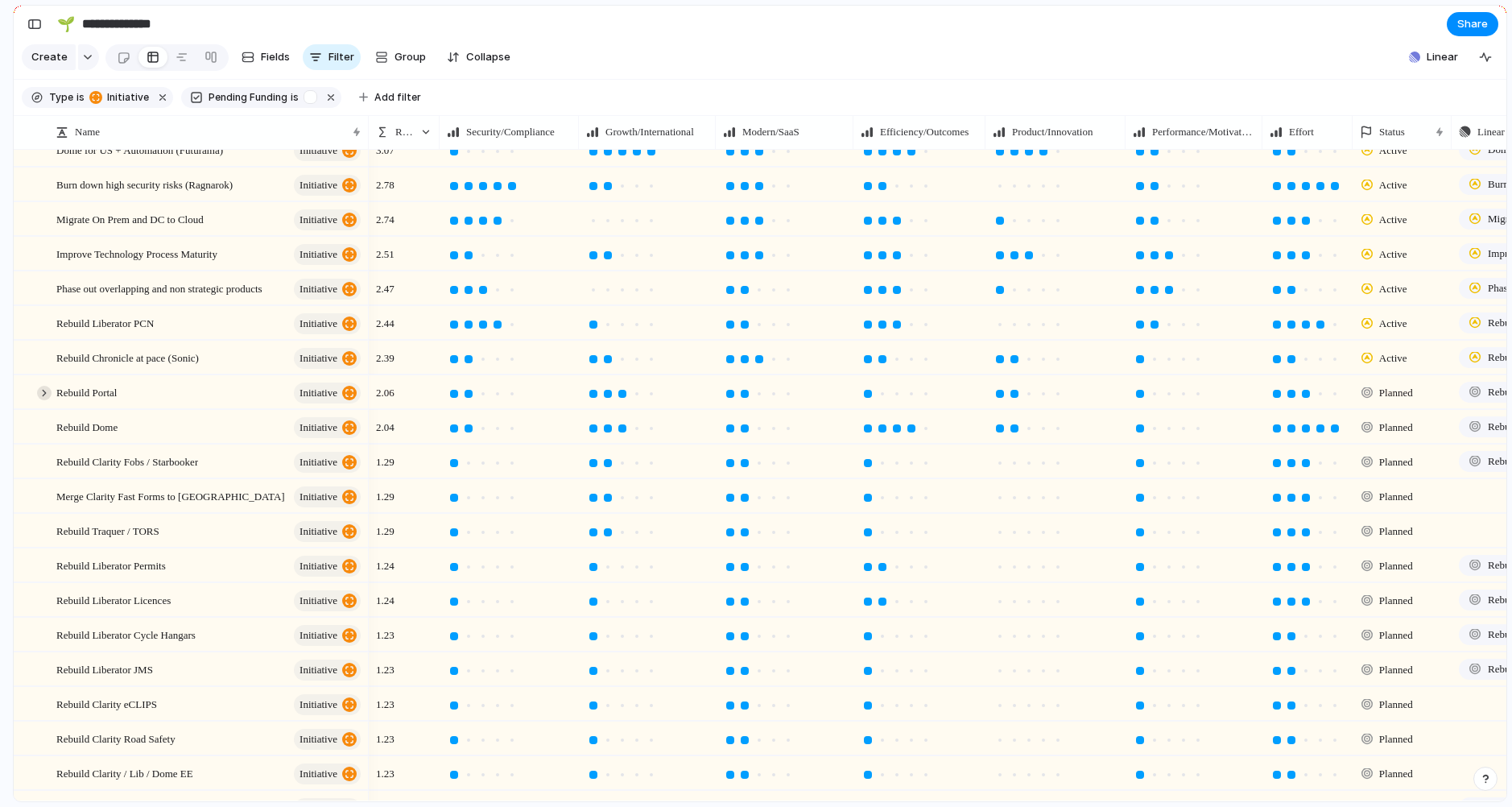
click at [45, 391] on div at bounding box center [44, 393] width 15 height 15
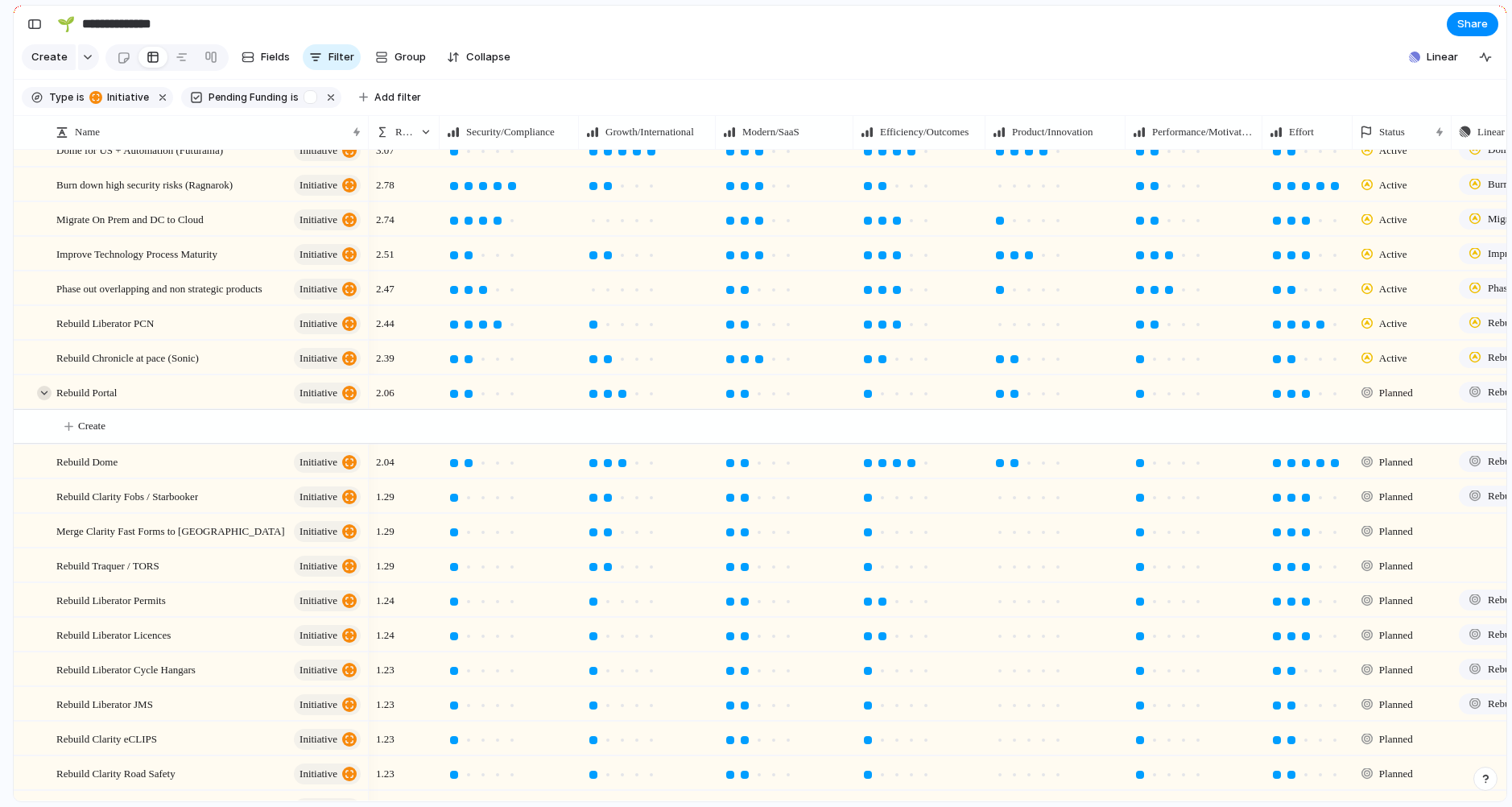
click at [45, 391] on div at bounding box center [44, 393] width 15 height 15
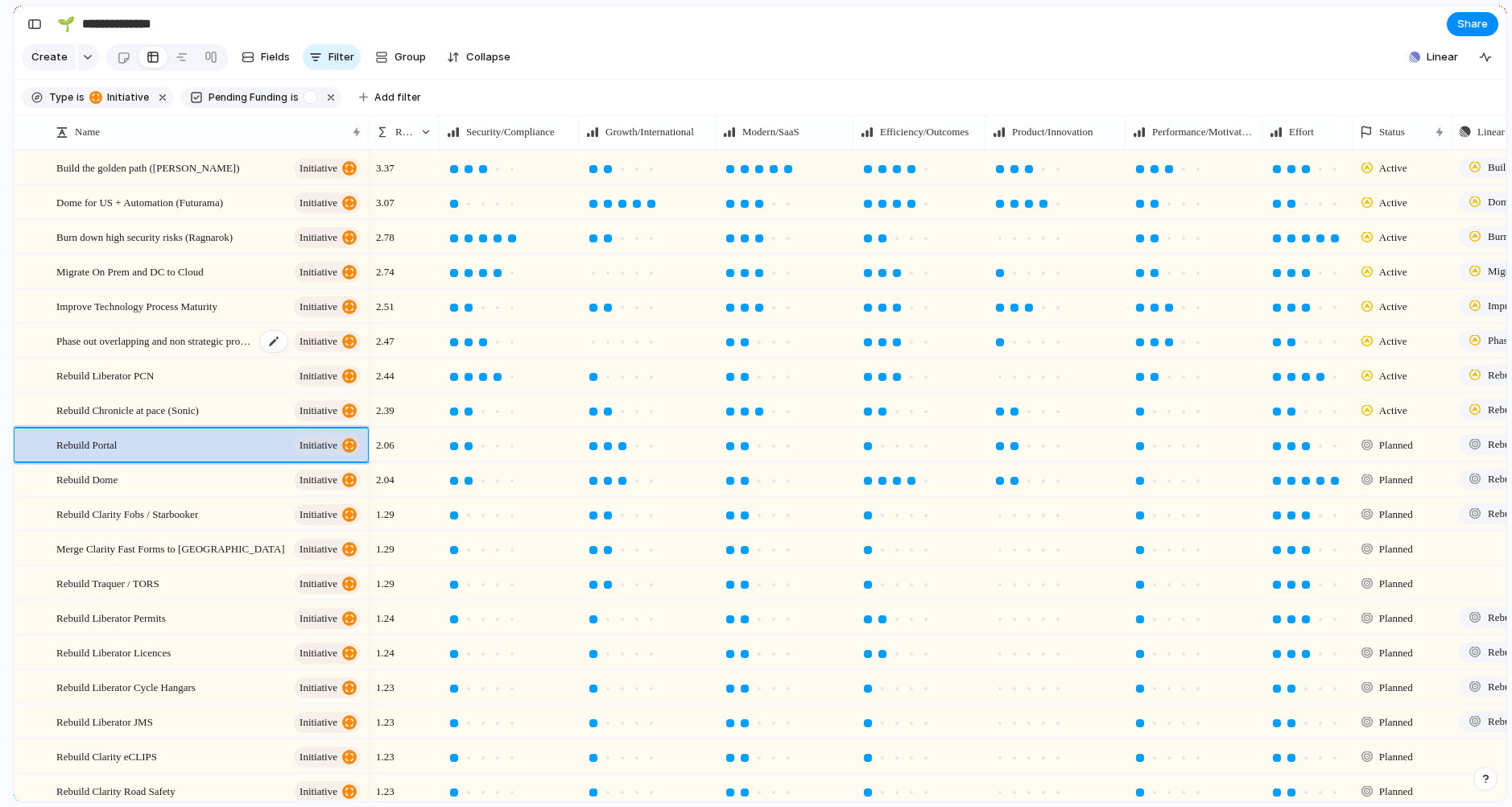
scroll to position [3, 0]
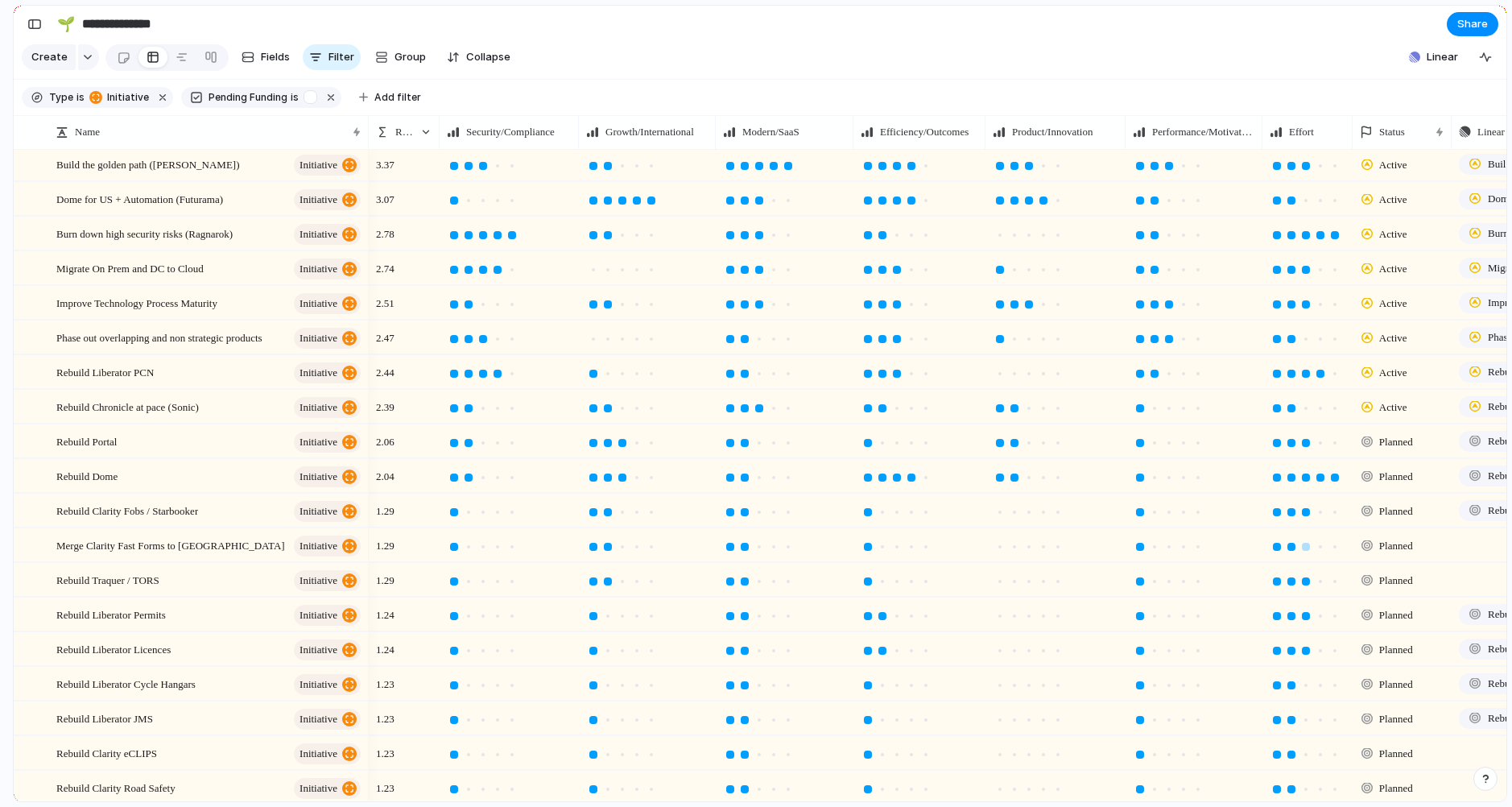
click at [1294, 548] on div at bounding box center [1292, 547] width 8 height 8
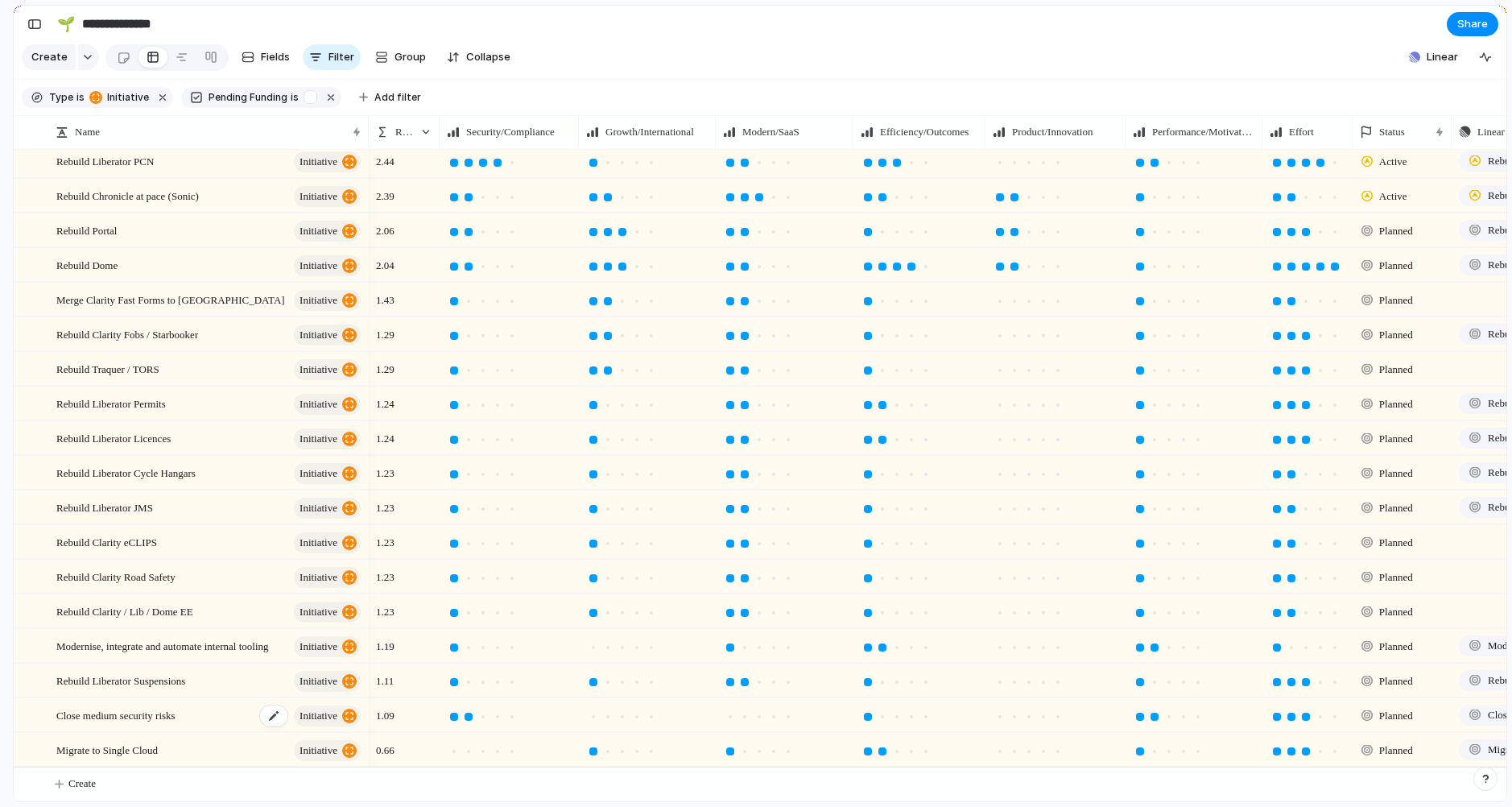
scroll to position [0, 0]
